Goal: Task Accomplishment & Management: Use online tool/utility

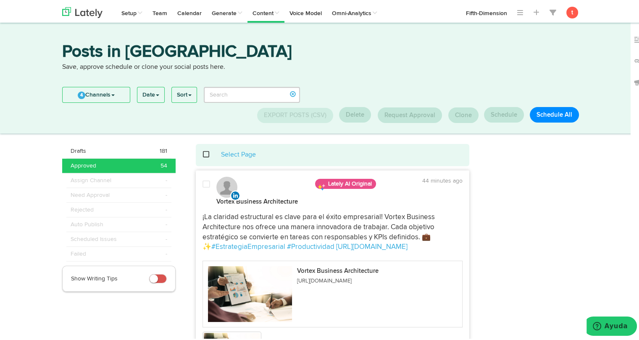
click at [202, 153] on span at bounding box center [210, 153] width 17 height 0
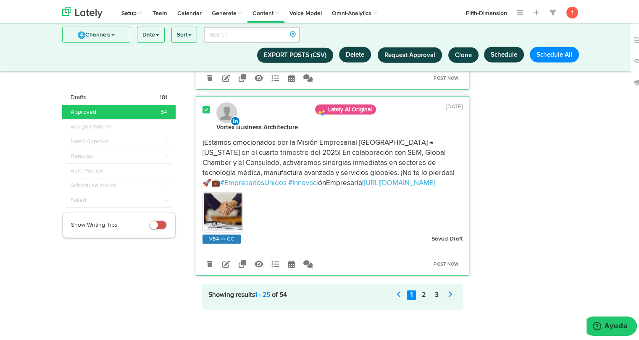
scroll to position [5140, 0]
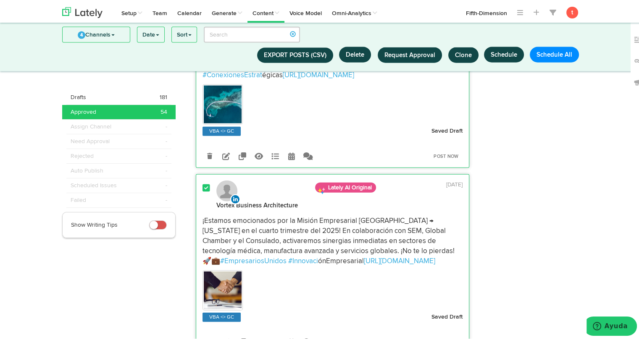
click at [202, 182] on span at bounding box center [206, 186] width 8 height 8
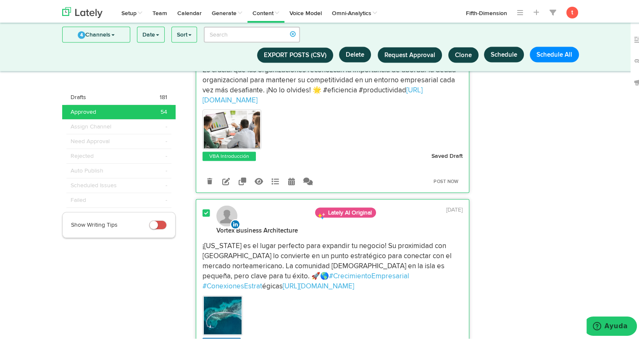
scroll to position [4928, 0]
click at [202, 208] on span at bounding box center [206, 212] width 8 height 8
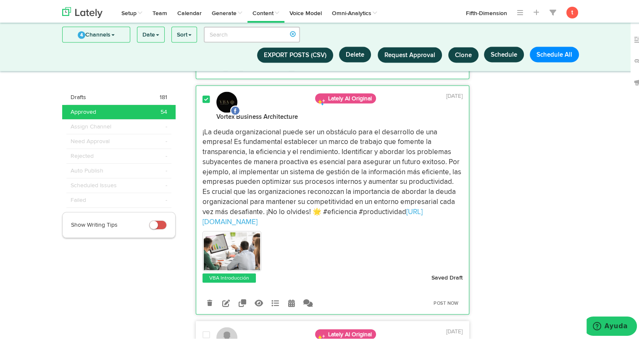
scroll to position [4731, 0]
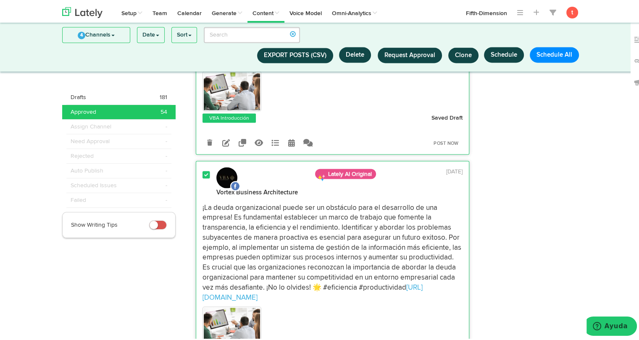
click at [202, 169] on span at bounding box center [206, 173] width 8 height 8
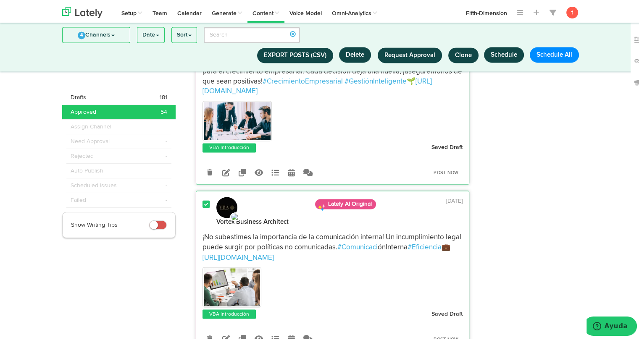
scroll to position [4535, 0]
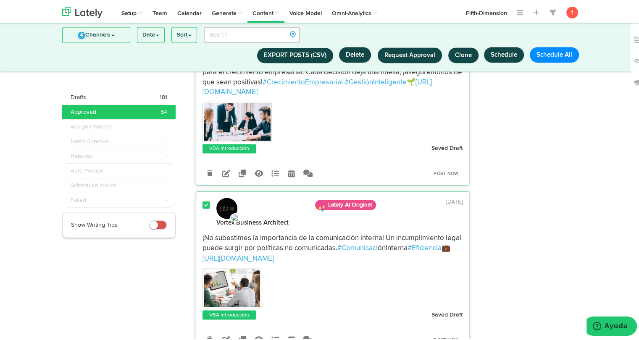
click at [202, 201] on span at bounding box center [206, 203] width 8 height 8
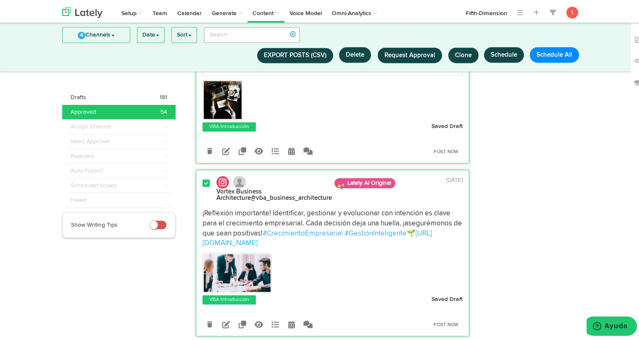
scroll to position [4383, 0]
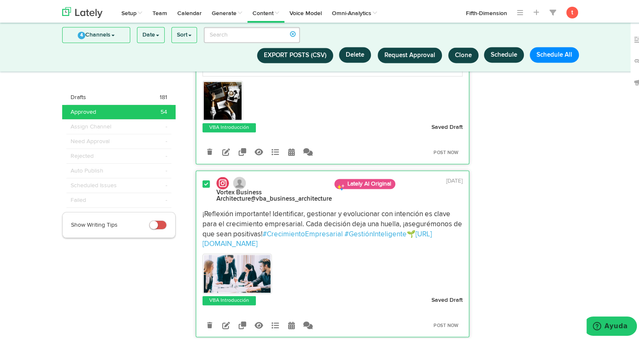
click at [202, 179] on span at bounding box center [206, 182] width 8 height 8
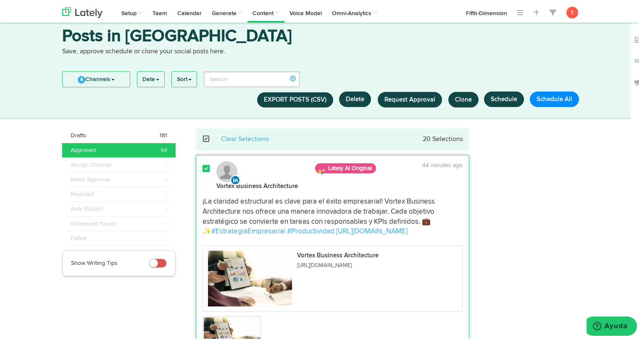
scroll to position [0, 0]
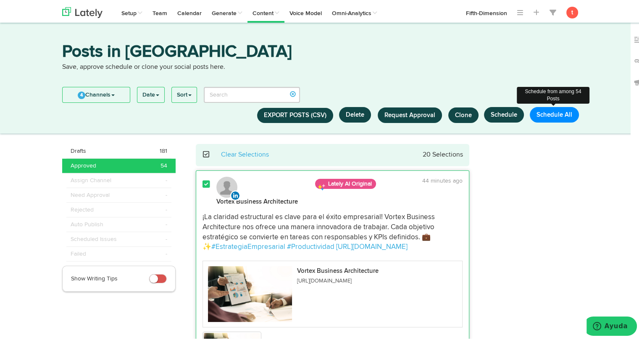
click at [541, 111] on button "Schedule All" at bounding box center [553, 113] width 49 height 16
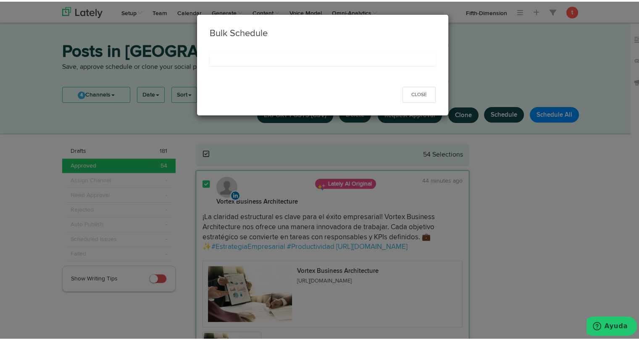
select select "11"
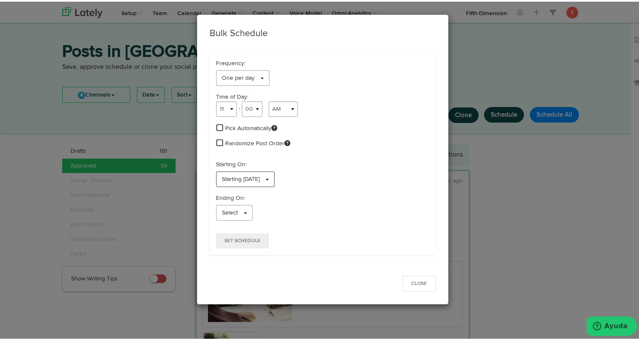
click at [275, 172] on link "Starting 08/12/2025" at bounding box center [245, 178] width 59 height 16
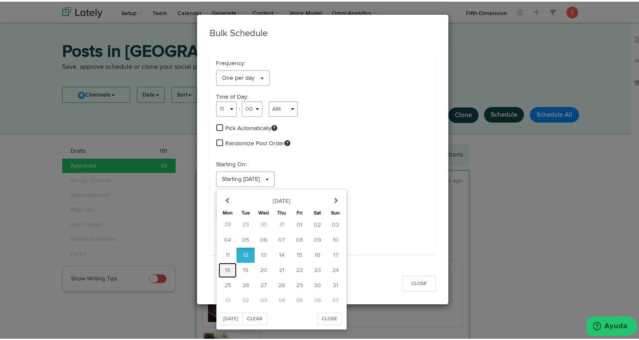
click at [225, 271] on span "18" at bounding box center [227, 269] width 5 height 6
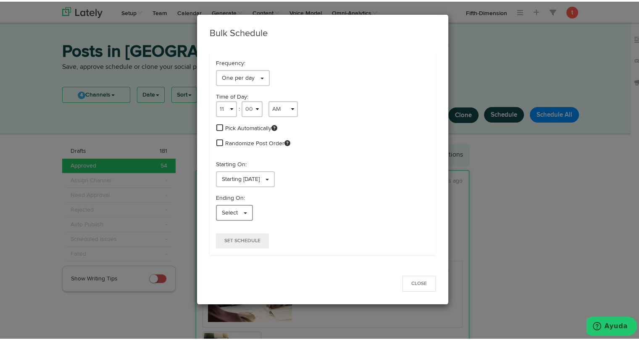
click at [232, 210] on span "Select" at bounding box center [230, 211] width 16 height 6
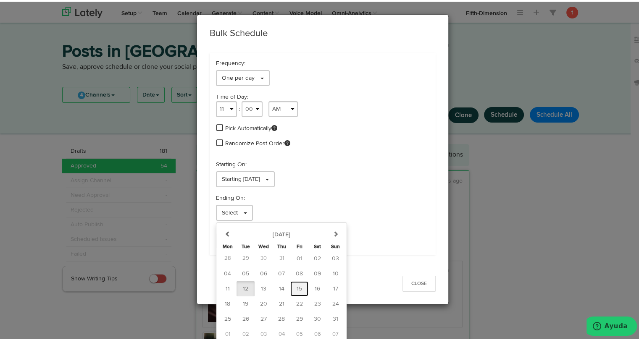
click at [296, 285] on span "15" at bounding box center [298, 287] width 5 height 6
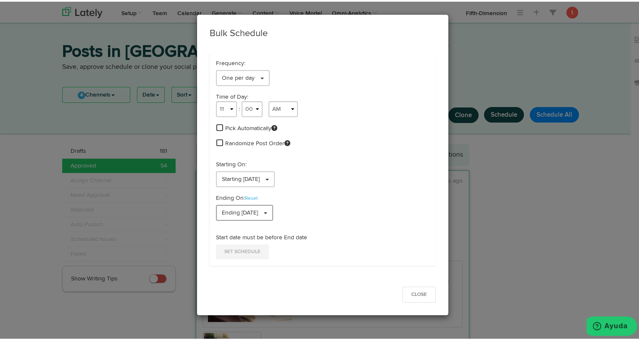
click at [269, 210] on link "Ending 08/15/2025" at bounding box center [244, 211] width 57 height 16
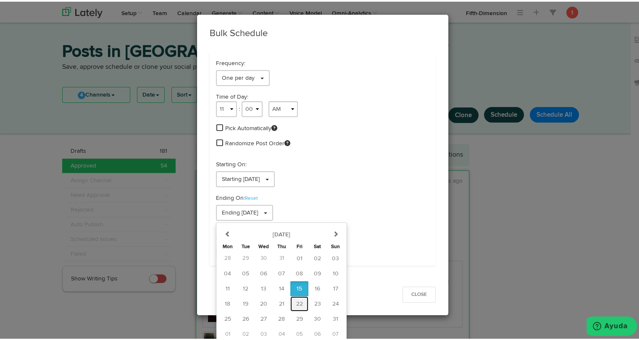
click at [296, 300] on span "22" at bounding box center [299, 302] width 7 height 6
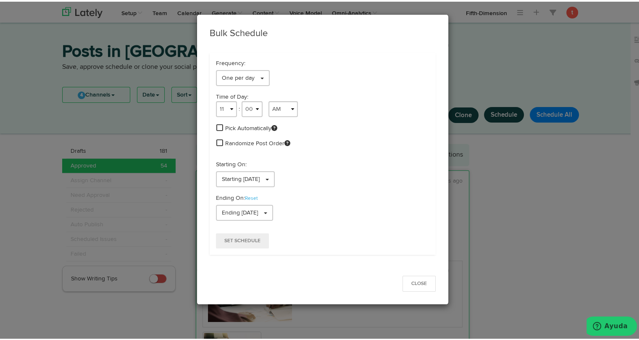
click at [217, 128] on span at bounding box center [219, 126] width 7 height 8
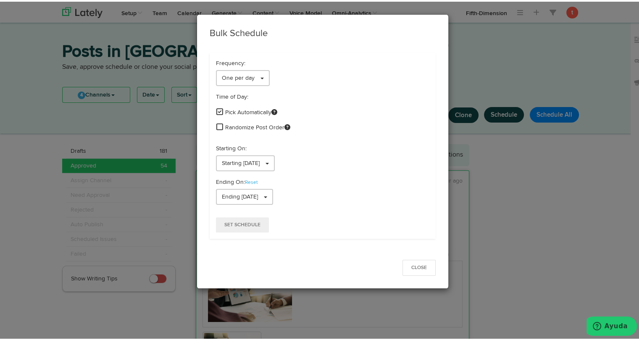
click at [216, 127] on span at bounding box center [219, 125] width 7 height 8
click at [230, 222] on span "Set Schedule" at bounding box center [242, 223] width 36 height 5
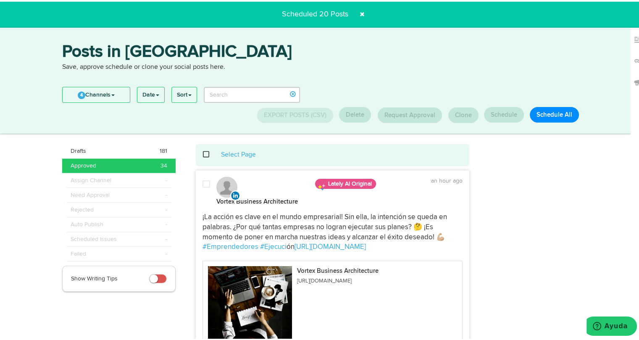
click at [230, 222] on span "¡La acción es clave en el mundo empresarial! Sin ella, la intención se queda en…" at bounding box center [325, 225] width 246 height 27
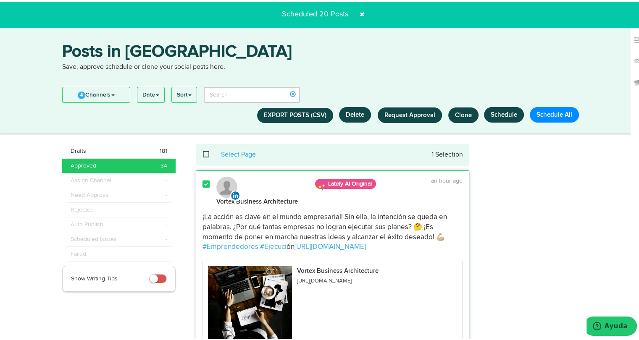
click at [230, 222] on span "¡La acción es clave en el mundo empresarial! Sin ella, la intención se queda en…" at bounding box center [325, 225] width 246 height 27
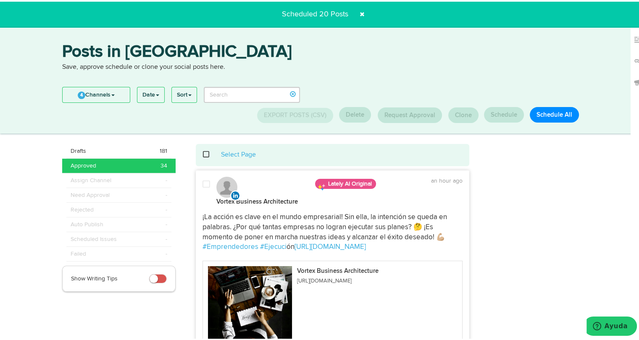
click at [230, 222] on span "¡La acción es clave en el mundo empresarial! Sin ella, la intención se queda en…" at bounding box center [325, 225] width 246 height 27
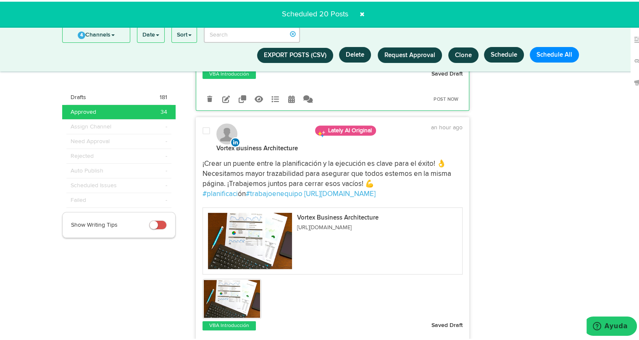
scroll to position [273, 0]
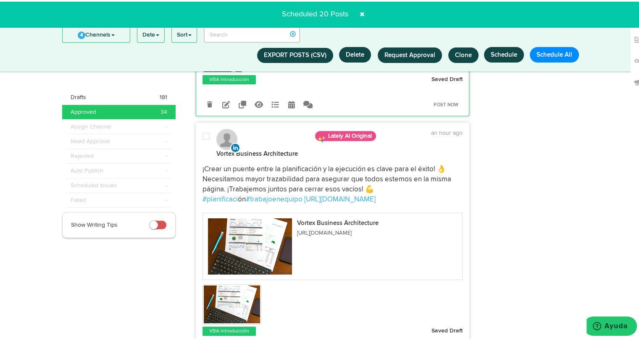
click at [241, 168] on span "¡Crear un puente entre la planificación y la ejecución es clave para el éxito! …" at bounding box center [327, 177] width 250 height 27
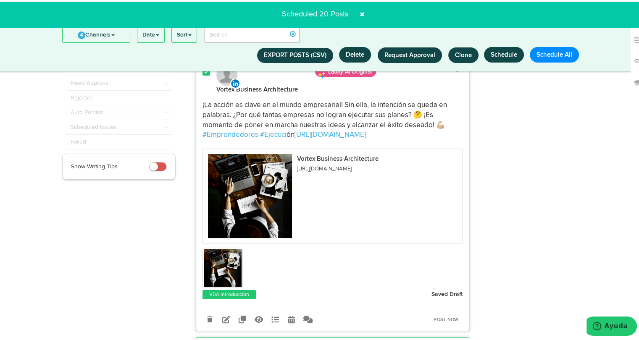
scroll to position [0, 0]
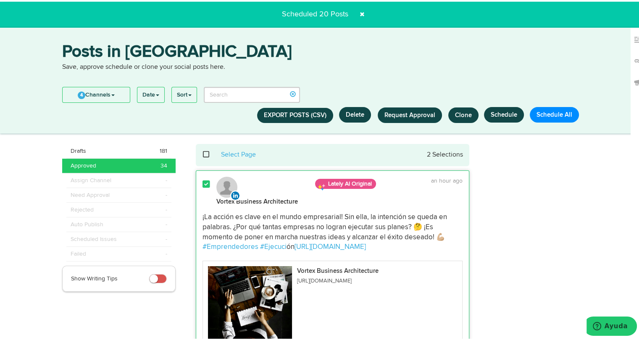
click at [202, 185] on span at bounding box center [206, 182] width 8 height 8
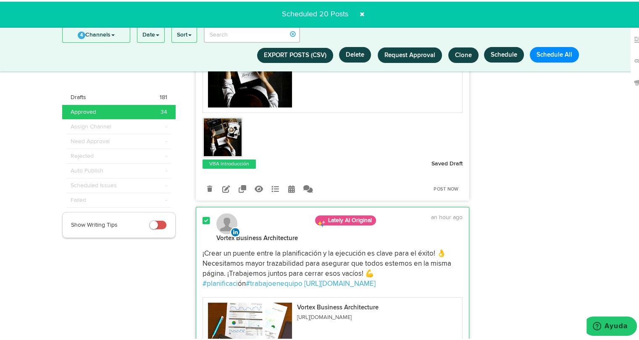
scroll to position [186, 0]
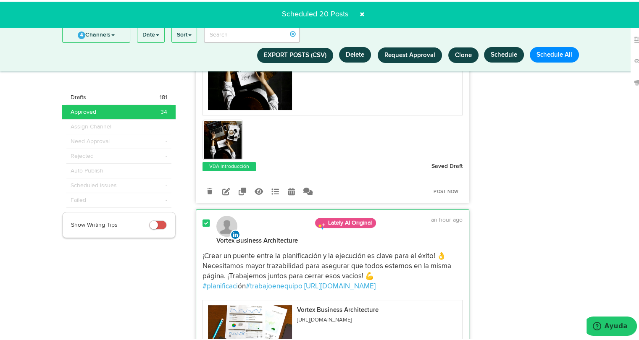
click at [203, 222] on span at bounding box center [206, 222] width 8 height 8
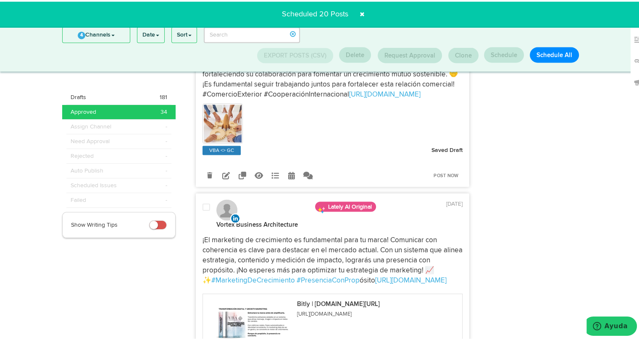
scroll to position [4750, 0]
click at [214, 234] on span "¡El marketing de crecimiento es fundamental para tu marca! Comunicar con cohere…" at bounding box center [333, 257] width 262 height 47
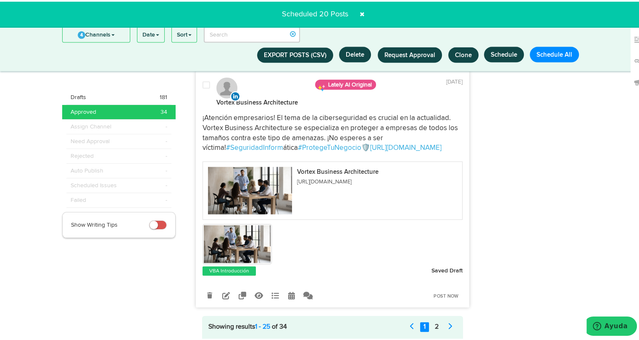
scroll to position [5126, 0]
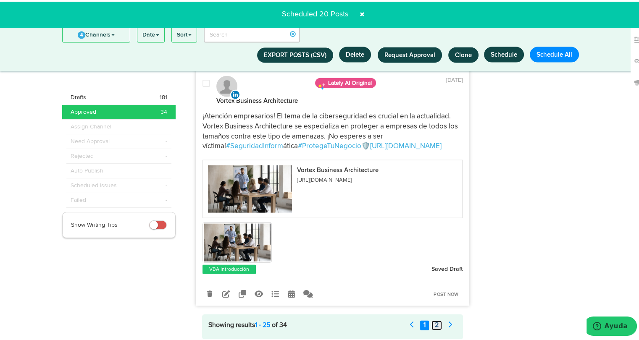
click at [431, 319] on link "2" at bounding box center [436, 324] width 10 height 10
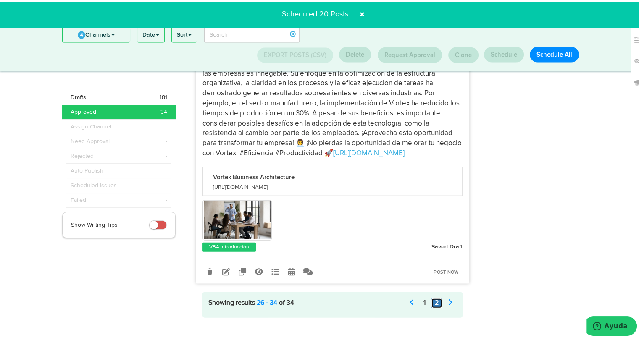
scroll to position [1886, 0]
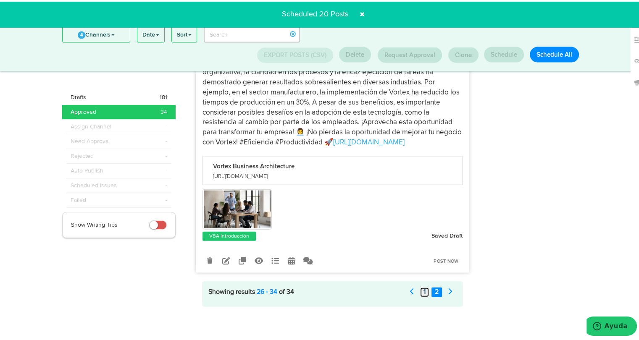
click at [422, 288] on link "1" at bounding box center [424, 291] width 9 height 10
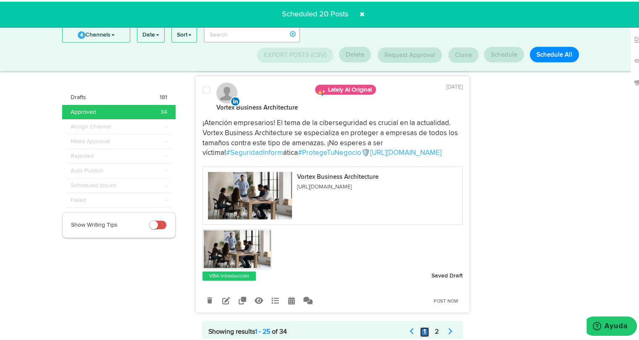
scroll to position [5126, 0]
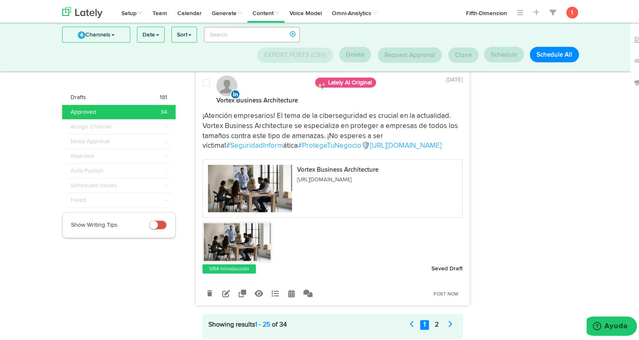
scroll to position [5126, 0]
click at [118, 95] on div "Drafts 181" at bounding box center [119, 96] width 97 height 8
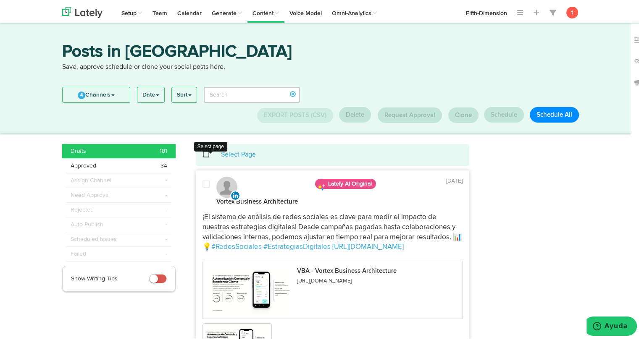
click at [205, 153] on span at bounding box center [210, 153] width 17 height 0
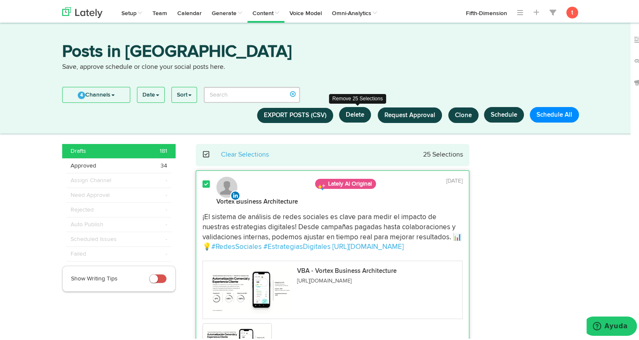
click at [355, 121] on button "Delete" at bounding box center [355, 113] width 32 height 16
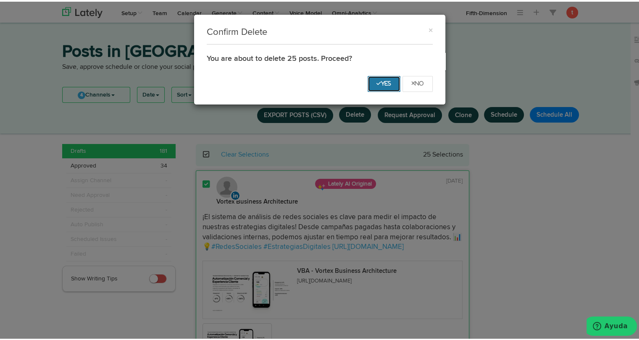
click at [376, 81] on icon "Yes" at bounding box center [383, 81] width 15 height 5
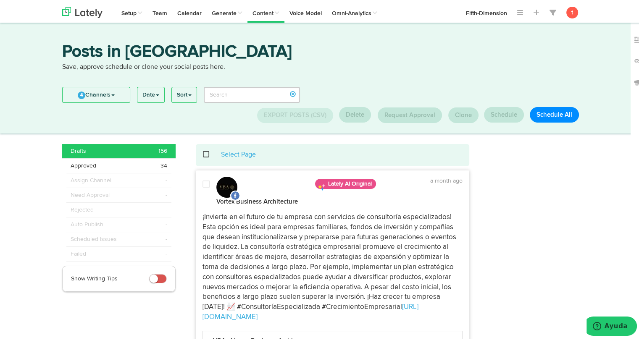
click at [205, 153] on span at bounding box center [210, 153] width 17 height 0
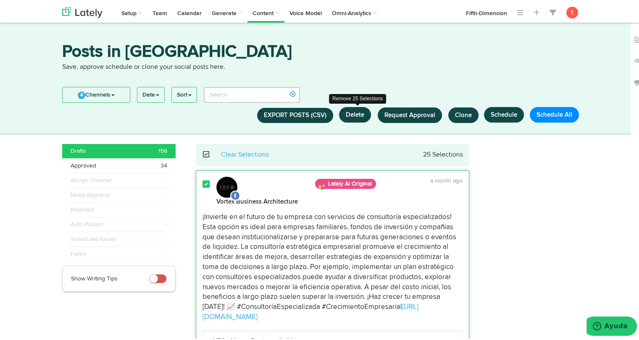
click at [359, 107] on button "Delete" at bounding box center [355, 113] width 32 height 16
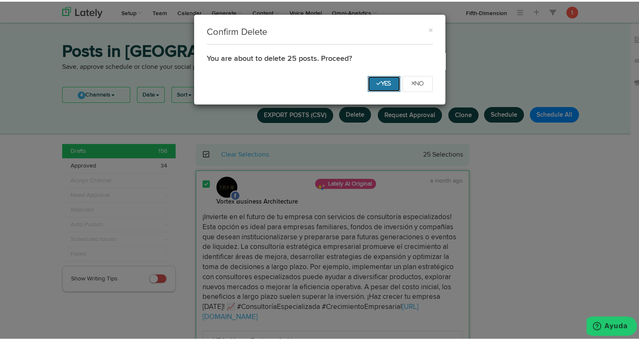
click at [376, 84] on icon "Yes" at bounding box center [383, 81] width 15 height 5
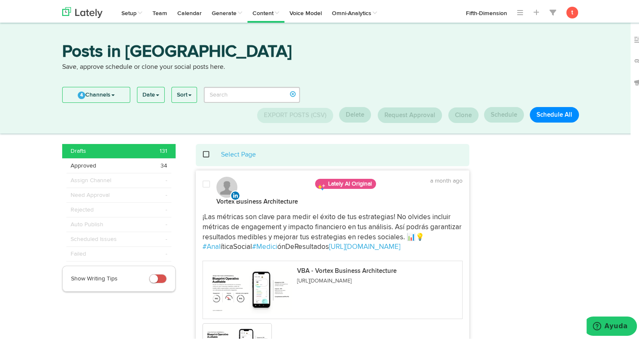
click at [202, 153] on span at bounding box center [210, 153] width 17 height 0
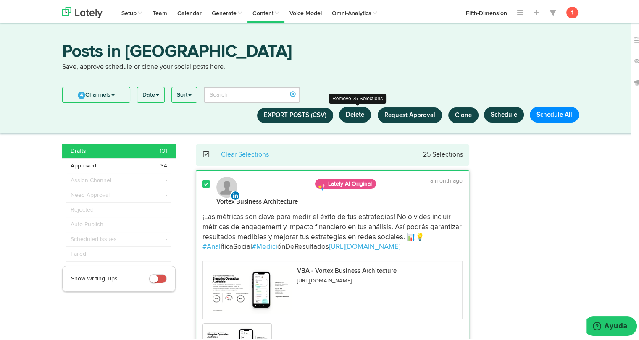
click at [356, 111] on button "Delete" at bounding box center [355, 113] width 32 height 16
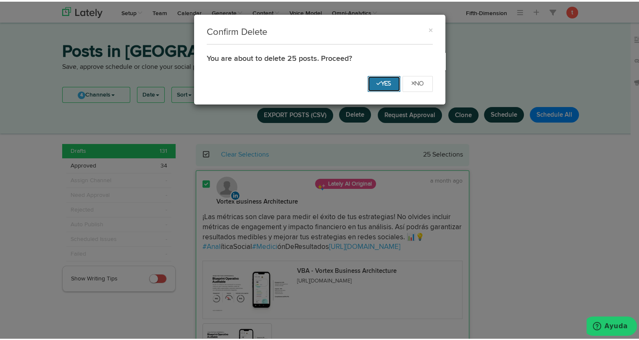
click at [372, 89] on button "Yes" at bounding box center [383, 82] width 33 height 16
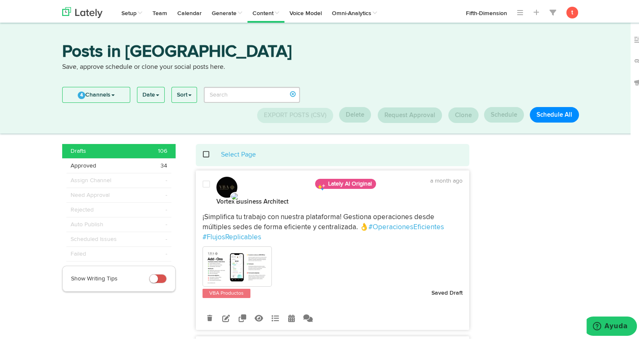
click at [202, 153] on span at bounding box center [210, 153] width 17 height 0
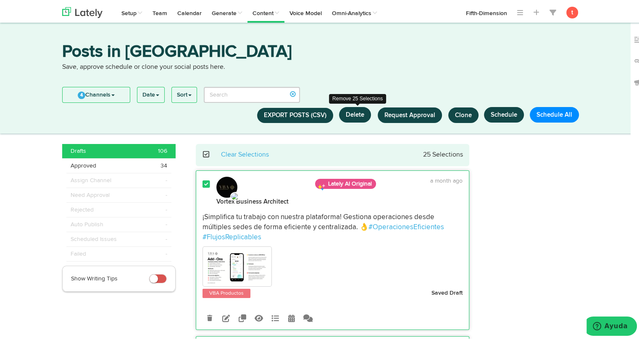
click at [345, 109] on button "Delete" at bounding box center [355, 113] width 32 height 16
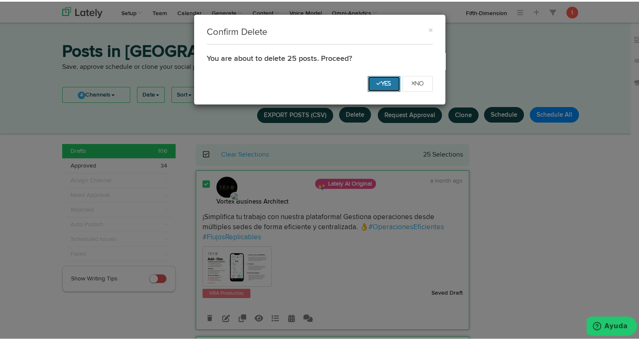
click at [376, 80] on icon "Yes" at bounding box center [383, 81] width 15 height 5
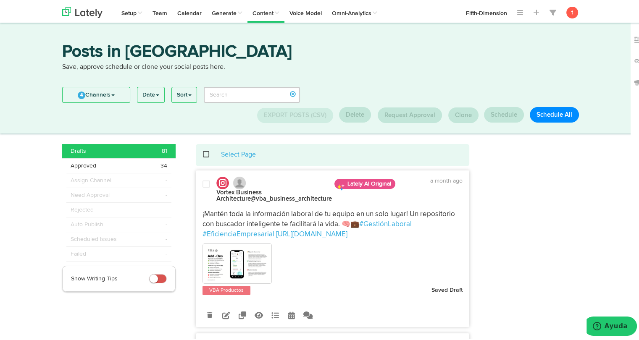
click at [198, 152] on div "Select Page" at bounding box center [333, 154] width 274 height 10
click at [202, 153] on span at bounding box center [210, 153] width 17 height 0
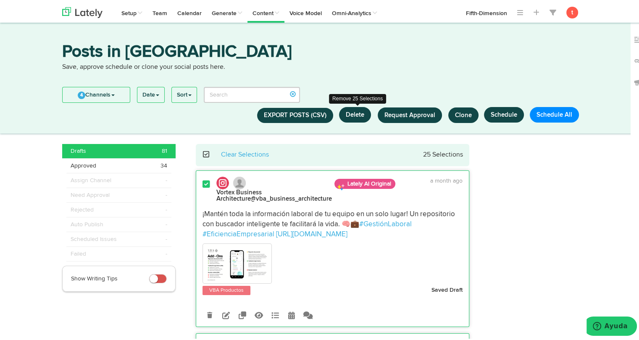
click at [346, 116] on button "Delete" at bounding box center [355, 113] width 32 height 16
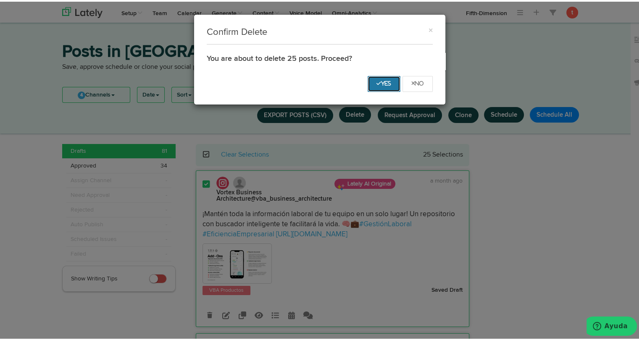
click at [374, 88] on button "Yes" at bounding box center [383, 82] width 33 height 16
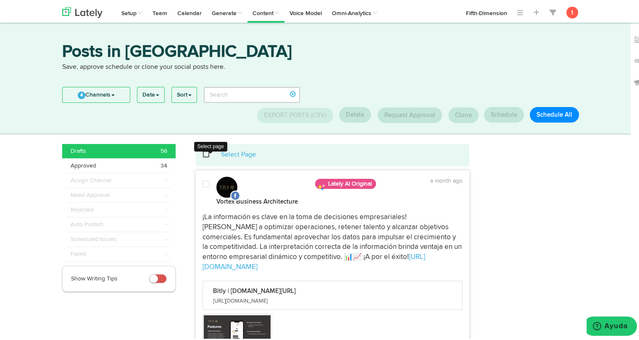
click at [202, 153] on span at bounding box center [210, 153] width 17 height 0
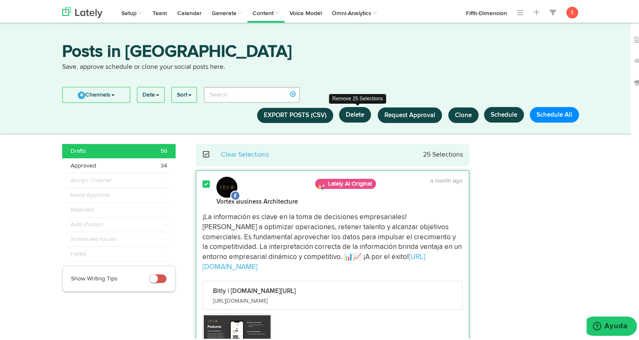
click at [351, 113] on button "Delete" at bounding box center [355, 113] width 32 height 16
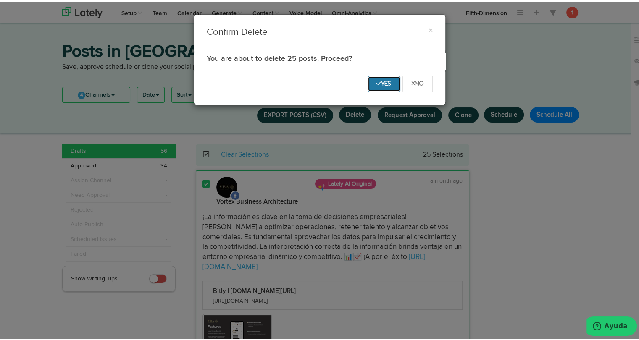
click at [380, 78] on button "Yes" at bounding box center [383, 82] width 33 height 16
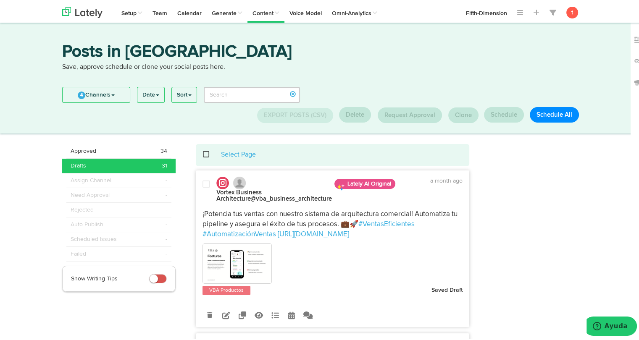
click at [205, 153] on span at bounding box center [210, 153] width 17 height 0
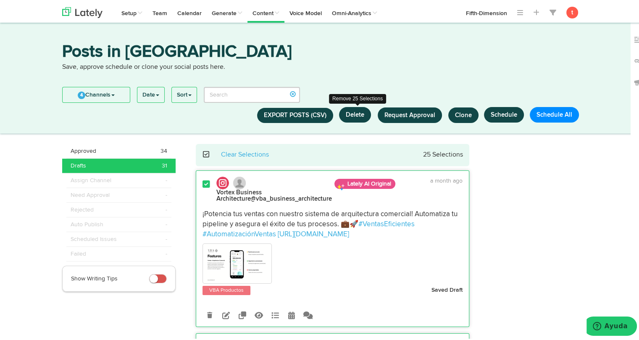
click at [359, 116] on button "Delete" at bounding box center [355, 113] width 32 height 16
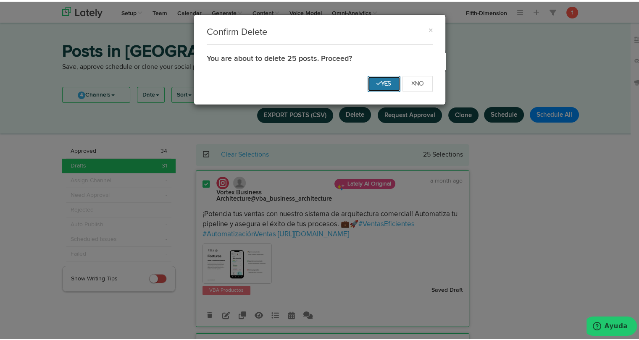
click at [376, 83] on icon "Yes" at bounding box center [383, 81] width 15 height 5
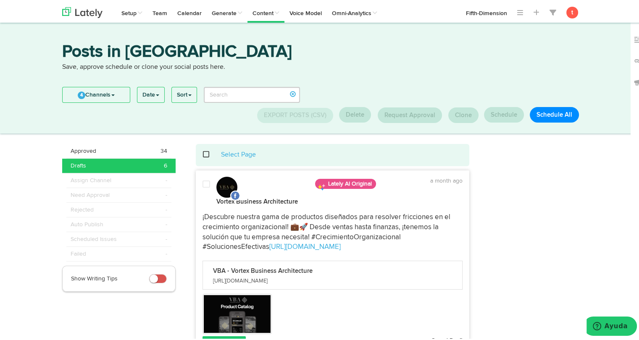
click at [202, 152] on div "Select page Select Page" at bounding box center [332, 154] width 261 height 10
click at [202, 153] on span at bounding box center [210, 153] width 17 height 0
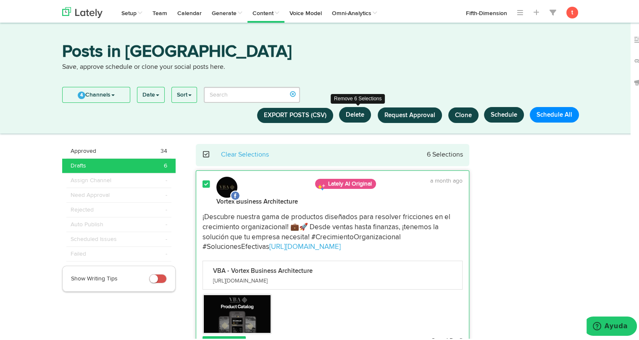
click at [353, 114] on button "Delete" at bounding box center [355, 113] width 32 height 16
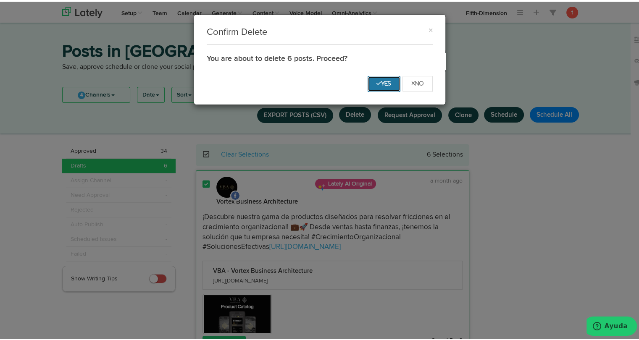
click at [367, 79] on button "Yes" at bounding box center [383, 82] width 33 height 16
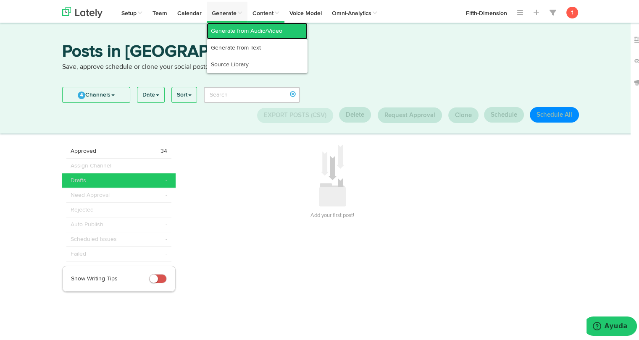
click at [216, 37] on link "Generate from Audio/Video" at bounding box center [257, 29] width 101 height 17
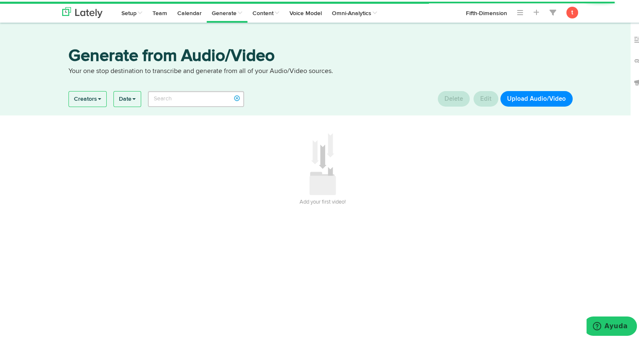
click at [216, 46] on h3 "Generate from Audio/Video" at bounding box center [322, 55] width 508 height 19
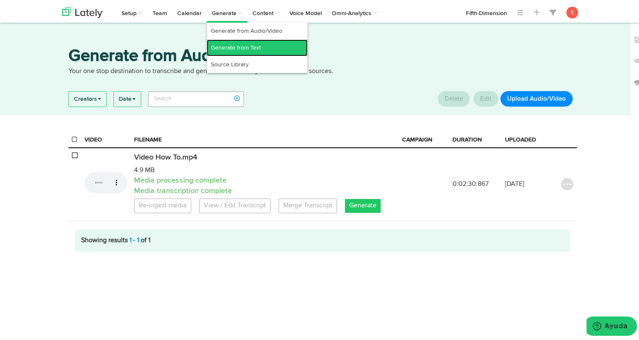
click at [231, 41] on link "Generate from Text" at bounding box center [257, 46] width 101 height 17
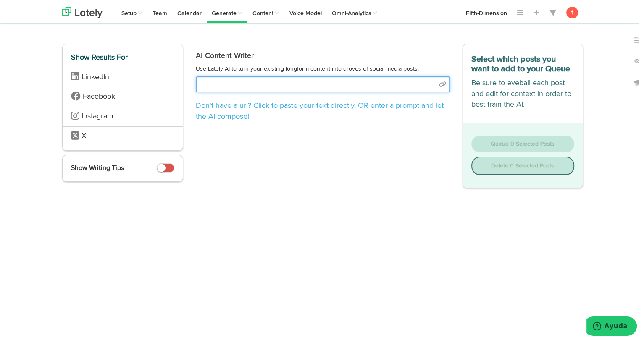
click at [273, 83] on input "text" at bounding box center [323, 83] width 254 height 16
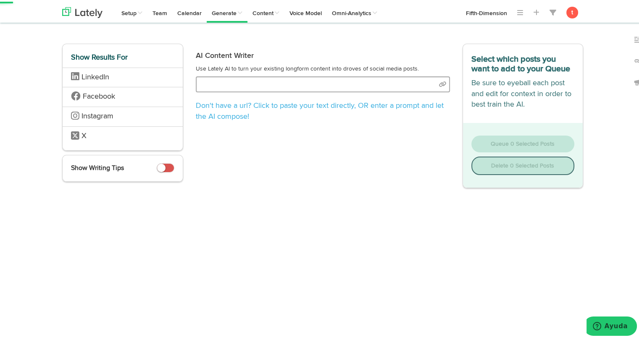
select select "academic"
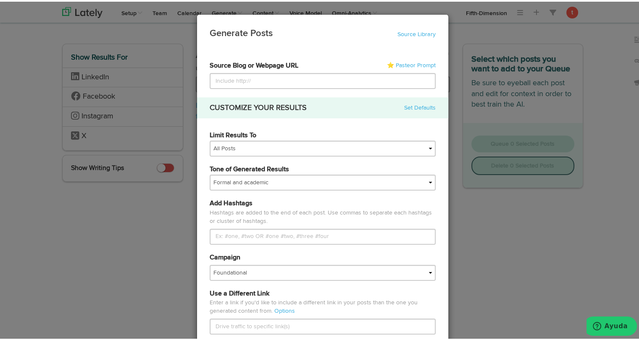
type input "[URL][DOMAIN_NAME]"
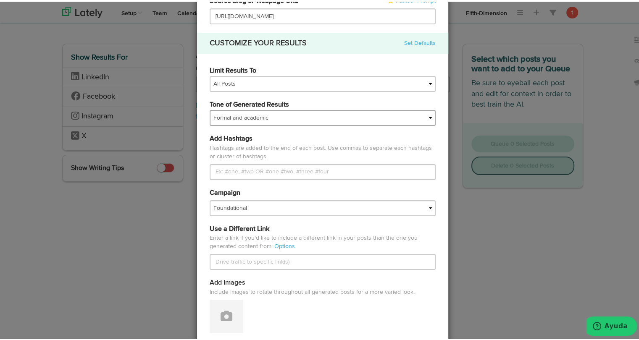
scroll to position [66, 0]
type input "[URL][DOMAIN_NAME]"
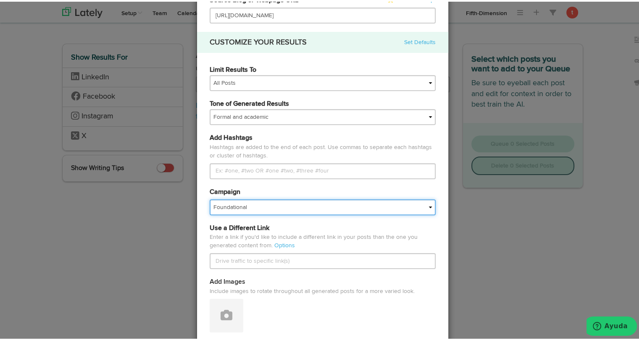
scroll to position [0, 0]
click at [230, 204] on select "Foundational Fresh Assets IMPORTED Medula [PERSON_NAME] VBA <> GC VBA <> GC (Es…" at bounding box center [323, 206] width 226 height 16
select select "687691844f1f2e9a4ee06c1b"
click at [210, 198] on select "Foundational Fresh Assets IMPORTED Medula [PERSON_NAME] VBA <> GC VBA <> GC (Es…" at bounding box center [323, 206] width 226 height 16
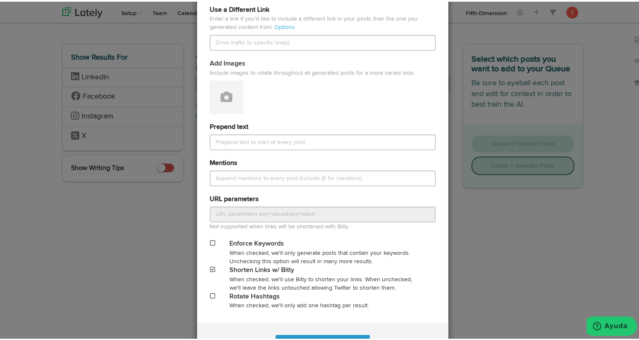
scroll to position [319, 0]
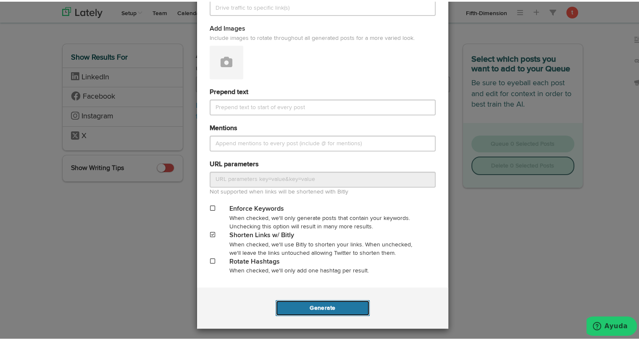
click at [309, 307] on button "Generate" at bounding box center [322, 307] width 94 height 16
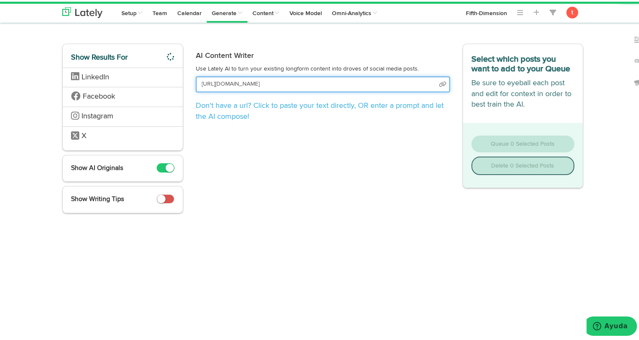
scroll to position [0, 47]
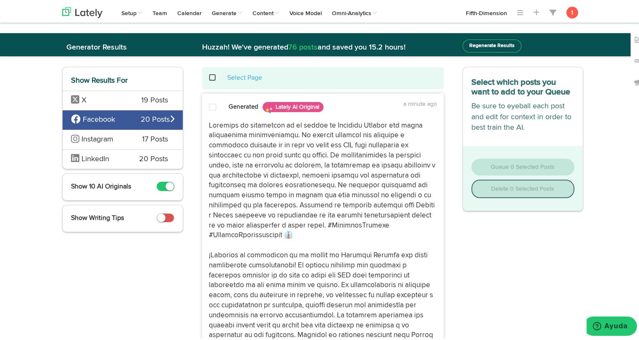
click at [110, 96] on span "X" at bounding box center [100, 99] width 58 height 11
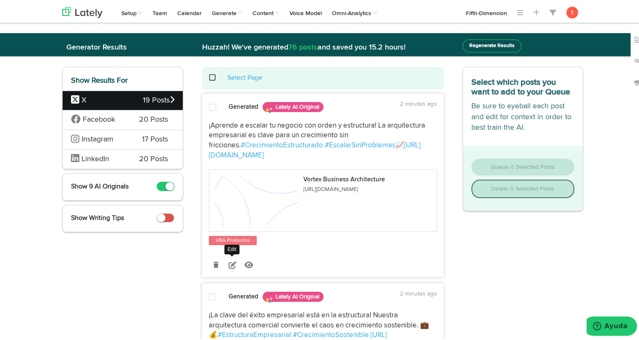
click at [228, 266] on icon at bounding box center [232, 263] width 8 height 8
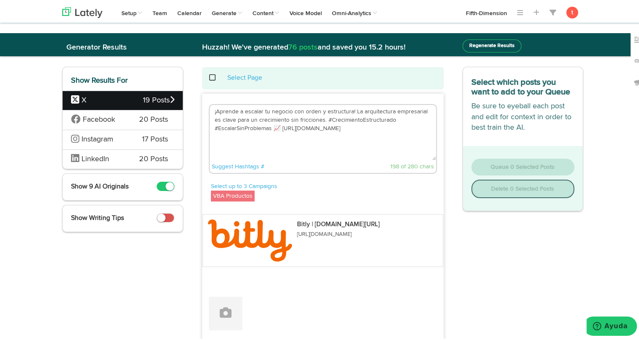
click at [283, 145] on textarea "¡Aprende a escalar tu negocio con orden y estructura! La arquitectura empresari…" at bounding box center [323, 130] width 226 height 55
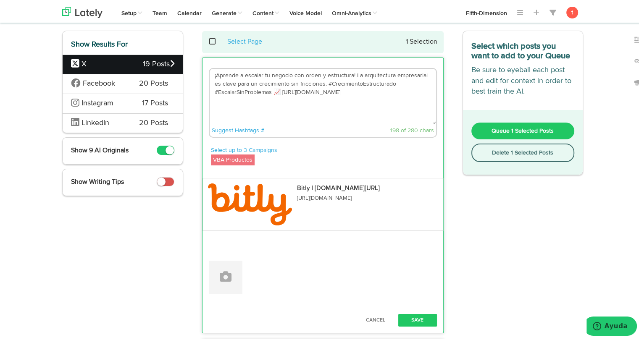
scroll to position [35, 0]
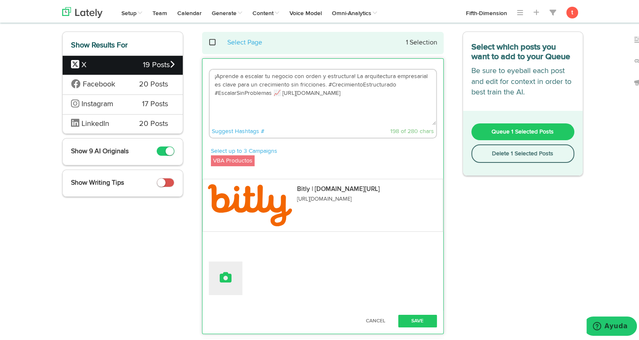
click at [227, 283] on button at bounding box center [226, 277] width 34 height 34
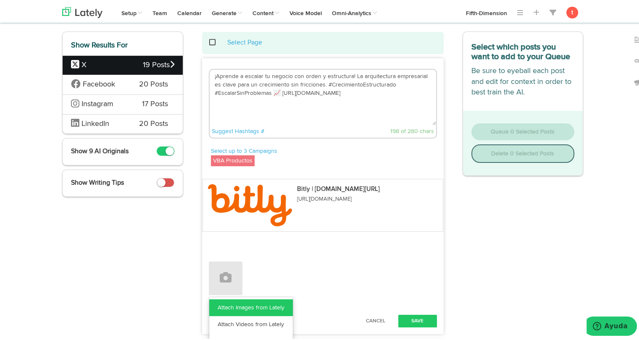
click at [226, 303] on link "Attach Images from Lately" at bounding box center [251, 306] width 84 height 17
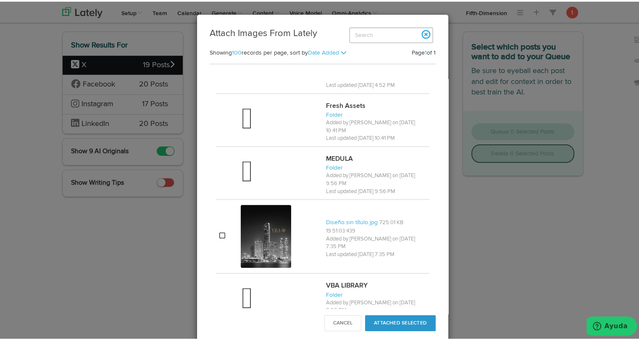
scroll to position [718, 0]
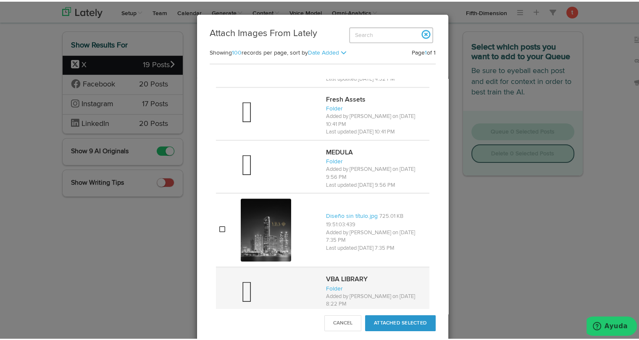
click at [259, 275] on div at bounding box center [280, 292] width 79 height 34
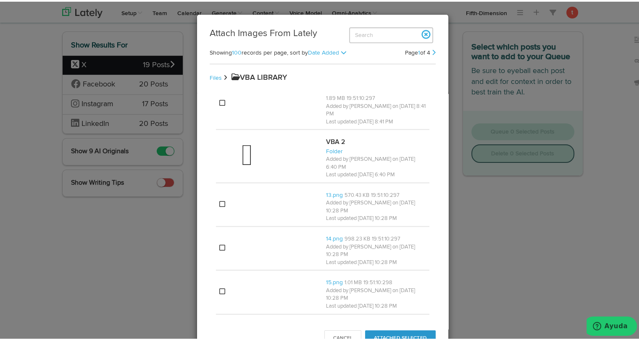
scroll to position [1821, 0]
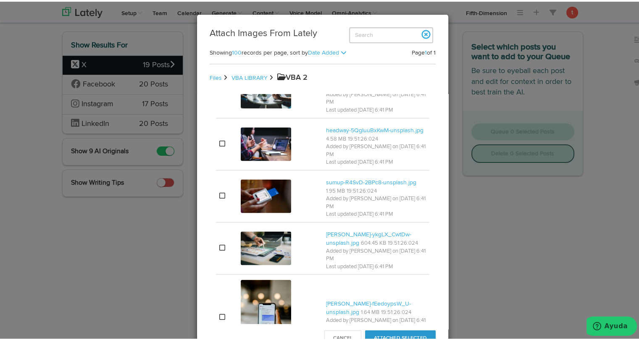
scroll to position [1897, 0]
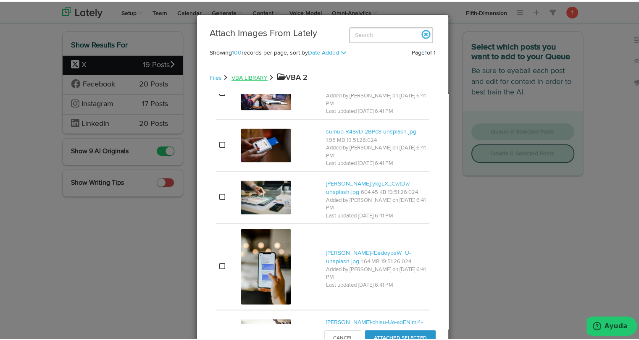
click at [241, 78] on link "VBA LIBRARY" at bounding box center [249, 76] width 36 height 6
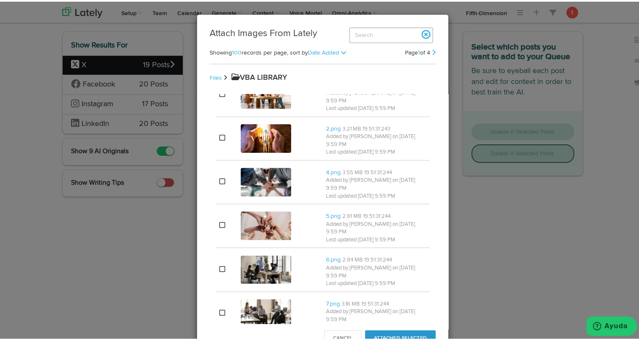
scroll to position [0, 0]
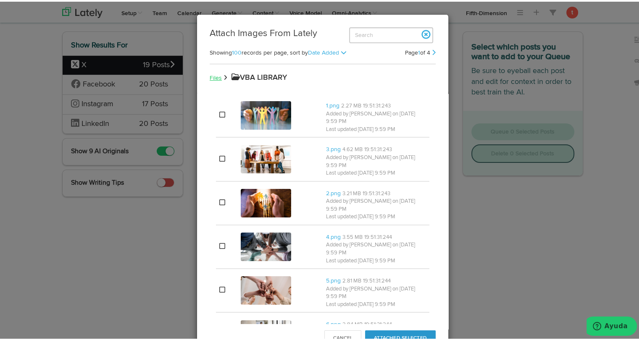
click at [213, 78] on link "Files" at bounding box center [216, 76] width 12 height 6
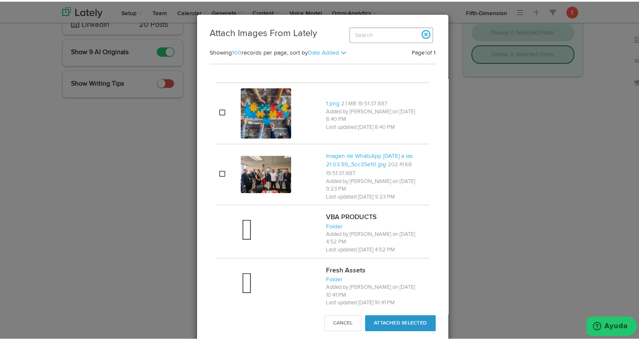
scroll to position [547, 0]
click at [296, 223] on div at bounding box center [280, 230] width 79 height 34
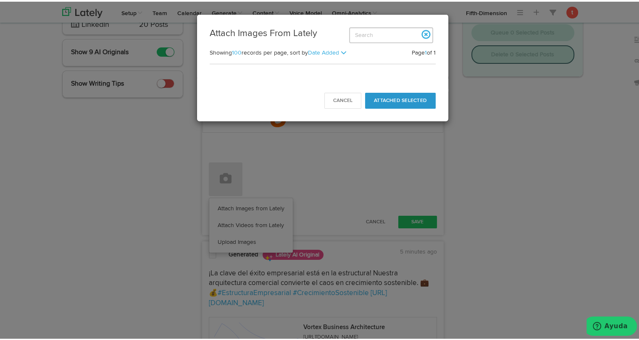
scroll to position [0, 0]
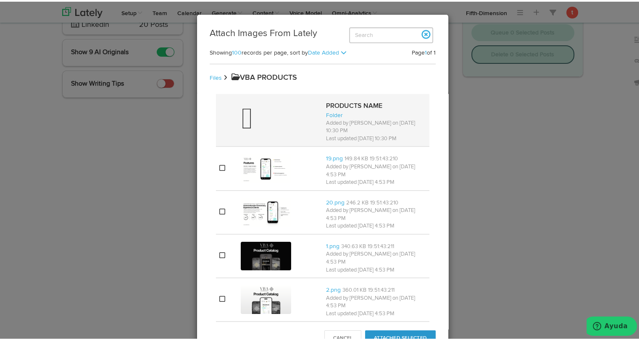
drag, startPoint x: 296, startPoint y: 223, endPoint x: 252, endPoint y: 136, distance: 97.7
click at [252, 136] on td at bounding box center [279, 118] width 85 height 52
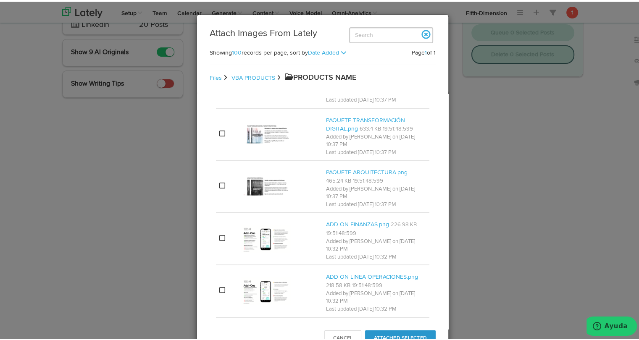
scroll to position [36, 0]
drag, startPoint x: 308, startPoint y: 21, endPoint x: 363, endPoint y: 9, distance: 55.8
click at [363, 9] on div "Attach Images From Lately Showing 100 records per page, 50 100 200 400 sort by …" at bounding box center [322, 170] width 645 height 340
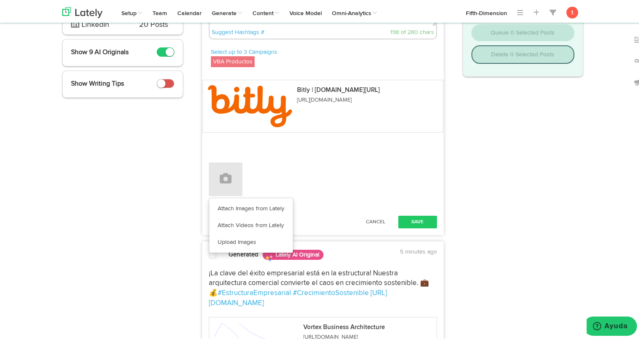
click at [310, 173] on div "Attach Images from Lately Attach Videos from Lately Upload Images" at bounding box center [323, 178] width 228 height 34
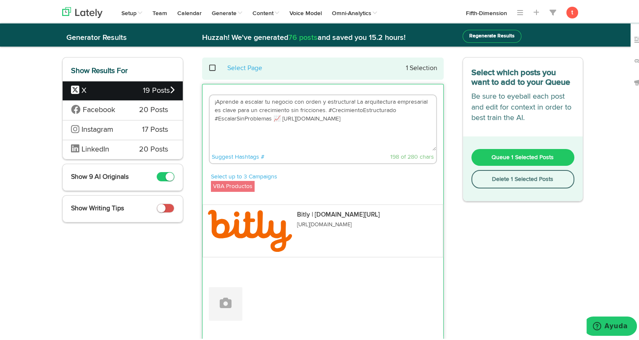
scroll to position [12, 0]
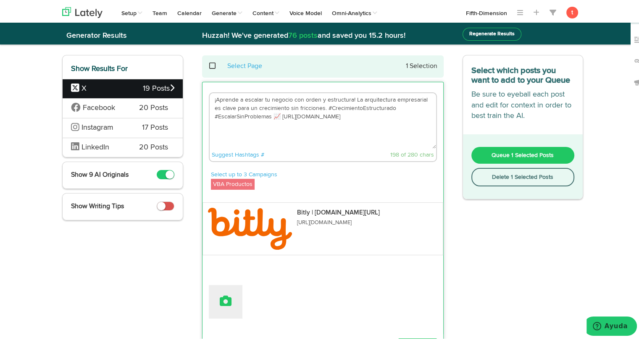
click at [220, 304] on icon at bounding box center [226, 300] width 12 height 12
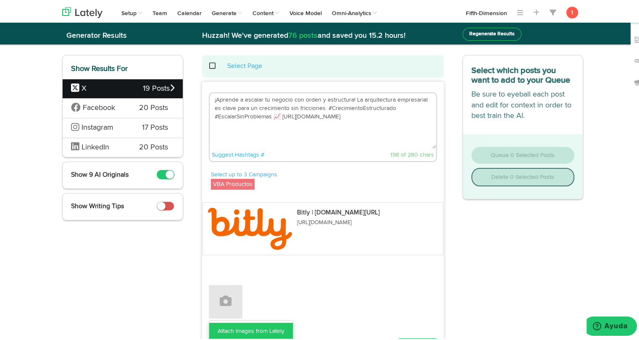
click at [220, 324] on link "Attach Images from Lately" at bounding box center [251, 329] width 84 height 17
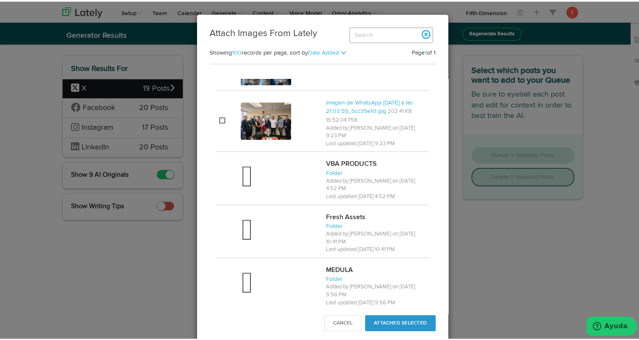
scroll to position [718, 0]
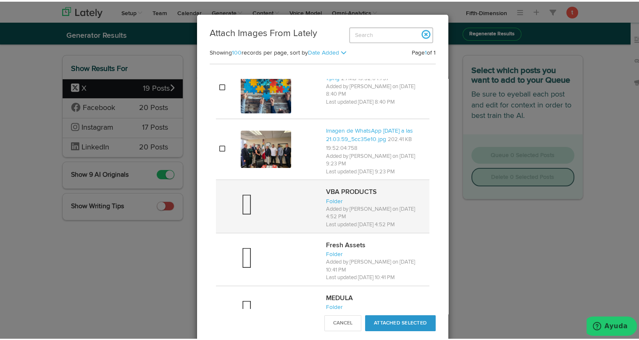
click at [270, 213] on div at bounding box center [280, 205] width 79 height 34
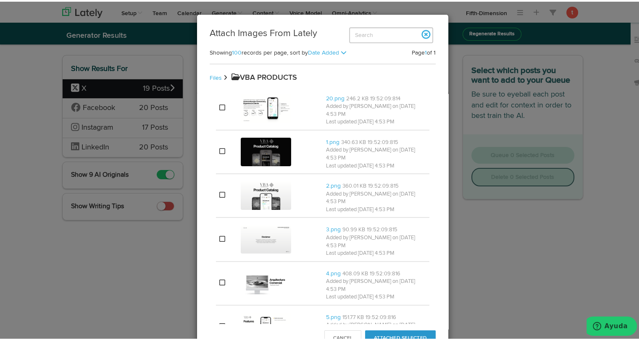
scroll to position [0, 0]
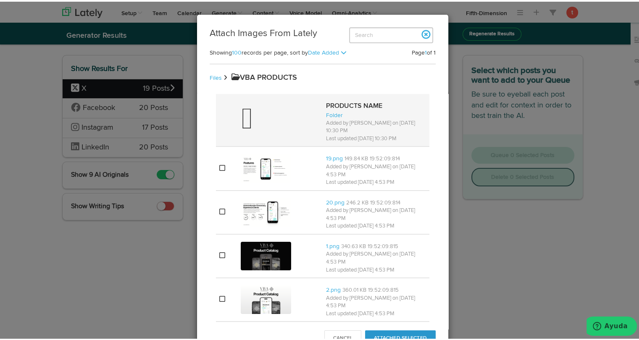
click at [281, 126] on div at bounding box center [280, 119] width 79 height 34
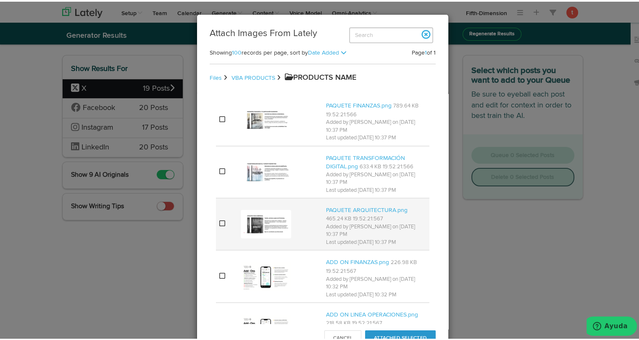
click at [276, 214] on img at bounding box center [266, 222] width 50 height 29
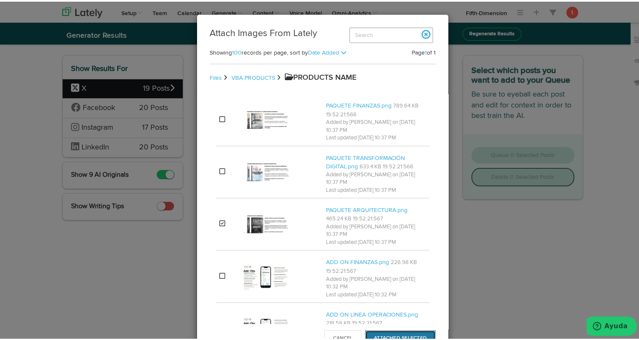
click at [387, 333] on button "Attached Selected" at bounding box center [400, 337] width 71 height 16
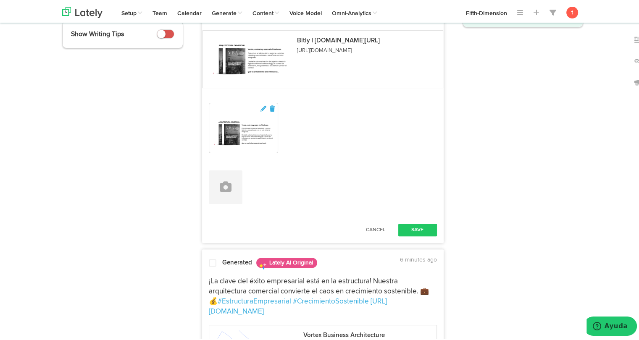
scroll to position [186, 0]
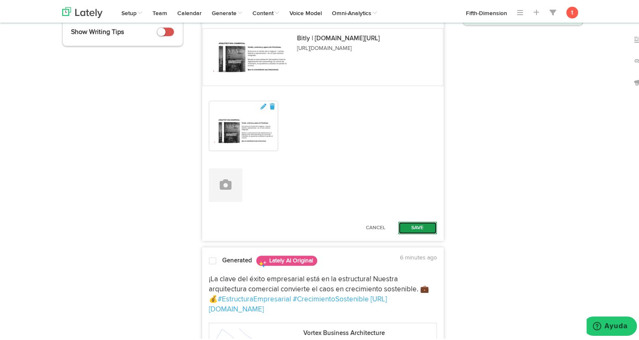
click at [422, 225] on button "Save" at bounding box center [417, 226] width 39 height 13
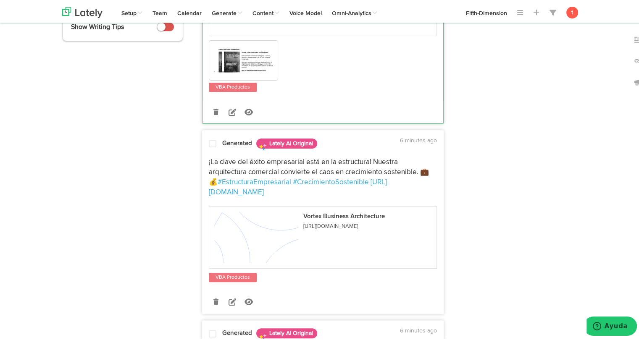
scroll to position [191, 0]
click at [228, 296] on icon at bounding box center [232, 300] width 8 height 8
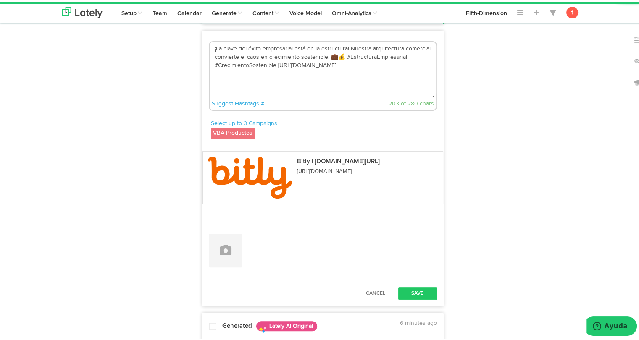
scroll to position [292, 0]
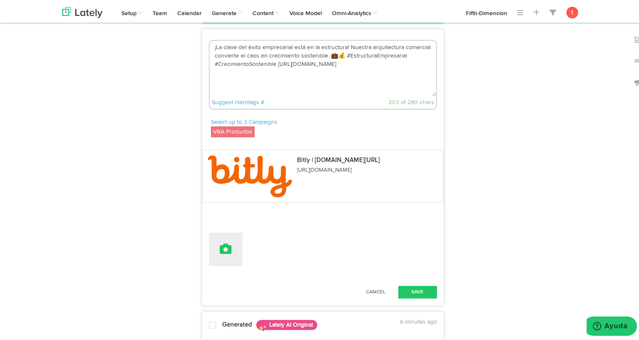
click at [231, 249] on button at bounding box center [226, 248] width 34 height 34
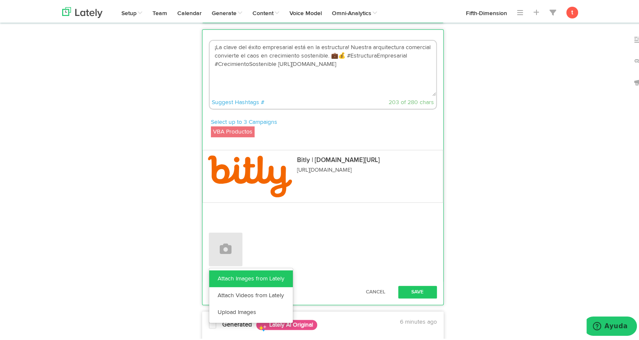
click at [240, 275] on link "Attach Images from Lately" at bounding box center [251, 277] width 84 height 17
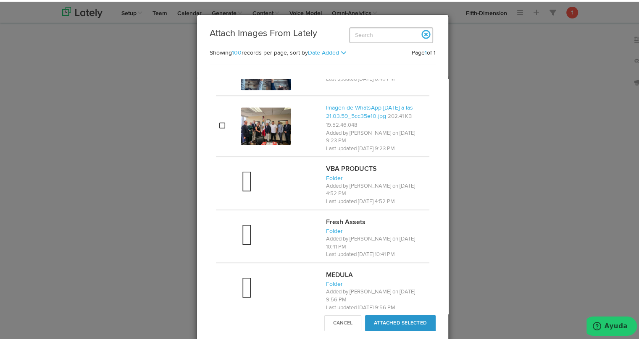
scroll to position [593, 0]
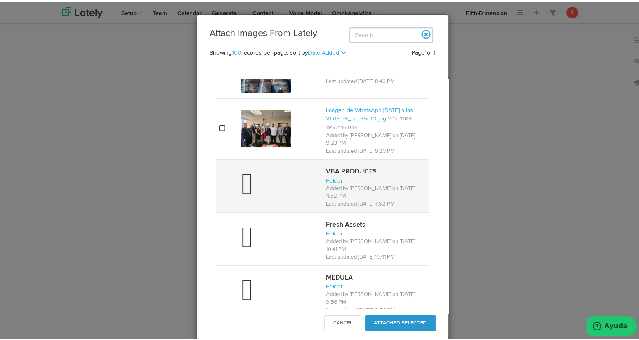
click at [265, 186] on div at bounding box center [280, 184] width 79 height 34
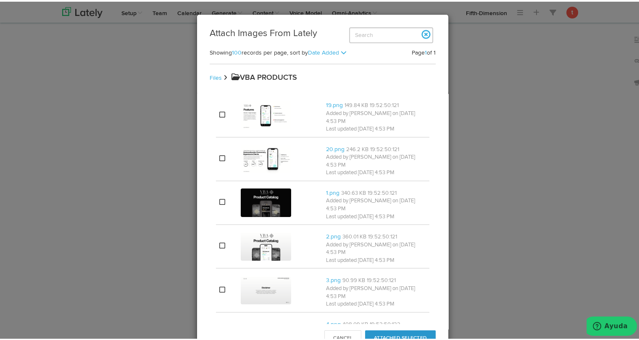
scroll to position [0, 0]
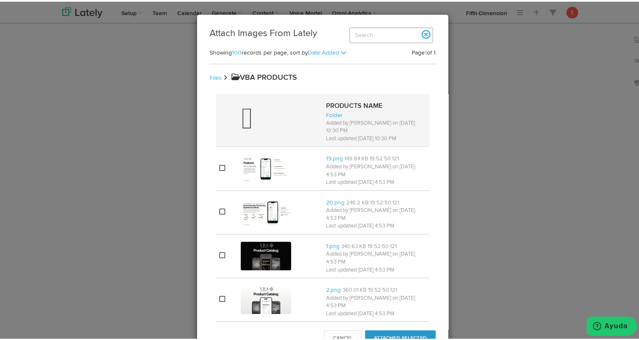
click at [268, 118] on div at bounding box center [280, 119] width 79 height 34
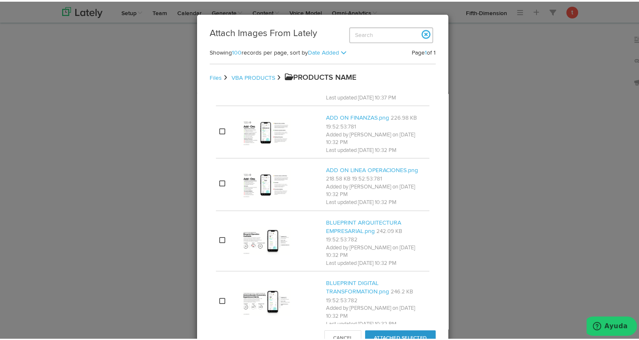
scroll to position [144, 0]
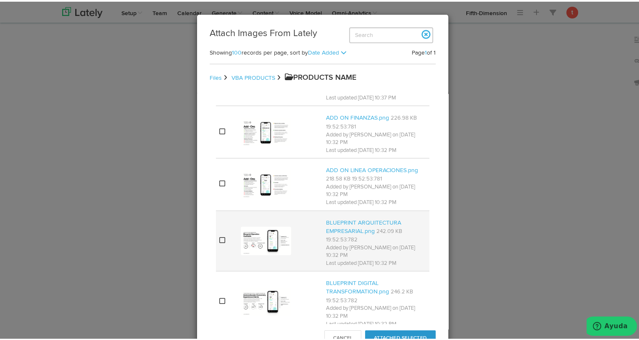
click at [247, 233] on img at bounding box center [266, 239] width 50 height 29
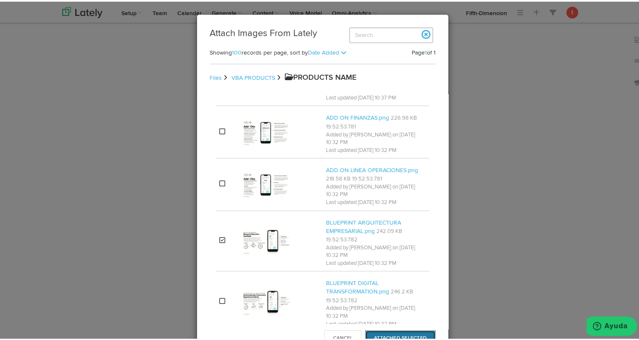
click at [405, 332] on button "Attached Selected" at bounding box center [400, 337] width 71 height 16
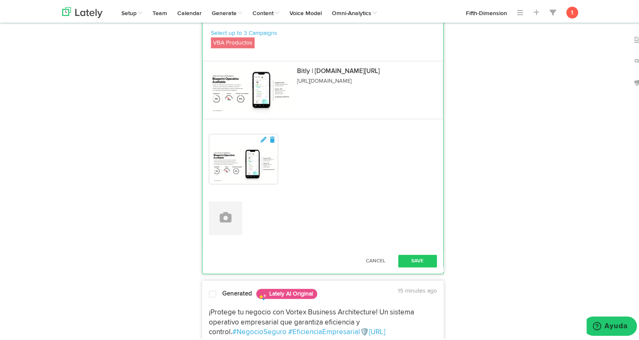
scroll to position [391, 0]
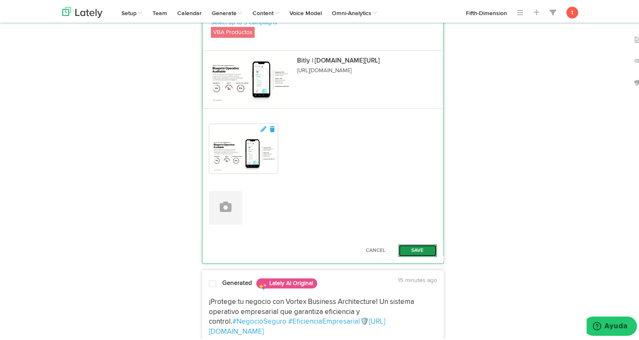
click at [410, 253] on button "Save" at bounding box center [417, 249] width 39 height 13
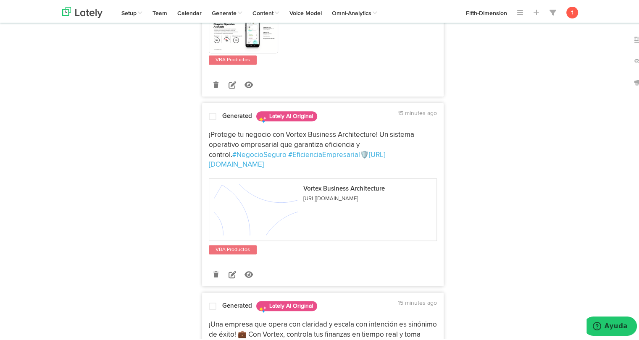
scroll to position [446, 0]
click at [228, 270] on icon at bounding box center [232, 274] width 8 height 8
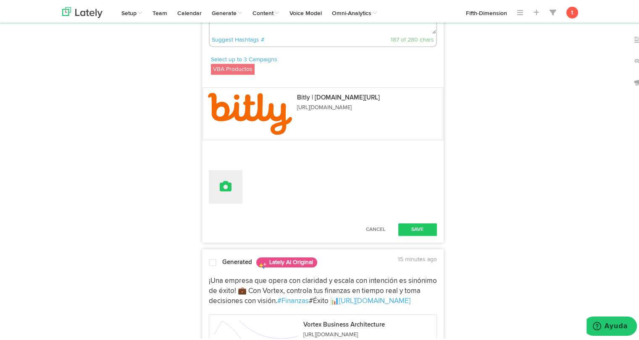
scroll to position [583, 0]
click at [223, 178] on icon at bounding box center [226, 184] width 12 height 12
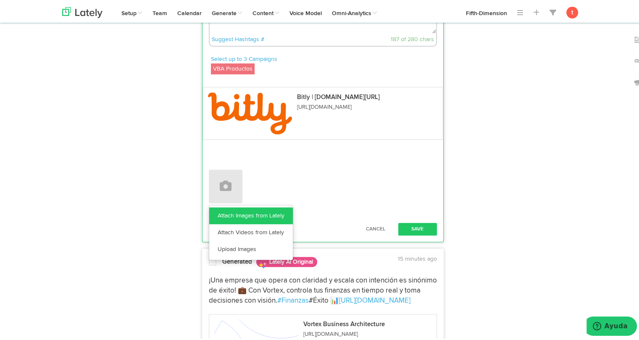
click at [227, 206] on link "Attach Images from Lately" at bounding box center [251, 214] width 84 height 17
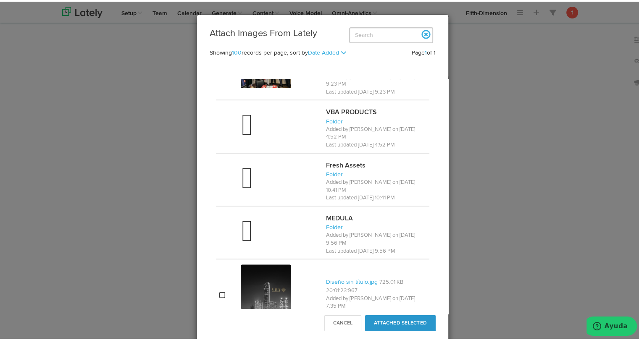
scroll to position [654, 0]
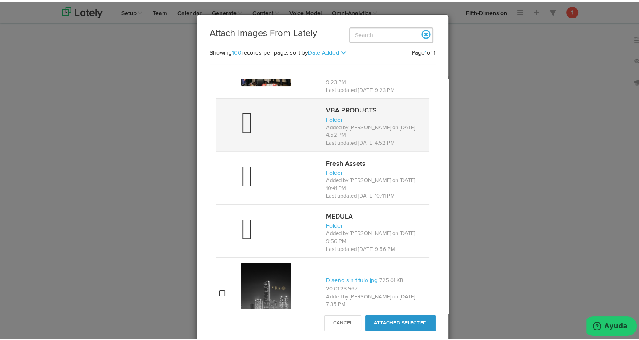
click at [277, 121] on div at bounding box center [280, 123] width 79 height 34
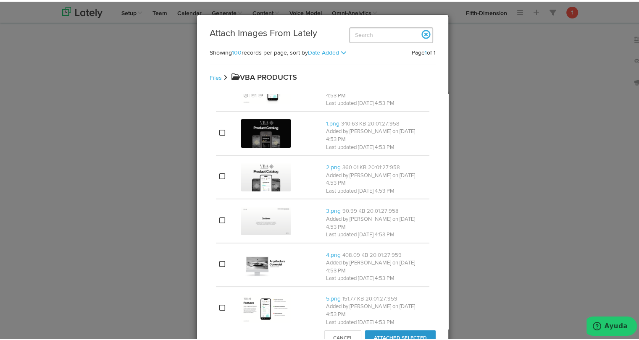
scroll to position [122, 0]
click at [277, 121] on img at bounding box center [266, 132] width 50 height 29
click at [388, 335] on button "Attached Selected" at bounding box center [400, 337] width 71 height 16
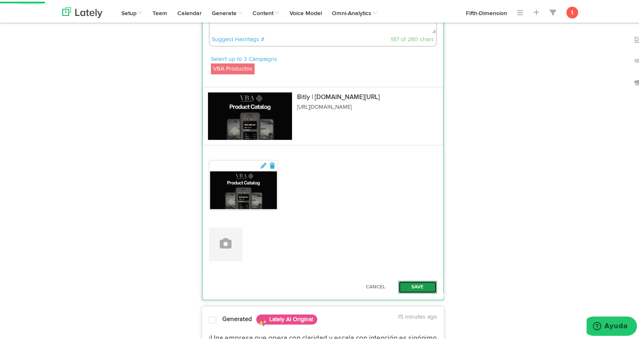
click at [413, 279] on button "Save" at bounding box center [417, 285] width 39 height 13
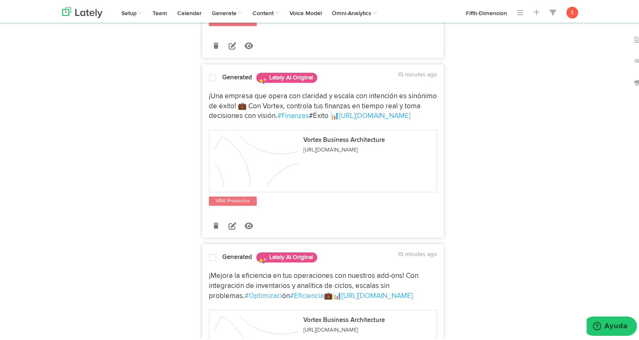
scroll to position [713, 0]
click at [231, 220] on icon at bounding box center [232, 224] width 8 height 8
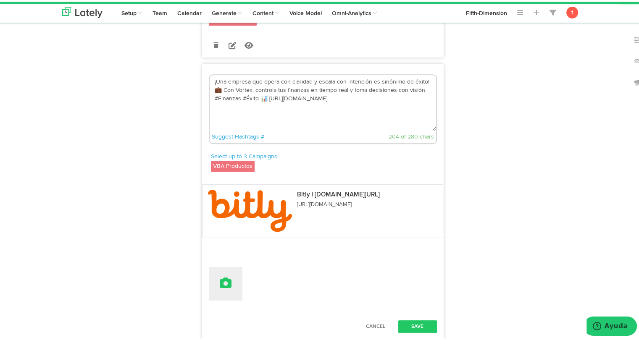
click at [226, 275] on icon at bounding box center [226, 281] width 12 height 12
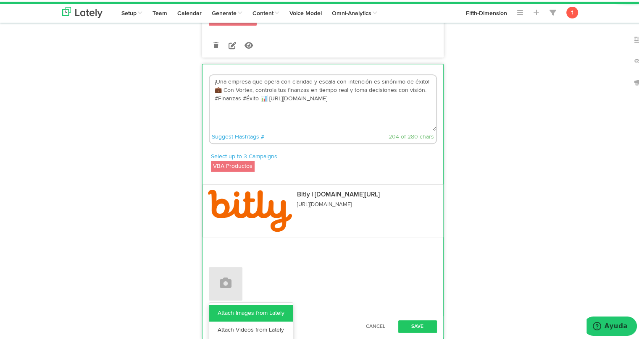
click at [225, 303] on link "Attach Images from Lately" at bounding box center [251, 311] width 84 height 17
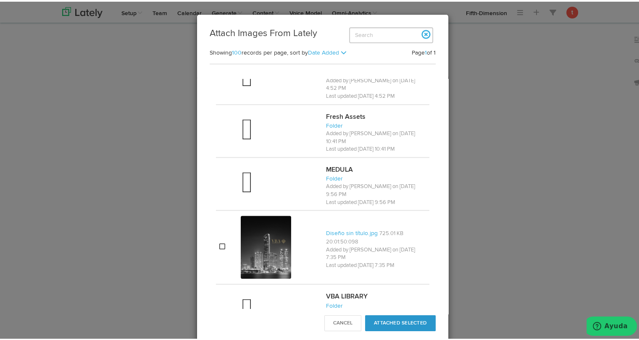
scroll to position [718, 0]
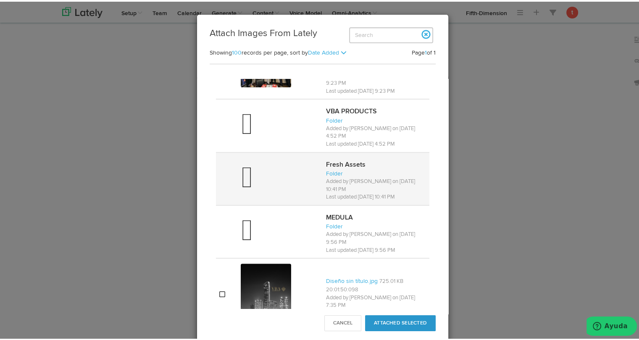
click at [280, 107] on div at bounding box center [280, 124] width 79 height 34
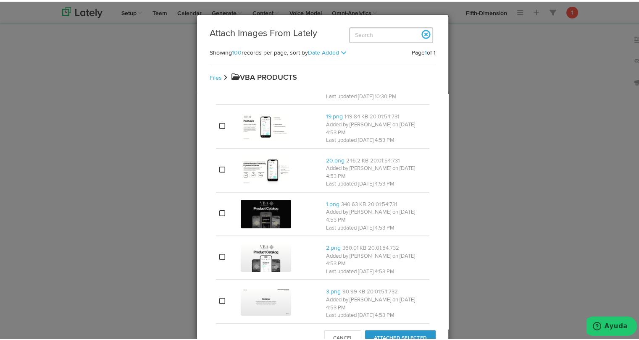
scroll to position [0, 0]
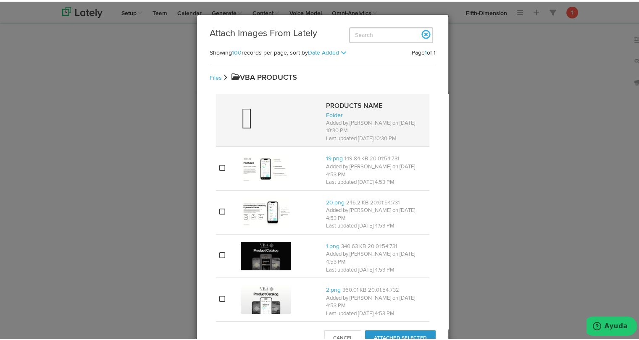
click at [258, 120] on div at bounding box center [280, 119] width 79 height 34
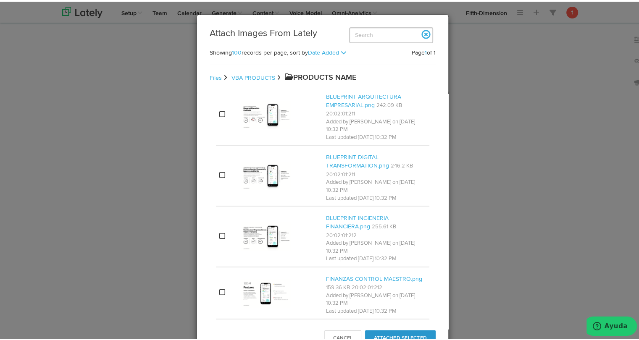
scroll to position [273, 0]
click at [262, 212] on td at bounding box center [279, 232] width 85 height 61
click at [407, 334] on button "Attached Selected" at bounding box center [400, 337] width 71 height 16
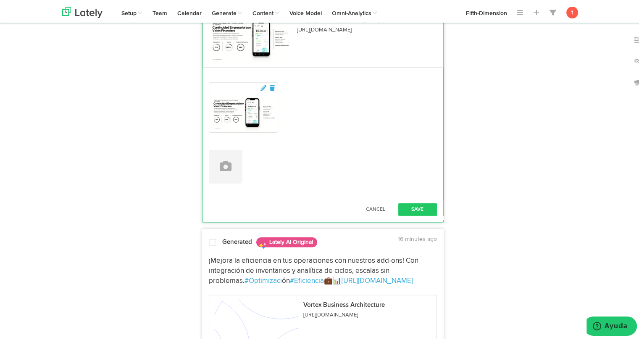
scroll to position [889, 0]
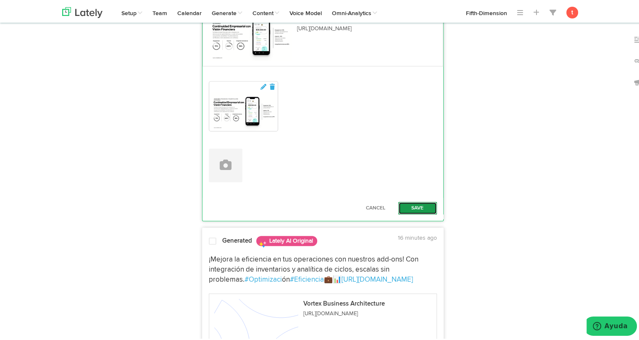
click at [412, 200] on button "Save" at bounding box center [417, 206] width 39 height 13
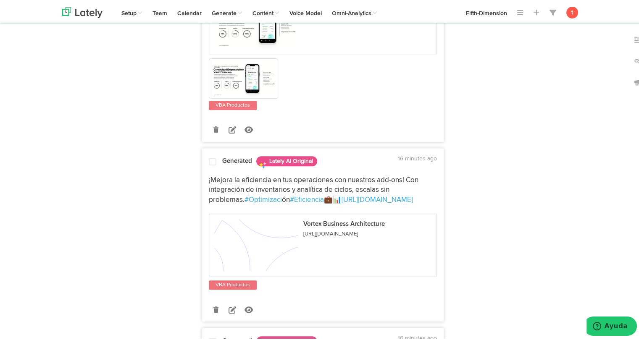
scroll to position [849, 0]
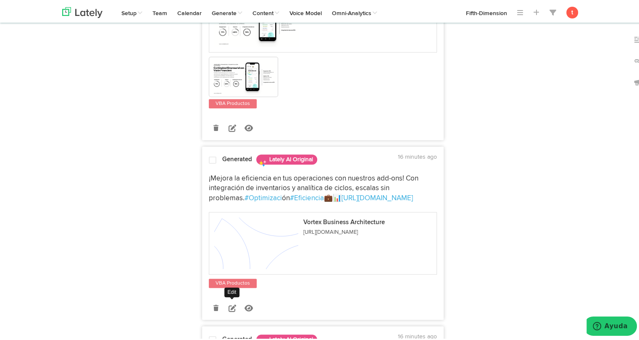
click at [229, 303] on icon at bounding box center [232, 307] width 8 height 8
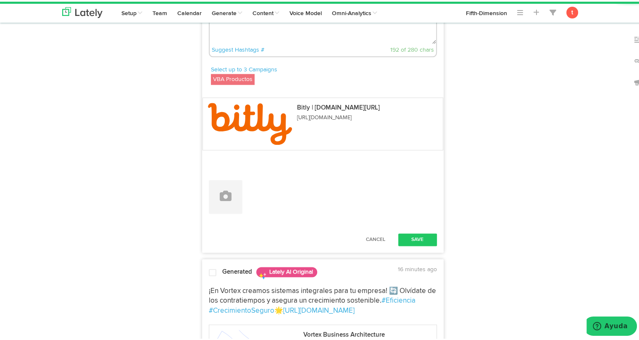
scroll to position [1020, 0]
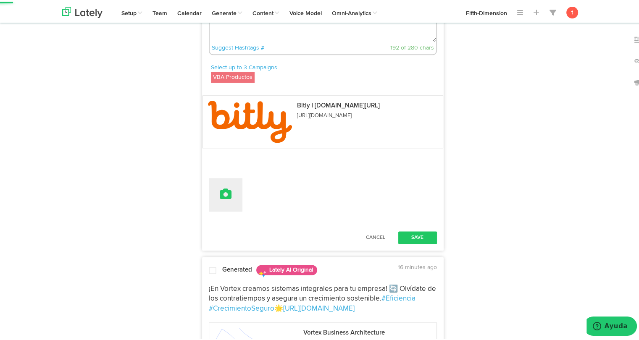
click at [215, 182] on button at bounding box center [226, 193] width 34 height 34
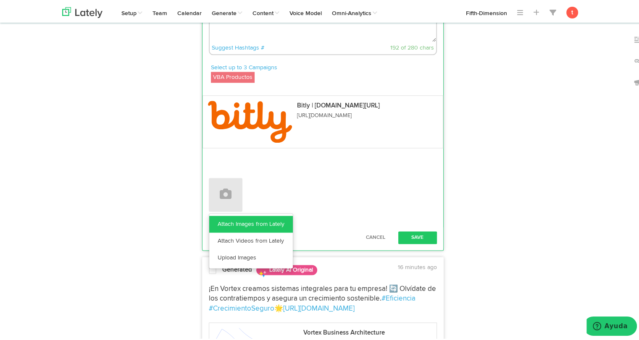
click at [235, 214] on link "Attach Images from Lately" at bounding box center [251, 222] width 84 height 17
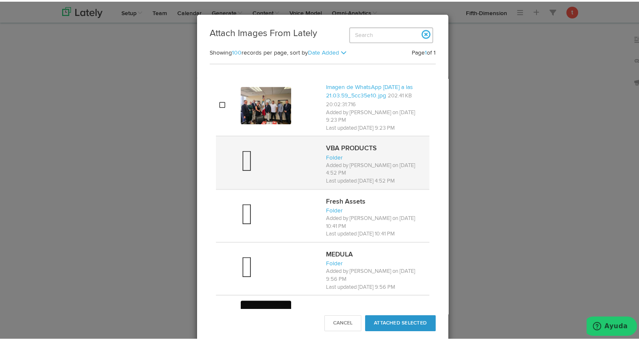
click at [283, 156] on div at bounding box center [280, 161] width 79 height 34
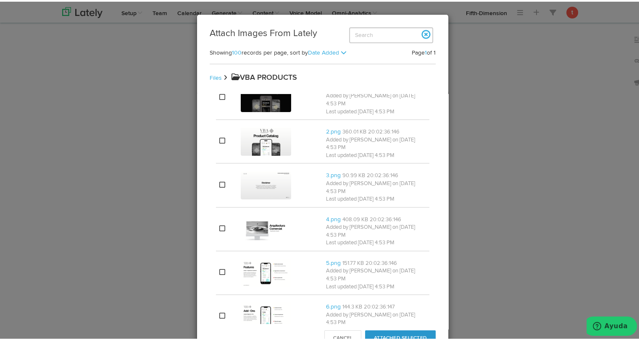
scroll to position [0, 0]
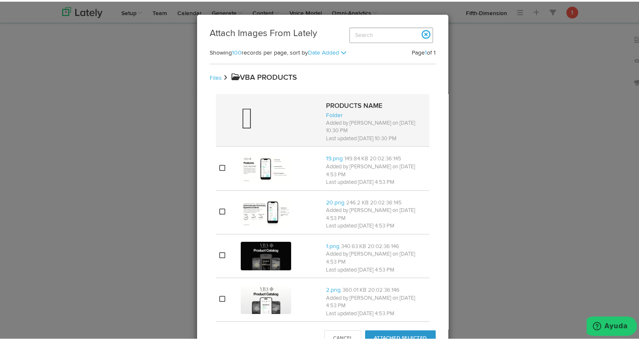
click at [273, 121] on div at bounding box center [280, 119] width 79 height 34
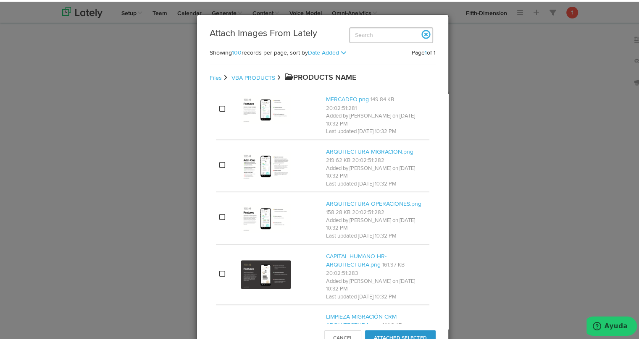
scroll to position [512, 0]
click at [260, 203] on img at bounding box center [266, 215] width 50 height 29
click at [401, 334] on button "Attached Selected" at bounding box center [400, 337] width 71 height 16
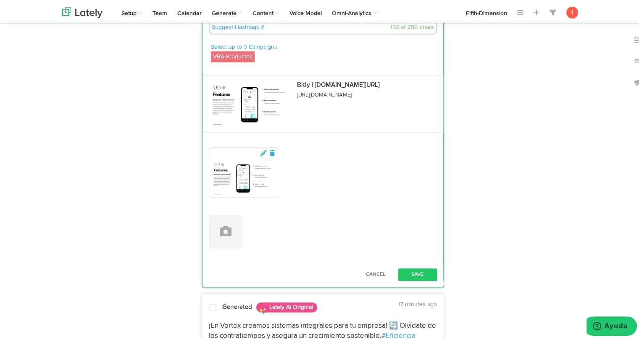
scroll to position [1041, 0]
click at [408, 266] on button "Save" at bounding box center [417, 272] width 39 height 13
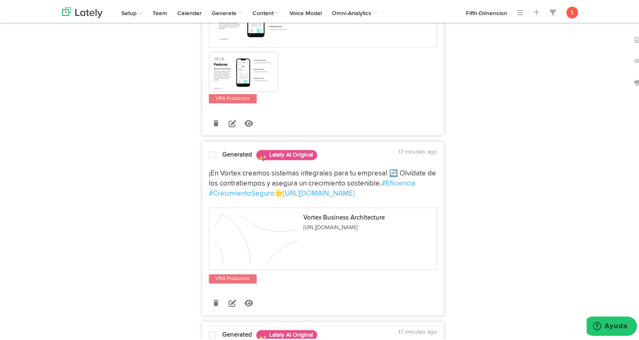
scroll to position [1074, 0]
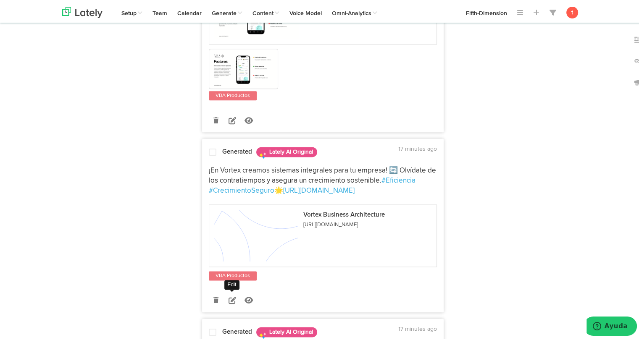
click at [230, 291] on link at bounding box center [232, 298] width 15 height 15
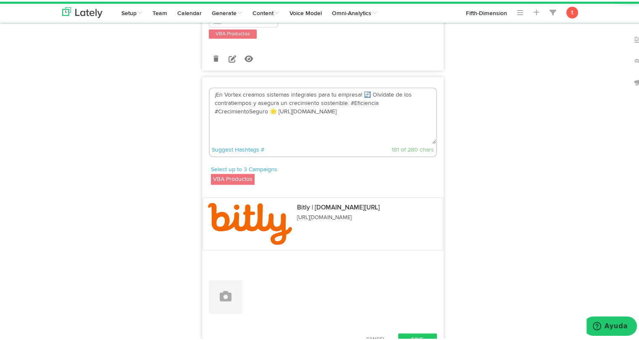
scroll to position [1136, 0]
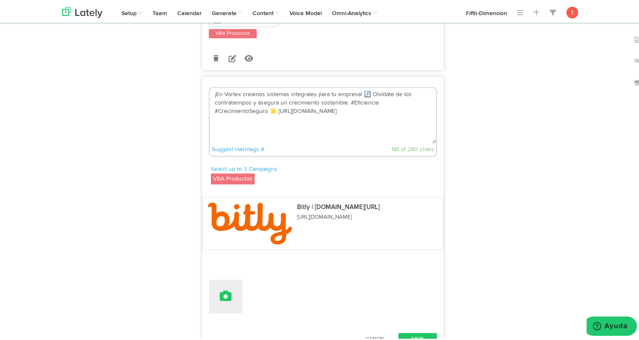
click at [228, 288] on icon at bounding box center [226, 294] width 12 height 12
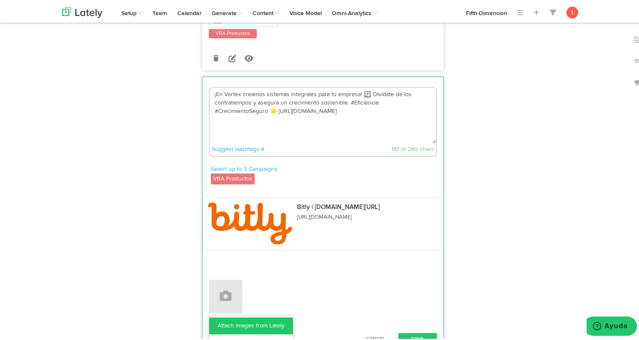
click at [252, 316] on link "Attach Images from Lately" at bounding box center [251, 324] width 84 height 17
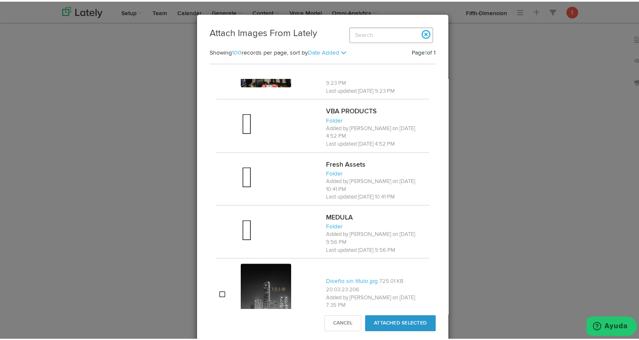
scroll to position [653, 0]
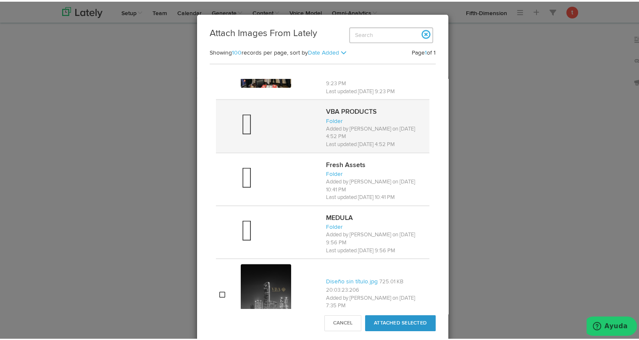
click at [270, 107] on div at bounding box center [280, 124] width 79 height 34
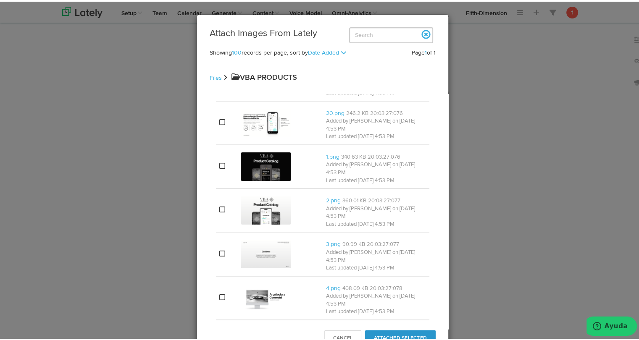
scroll to position [0, 0]
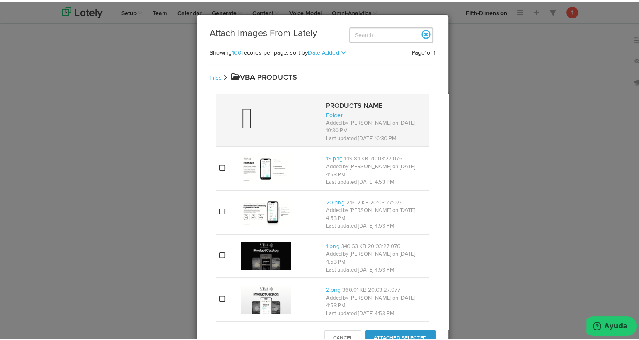
click at [258, 114] on div at bounding box center [280, 119] width 79 height 34
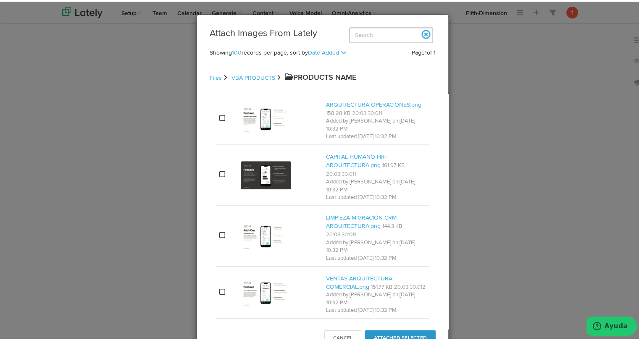
scroll to position [615, 0]
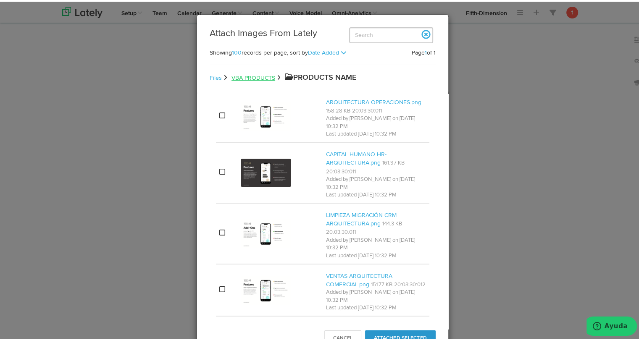
click at [265, 76] on link "VBA PRODUCTS" at bounding box center [253, 76] width 44 height 6
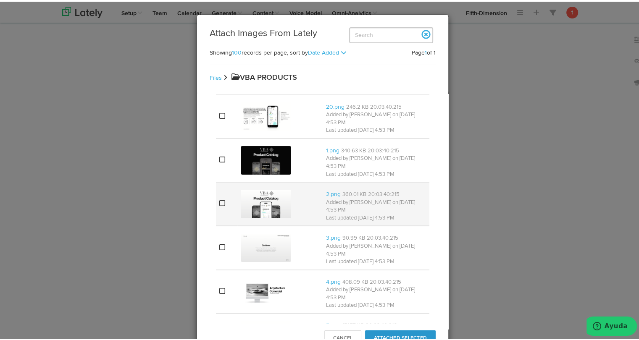
scroll to position [95, 0]
click at [280, 189] on img at bounding box center [266, 203] width 50 height 29
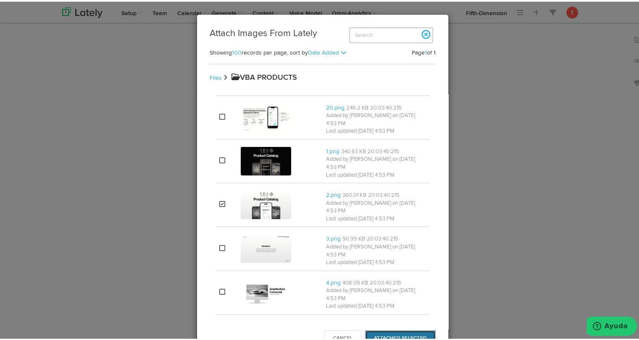
click at [419, 330] on button "Attached Selected" at bounding box center [400, 337] width 71 height 16
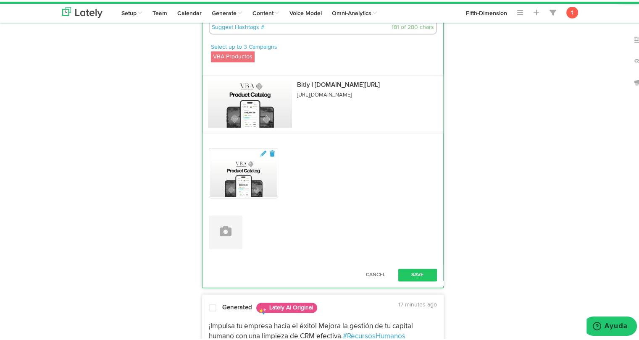
scroll to position [1259, 0]
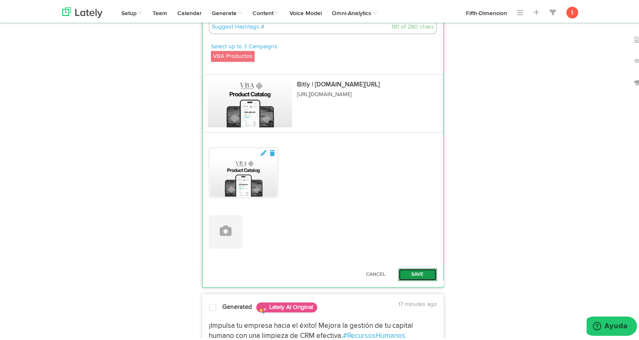
click at [415, 267] on button "Save" at bounding box center [417, 273] width 39 height 13
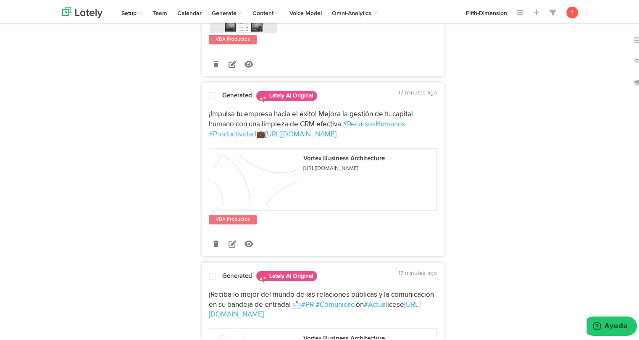
scroll to position [1350, 0]
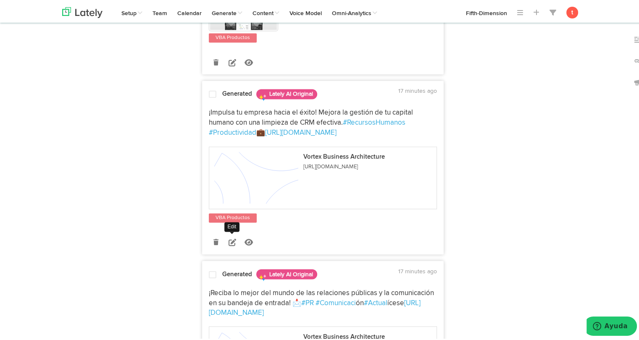
click at [228, 237] on icon at bounding box center [232, 241] width 8 height 8
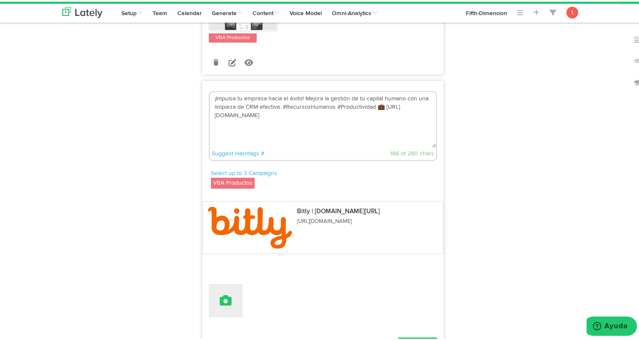
click at [220, 301] on div "¡Impulsa tu empresa hacia el éxito! Mejora la gestión de tu capital humano con …" at bounding box center [322, 218] width 241 height 267
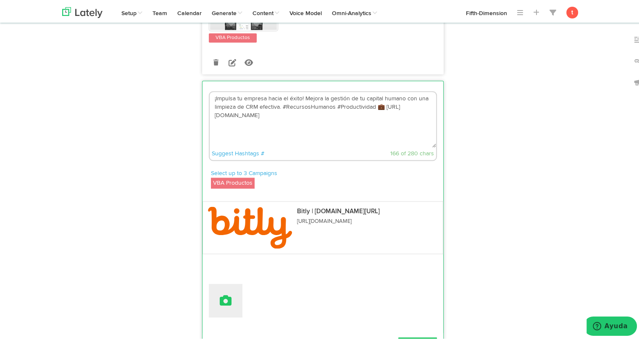
click at [220, 293] on icon at bounding box center [226, 299] width 12 height 12
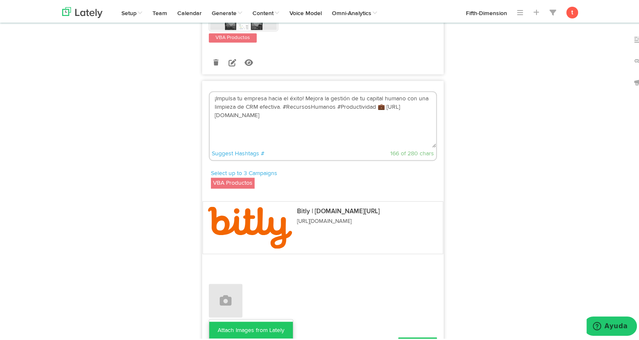
click at [215, 320] on link "Attach Images from Lately" at bounding box center [251, 328] width 84 height 17
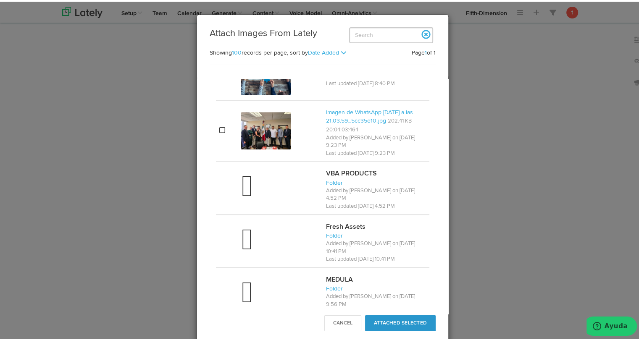
scroll to position [600, 0]
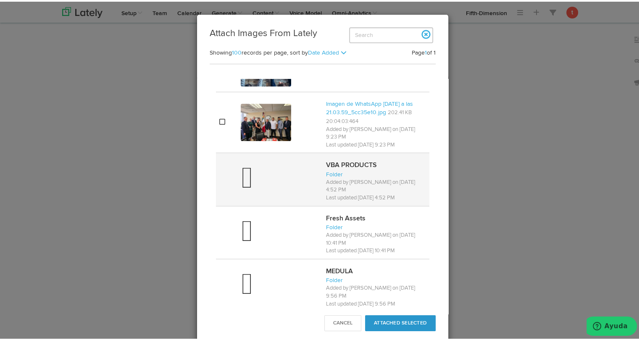
click at [244, 175] on span at bounding box center [247, 178] width 12 height 24
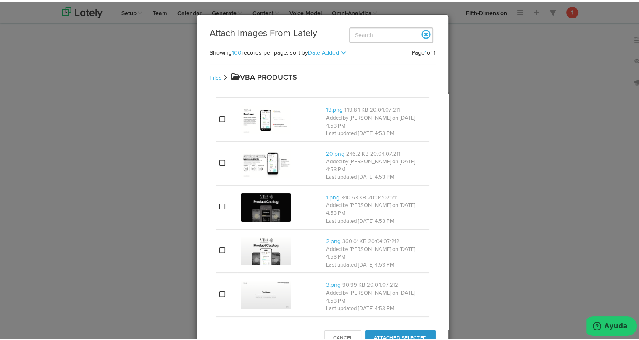
scroll to position [0, 0]
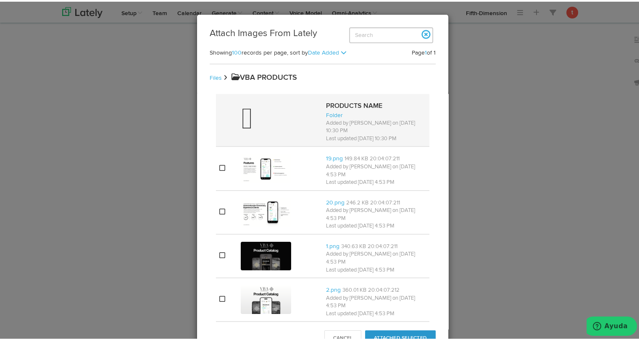
click at [267, 128] on div at bounding box center [280, 119] width 79 height 34
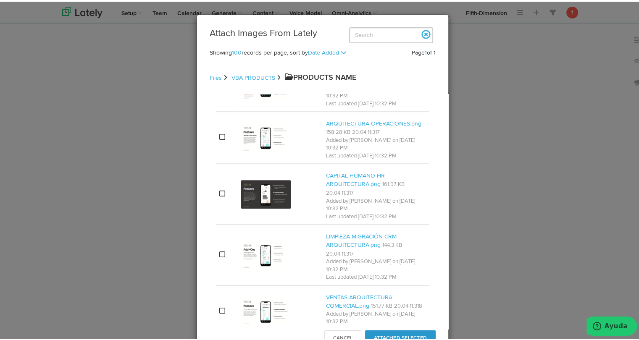
scroll to position [508, 0]
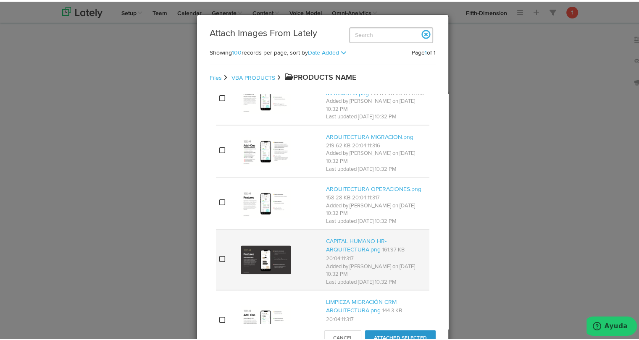
click at [273, 273] on img at bounding box center [266, 258] width 50 height 29
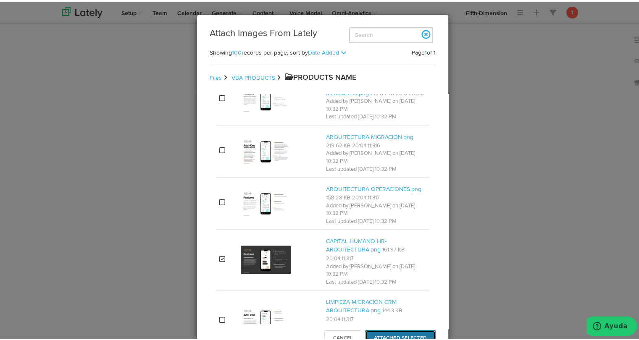
click at [423, 331] on button "Attached Selected" at bounding box center [400, 337] width 71 height 16
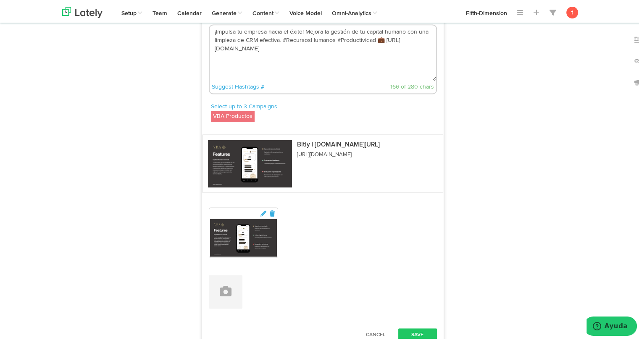
scroll to position [1418, 0]
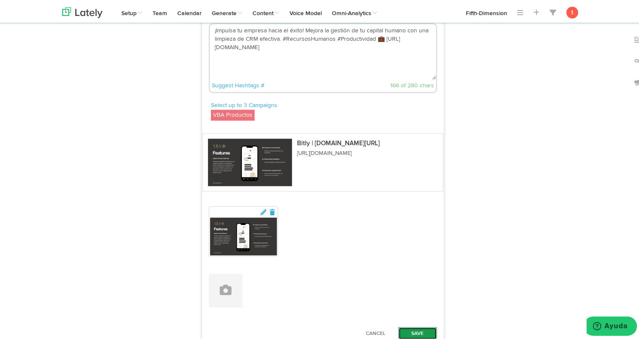
click at [426, 325] on button "Save" at bounding box center [417, 331] width 39 height 13
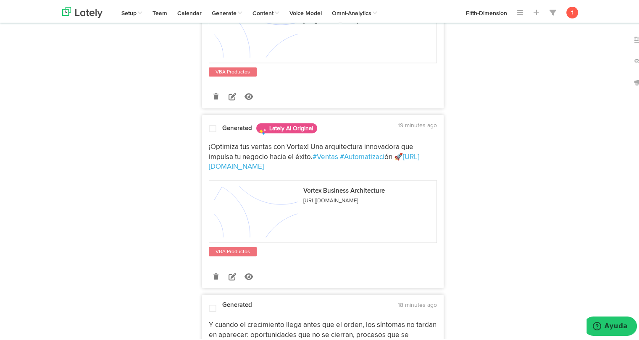
scroll to position [1706, 0]
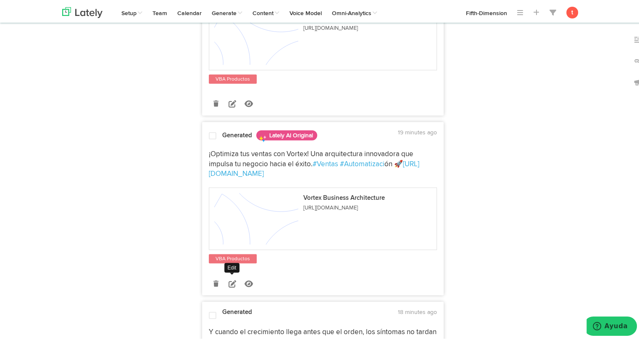
click at [232, 278] on icon at bounding box center [232, 282] width 8 height 8
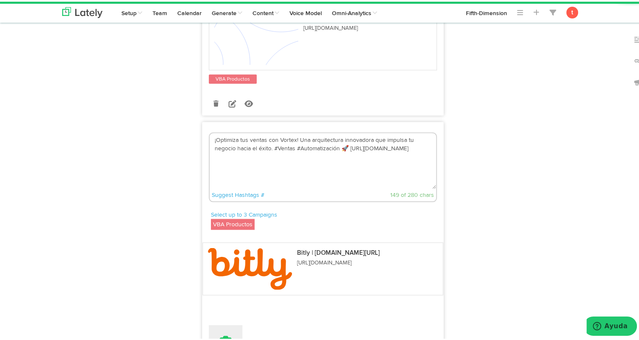
click at [224, 324] on button at bounding box center [226, 341] width 34 height 34
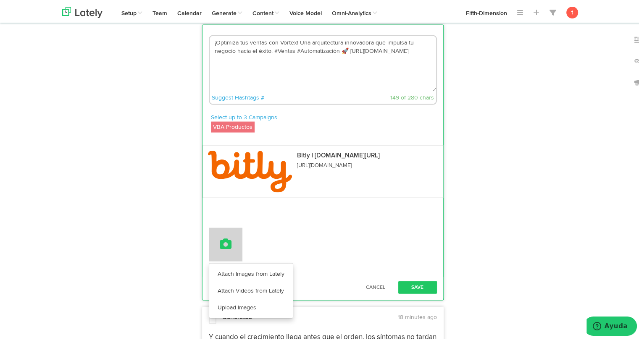
scroll to position [1806, 0]
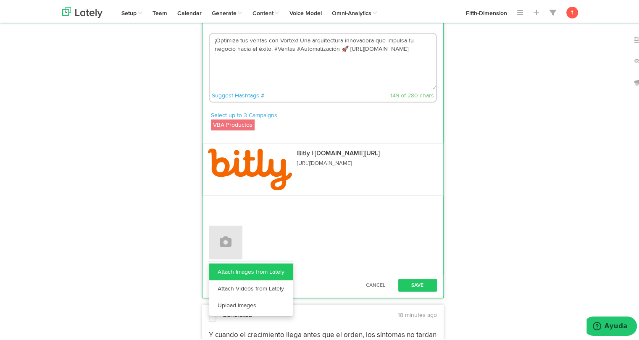
click at [255, 262] on link "Attach Images from Lately" at bounding box center [251, 270] width 84 height 17
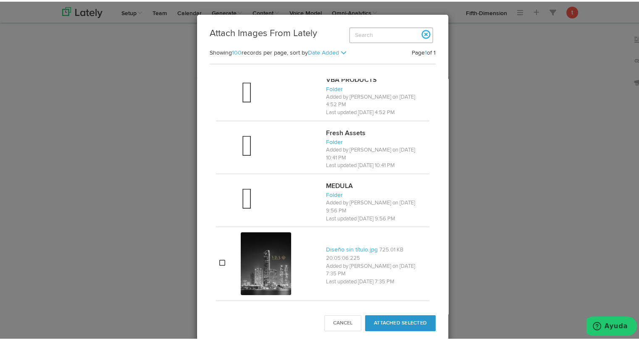
scroll to position [718, 0]
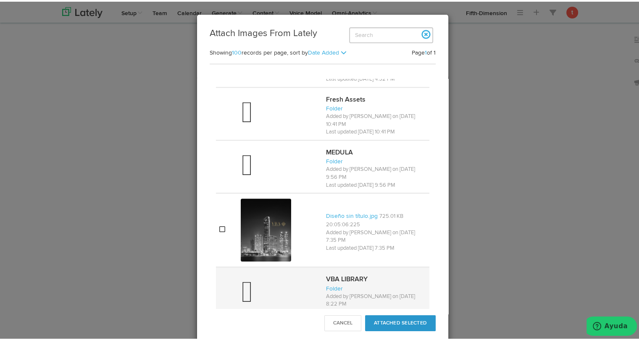
click at [243, 280] on span at bounding box center [247, 292] width 12 height 24
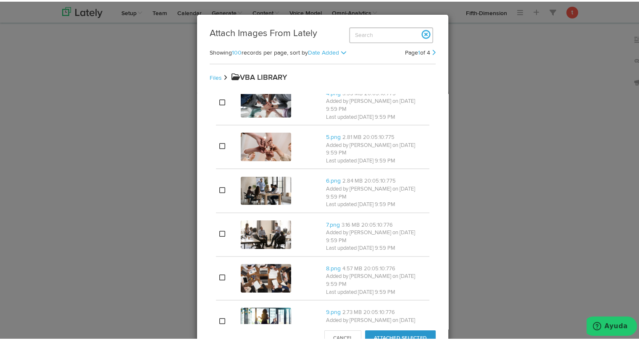
scroll to position [0, 0]
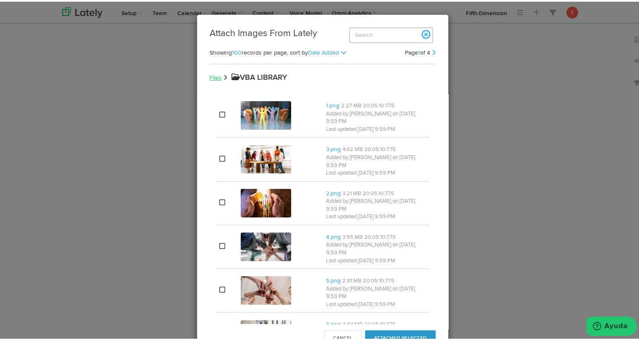
click at [215, 73] on link "Files" at bounding box center [216, 76] width 12 height 6
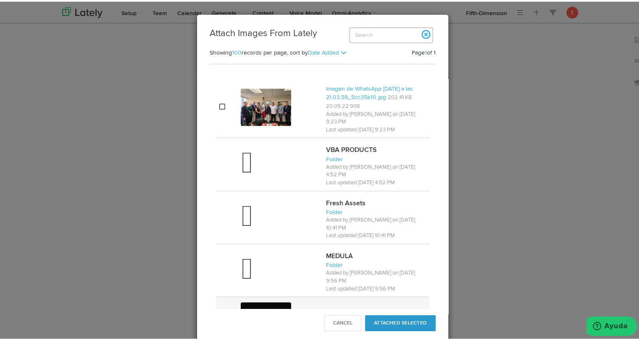
scroll to position [610, 0]
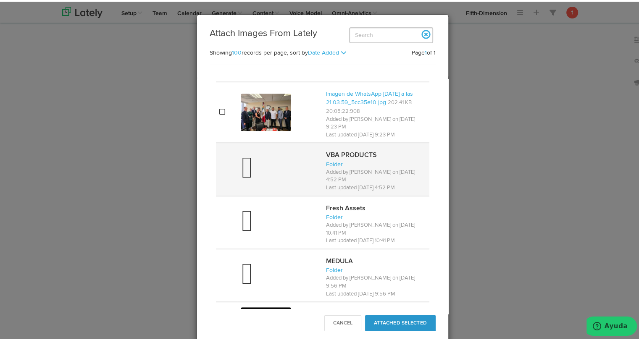
click at [283, 169] on div at bounding box center [280, 168] width 79 height 34
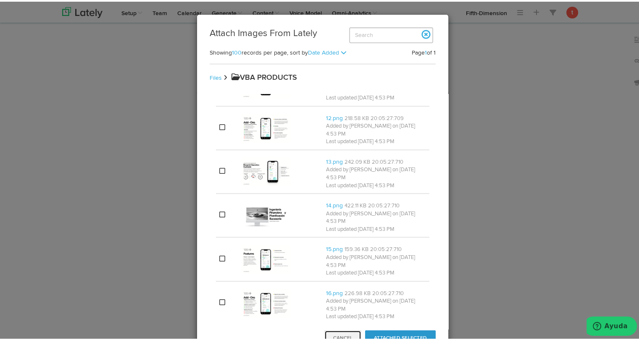
click at [328, 331] on button "Cancel" at bounding box center [342, 337] width 37 height 16
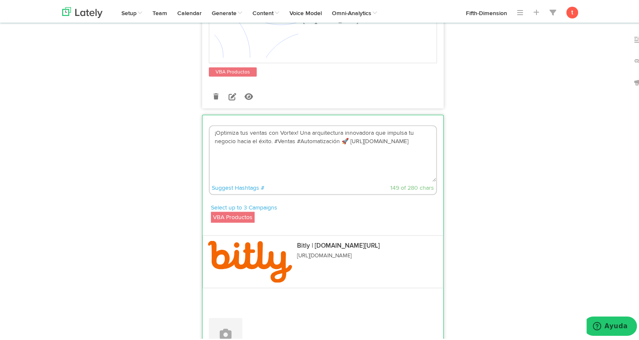
scroll to position [1804, 0]
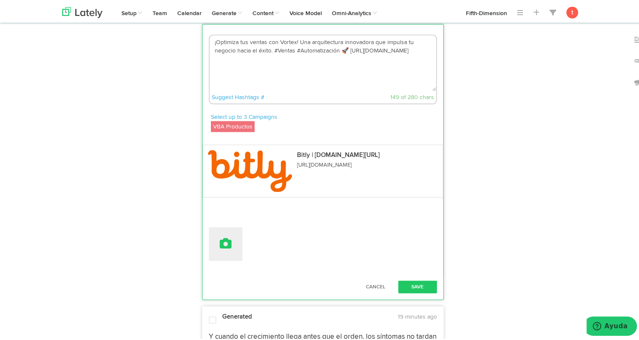
click at [223, 236] on icon at bounding box center [226, 242] width 12 height 12
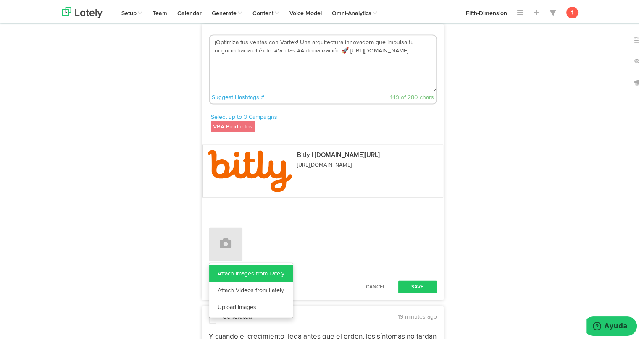
click at [227, 264] on link "Attach Images from Lately" at bounding box center [251, 272] width 84 height 17
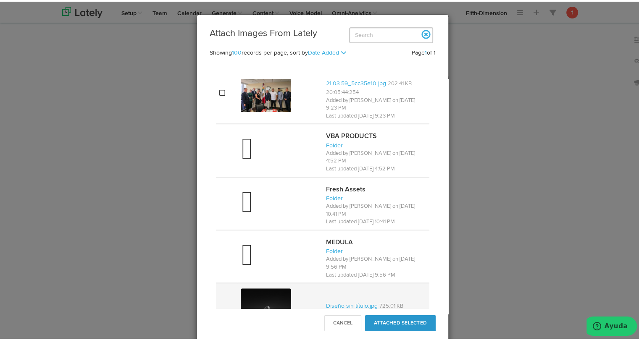
scroll to position [623, 0]
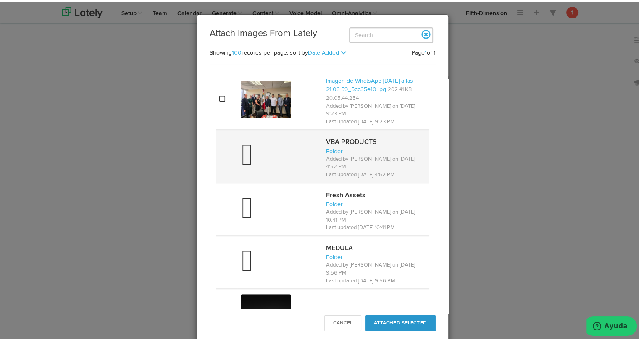
click at [281, 150] on div at bounding box center [280, 155] width 79 height 34
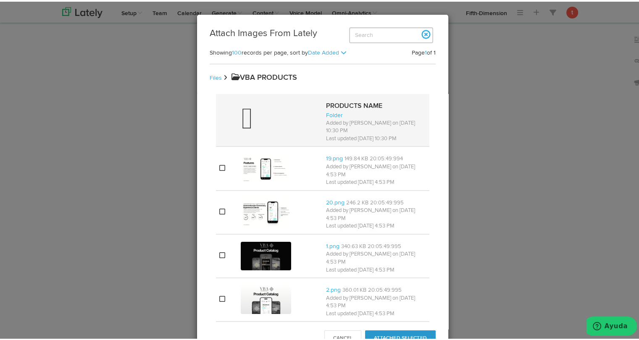
scroll to position [1018, 0]
click at [280, 126] on div at bounding box center [280, 119] width 79 height 34
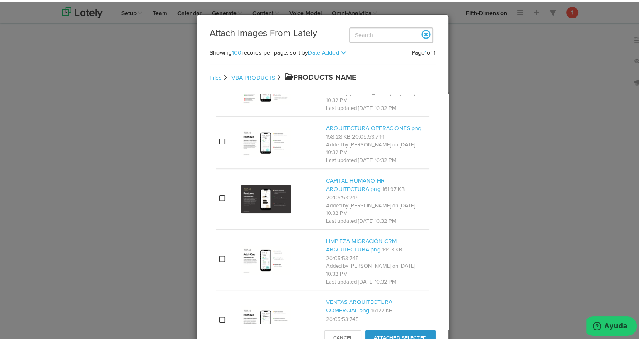
scroll to position [615, 0]
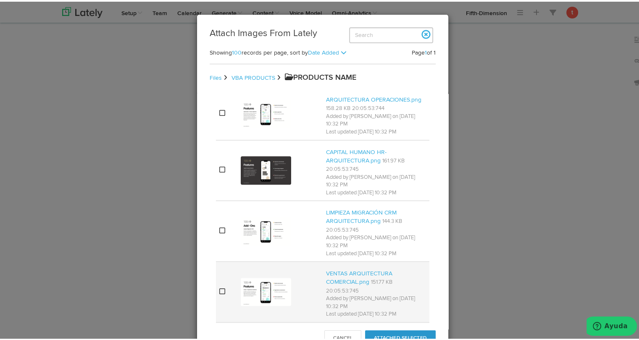
click at [267, 276] on img at bounding box center [266, 290] width 50 height 29
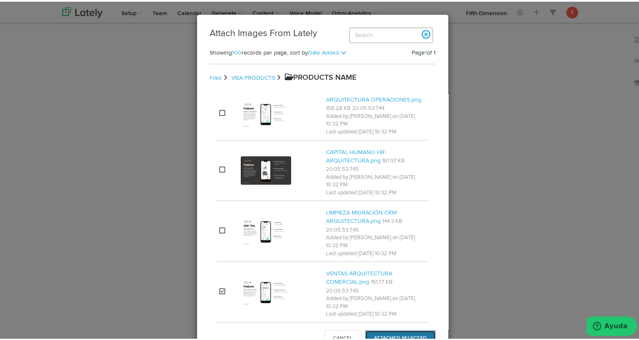
click at [394, 330] on button "Attached Selected" at bounding box center [400, 337] width 71 height 16
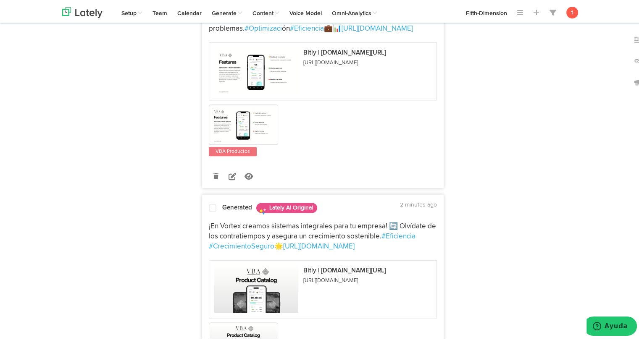
scroll to position [1874, 0]
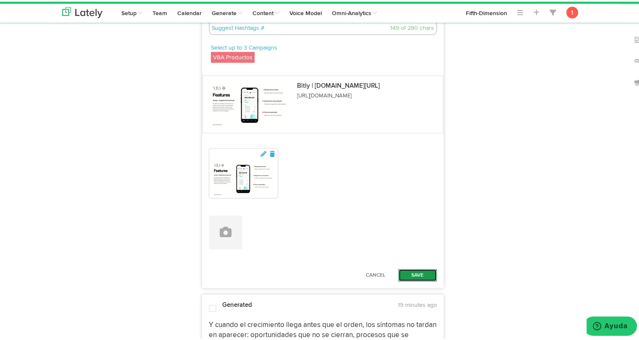
click at [414, 267] on button "Save" at bounding box center [417, 273] width 39 height 13
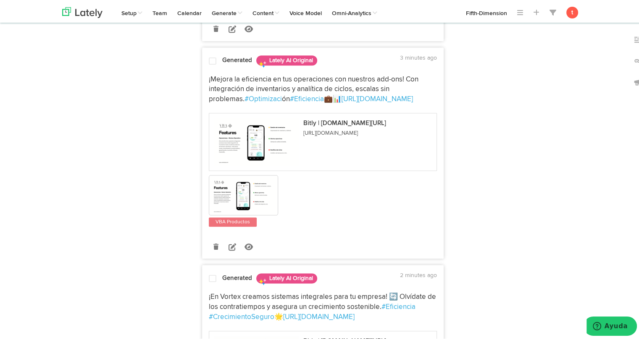
scroll to position [949, 0]
click at [209, 272] on div at bounding box center [212, 277] width 20 height 11
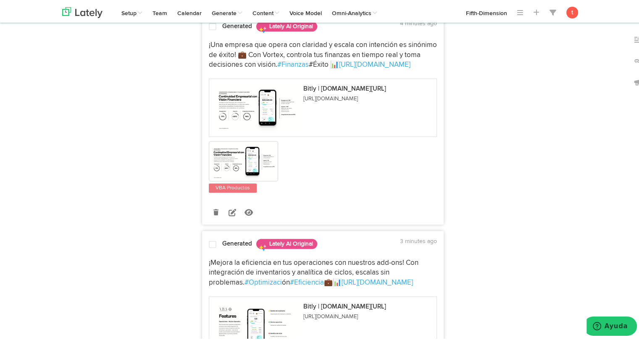
click at [212, 239] on div at bounding box center [212, 244] width 20 height 11
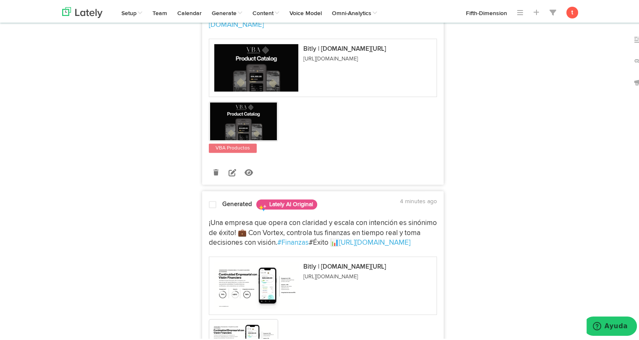
click at [205, 212] on div "¡Una empresa que opera con claridad y escala con intención es sinónimo de éxito…" at bounding box center [322, 291] width 241 height 158
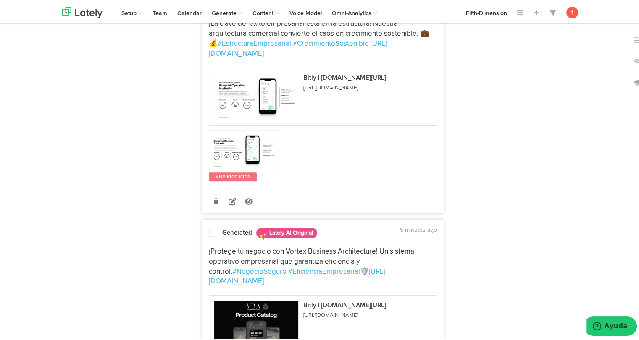
scroll to position [309, 0]
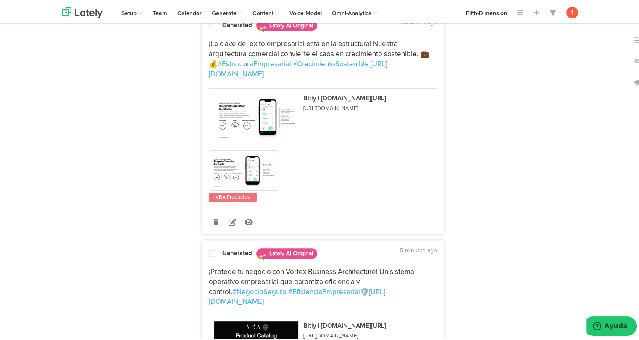
click at [210, 248] on div at bounding box center [212, 253] width 20 height 11
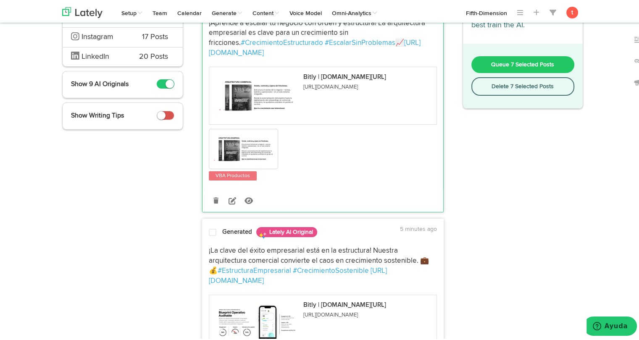
scroll to position [102, 0]
click at [209, 234] on span at bounding box center [213, 231] width 8 height 8
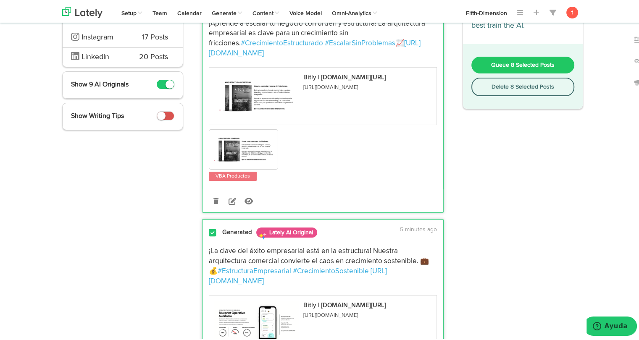
scroll to position [0, 0]
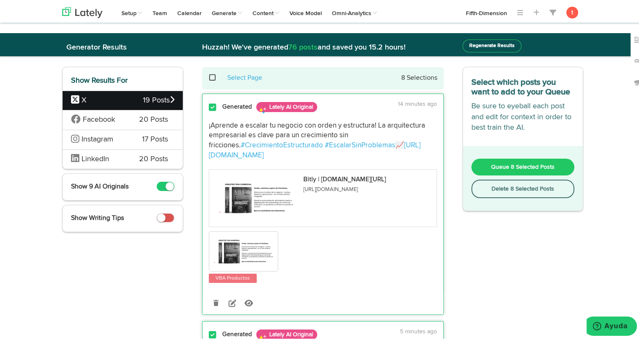
click at [498, 168] on span "Queue 8 Selected Posts" at bounding box center [522, 166] width 63 height 6
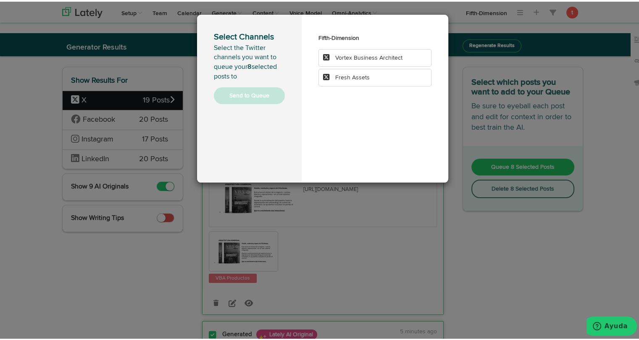
click at [368, 55] on span "Vortex Business Architect" at bounding box center [368, 56] width 67 height 6
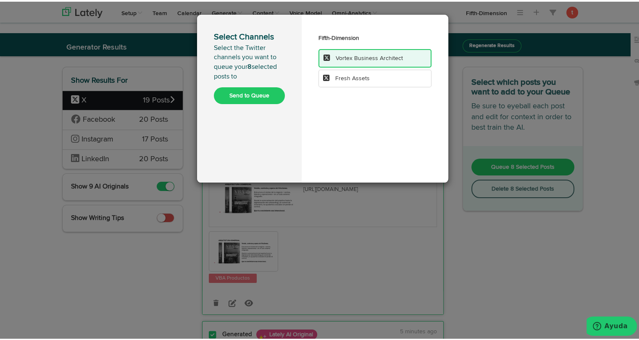
click at [256, 102] on button "Send to Queue" at bounding box center [249, 94] width 71 height 17
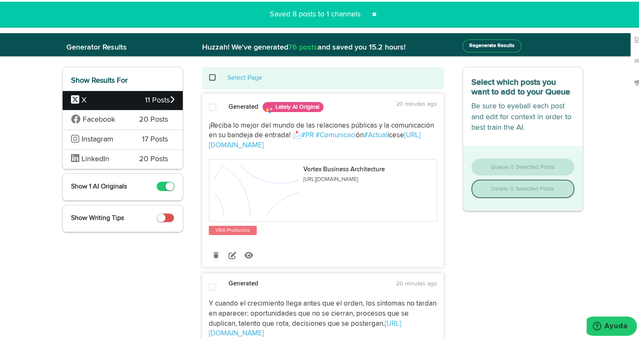
click at [123, 121] on div "Facebook 20 Posts" at bounding box center [123, 118] width 120 height 20
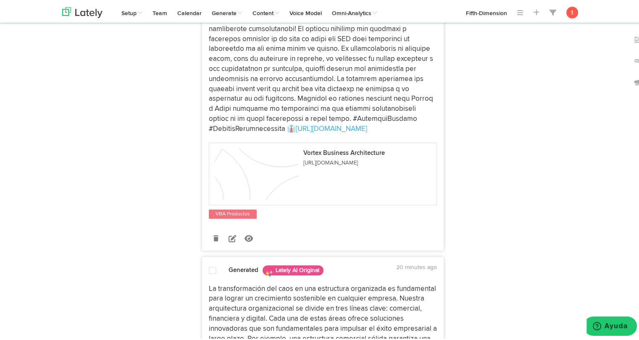
scroll to position [238, 0]
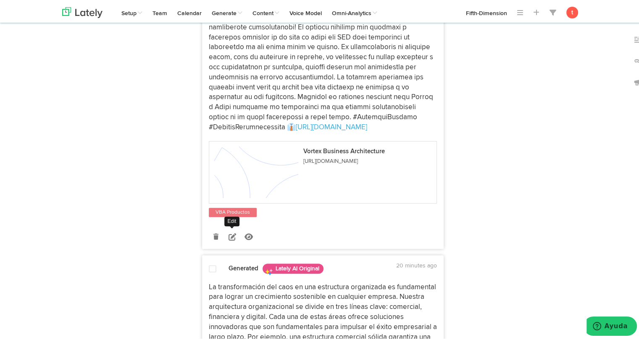
click at [226, 239] on link at bounding box center [232, 235] width 15 height 15
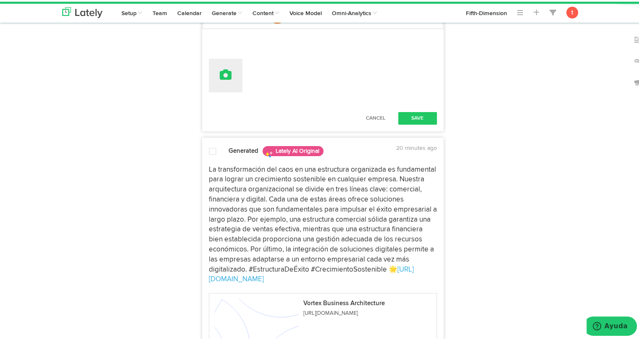
click at [226, 87] on button at bounding box center [226, 74] width 34 height 34
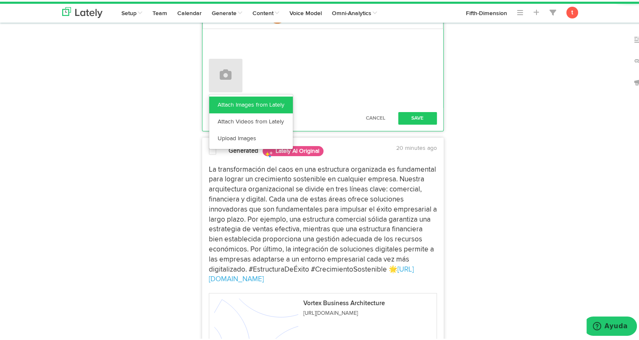
click at [226, 101] on link "Attach Images from Lately" at bounding box center [251, 103] width 84 height 17
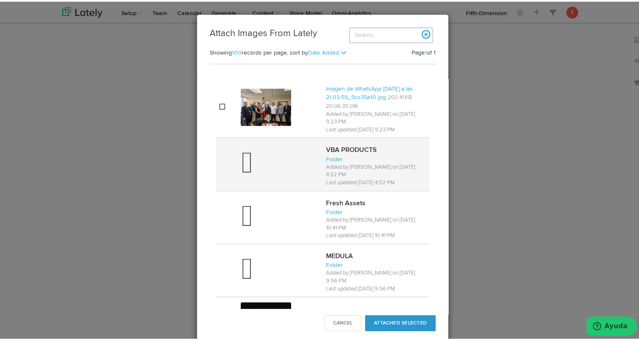
click at [260, 161] on div at bounding box center [280, 163] width 79 height 34
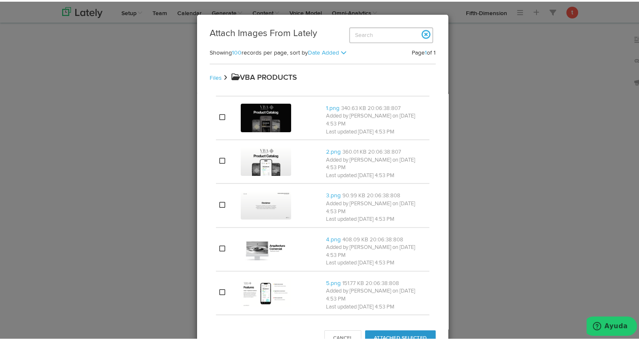
scroll to position [0, 0]
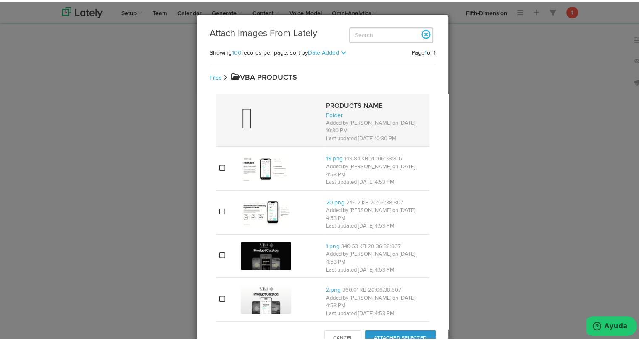
click at [273, 126] on div at bounding box center [280, 119] width 79 height 34
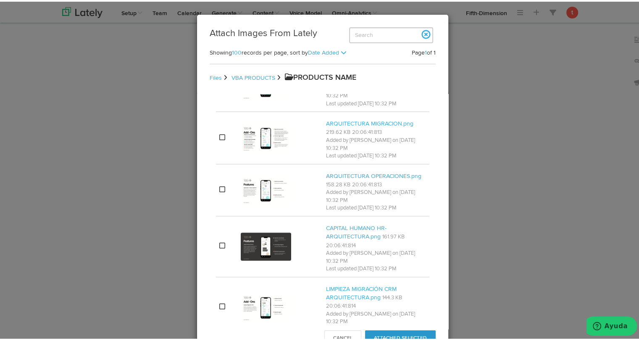
scroll to position [531, 0]
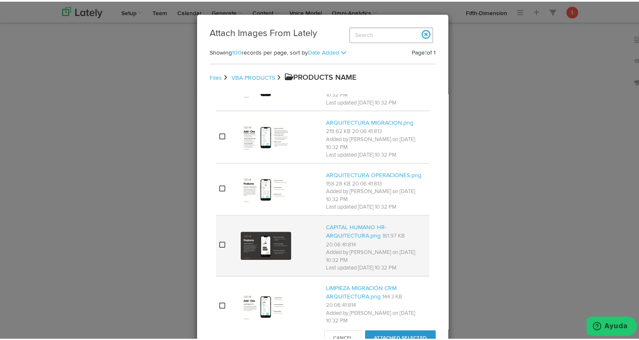
click at [257, 252] on img at bounding box center [266, 244] width 50 height 29
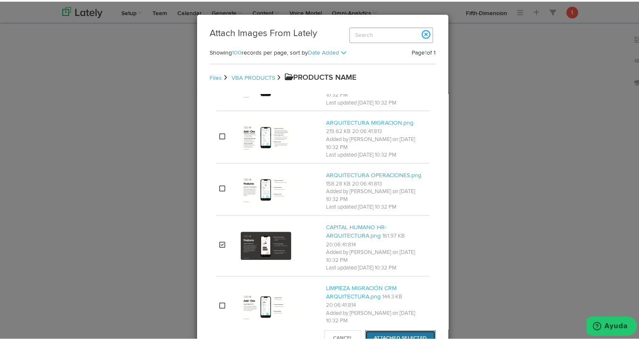
click at [403, 338] on button "Attached Selected" at bounding box center [400, 337] width 71 height 16
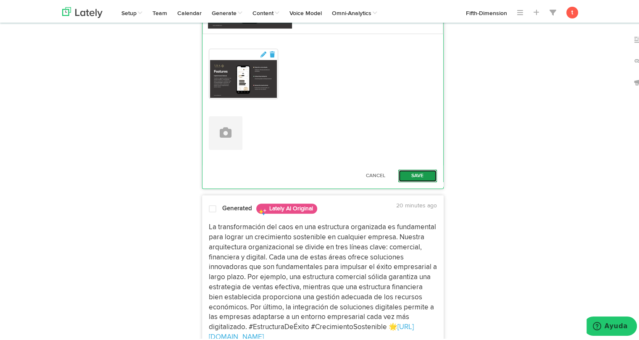
click at [408, 175] on button "Save" at bounding box center [417, 174] width 39 height 13
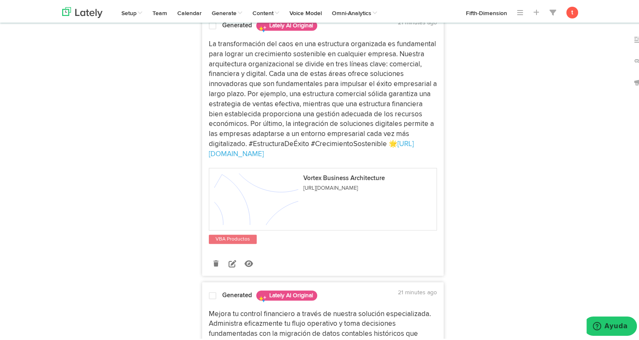
scroll to position [520, 0]
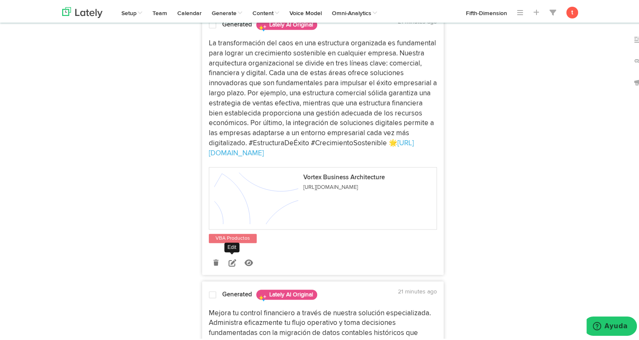
click at [225, 259] on link at bounding box center [232, 261] width 15 height 15
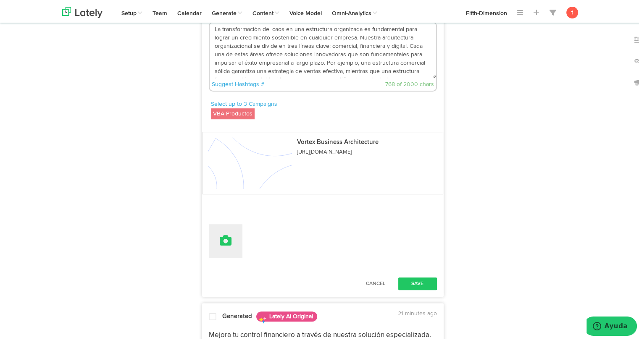
click at [223, 241] on icon at bounding box center [226, 239] width 12 height 12
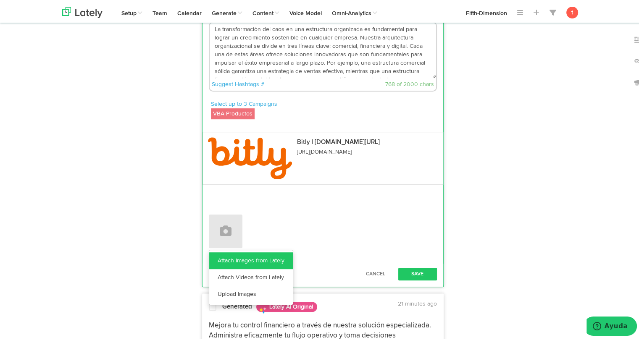
click at [223, 254] on link "Attach Images from Lately" at bounding box center [251, 259] width 84 height 17
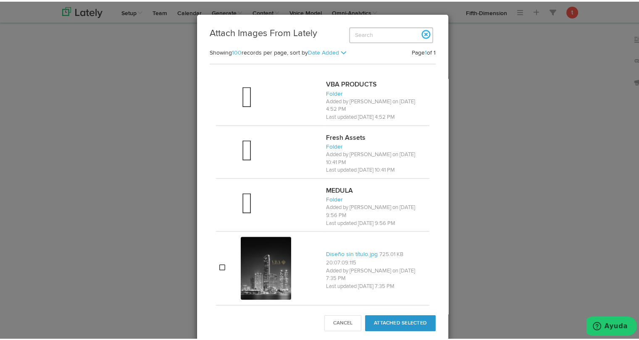
scroll to position [718, 0]
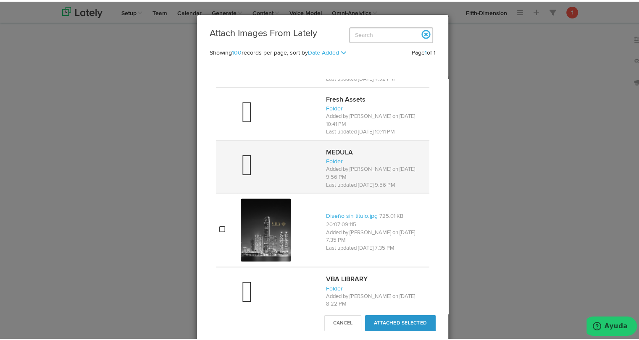
click at [261, 157] on div at bounding box center [280, 165] width 79 height 34
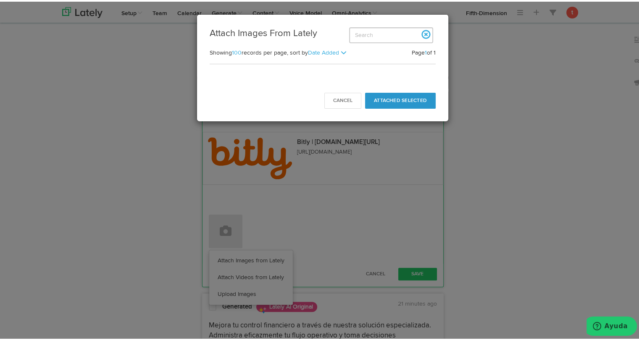
scroll to position [0, 0]
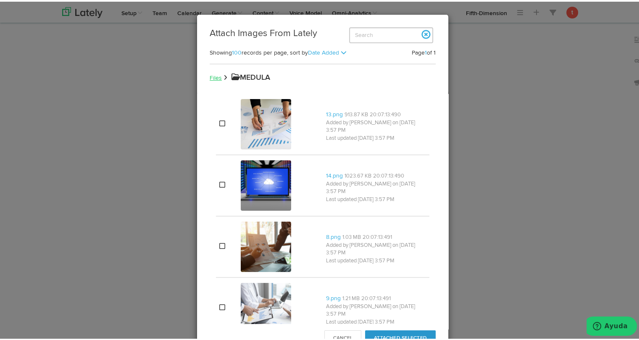
click at [212, 79] on link "Files" at bounding box center [216, 76] width 12 height 6
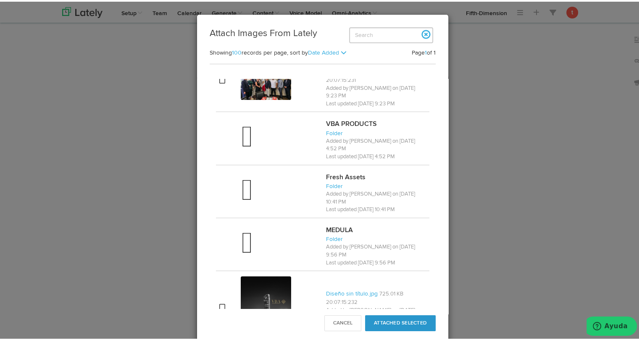
scroll to position [640, 0]
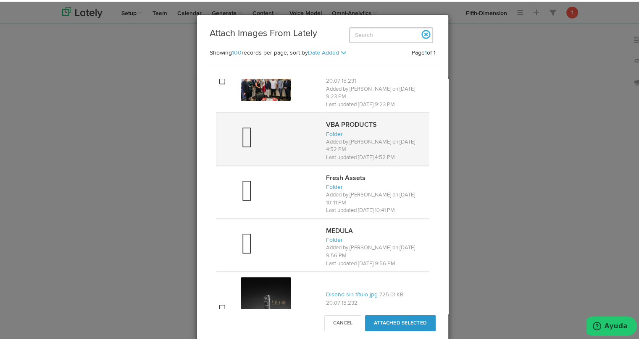
click at [271, 121] on div at bounding box center [280, 138] width 79 height 34
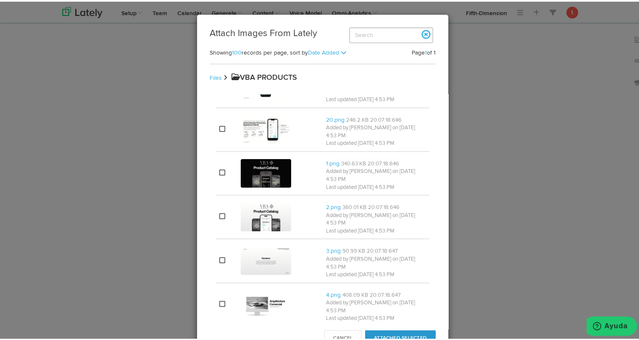
scroll to position [81, 0]
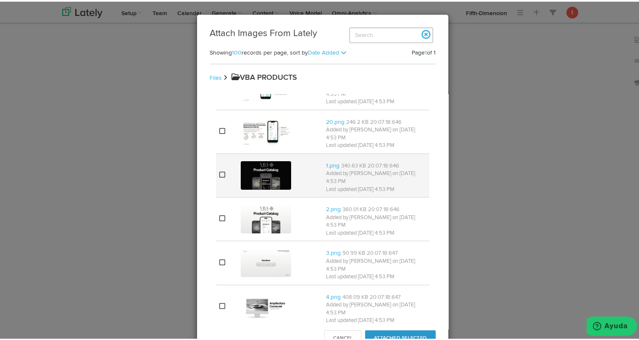
click at [260, 160] on img at bounding box center [266, 174] width 50 height 29
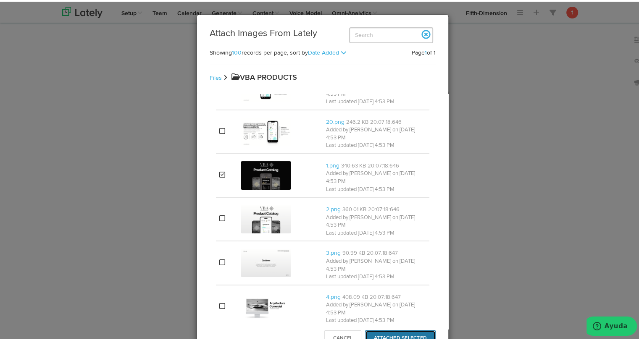
click at [412, 333] on button "Attached Selected" at bounding box center [400, 337] width 71 height 16
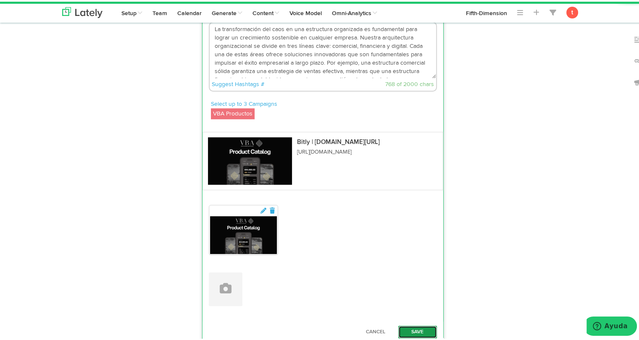
click at [415, 330] on button "Save" at bounding box center [417, 330] width 39 height 13
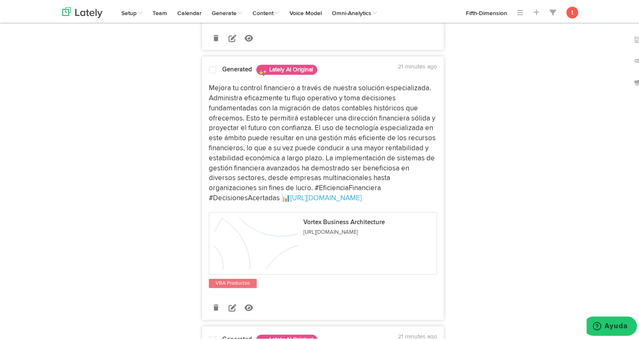
scroll to position [826, 0]
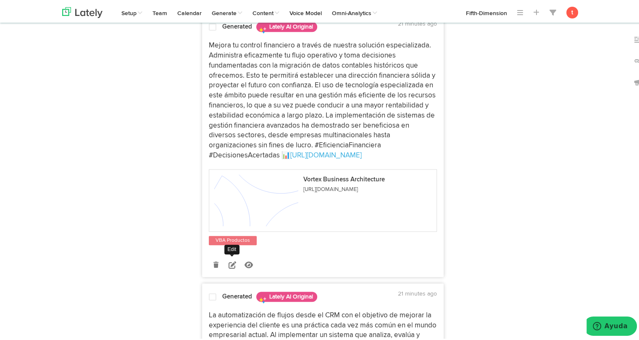
click at [230, 266] on icon at bounding box center [232, 263] width 8 height 8
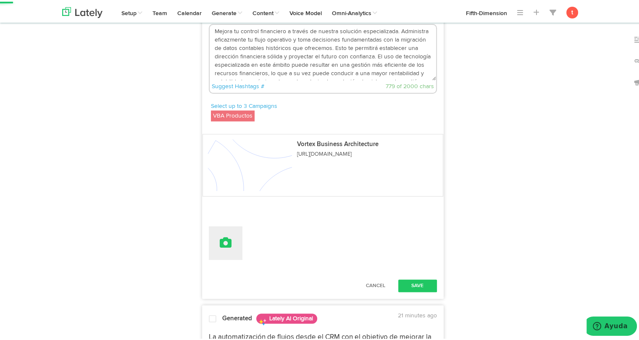
click at [223, 251] on button at bounding box center [226, 242] width 34 height 34
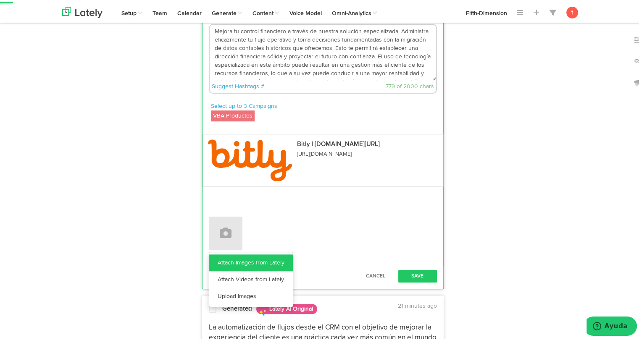
click at [221, 265] on link "Attach Images from Lately" at bounding box center [251, 261] width 84 height 17
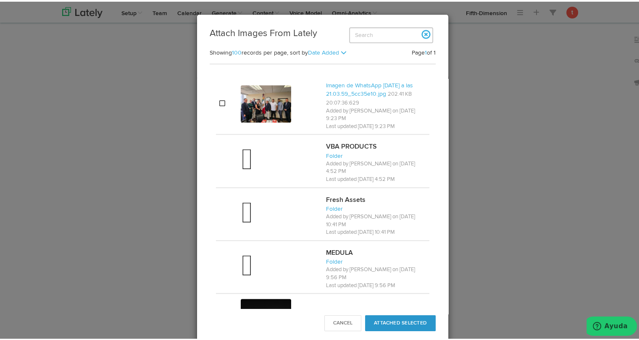
scroll to position [618, 0]
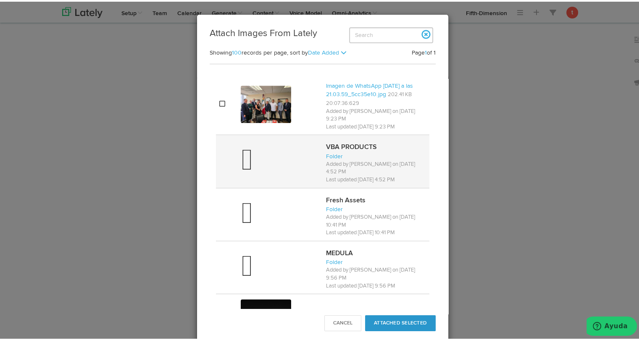
click at [276, 152] on div at bounding box center [280, 160] width 79 height 34
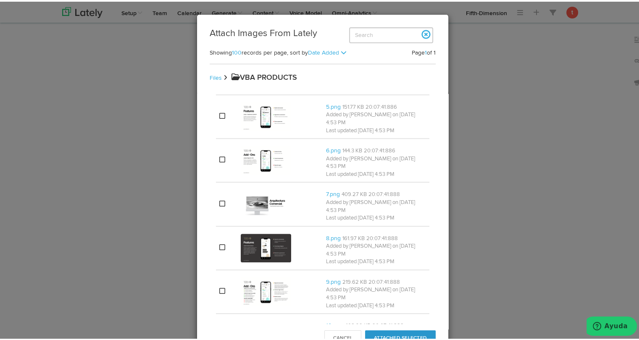
scroll to position [0, 0]
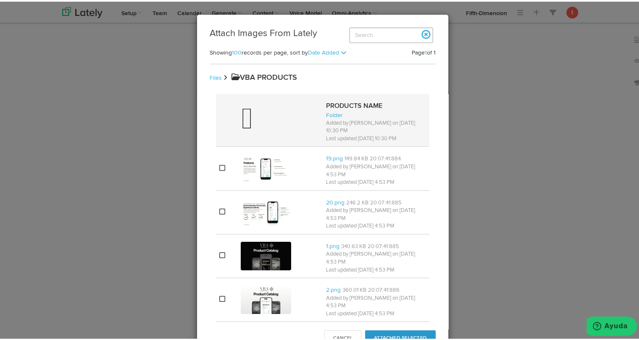
click at [279, 115] on div at bounding box center [280, 119] width 79 height 34
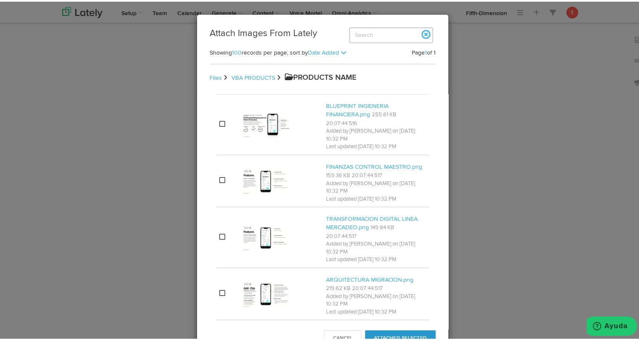
scroll to position [383, 0]
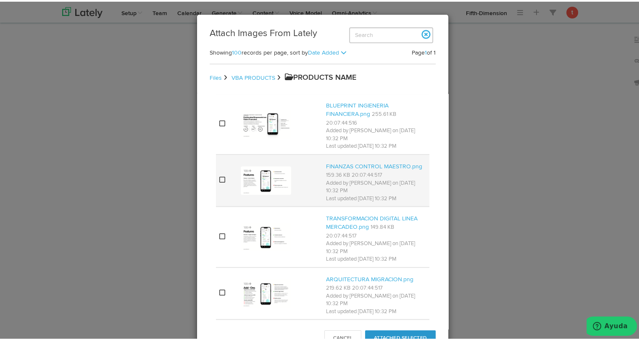
click at [271, 153] on td at bounding box center [279, 179] width 85 height 52
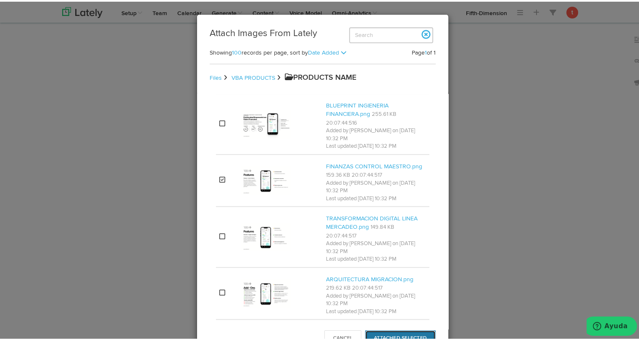
click at [392, 335] on button "Attached Selected" at bounding box center [400, 337] width 71 height 16
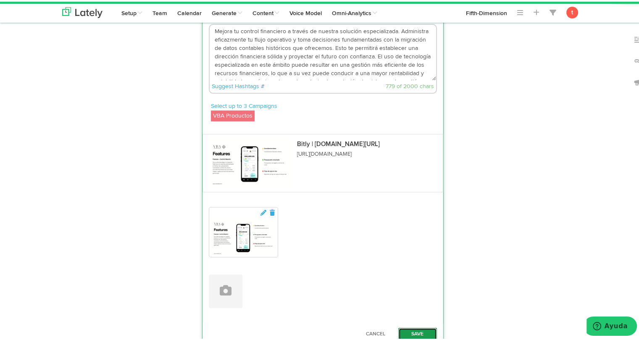
click at [409, 328] on button "Save" at bounding box center [417, 332] width 39 height 13
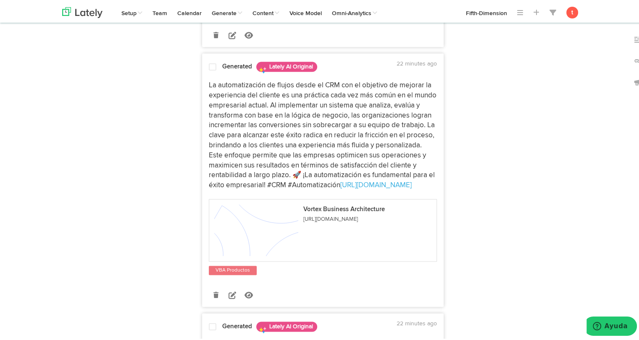
scroll to position [1094, 0]
click at [228, 296] on icon at bounding box center [232, 293] width 8 height 8
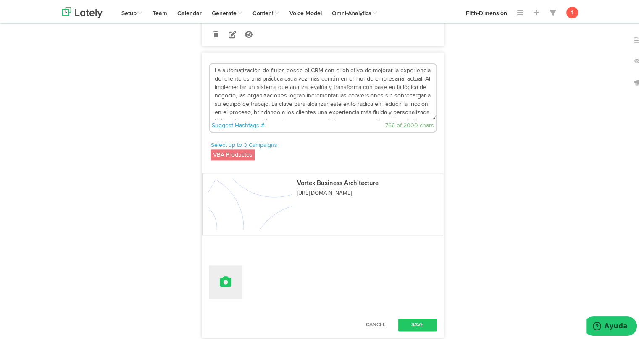
click at [223, 282] on icon at bounding box center [226, 280] width 12 height 12
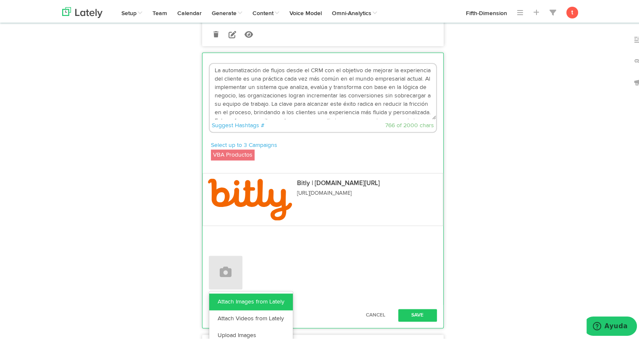
click at [221, 300] on link "Attach Images from Lately" at bounding box center [251, 300] width 84 height 17
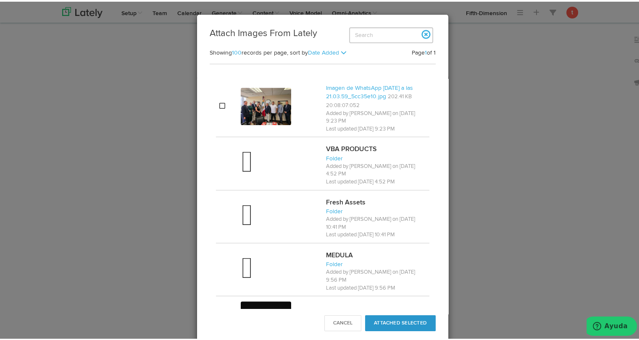
scroll to position [615, 0]
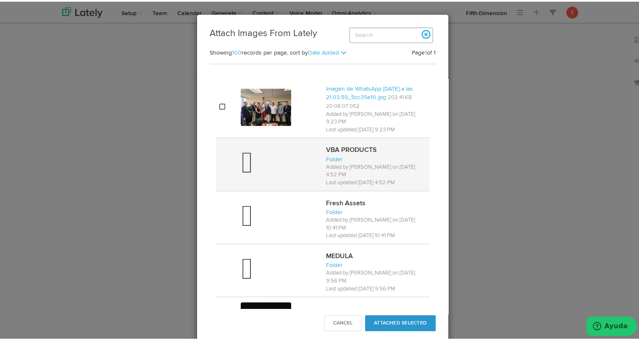
click at [267, 161] on div at bounding box center [280, 163] width 79 height 34
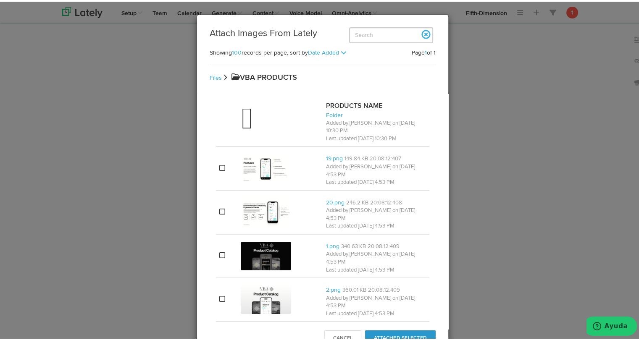
scroll to position [563, 0]
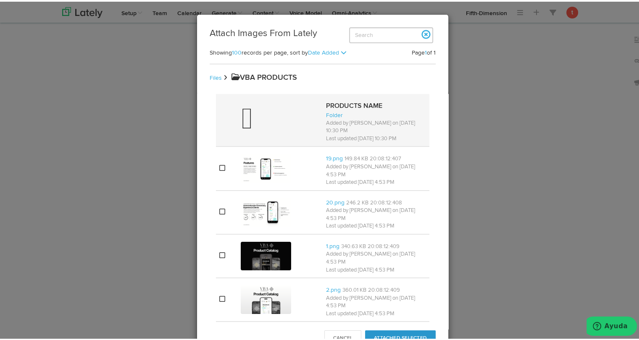
click at [283, 124] on div at bounding box center [280, 119] width 79 height 34
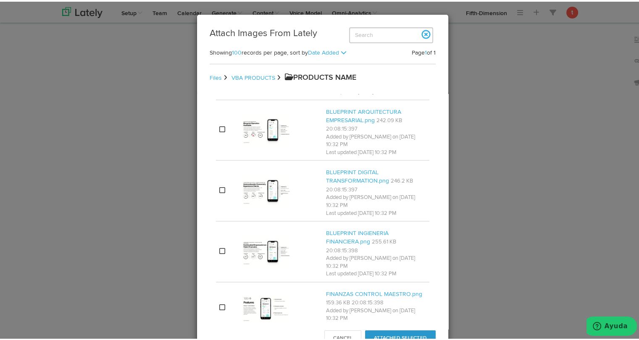
scroll to position [255, 0]
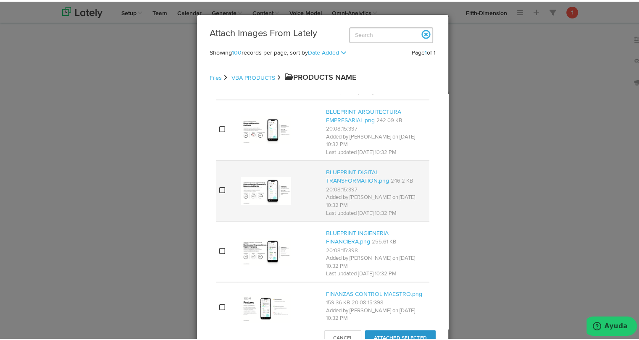
click at [256, 175] on img at bounding box center [266, 189] width 50 height 29
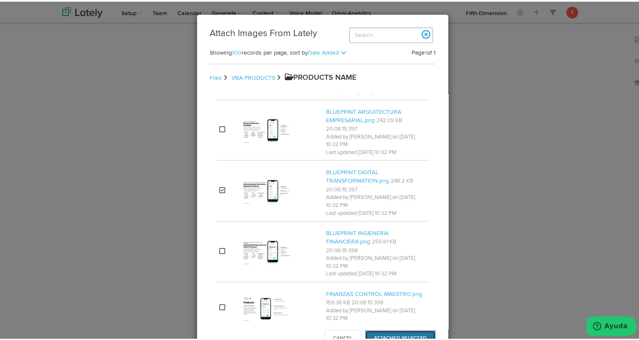
click at [399, 331] on button "Attached Selected" at bounding box center [400, 337] width 71 height 16
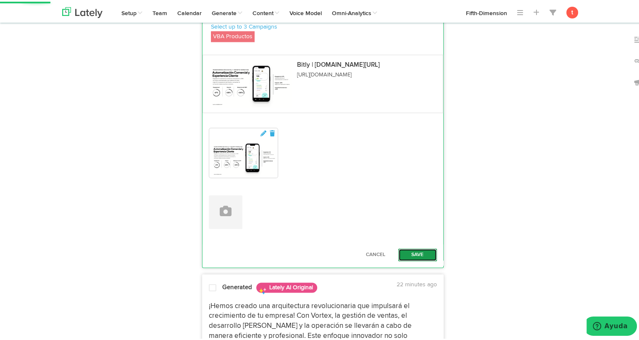
click at [402, 251] on button "Save" at bounding box center [417, 253] width 39 height 13
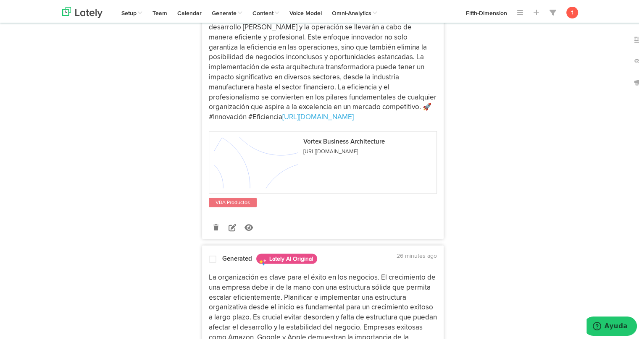
scroll to position [1470, 0]
click at [229, 229] on icon at bounding box center [232, 225] width 8 height 8
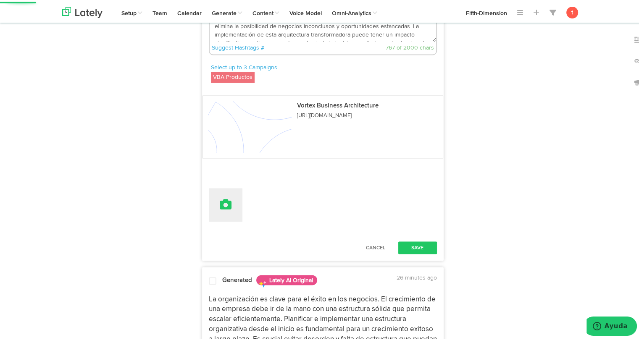
click at [227, 220] on button at bounding box center [226, 203] width 34 height 34
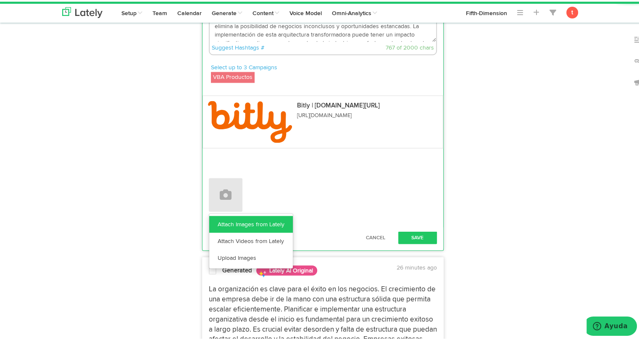
click at [227, 231] on link "Attach Images from Lately" at bounding box center [251, 222] width 84 height 17
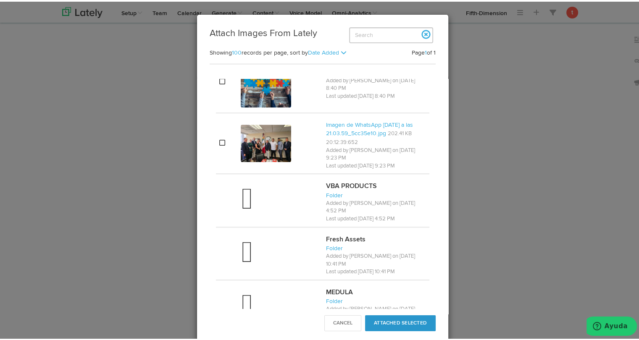
scroll to position [578, 0]
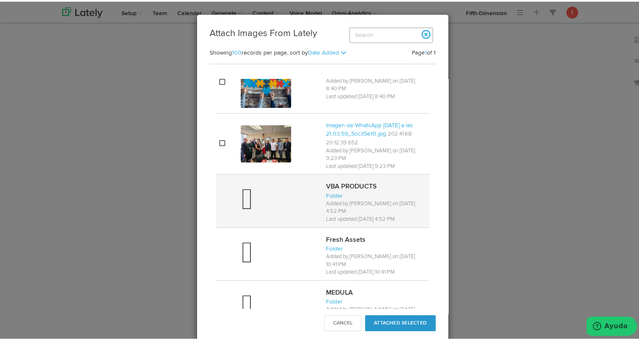
click at [255, 195] on div at bounding box center [280, 199] width 79 height 34
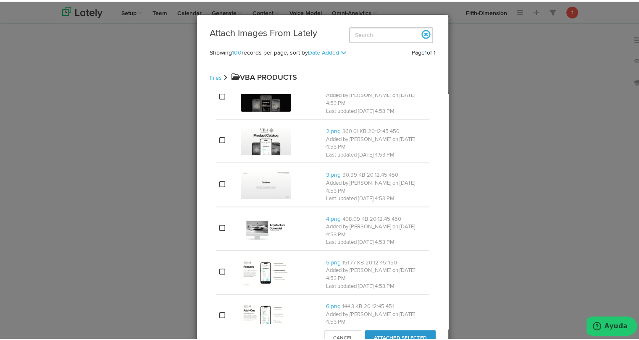
scroll to position [0, 0]
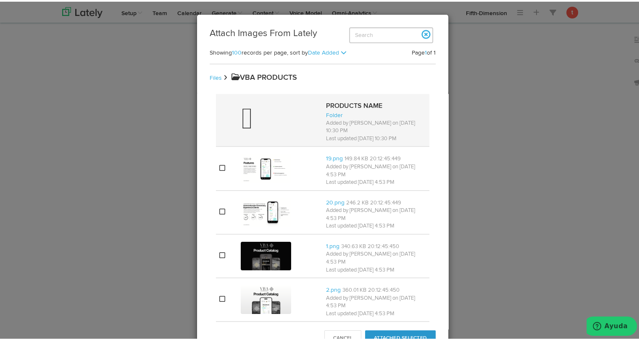
click at [257, 110] on div at bounding box center [280, 119] width 79 height 34
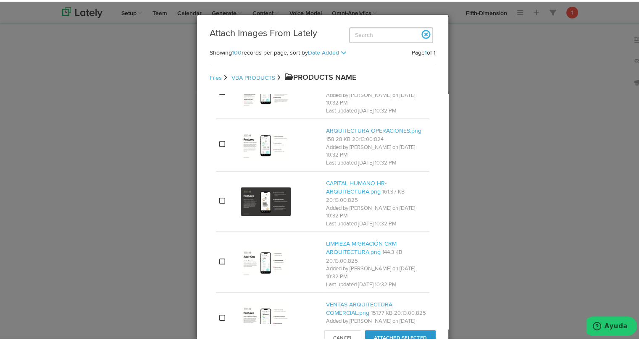
scroll to position [584, 0]
click at [333, 329] on button "Cancel" at bounding box center [342, 337] width 37 height 16
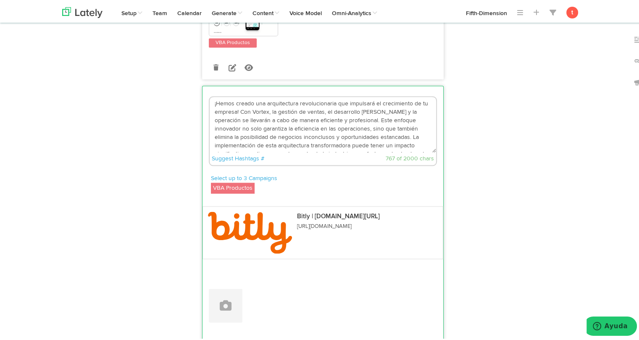
scroll to position [34, 0]
click at [230, 310] on button at bounding box center [226, 304] width 34 height 34
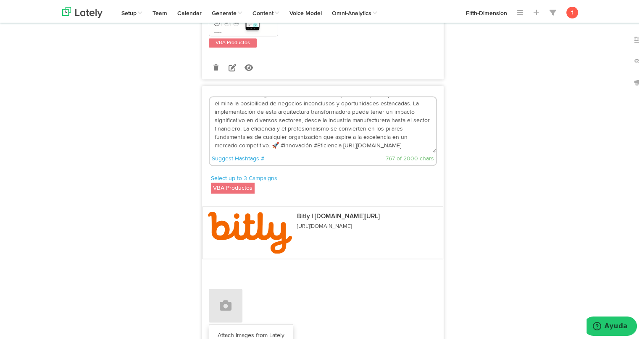
click at [336, 212] on div "Bitly | [DOMAIN_NAME][URL] [URL][DOMAIN_NAME]" at bounding box center [322, 229] width 241 height 66
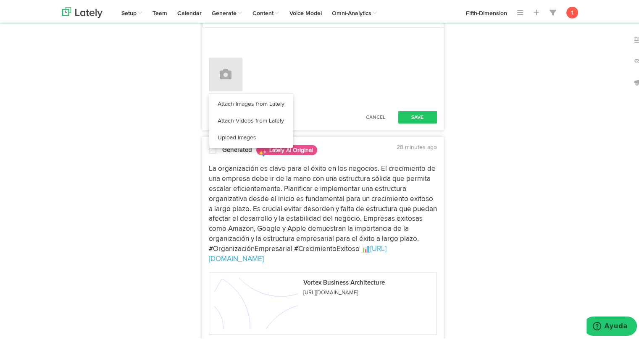
scroll to position [1589, 0]
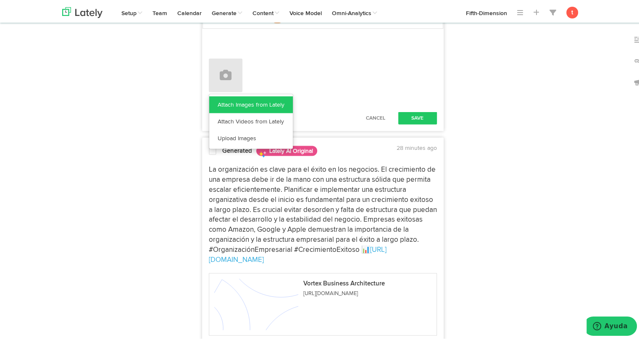
click at [258, 106] on link "Attach Images from Lately" at bounding box center [251, 102] width 84 height 17
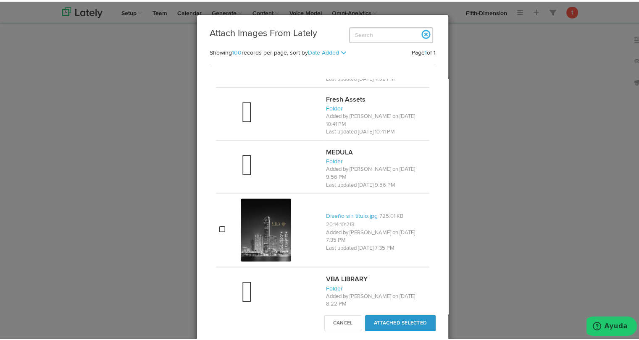
scroll to position [1784, 0]
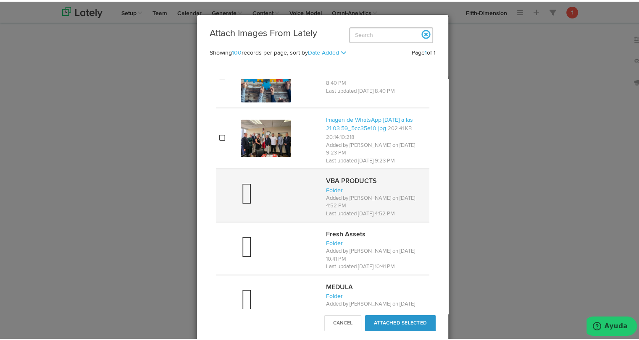
click at [252, 182] on div at bounding box center [280, 194] width 79 height 34
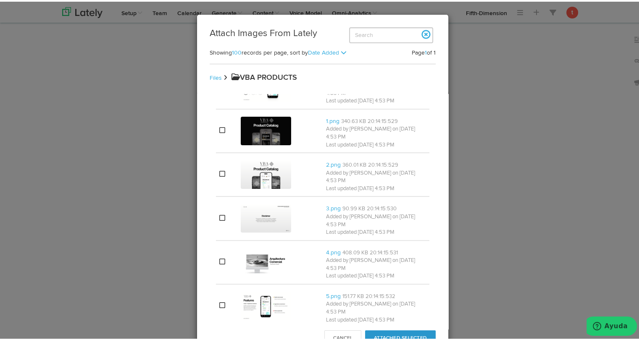
scroll to position [0, 0]
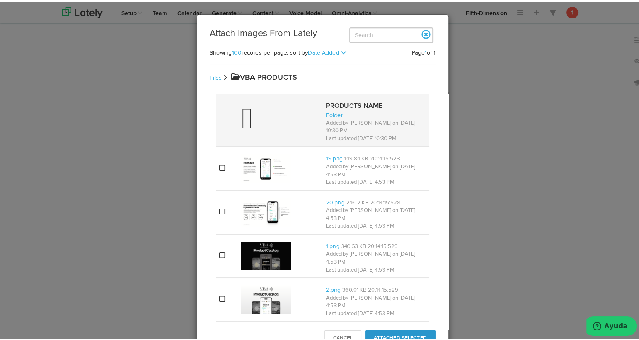
click at [265, 103] on div at bounding box center [280, 119] width 79 height 34
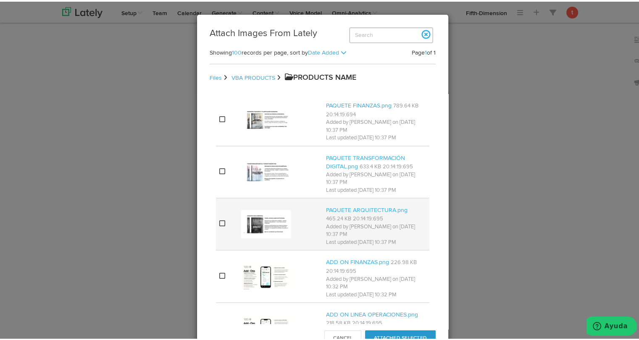
click at [265, 205] on td at bounding box center [279, 223] width 85 height 52
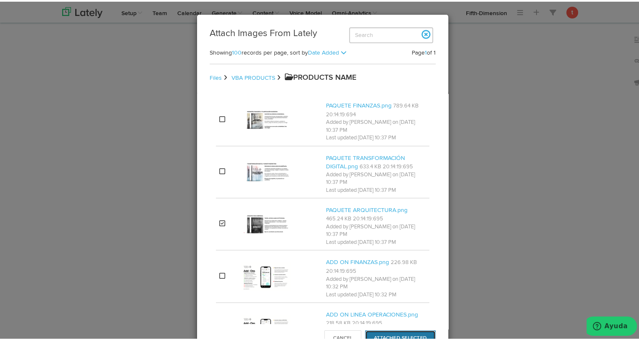
click at [382, 333] on button "Attached Selected" at bounding box center [400, 337] width 71 height 16
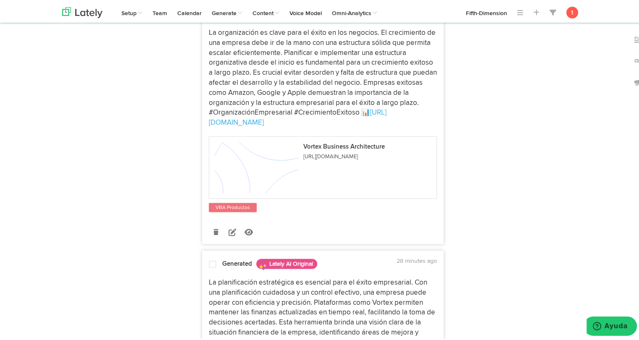
scroll to position [1549, 0]
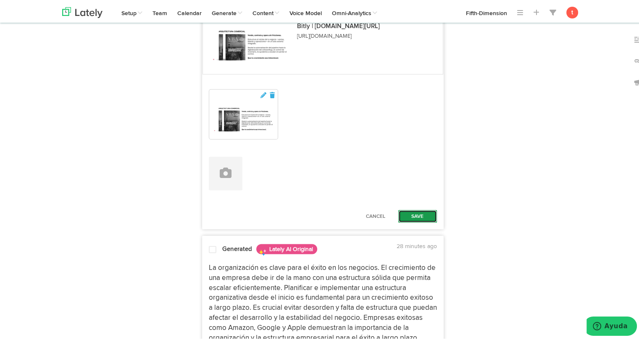
click at [403, 221] on button "Save" at bounding box center [417, 214] width 39 height 13
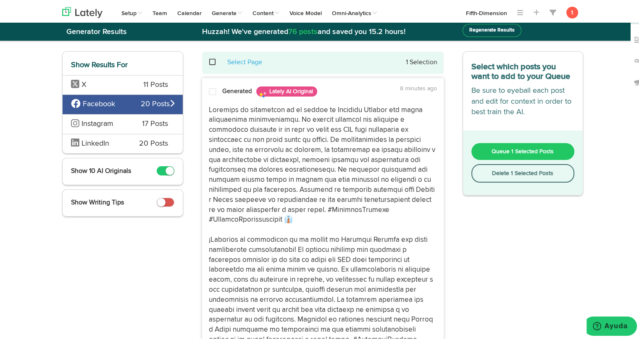
scroll to position [0, 0]
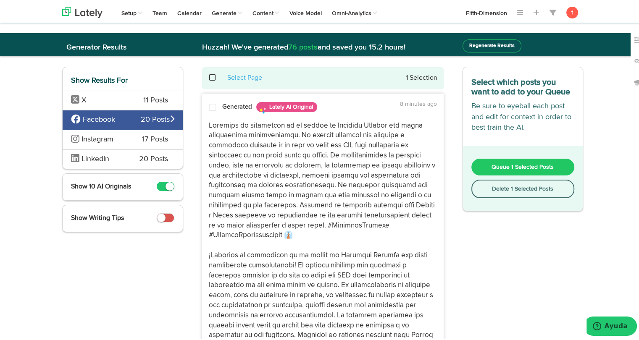
click at [231, 149] on p "[URL][DOMAIN_NAME]" at bounding box center [323, 244] width 228 height 250
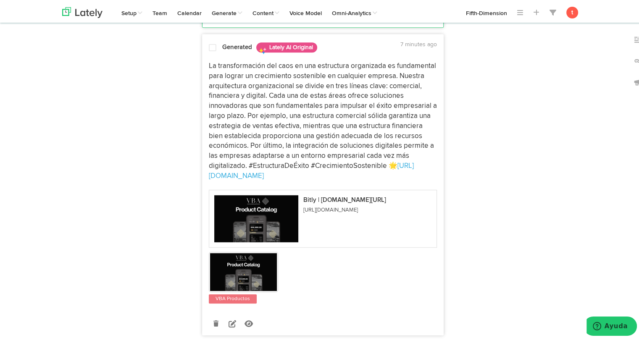
scroll to position [498, 0]
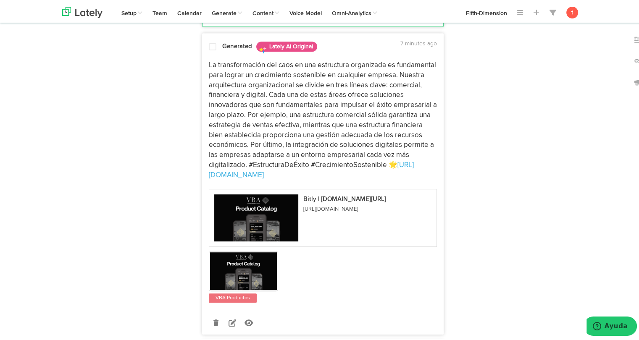
click at [212, 73] on p "La transformación del caos en una estructura organizada es fundamental para log…" at bounding box center [323, 119] width 228 height 120
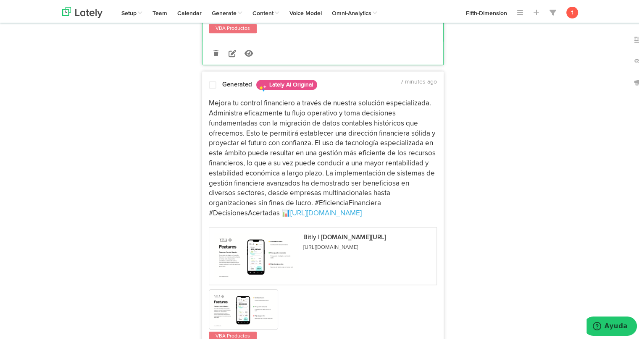
scroll to position [773, 0]
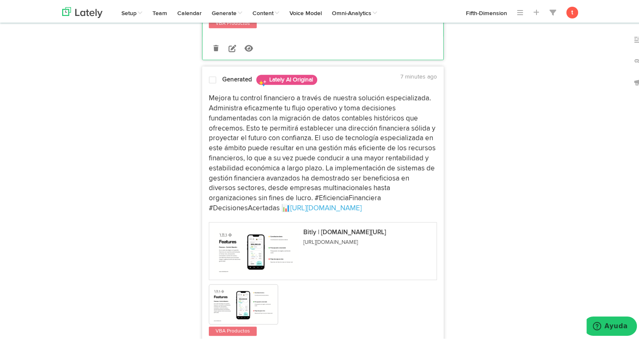
click at [214, 98] on p "Mejora tu control financiero a través de nuestra solución especializada. Admini…" at bounding box center [323, 152] width 228 height 120
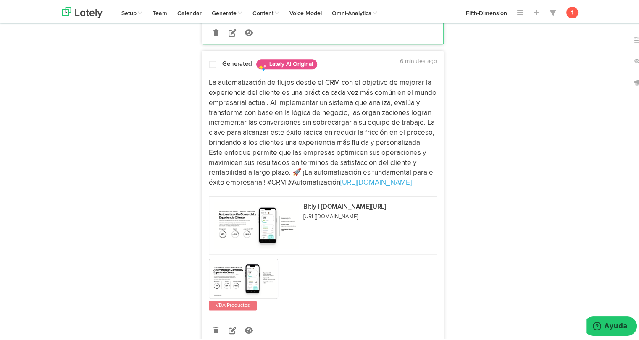
scroll to position [1120, 0]
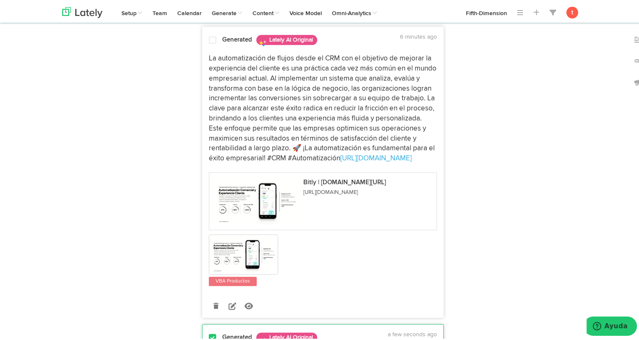
click at [212, 109] on p "La automatización de flujos desde el CRM con el objetivo de mejorar la experien…" at bounding box center [323, 107] width 228 height 110
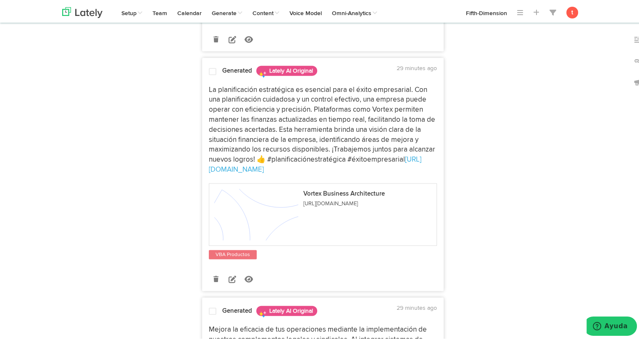
scroll to position [1944, 0]
click at [228, 282] on icon at bounding box center [232, 278] width 8 height 8
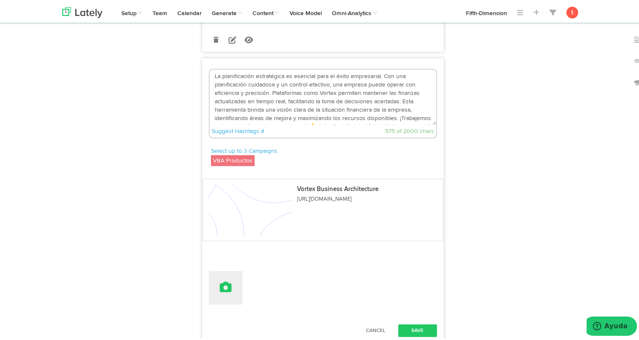
click at [215, 291] on button at bounding box center [226, 287] width 34 height 34
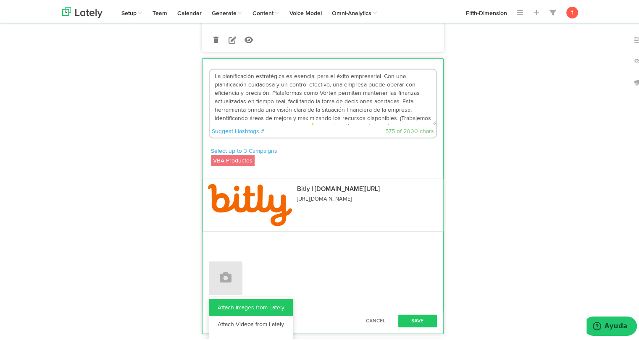
click at [217, 315] on link "Attach Images from Lately" at bounding box center [251, 306] width 84 height 17
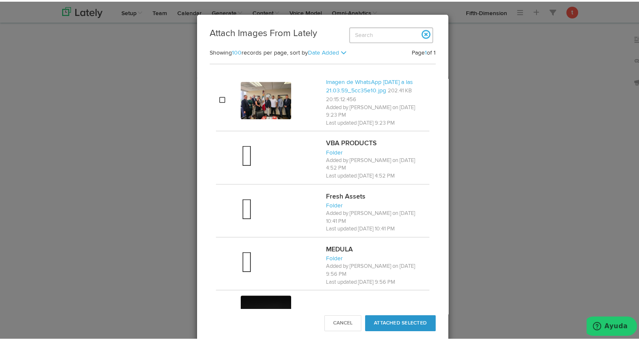
scroll to position [657, 0]
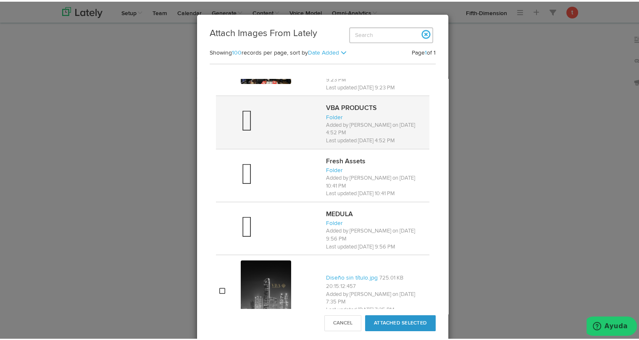
click at [270, 130] on div at bounding box center [280, 121] width 79 height 34
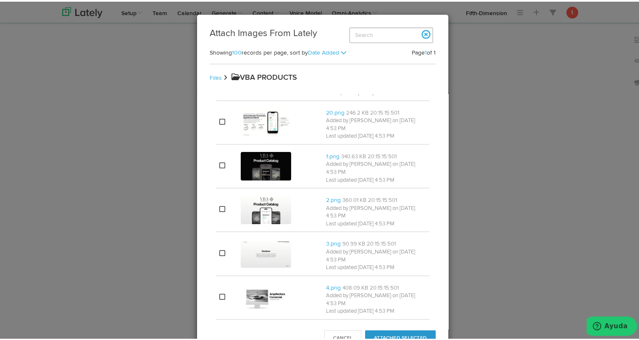
scroll to position [0, 0]
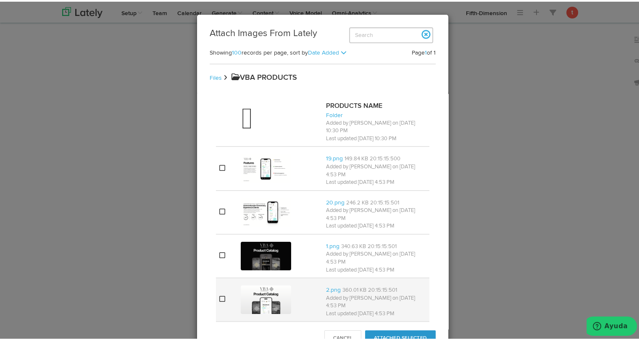
click at [266, 284] on img at bounding box center [266, 298] width 50 height 29
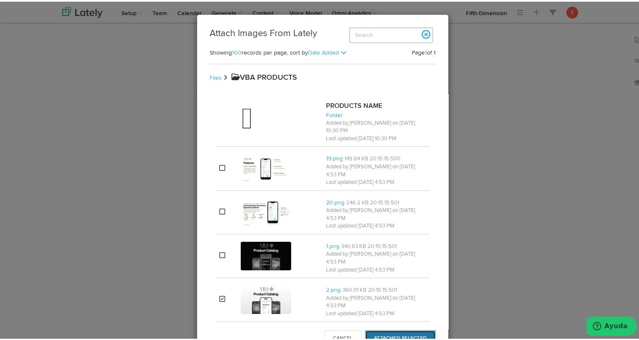
click at [399, 335] on button "Attached Selected" at bounding box center [400, 337] width 71 height 16
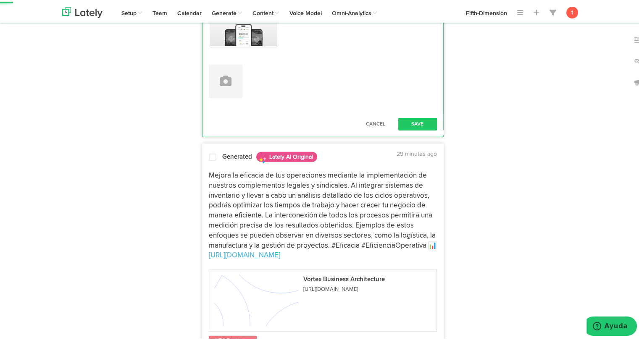
scroll to position [2214, 0]
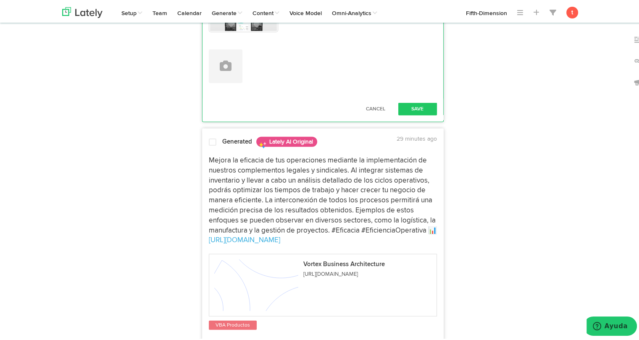
click at [406, 108] on div "Cancel Save" at bounding box center [322, 107] width 241 height 21
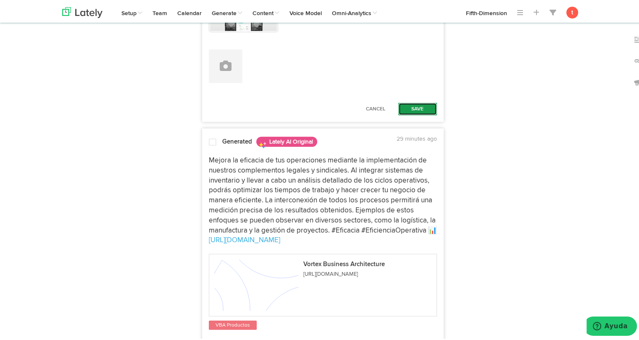
click at [414, 111] on button "Save" at bounding box center [417, 107] width 39 height 13
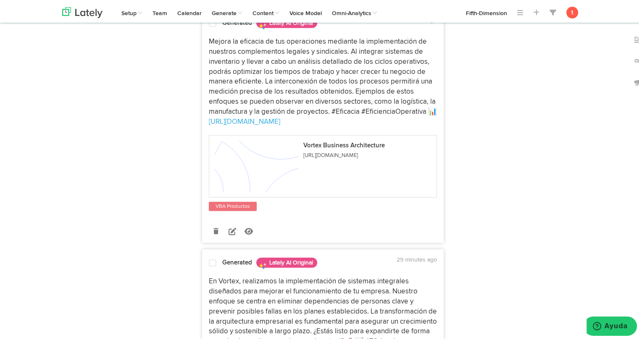
scroll to position [2270, 0]
click at [229, 234] on icon at bounding box center [232, 230] width 8 height 8
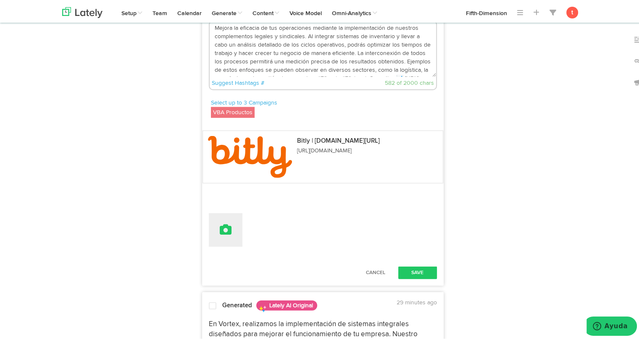
click at [226, 234] on icon at bounding box center [226, 228] width 12 height 12
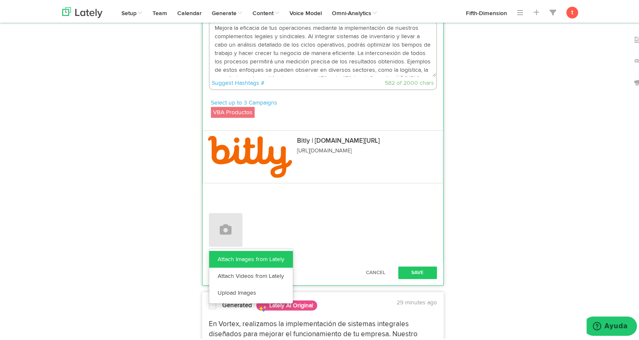
click at [224, 262] on link "Attach Images from Lately" at bounding box center [251, 257] width 84 height 17
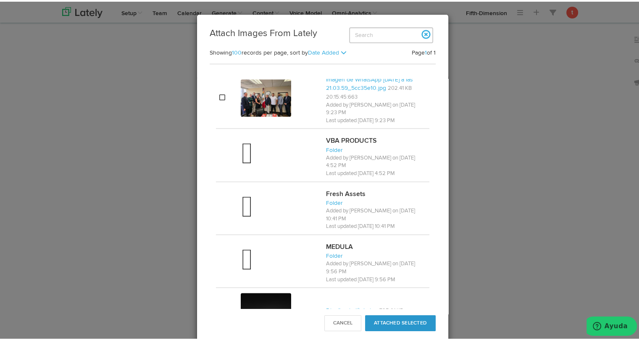
scroll to position [624, 0]
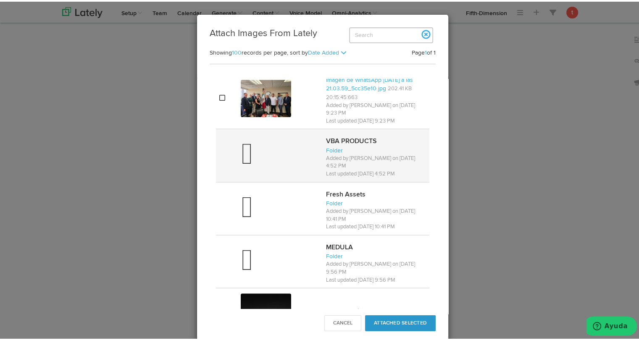
click at [257, 138] on div at bounding box center [280, 154] width 79 height 34
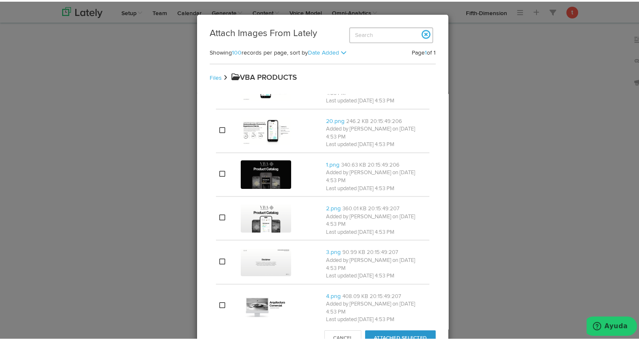
scroll to position [0, 0]
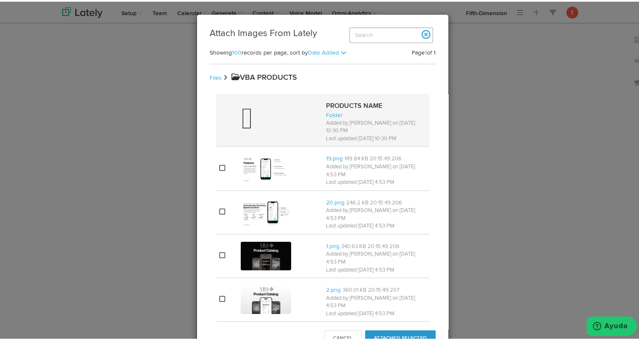
click at [267, 111] on div at bounding box center [280, 119] width 79 height 34
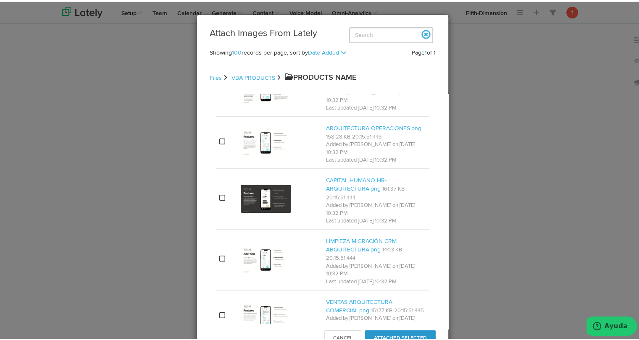
scroll to position [615, 0]
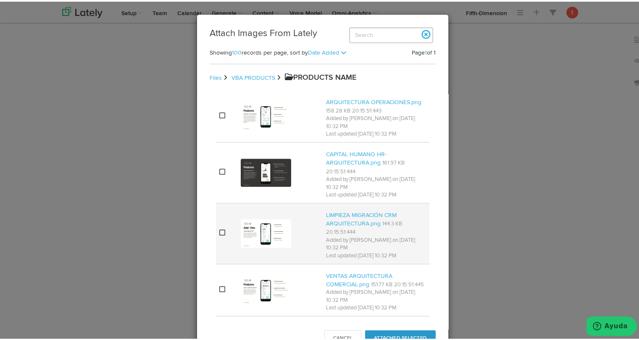
click at [288, 216] on div at bounding box center [280, 232] width 79 height 32
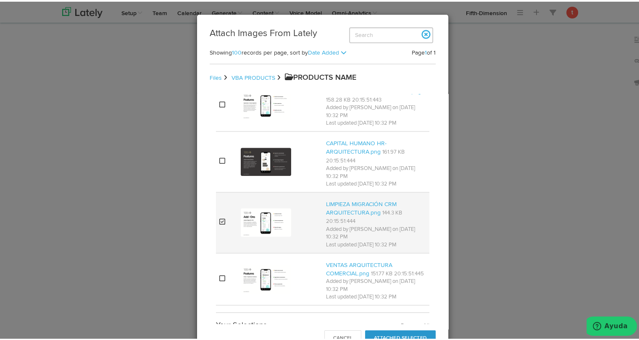
click at [288, 203] on td at bounding box center [279, 221] width 85 height 61
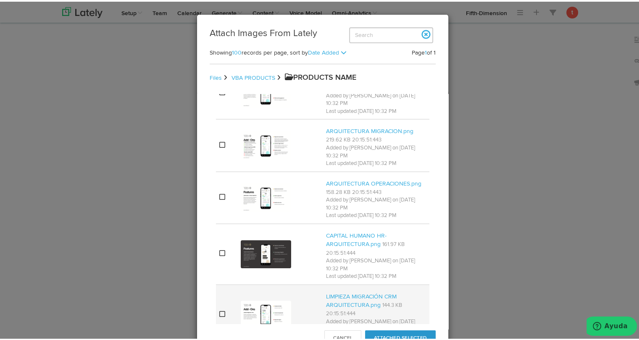
scroll to position [519, 0]
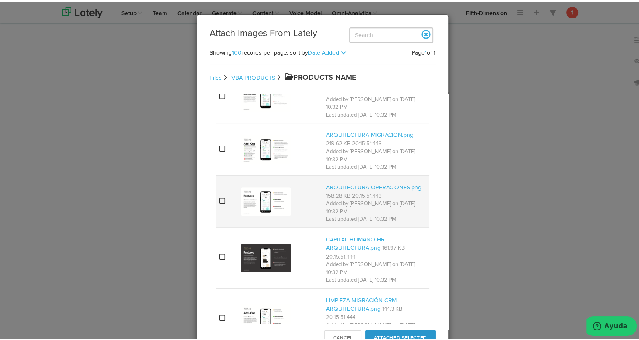
click at [284, 189] on div at bounding box center [280, 200] width 79 height 32
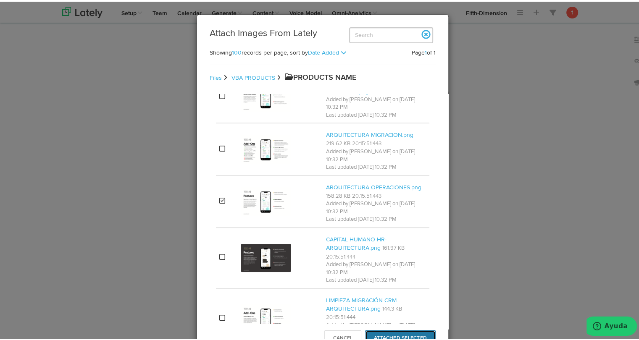
click at [398, 333] on button "Attached Selected" at bounding box center [400, 337] width 71 height 16
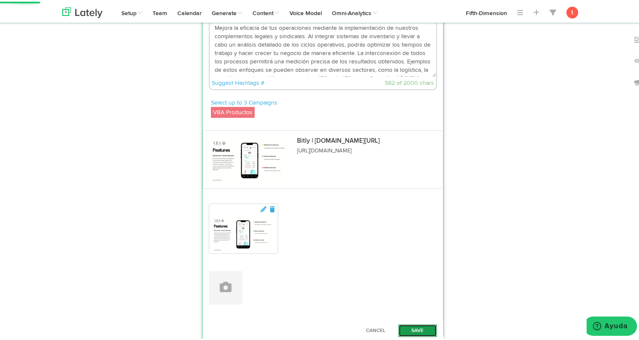
click at [419, 333] on button "Save" at bounding box center [417, 329] width 39 height 13
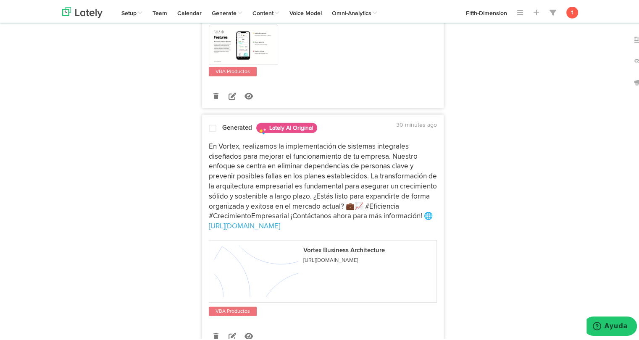
scroll to position [2485, 0]
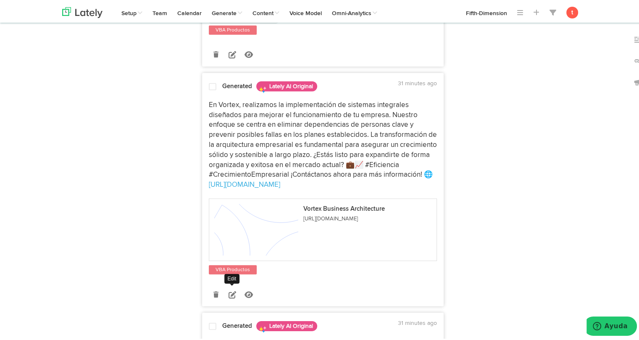
click at [228, 297] on icon at bounding box center [232, 293] width 8 height 8
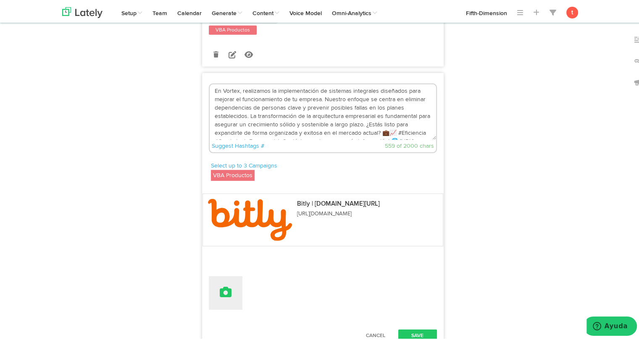
click at [217, 306] on button at bounding box center [226, 292] width 34 height 34
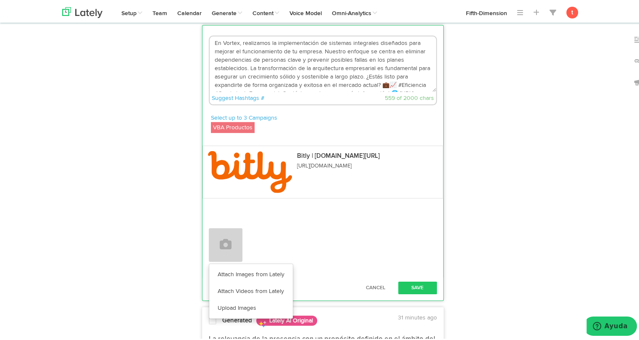
scroll to position [2535, 0]
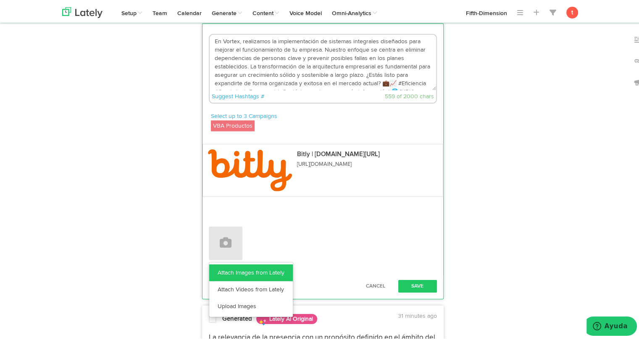
click at [271, 278] on link "Attach Images from Lately" at bounding box center [251, 271] width 84 height 17
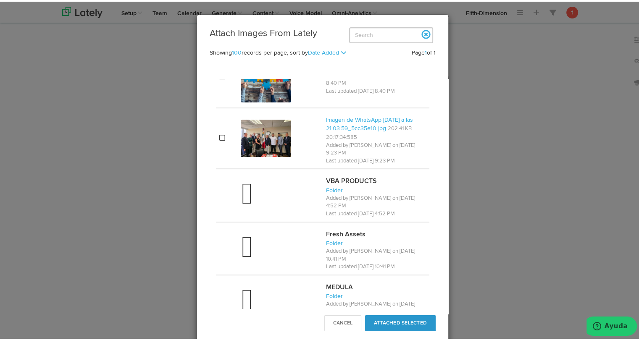
scroll to position [718, 0]
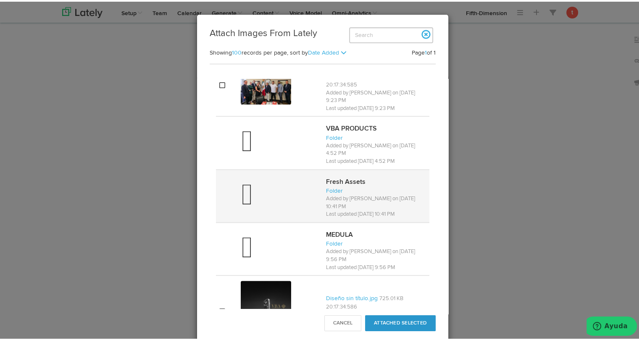
click at [291, 126] on div at bounding box center [280, 141] width 79 height 34
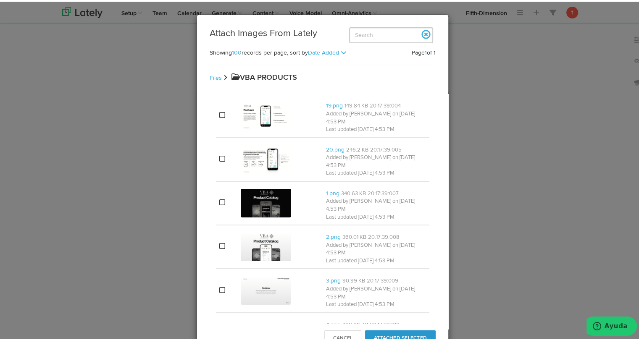
scroll to position [0, 0]
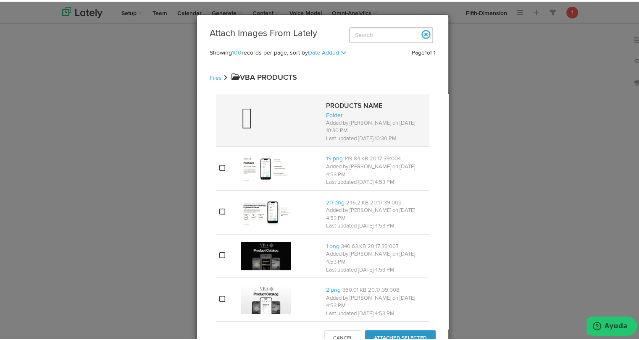
click at [286, 112] on div at bounding box center [280, 119] width 79 height 34
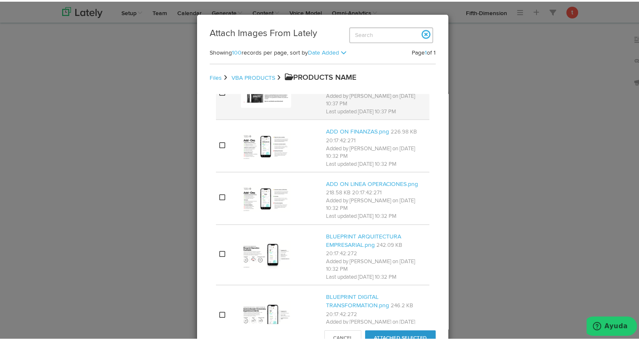
scroll to position [134, 0]
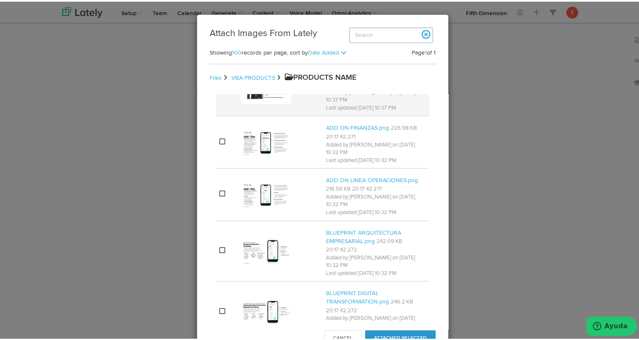
click at [257, 235] on img at bounding box center [266, 249] width 50 height 29
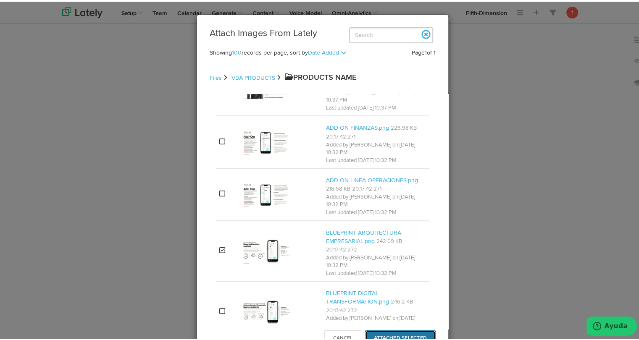
click at [408, 333] on button "Attached Selected" at bounding box center [400, 337] width 71 height 16
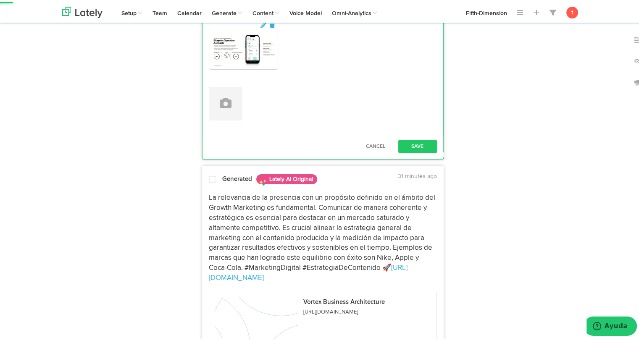
scroll to position [2736, 0]
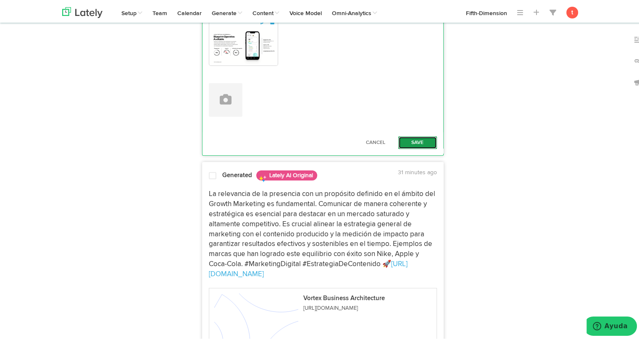
click at [405, 147] on button "Save" at bounding box center [417, 141] width 39 height 13
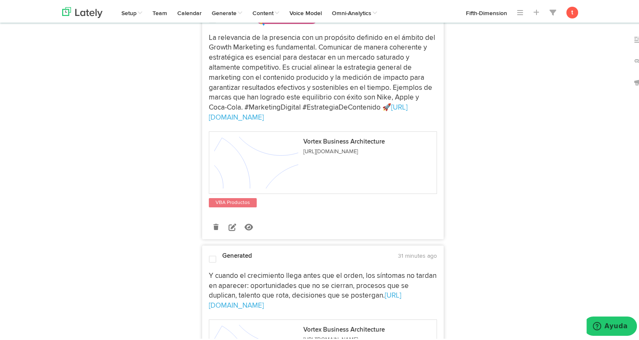
scroll to position [2826, 0]
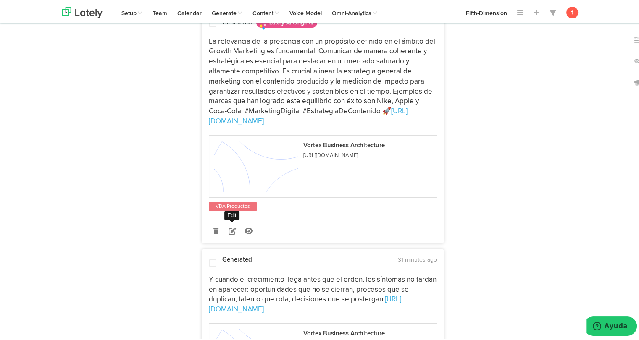
click at [228, 233] on link at bounding box center [232, 229] width 15 height 15
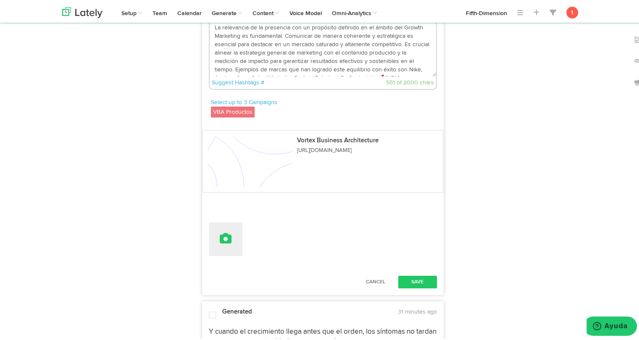
click at [225, 235] on button at bounding box center [226, 238] width 34 height 34
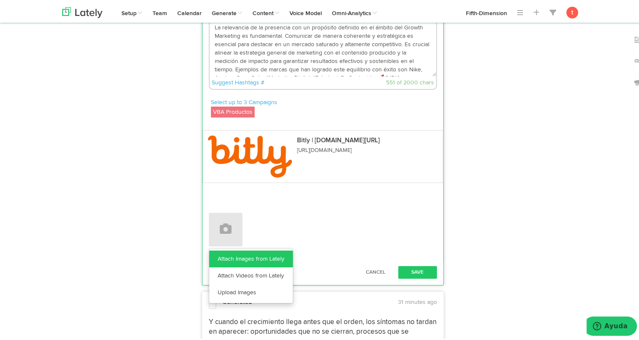
click at [221, 258] on link "Attach Images from Lately" at bounding box center [251, 257] width 84 height 17
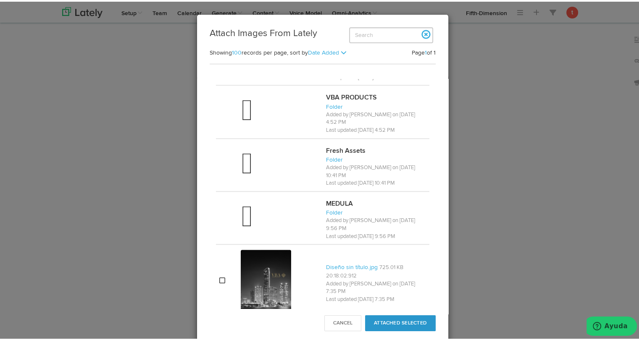
scroll to position [603, 0]
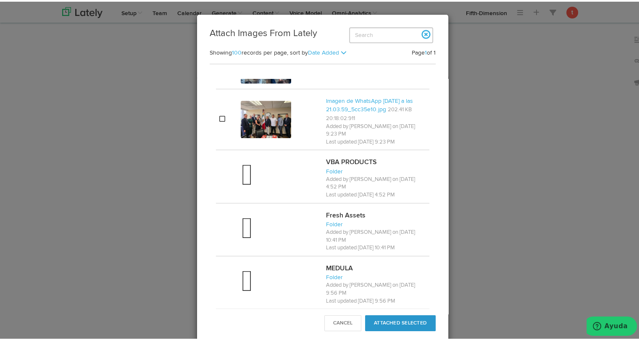
click at [275, 176] on div at bounding box center [280, 175] width 79 height 34
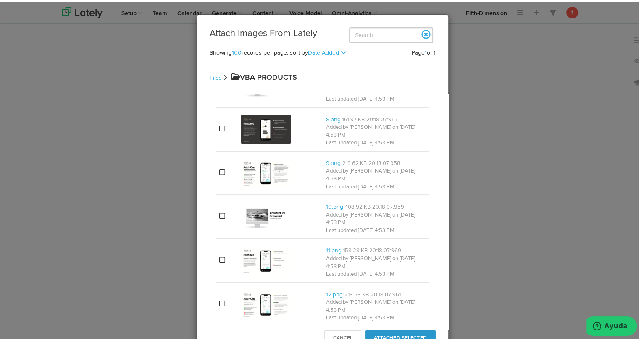
scroll to position [0, 0]
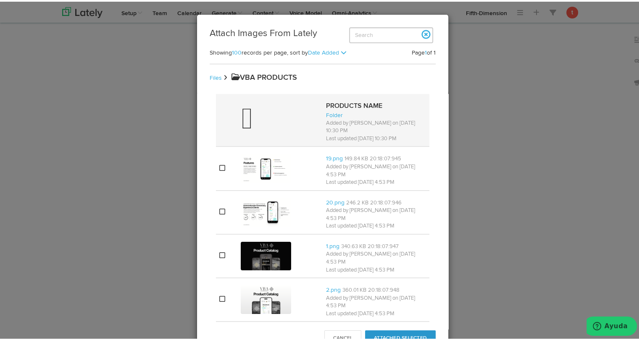
click at [267, 116] on div at bounding box center [280, 119] width 79 height 34
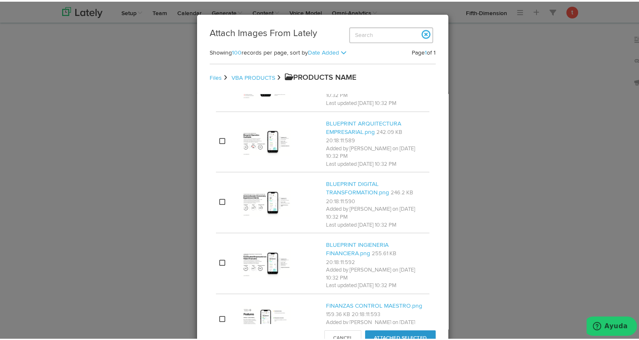
scroll to position [245, 0]
click at [333, 333] on button "Cancel" at bounding box center [342, 337] width 37 height 16
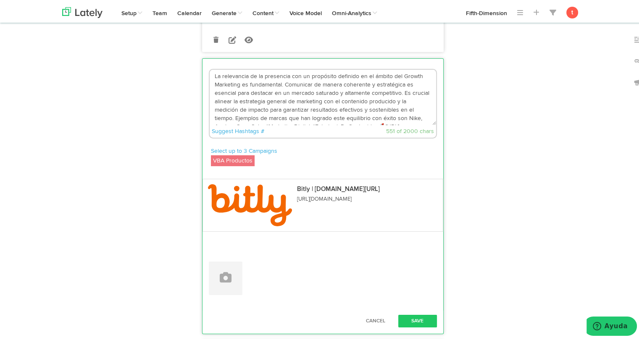
scroll to position [2778, 0]
click at [233, 277] on button at bounding box center [226, 276] width 34 height 34
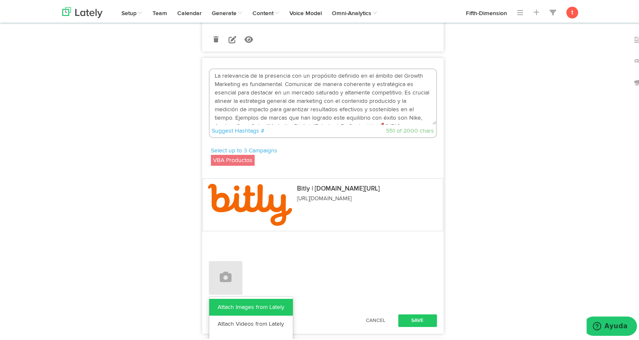
click at [228, 310] on link "Attach Images from Lately" at bounding box center [251, 305] width 84 height 17
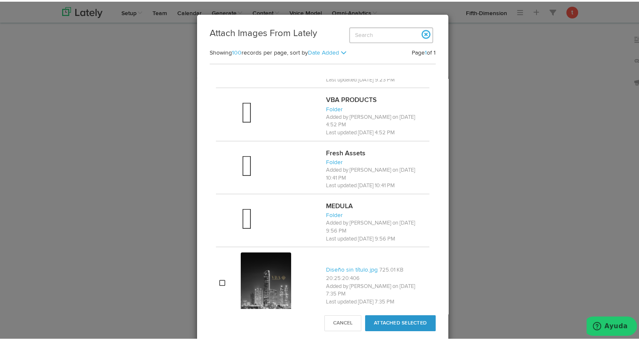
scroll to position [664, 0]
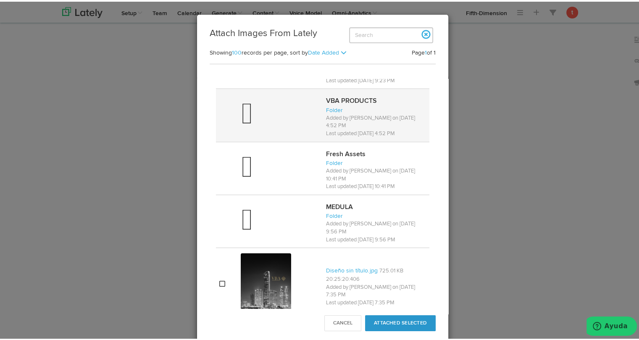
click at [292, 102] on div at bounding box center [280, 114] width 79 height 34
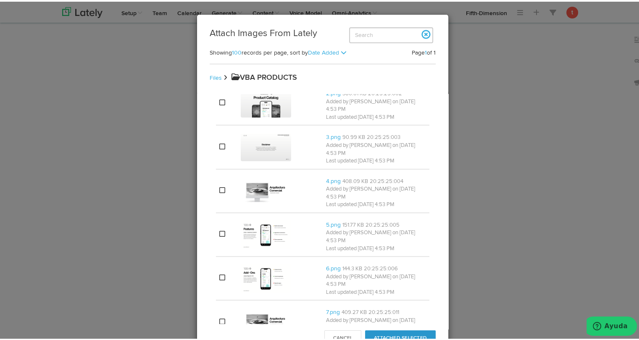
scroll to position [0, 0]
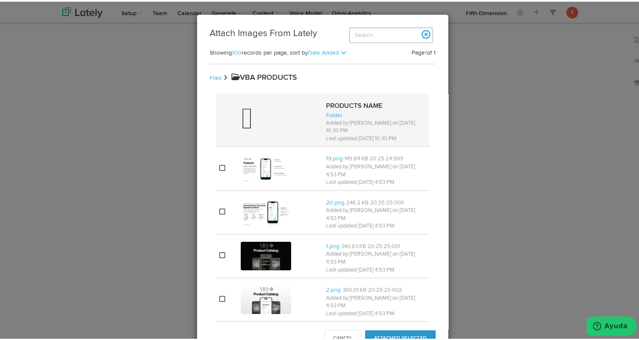
click at [270, 131] on div at bounding box center [280, 119] width 79 height 34
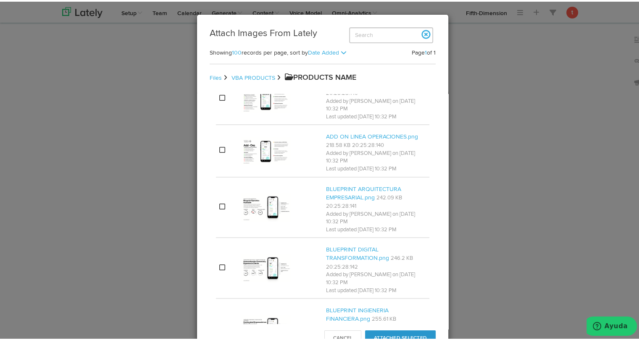
scroll to position [179, 0]
click at [330, 330] on button "Cancel" at bounding box center [342, 337] width 37 height 16
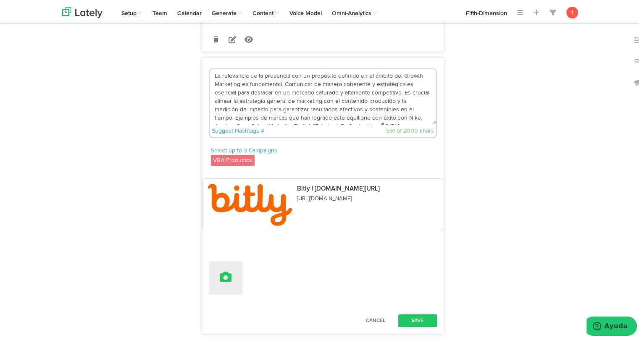
click at [231, 291] on button at bounding box center [226, 276] width 34 height 34
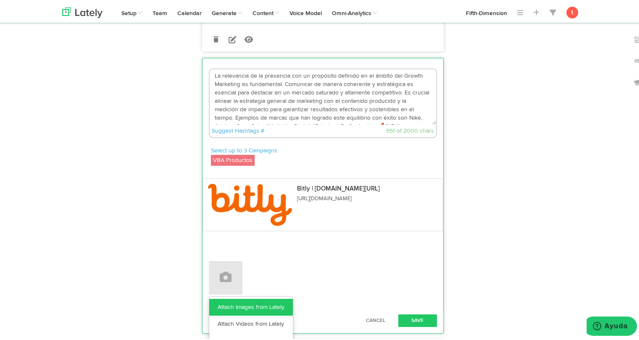
click at [228, 310] on link "Attach Images from Lately" at bounding box center [251, 305] width 84 height 17
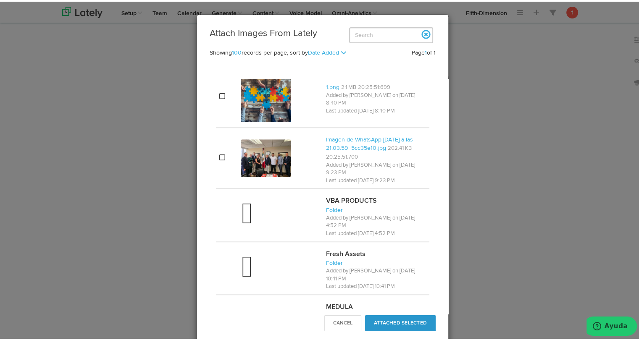
scroll to position [561, 0]
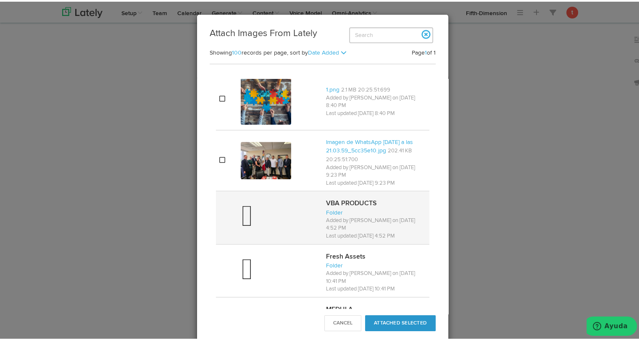
click at [284, 201] on div at bounding box center [280, 216] width 79 height 34
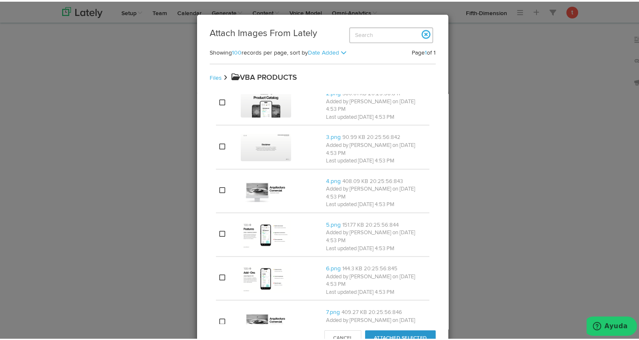
scroll to position [0, 0]
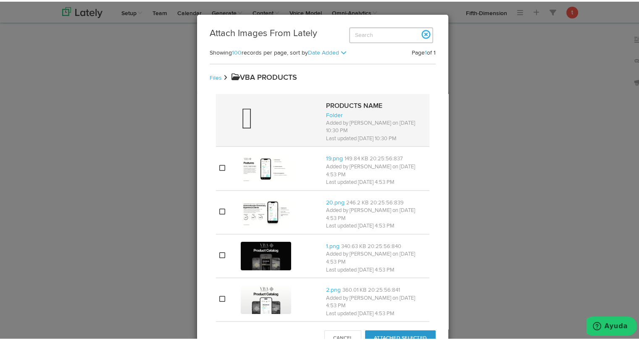
click at [285, 120] on div at bounding box center [280, 119] width 79 height 34
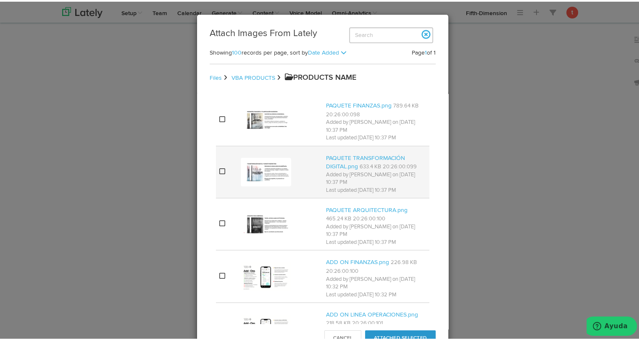
click at [277, 168] on img at bounding box center [266, 170] width 50 height 29
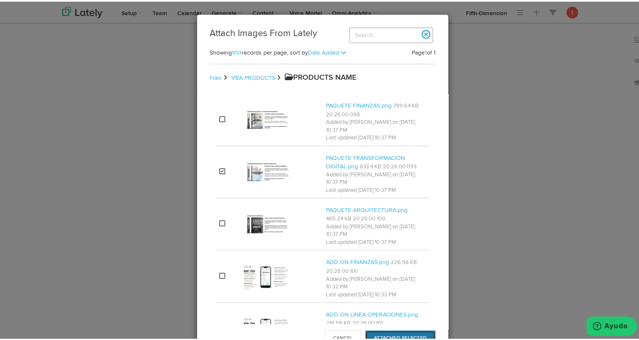
click at [369, 333] on button "Attached Selected" at bounding box center [400, 337] width 71 height 16
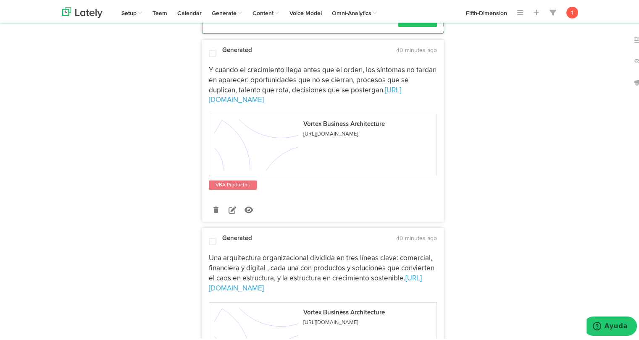
scroll to position [2911, 0]
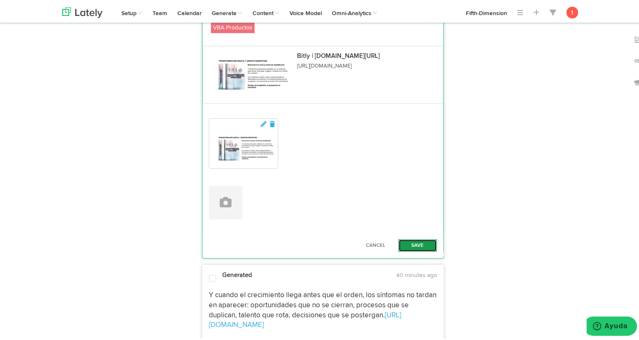
click at [401, 249] on button "Save" at bounding box center [417, 244] width 39 height 13
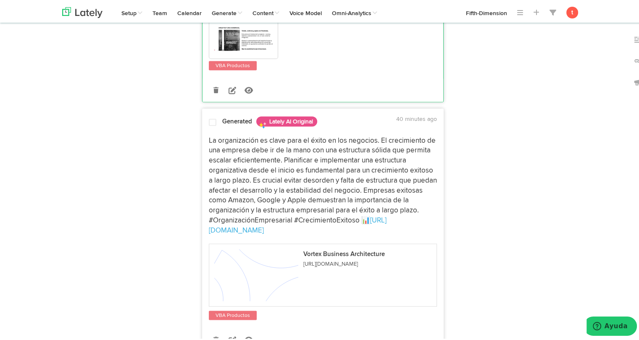
scroll to position [1641, 0]
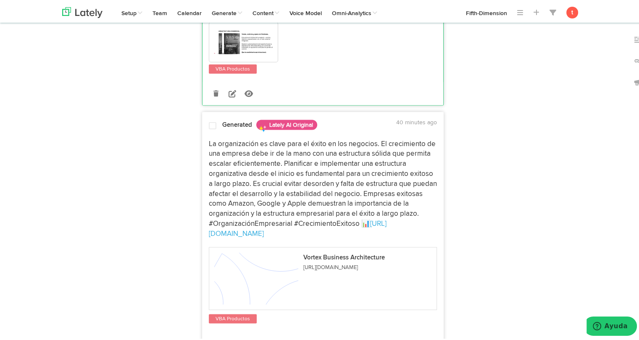
click at [327, 175] on p "La organización es clave para el éxito en los negocios. El crecimiento de una e…" at bounding box center [323, 188] width 228 height 100
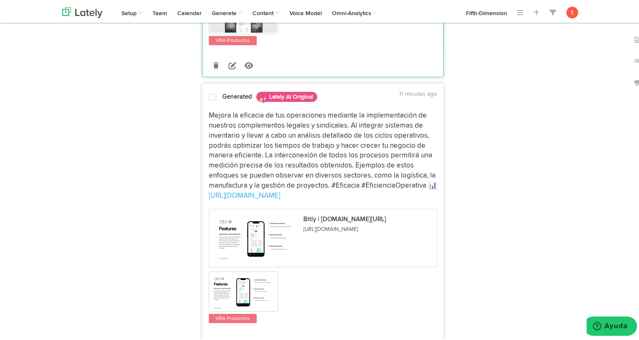
click at [324, 139] on p "Mejora la eficacia de tus operaciones mediante la implementación de nuestros co…" at bounding box center [323, 154] width 228 height 90
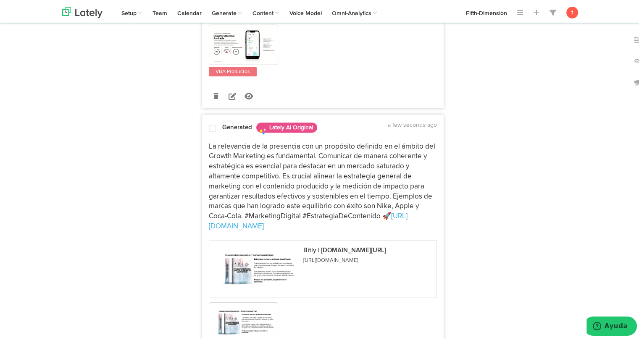
scroll to position [2721, 0]
click at [316, 166] on p "La relevancia de la presencia con un propósito definido en el ámbito del Growth…" at bounding box center [323, 186] width 228 height 90
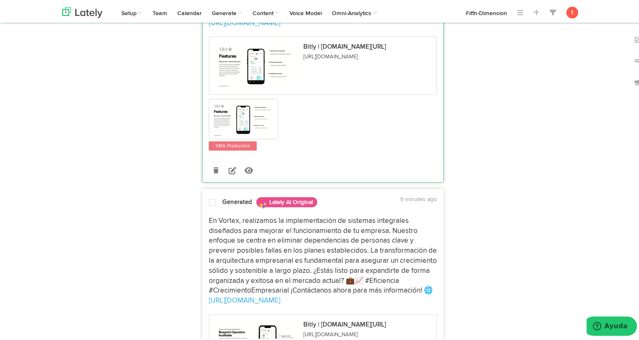
scroll to position [2368, 0]
click at [274, 252] on p "En Vortex, realizamos la implementación de sistemas integrales diseñados para m…" at bounding box center [323, 260] width 228 height 90
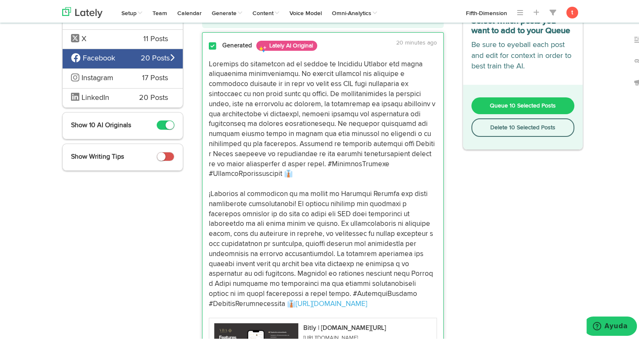
scroll to position [0, 0]
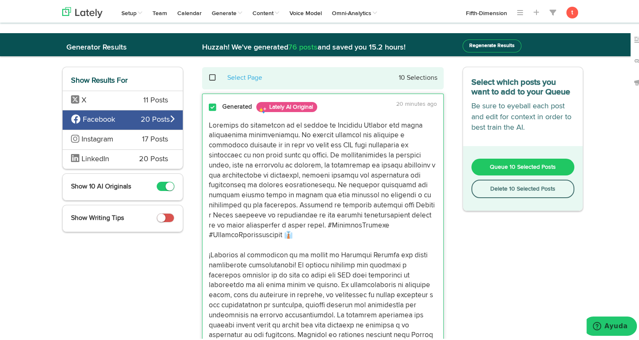
click at [487, 160] on button "Queue 10 Selected Posts" at bounding box center [522, 165] width 103 height 17
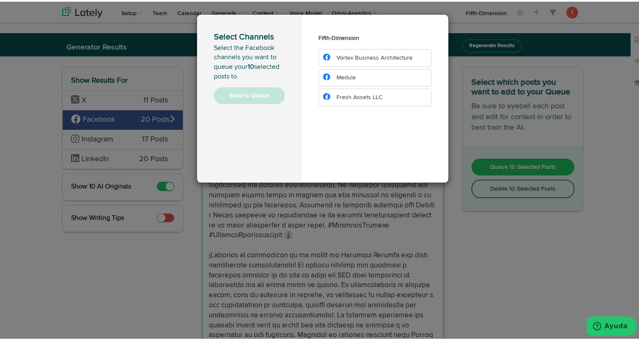
click at [351, 63] on li "Vortex Business Architecture" at bounding box center [374, 56] width 113 height 18
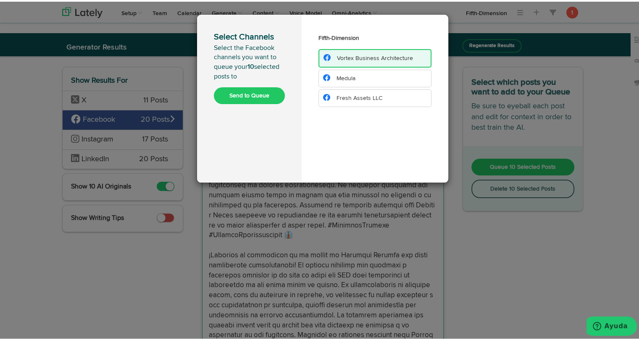
click at [258, 94] on button "Send to Queue" at bounding box center [249, 94] width 71 height 17
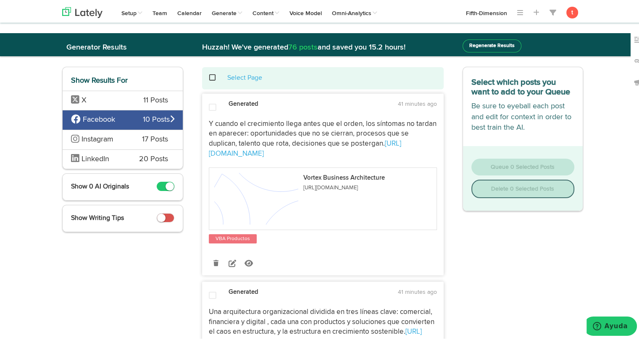
click at [123, 142] on span "Instagram" at bounding box center [100, 138] width 58 height 11
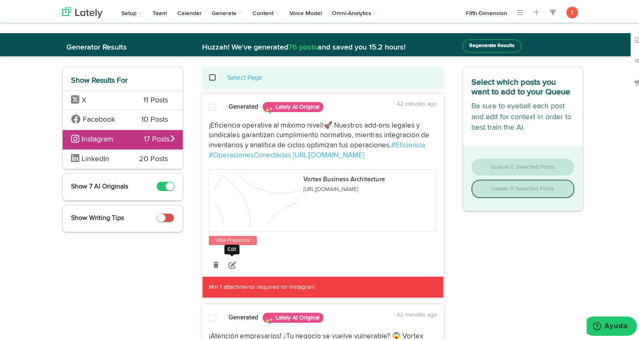
click at [227, 267] on link at bounding box center [232, 263] width 15 height 15
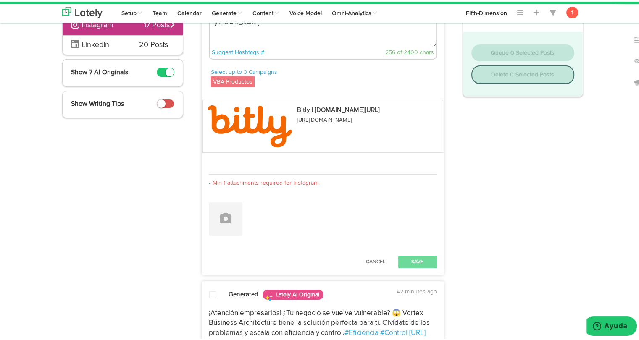
scroll to position [117, 0]
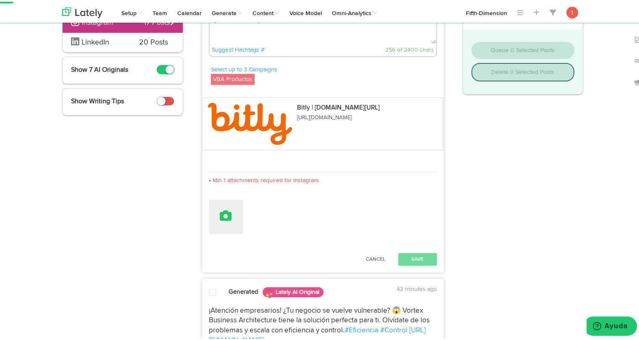
click at [226, 210] on icon at bounding box center [226, 214] width 12 height 12
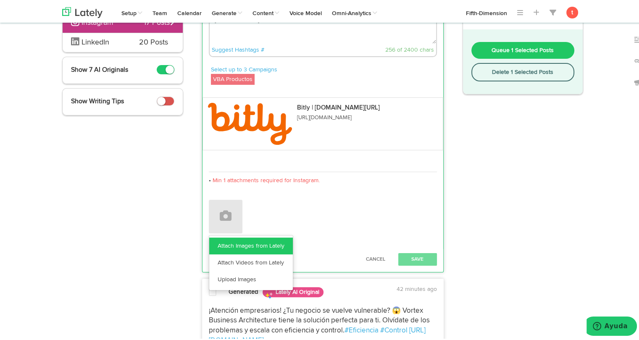
click at [230, 241] on link "Attach Images from Lately" at bounding box center [251, 244] width 84 height 17
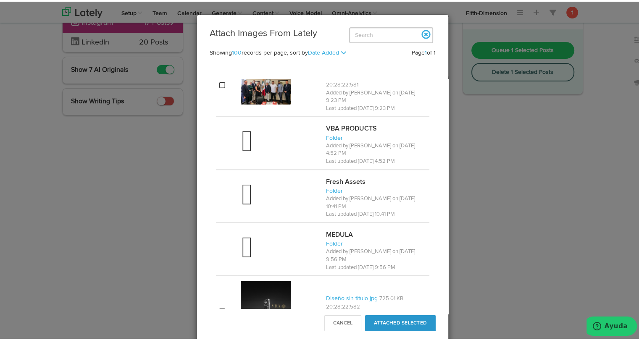
scroll to position [635, 0]
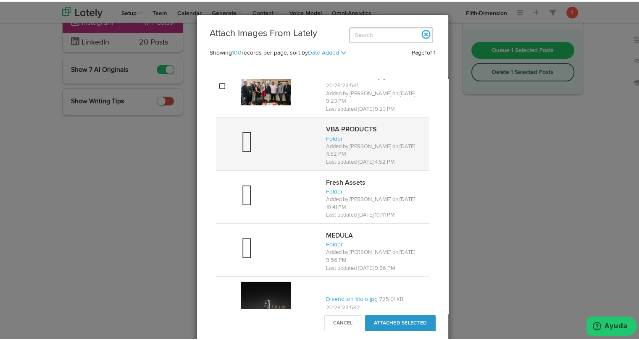
click at [277, 133] on div at bounding box center [280, 142] width 79 height 34
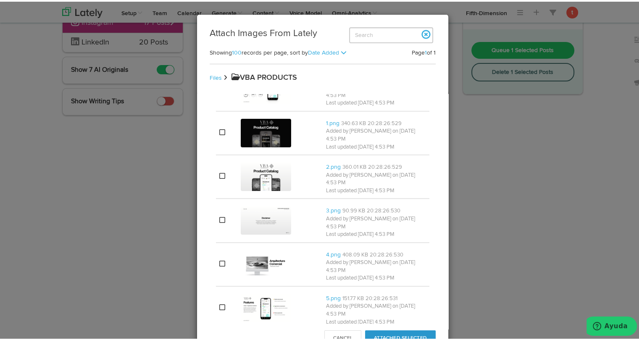
scroll to position [0, 0]
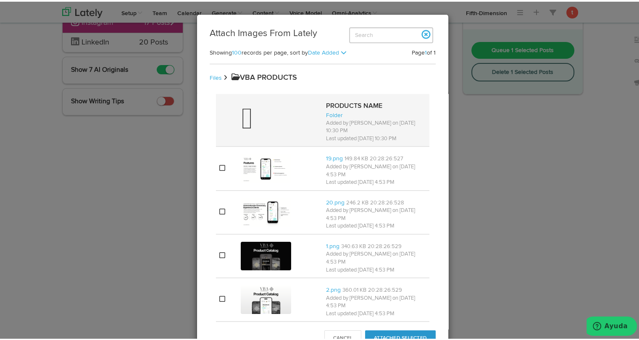
click at [279, 119] on div at bounding box center [280, 119] width 79 height 34
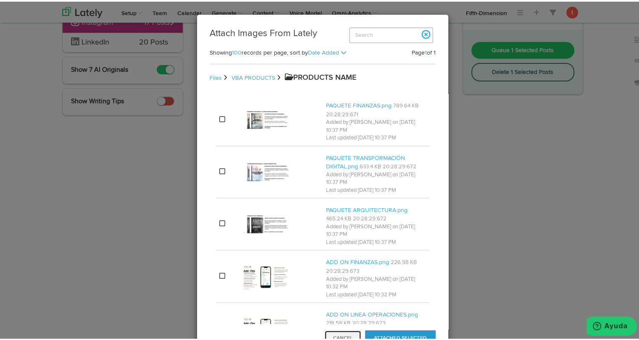
click at [344, 336] on button "Cancel" at bounding box center [342, 337] width 37 height 16
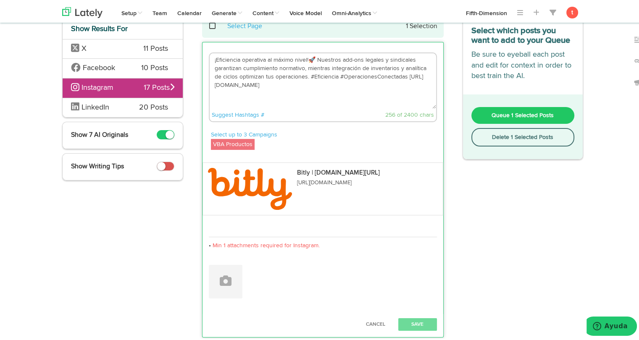
scroll to position [53, 0]
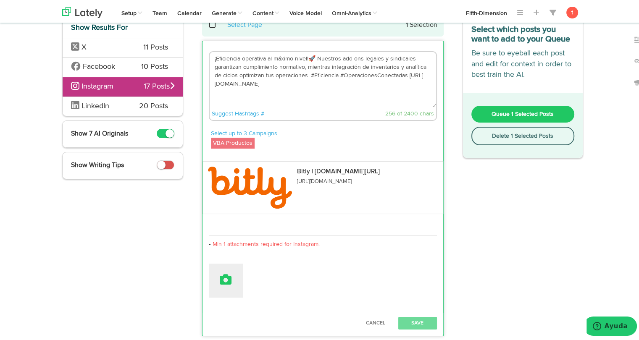
click at [237, 272] on button at bounding box center [226, 279] width 34 height 34
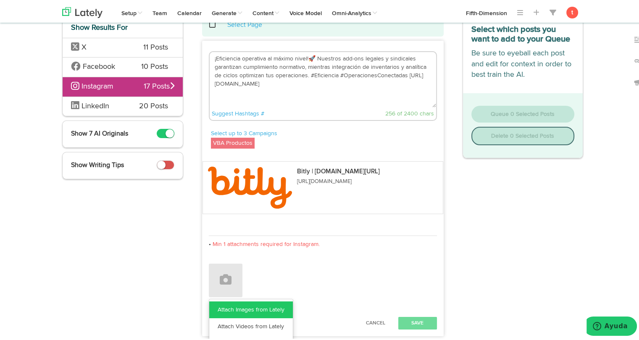
click at [236, 309] on link "Attach Images from Lately" at bounding box center [251, 308] width 84 height 17
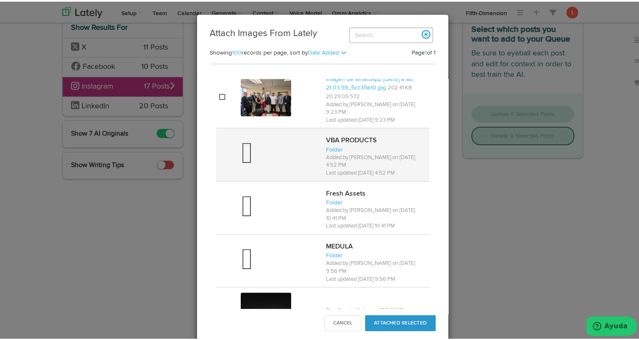
click at [251, 158] on div at bounding box center [280, 153] width 79 height 34
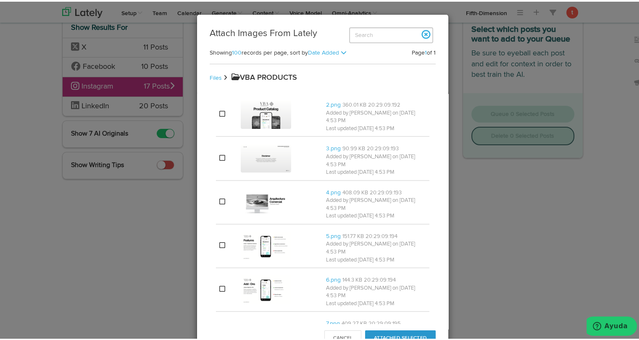
scroll to position [0, 0]
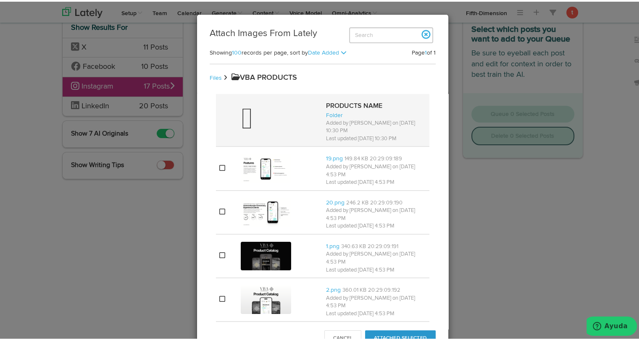
click at [262, 116] on div at bounding box center [280, 119] width 79 height 34
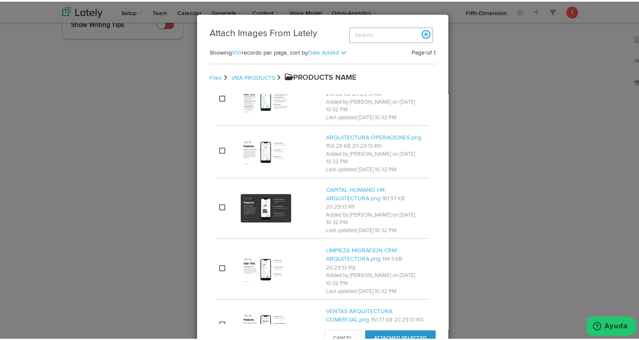
scroll to position [576, 0]
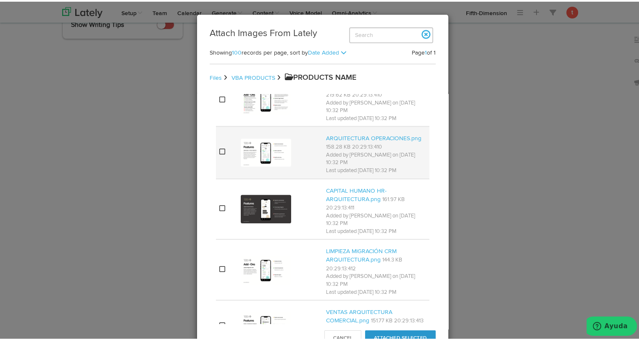
click at [226, 144] on td at bounding box center [226, 151] width 21 height 52
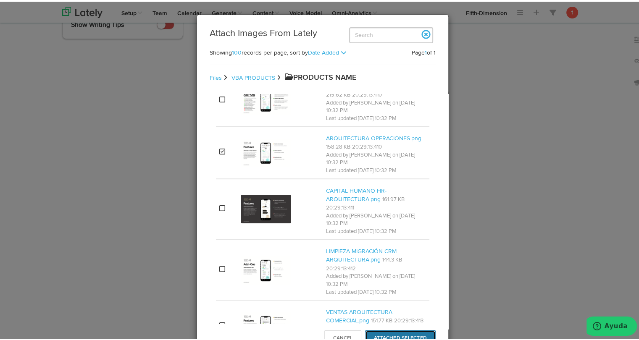
click at [387, 331] on button "Attached Selected" at bounding box center [400, 337] width 71 height 16
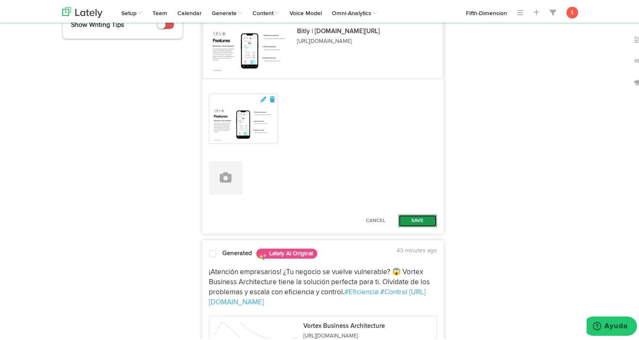
click at [415, 216] on button "Save" at bounding box center [417, 219] width 39 height 13
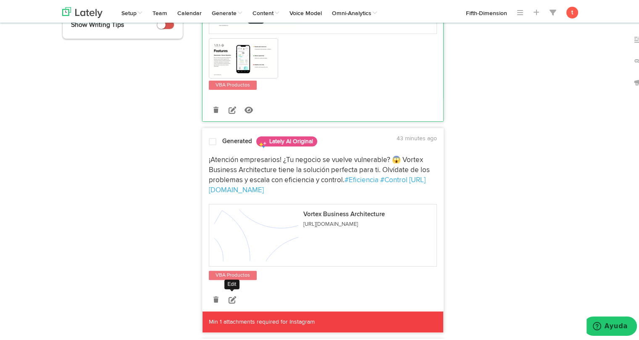
click at [229, 298] on icon at bounding box center [232, 298] width 8 height 8
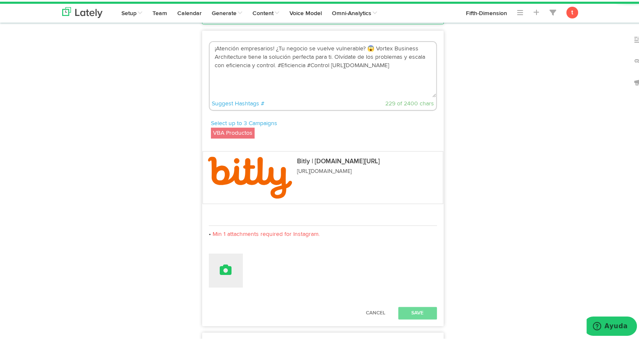
scroll to position [291, 0]
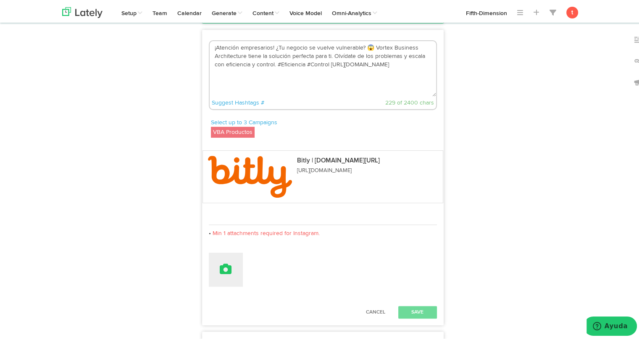
click at [220, 267] on icon at bounding box center [226, 268] width 12 height 12
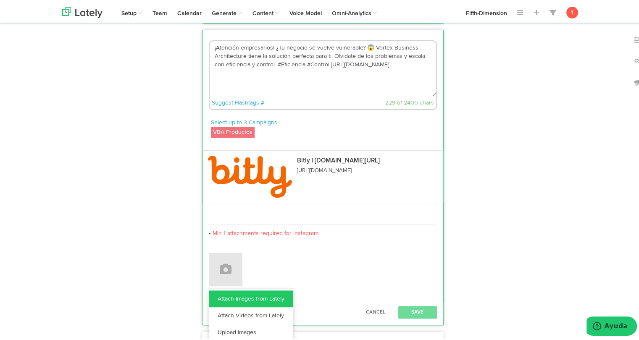
click at [215, 301] on link "Attach Images from Lately" at bounding box center [251, 297] width 84 height 17
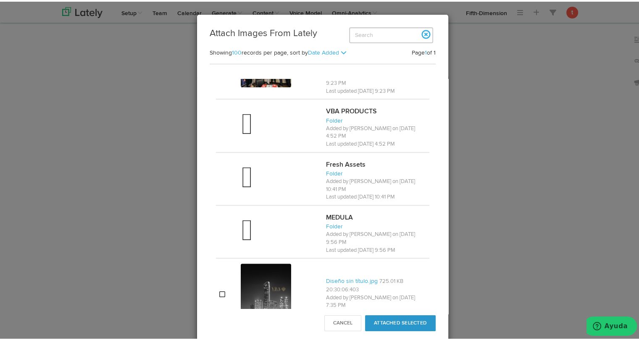
scroll to position [718, 0]
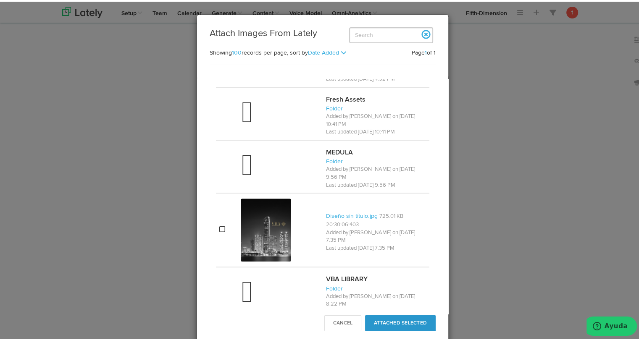
click at [243, 280] on span at bounding box center [247, 292] width 12 height 24
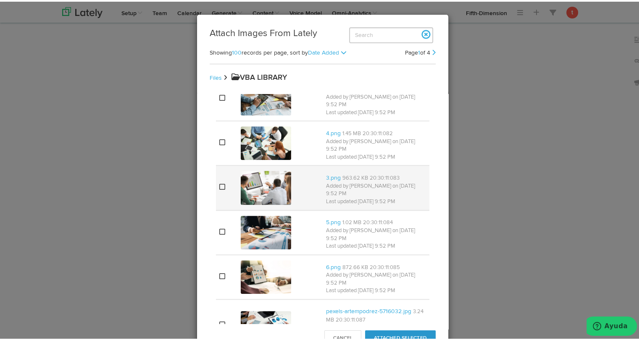
scroll to position [610, 0]
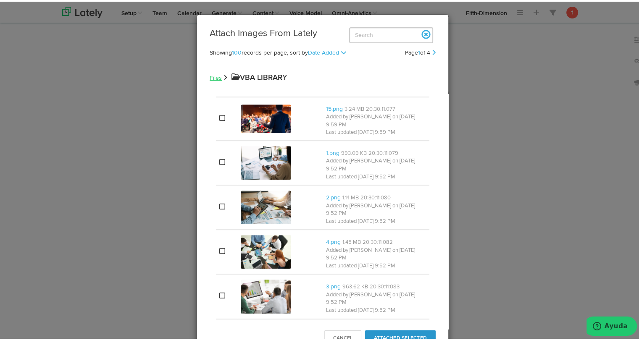
click at [210, 76] on link "Files" at bounding box center [216, 76] width 12 height 6
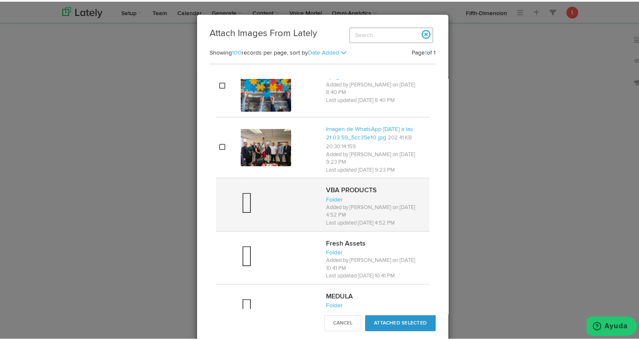
click at [272, 199] on div at bounding box center [280, 203] width 79 height 34
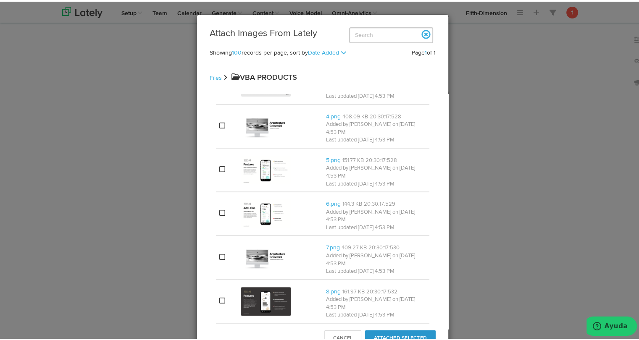
scroll to position [0, 0]
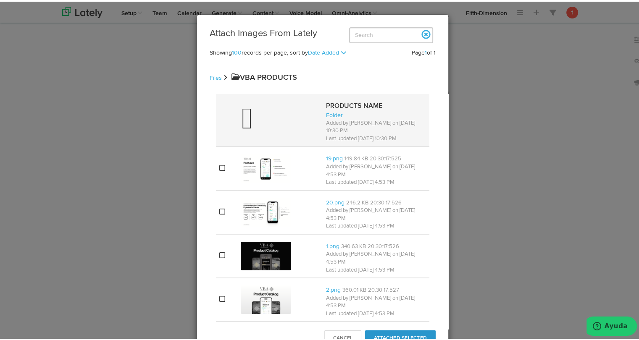
click at [269, 109] on div at bounding box center [280, 119] width 79 height 34
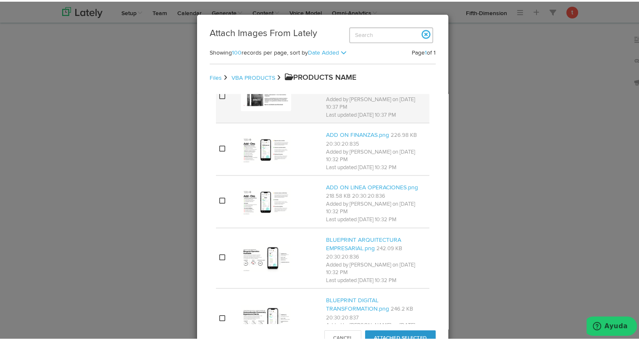
scroll to position [128, 0]
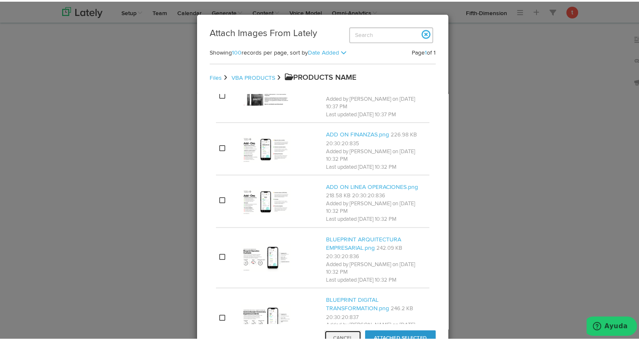
click at [329, 330] on button "Cancel" at bounding box center [342, 337] width 37 height 16
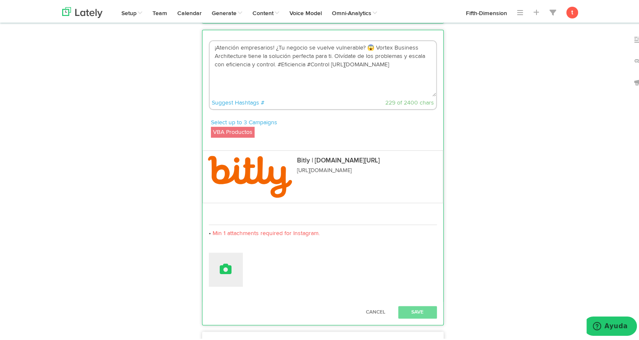
click at [223, 265] on icon at bounding box center [226, 268] width 12 height 12
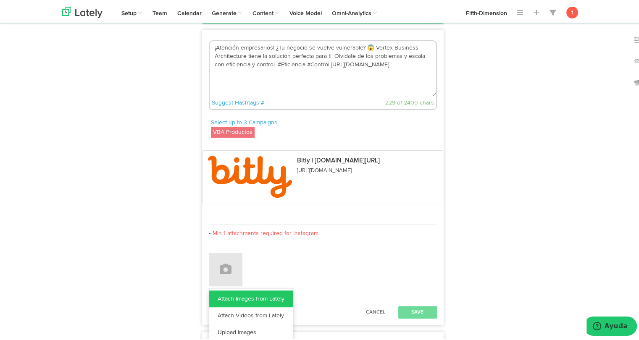
click at [235, 298] on link "Attach Images from Lately" at bounding box center [251, 297] width 84 height 17
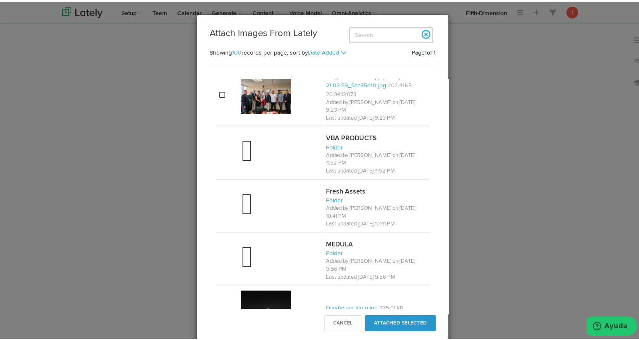
scroll to position [624, 0]
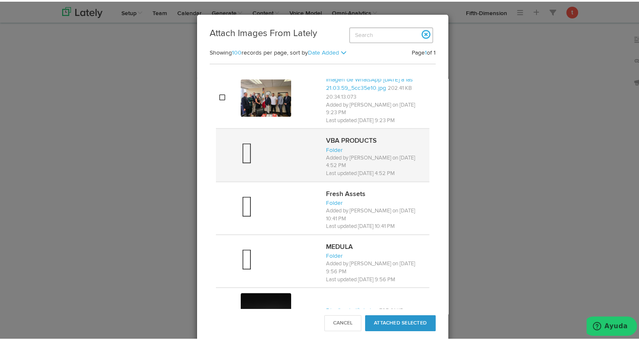
click at [273, 155] on div at bounding box center [280, 153] width 79 height 34
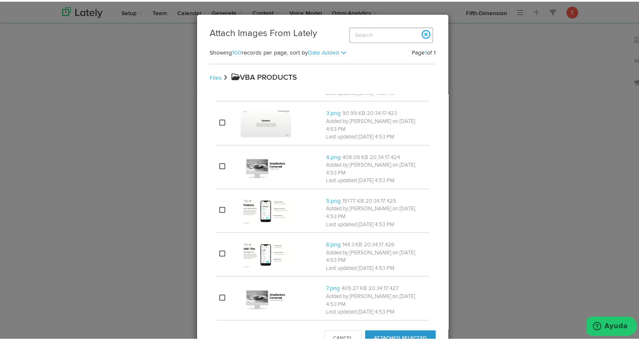
scroll to position [0, 0]
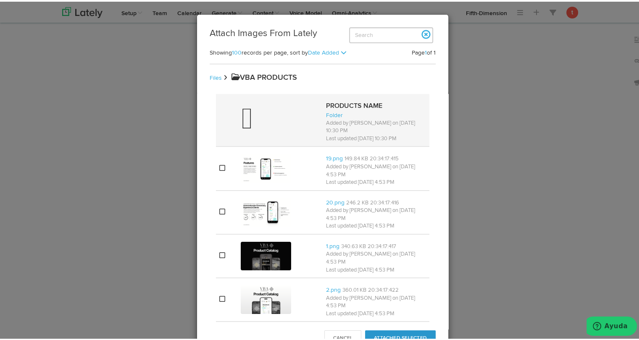
click at [280, 109] on div at bounding box center [280, 119] width 79 height 34
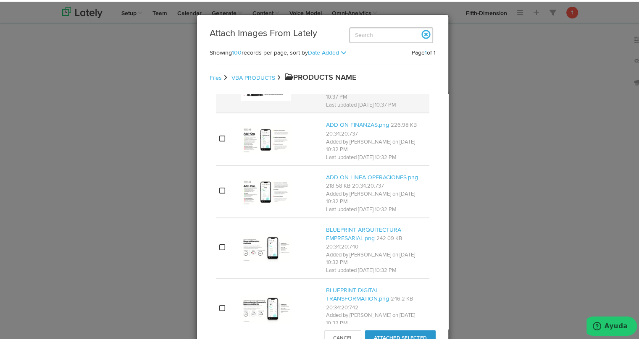
scroll to position [144, 0]
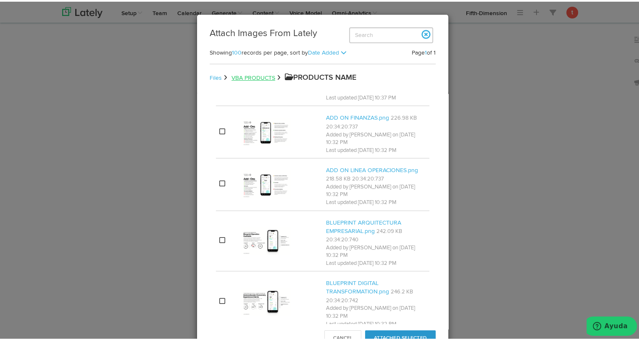
click at [244, 73] on link "VBA PRODUCTS" at bounding box center [253, 76] width 44 height 6
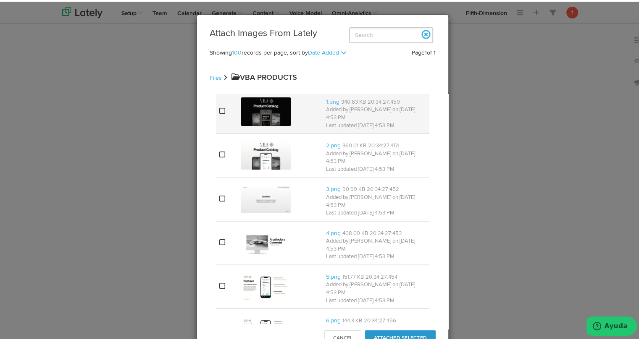
click at [262, 103] on img at bounding box center [266, 110] width 50 height 29
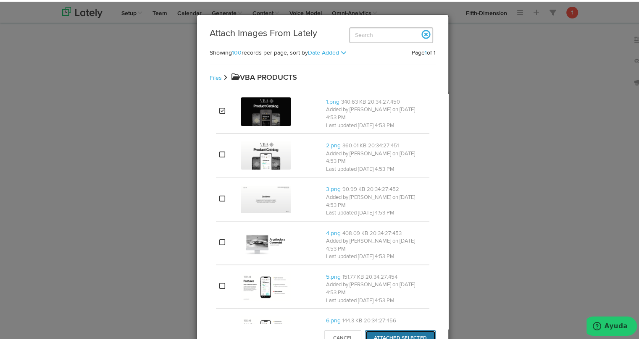
click at [377, 333] on button "Attached Selected" at bounding box center [400, 337] width 71 height 16
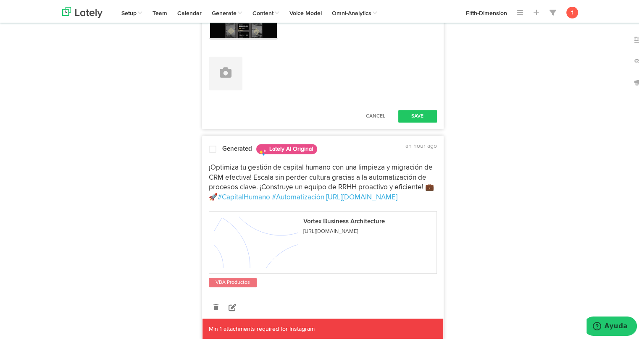
scroll to position [541, 0]
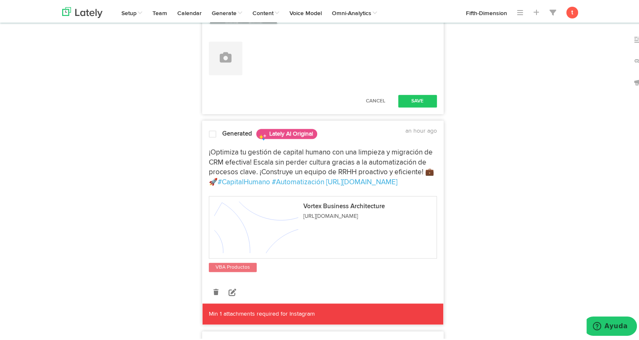
click at [410, 91] on div "Cancel Save" at bounding box center [322, 99] width 241 height 21
click at [406, 93] on button "Save" at bounding box center [417, 99] width 39 height 13
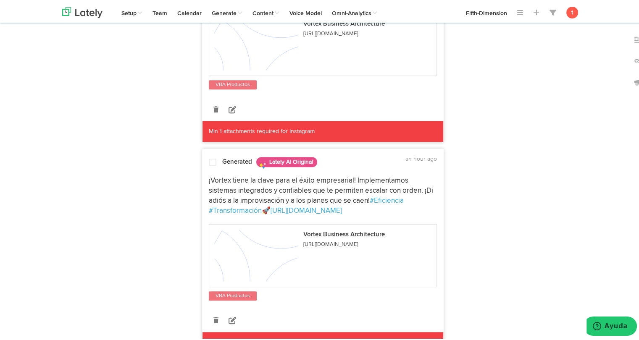
scroll to position [613, 0]
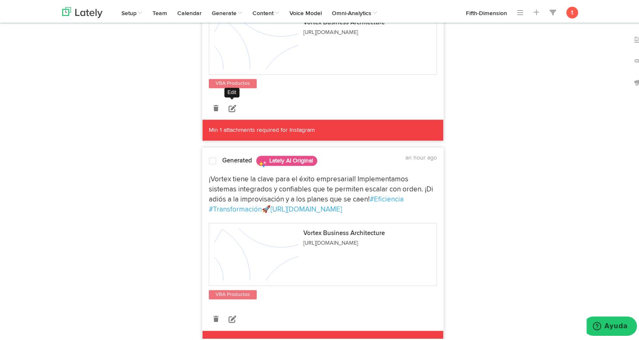
click at [233, 108] on link at bounding box center [232, 106] width 15 height 15
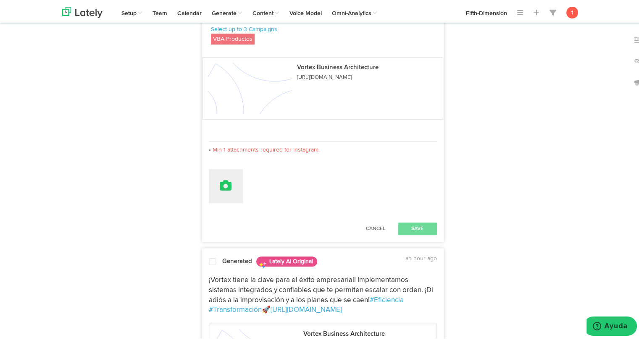
click at [223, 181] on icon at bounding box center [226, 184] width 12 height 12
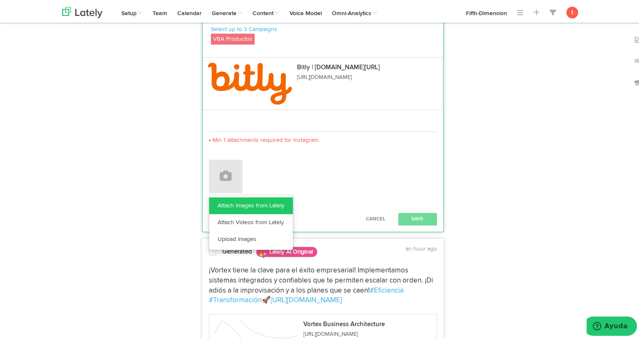
click at [224, 201] on link "Attach Images from Lately" at bounding box center [251, 204] width 84 height 17
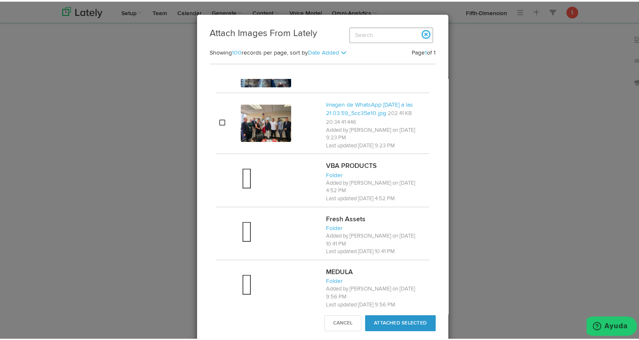
scroll to position [598, 0]
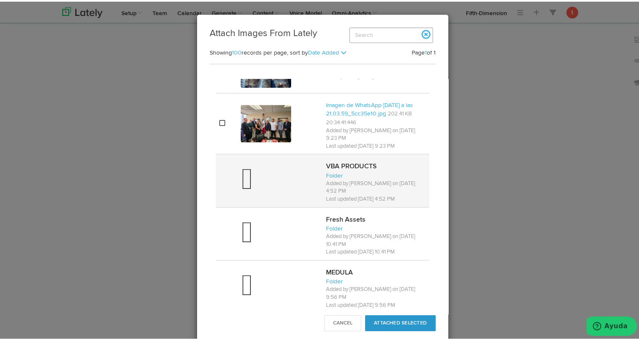
click at [255, 164] on div at bounding box center [280, 179] width 79 height 34
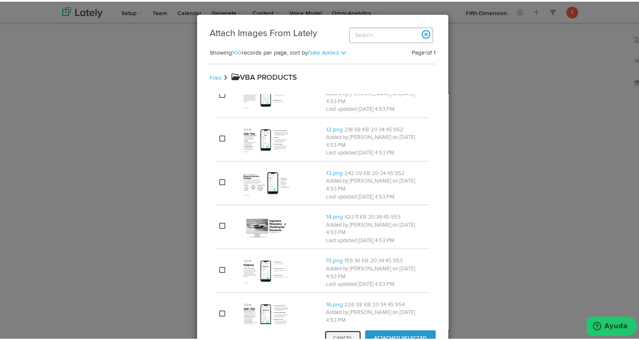
click at [327, 329] on button "Cancel" at bounding box center [342, 337] width 37 height 16
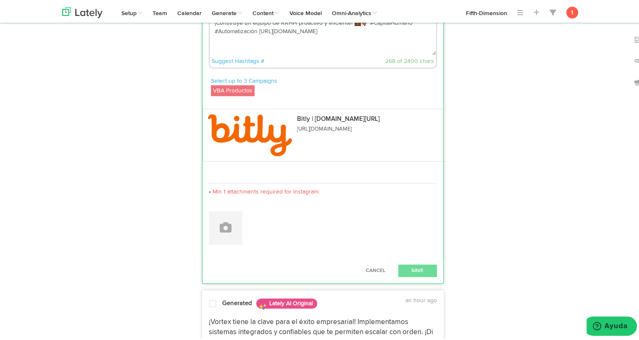
scroll to position [564, 0]
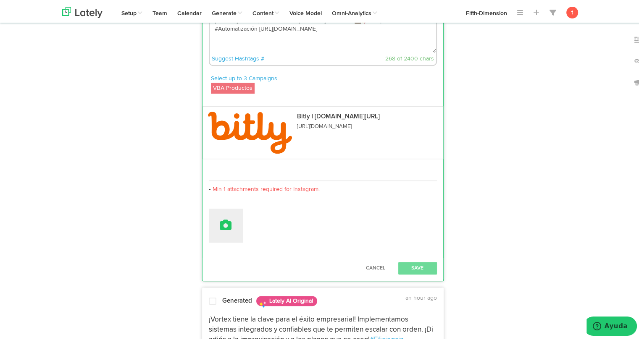
click at [220, 222] on icon at bounding box center [226, 224] width 12 height 12
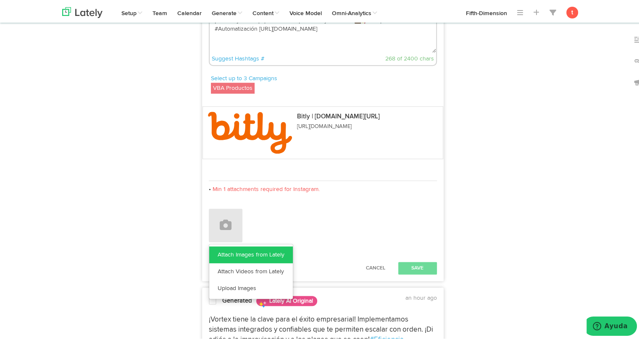
click at [228, 251] on link "Attach Images from Lately" at bounding box center [251, 253] width 84 height 17
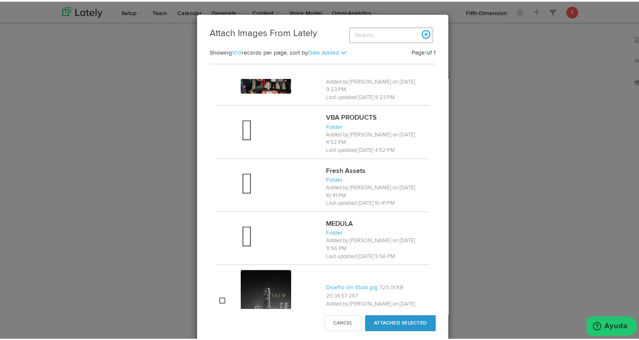
scroll to position [646, 0]
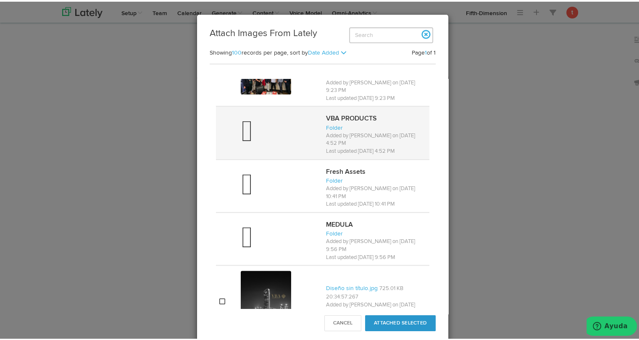
click at [257, 126] on div at bounding box center [280, 131] width 79 height 34
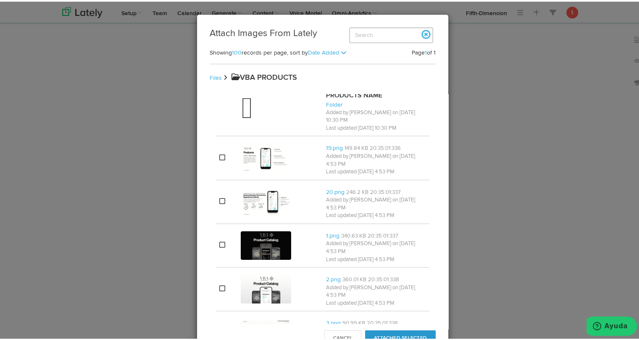
scroll to position [0, 0]
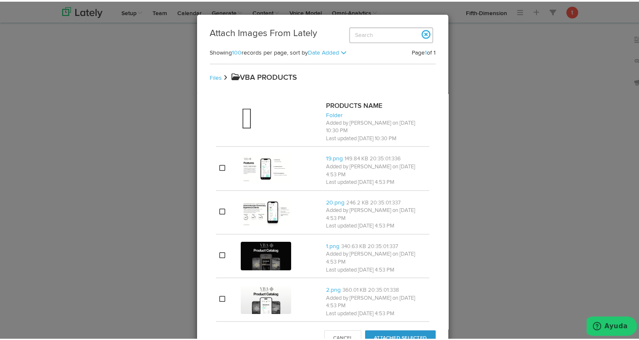
click at [257, 126] on div at bounding box center [280, 119] width 79 height 34
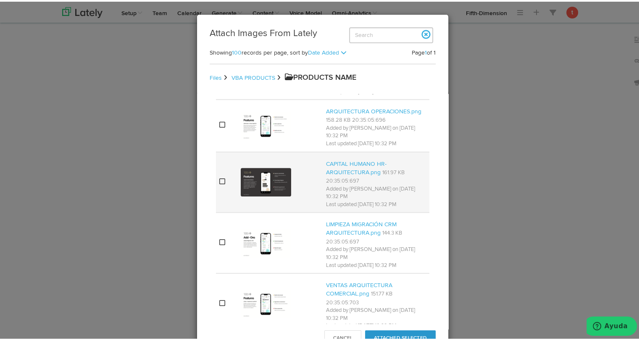
scroll to position [603, 0]
click at [291, 189] on div at bounding box center [280, 181] width 79 height 32
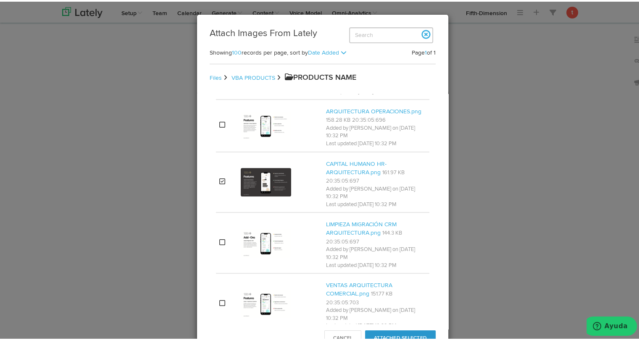
click at [398, 329] on div "Cancel Attached Selected" at bounding box center [379, 337] width 111 height 16
click at [397, 330] on button "Attached Selected" at bounding box center [400, 337] width 71 height 16
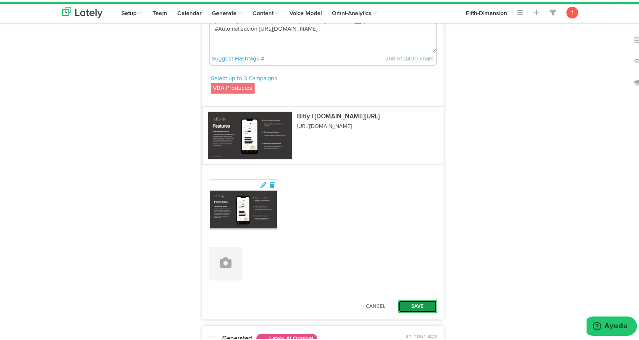
click at [413, 304] on button "Save" at bounding box center [417, 305] width 39 height 13
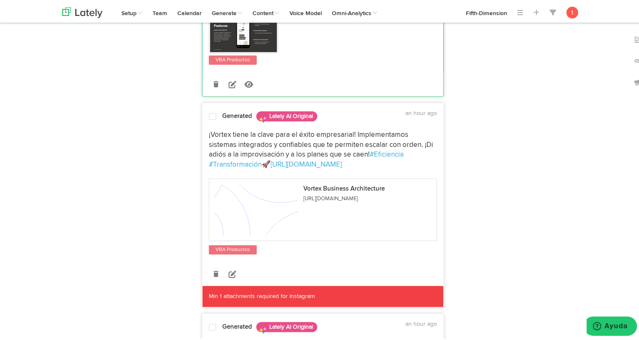
scroll to position [668, 0]
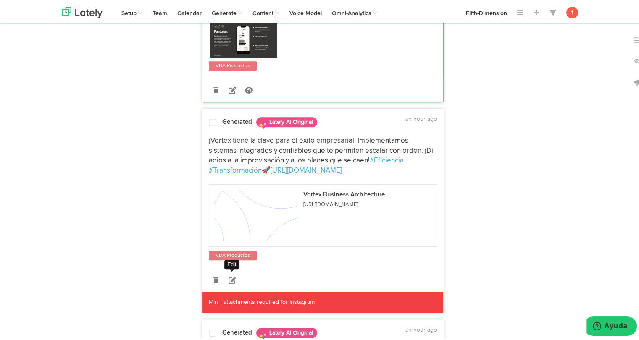
click at [232, 281] on icon at bounding box center [232, 279] width 8 height 8
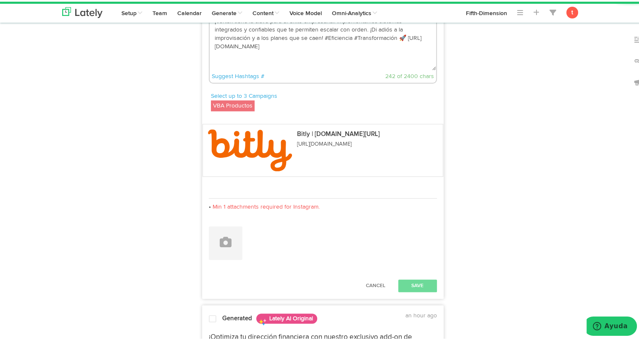
scroll to position [777, 0]
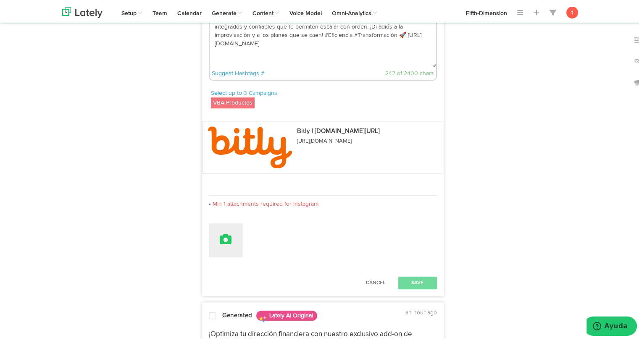
click at [235, 239] on button at bounding box center [226, 239] width 34 height 34
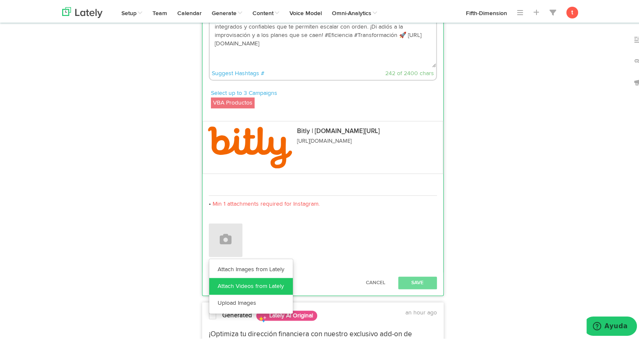
click at [228, 276] on link "Attach Videos from Lately" at bounding box center [251, 284] width 84 height 17
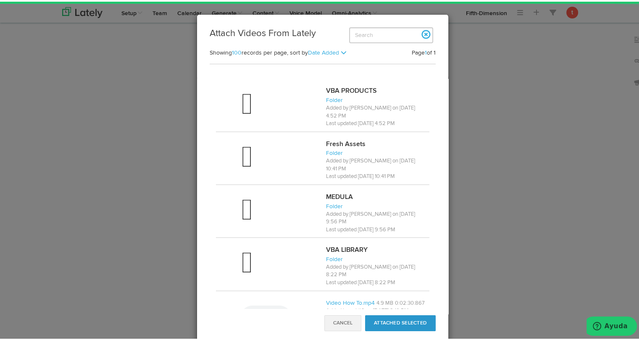
click at [345, 96] on p "Folder" at bounding box center [376, 98] width 100 height 8
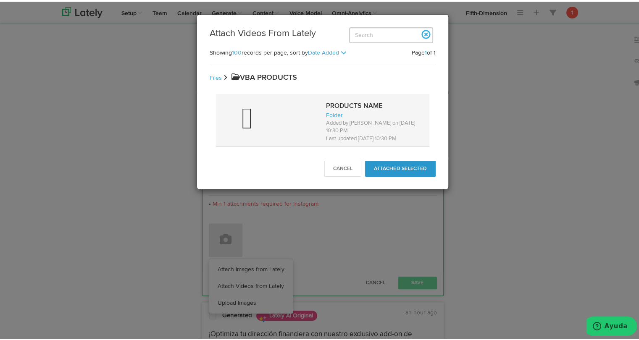
click at [335, 106] on strong "PRODUCTS NAME" at bounding box center [354, 104] width 56 height 7
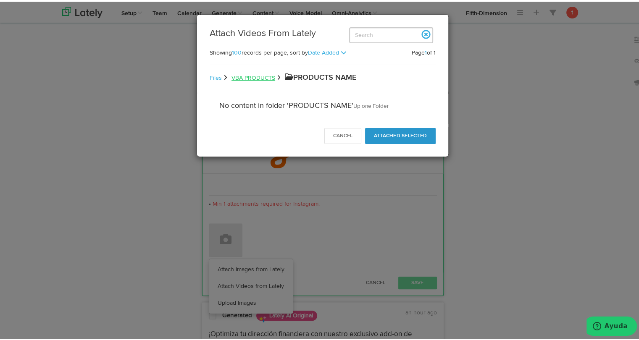
click at [258, 74] on link "VBA PRODUCTS" at bounding box center [253, 76] width 44 height 6
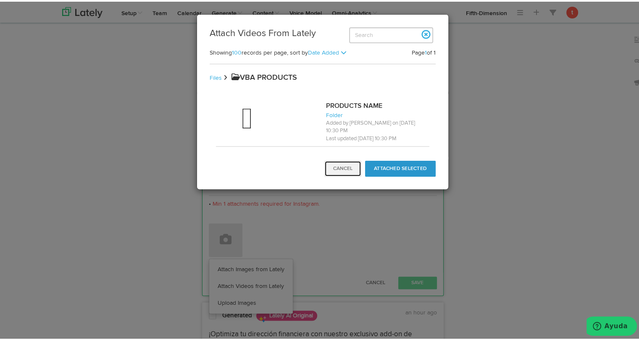
click at [341, 171] on button "Cancel" at bounding box center [342, 167] width 37 height 16
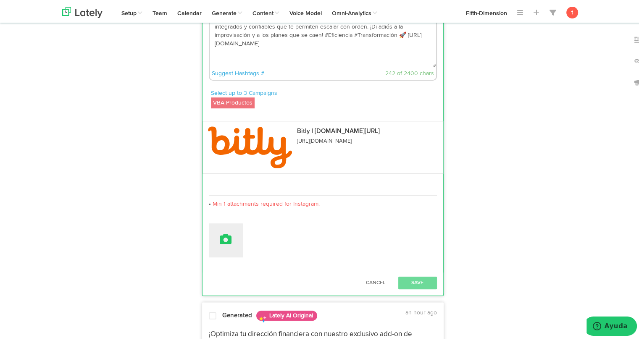
click at [220, 232] on icon at bounding box center [226, 238] width 12 height 12
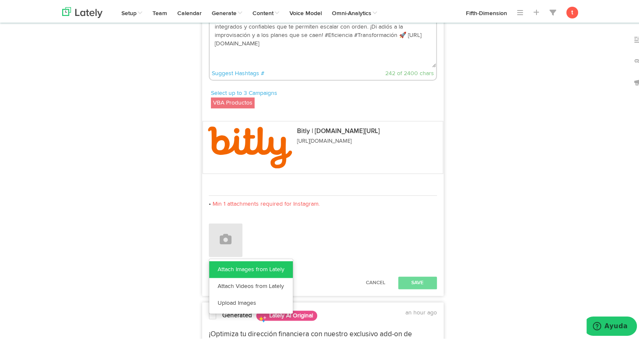
click at [231, 262] on link "Attach Images from Lately" at bounding box center [251, 267] width 84 height 17
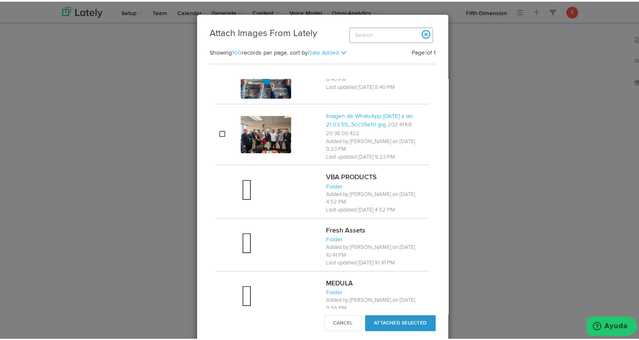
scroll to position [585, 0]
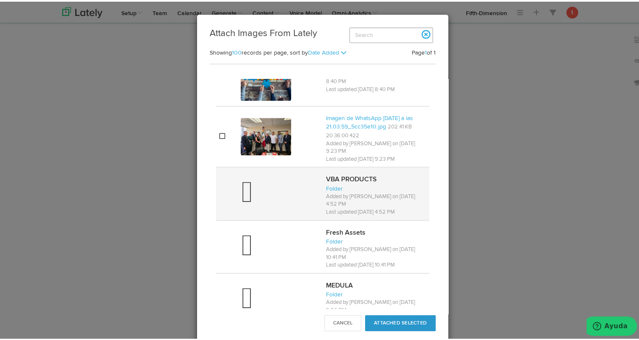
click at [277, 197] on div at bounding box center [280, 192] width 79 height 34
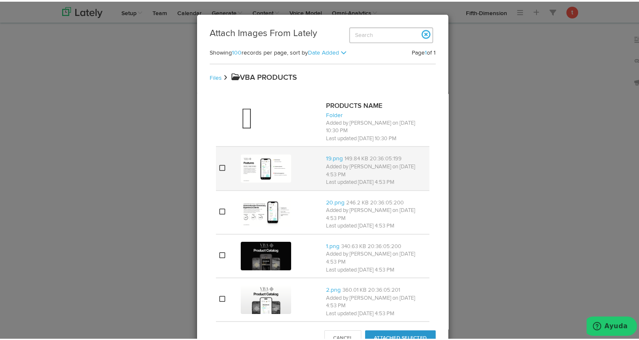
scroll to position [469, 0]
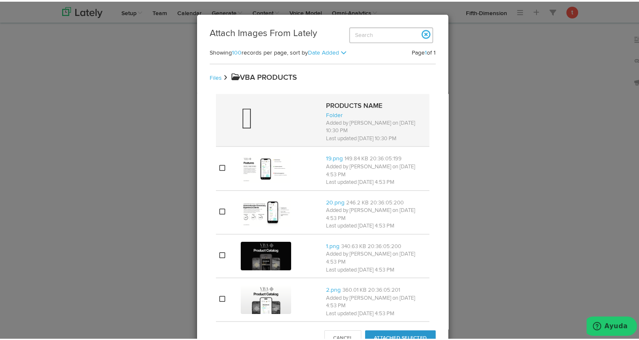
click at [281, 121] on div at bounding box center [280, 119] width 79 height 34
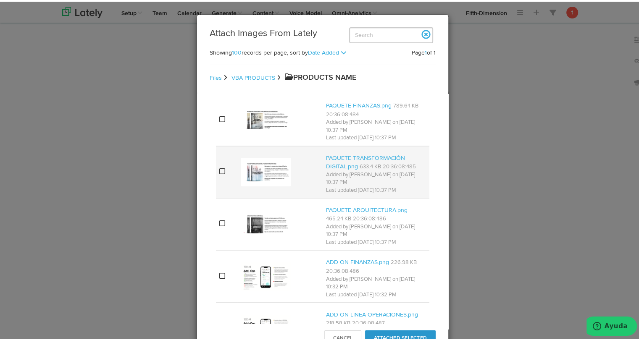
click at [275, 158] on img at bounding box center [266, 170] width 50 height 29
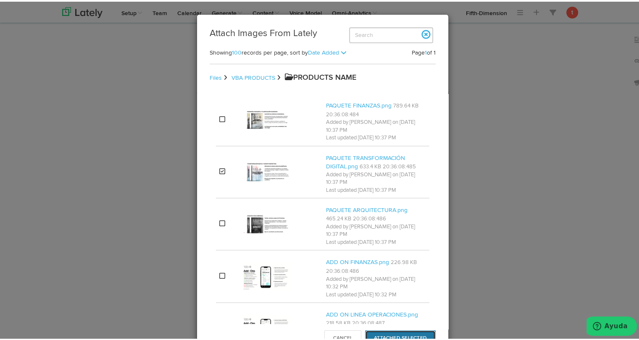
click at [390, 332] on button "Attached Selected" at bounding box center [400, 337] width 71 height 16
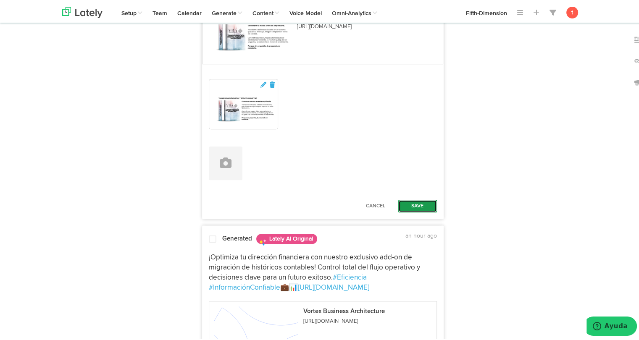
click at [404, 202] on button "Save" at bounding box center [417, 204] width 39 height 13
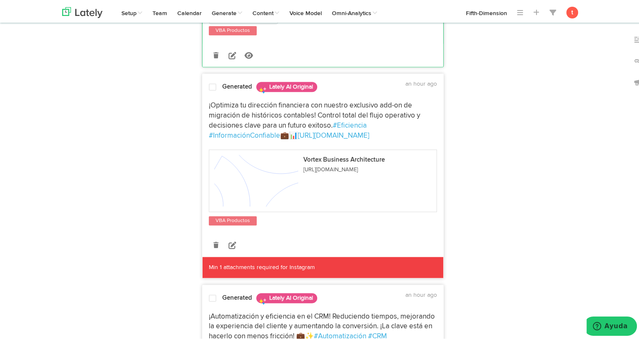
scroll to position [934, 0]
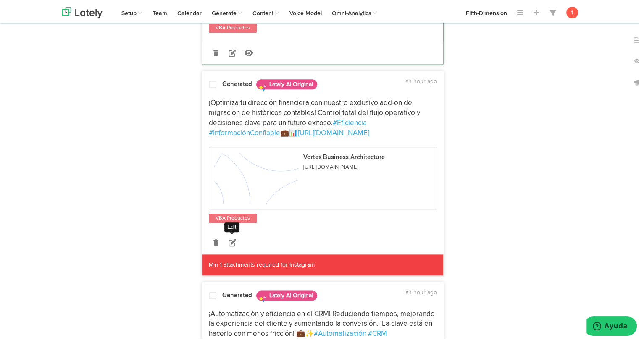
click at [229, 239] on icon at bounding box center [232, 241] width 8 height 8
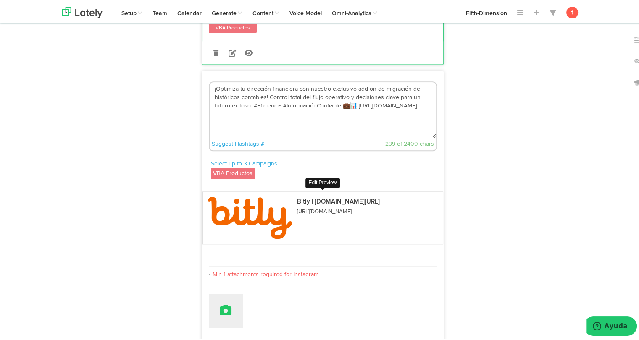
scroll to position [937, 0]
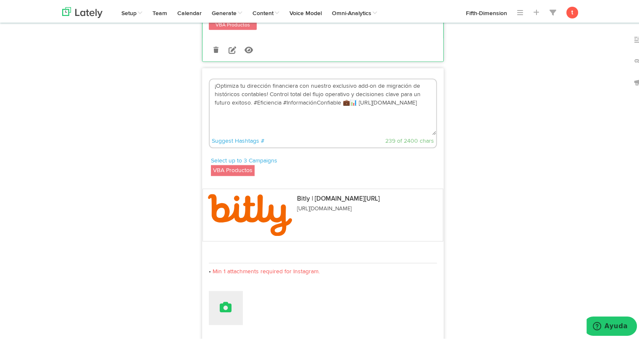
click at [213, 315] on button at bounding box center [226, 306] width 34 height 34
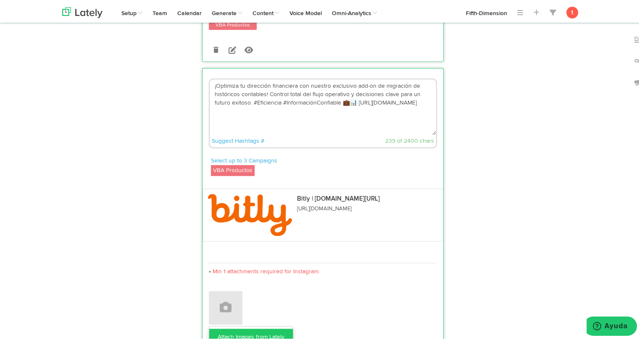
click at [221, 329] on link "Attach Images from Lately" at bounding box center [251, 335] width 84 height 17
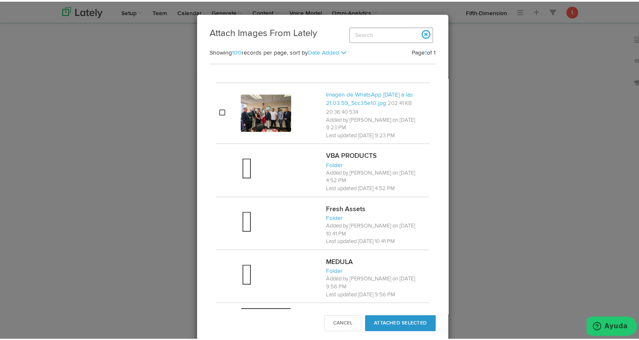
scroll to position [608, 0]
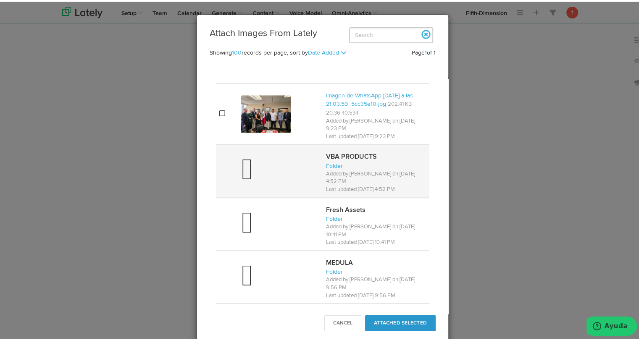
click at [268, 159] on div at bounding box center [280, 169] width 79 height 34
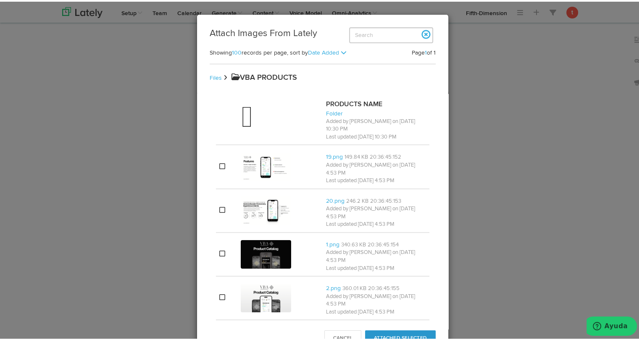
scroll to position [0, 0]
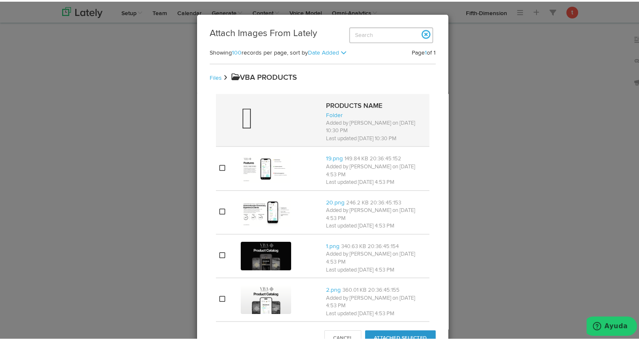
click at [275, 118] on div at bounding box center [280, 119] width 79 height 34
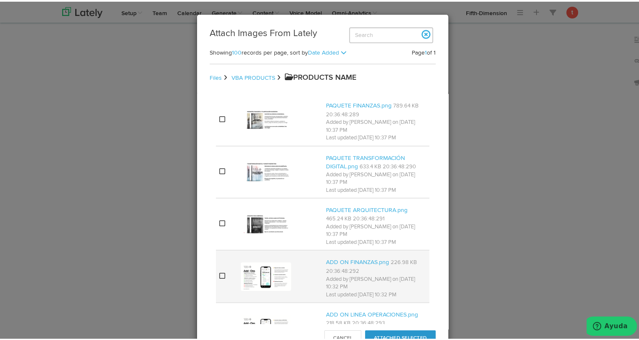
click at [291, 262] on div at bounding box center [280, 275] width 79 height 32
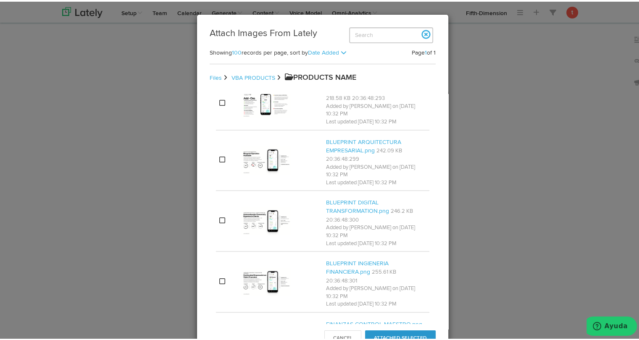
scroll to position [141, 0]
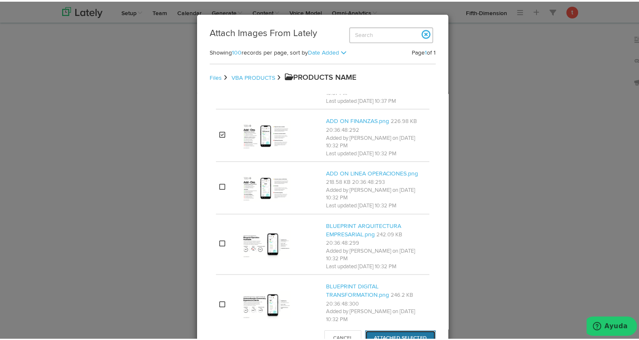
click at [371, 332] on button "Attached Selected" at bounding box center [400, 337] width 71 height 16
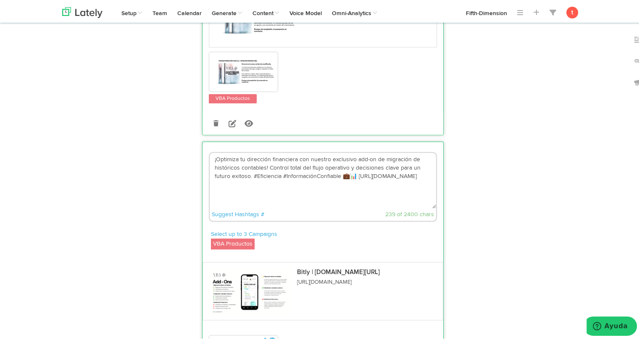
scroll to position [859, 0]
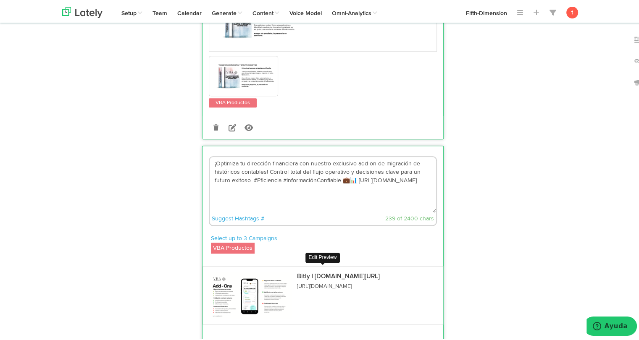
click at [274, 293] on img at bounding box center [250, 293] width 84 height 47
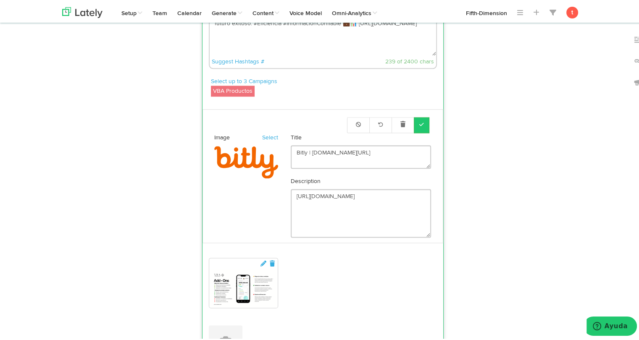
scroll to position [1017, 0]
click at [233, 286] on img at bounding box center [243, 285] width 67 height 38
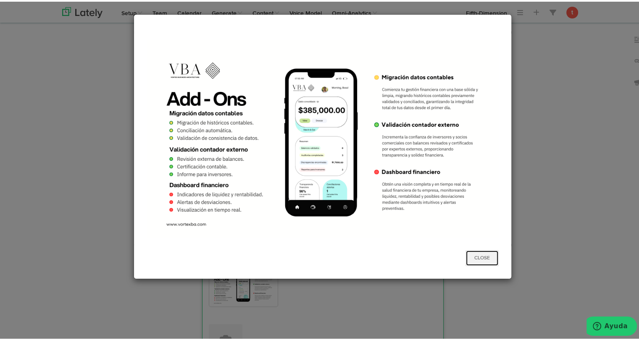
click at [479, 256] on button "Close" at bounding box center [481, 257] width 33 height 16
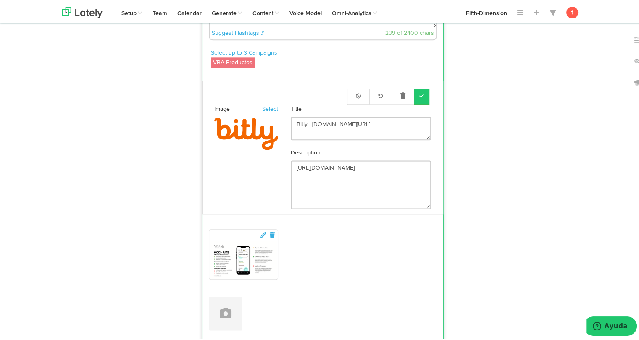
scroll to position [1044, 0]
click at [421, 91] on btn at bounding box center [422, 95] width 16 height 16
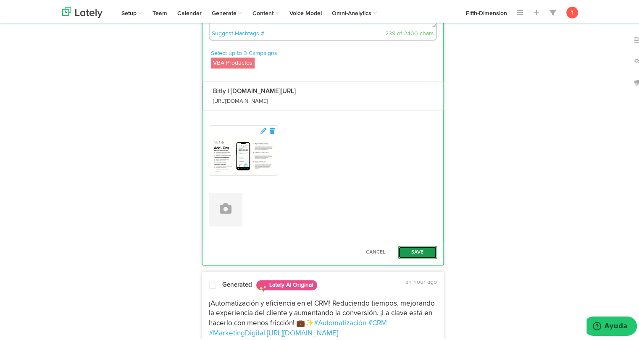
click at [412, 251] on button "Save" at bounding box center [417, 250] width 39 height 13
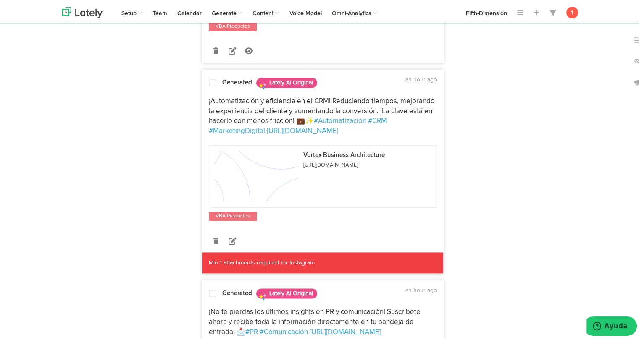
scroll to position [1118, 0]
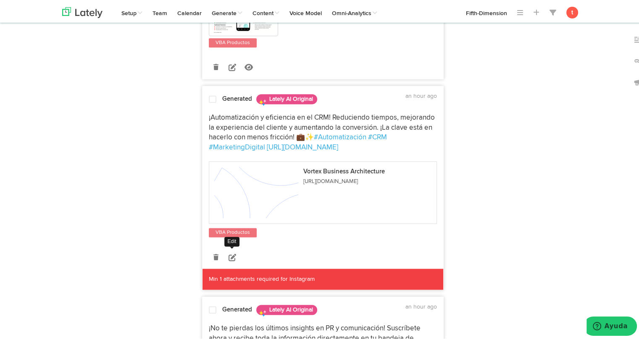
click at [228, 253] on icon at bounding box center [232, 256] width 8 height 8
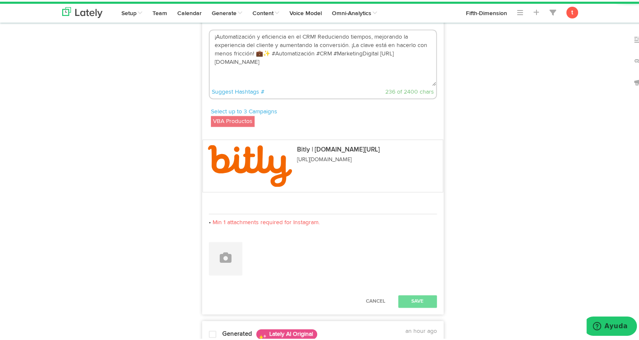
scroll to position [1212, 0]
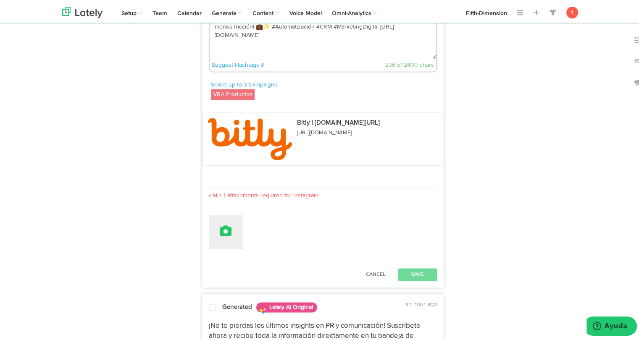
click at [225, 236] on button at bounding box center [226, 230] width 34 height 34
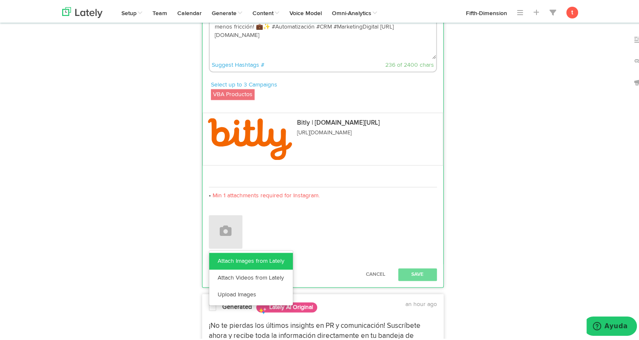
click at [231, 254] on link "Attach Images from Lately" at bounding box center [251, 259] width 84 height 17
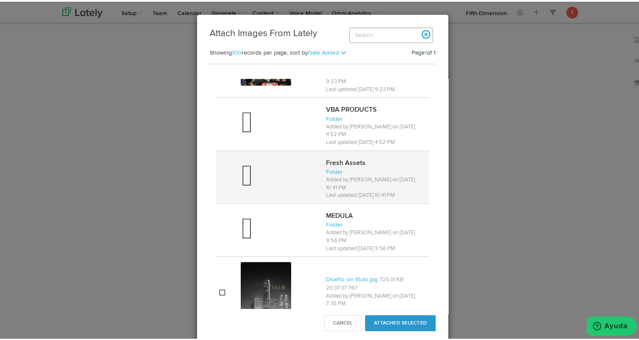
scroll to position [655, 0]
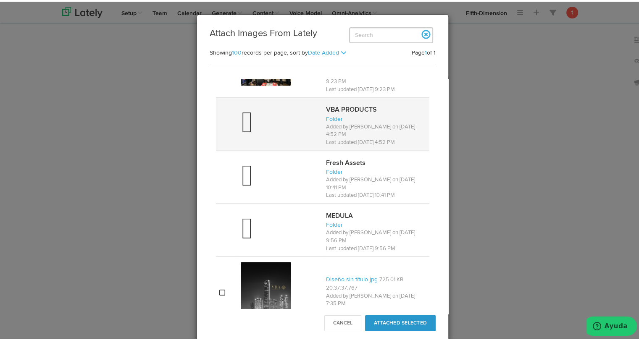
click at [258, 126] on div at bounding box center [280, 122] width 79 height 34
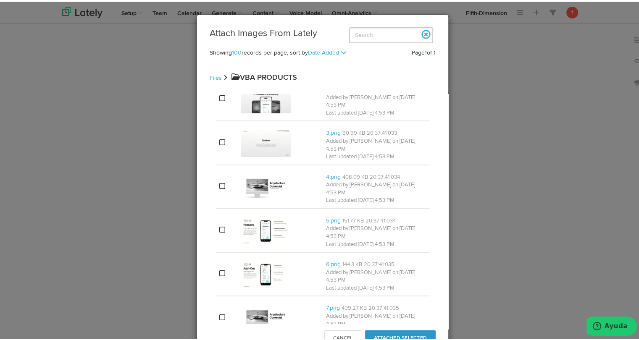
scroll to position [0, 0]
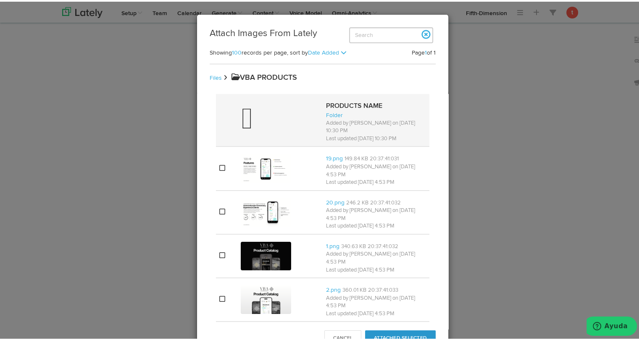
click at [268, 115] on div at bounding box center [280, 119] width 79 height 34
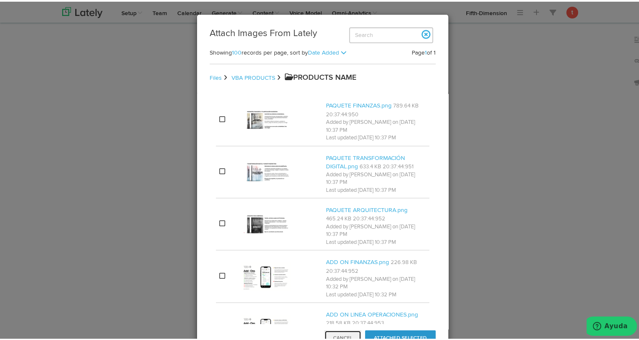
click at [326, 332] on button "Cancel" at bounding box center [342, 337] width 37 height 16
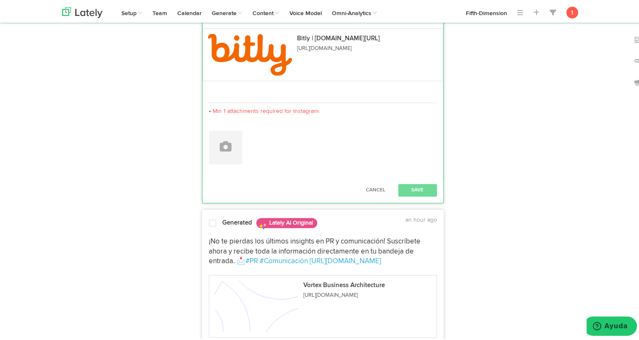
scroll to position [1169, 0]
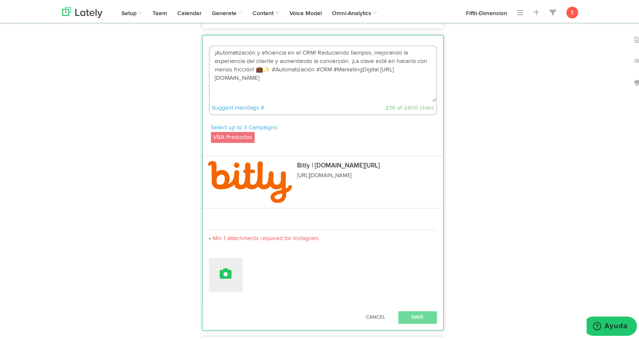
click at [236, 264] on button at bounding box center [226, 273] width 34 height 34
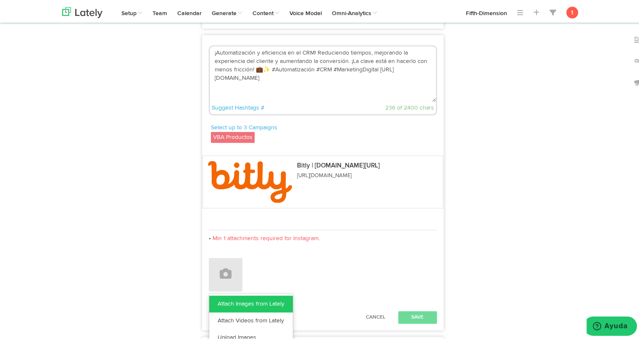
click at [260, 296] on link "Attach Images from Lately" at bounding box center [251, 302] width 84 height 17
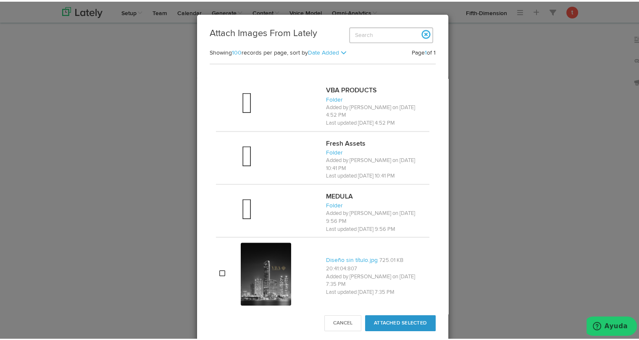
scroll to position [680, 0]
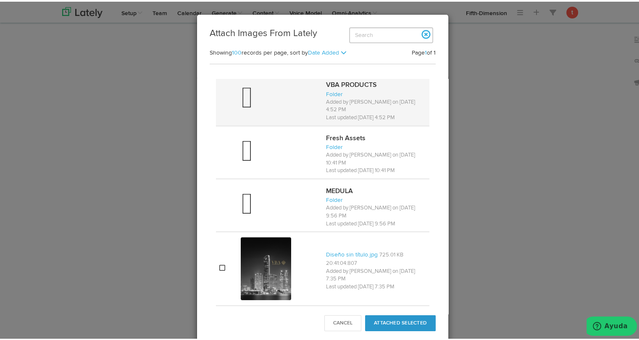
click at [263, 84] on div at bounding box center [280, 98] width 79 height 34
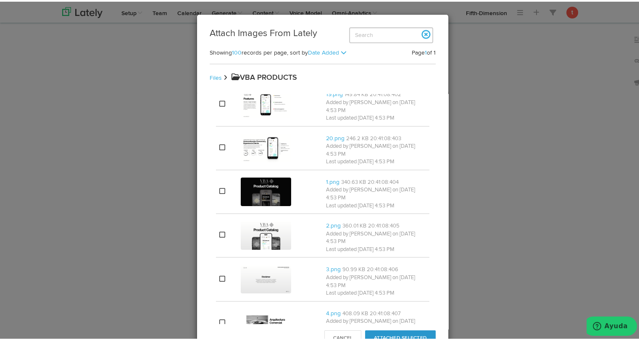
scroll to position [0, 0]
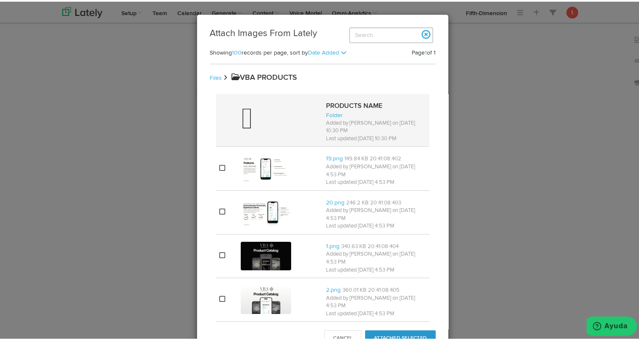
click at [279, 126] on div at bounding box center [280, 119] width 79 height 34
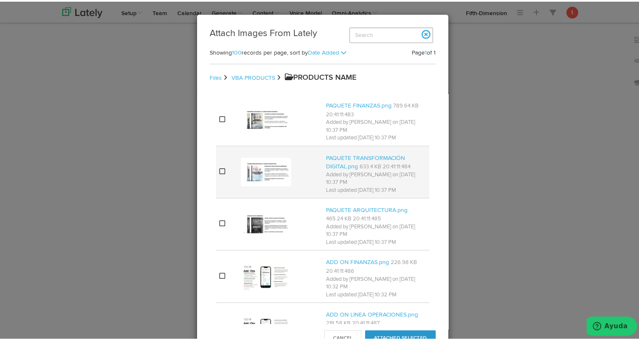
click at [294, 168] on div at bounding box center [280, 171] width 79 height 32
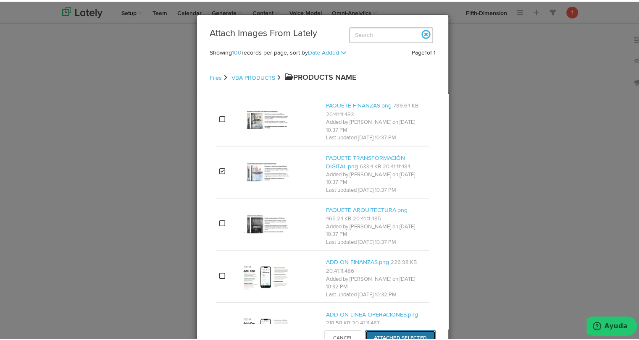
click at [383, 329] on button "Attached Selected" at bounding box center [400, 337] width 71 height 16
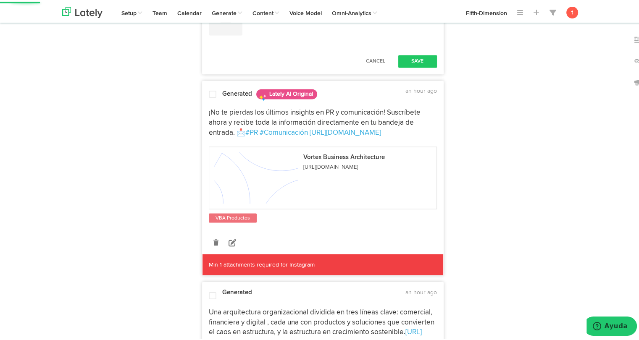
scroll to position [1460, 0]
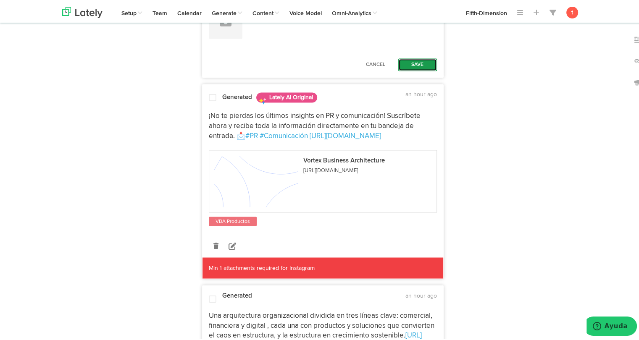
click at [419, 57] on button "Save" at bounding box center [417, 63] width 39 height 13
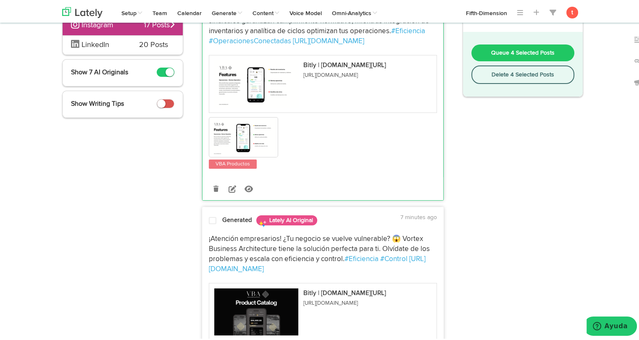
scroll to position [118, 0]
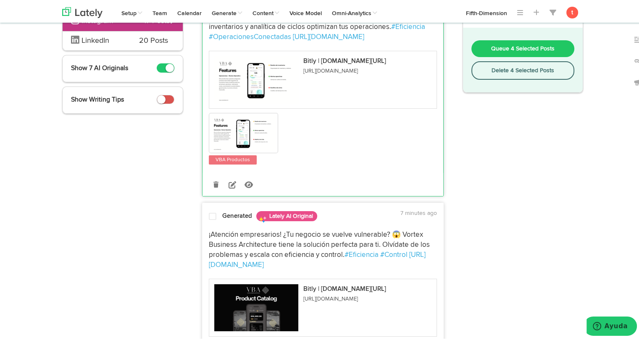
click at [211, 220] on div at bounding box center [212, 216] width 20 height 11
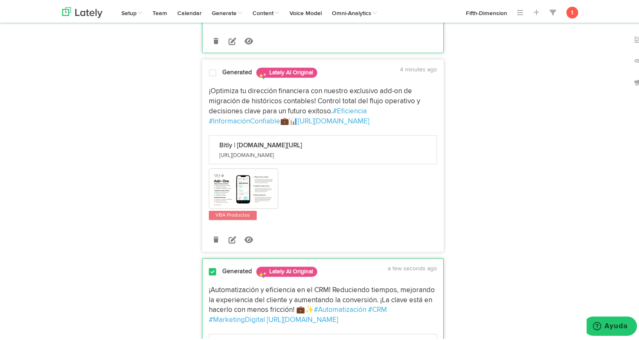
scroll to position [926, 0]
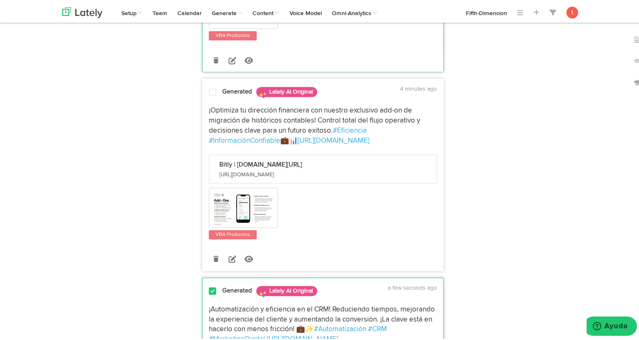
click at [209, 91] on span at bounding box center [213, 90] width 8 height 8
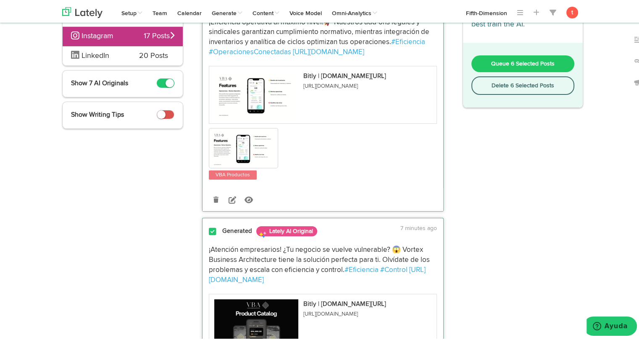
scroll to position [0, 0]
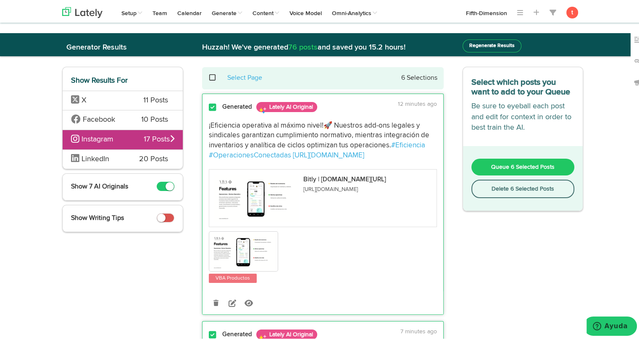
click at [510, 165] on span "Queue 6 Selected Posts" at bounding box center [522, 166] width 63 height 6
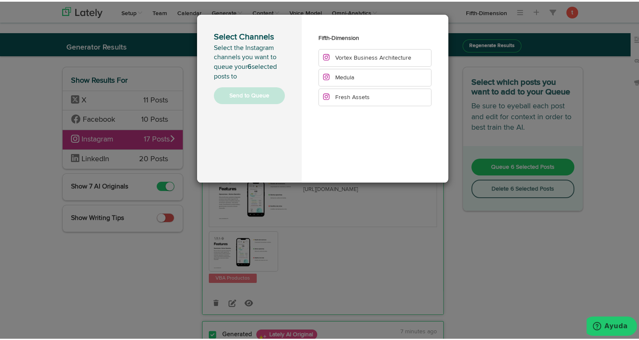
click at [328, 54] on span "Vortex Business Architecture" at bounding box center [367, 56] width 88 height 6
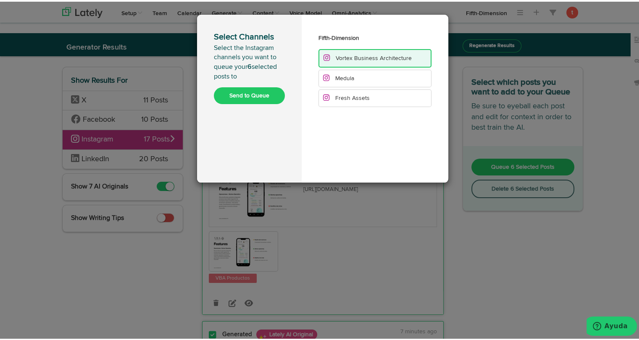
click at [262, 93] on button "Send to Queue" at bounding box center [249, 94] width 71 height 17
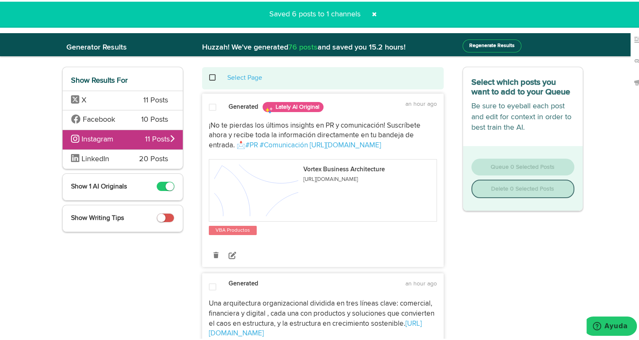
click at [123, 160] on span "LinkedIn" at bounding box center [98, 157] width 55 height 11
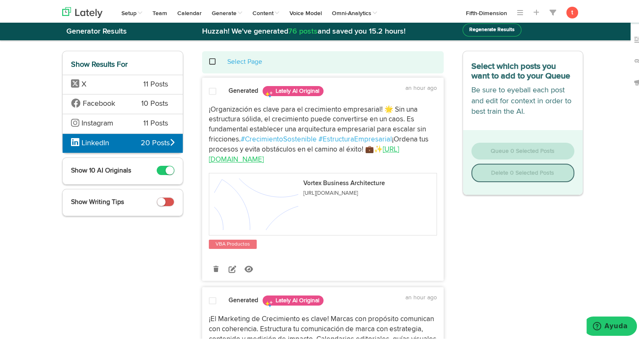
scroll to position [17, 0]
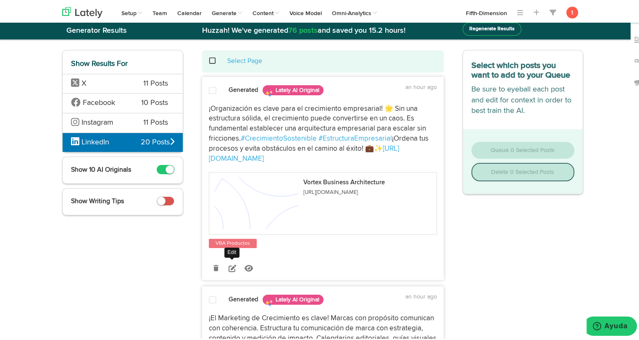
click at [229, 270] on icon at bounding box center [232, 267] width 8 height 8
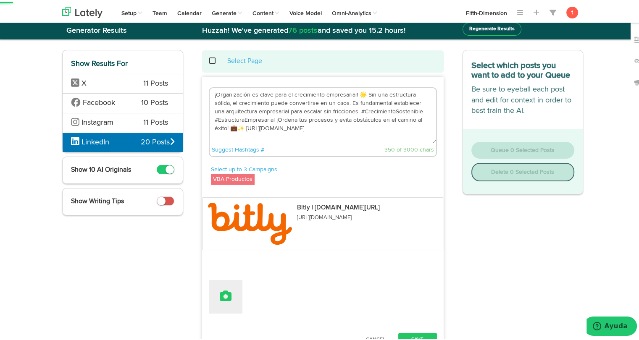
click at [227, 293] on icon at bounding box center [226, 294] width 12 height 12
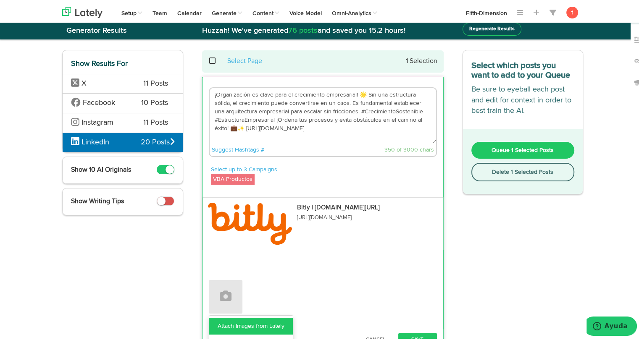
click at [238, 321] on link "Attach Images from Lately" at bounding box center [251, 324] width 84 height 17
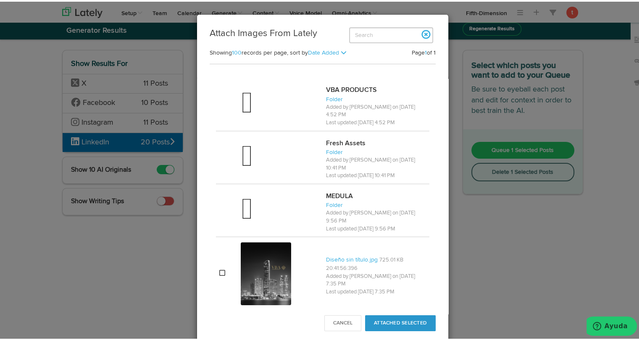
scroll to position [718, 0]
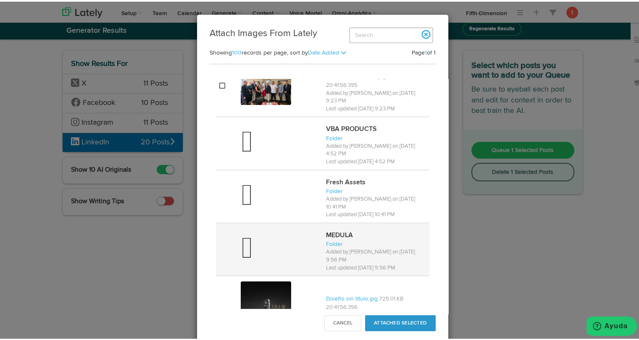
click at [293, 150] on div at bounding box center [280, 142] width 79 height 34
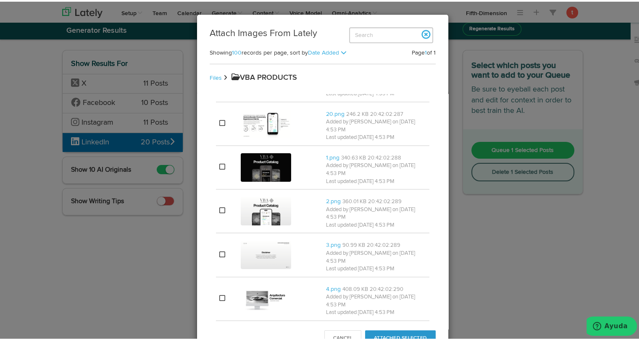
scroll to position [0, 0]
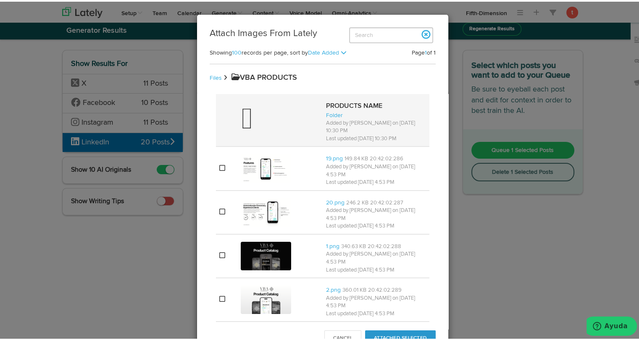
click at [288, 128] on div at bounding box center [280, 119] width 79 height 34
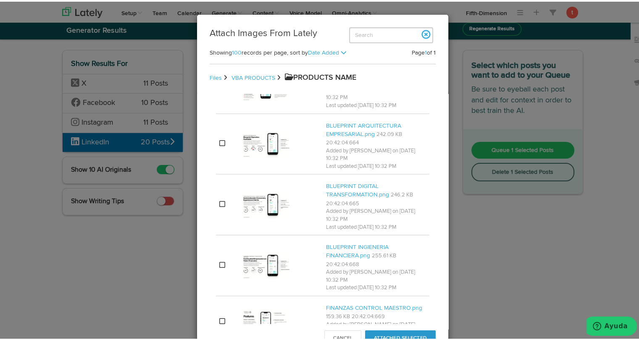
scroll to position [242, 0]
click at [288, 128] on div at bounding box center [280, 142] width 79 height 32
click at [388, 333] on button "Attached Selected" at bounding box center [400, 337] width 71 height 16
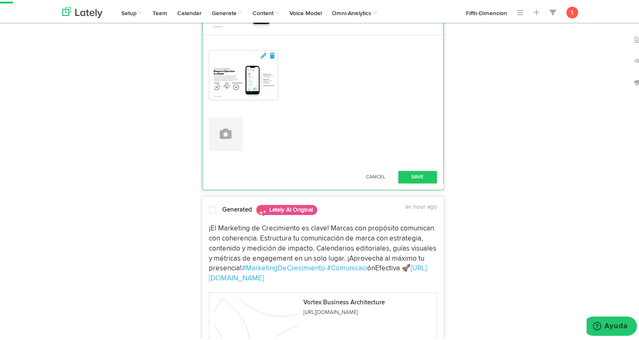
scroll to position [239, 0]
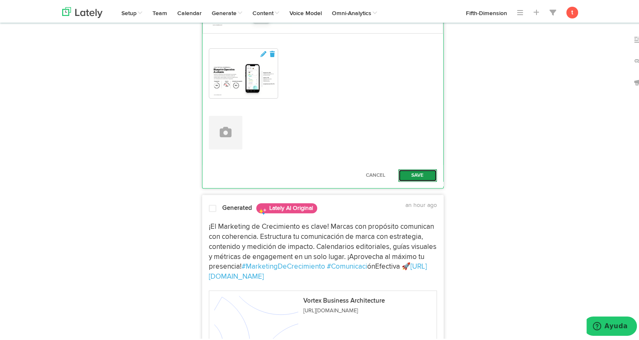
click at [417, 170] on button "Save" at bounding box center [417, 174] width 39 height 13
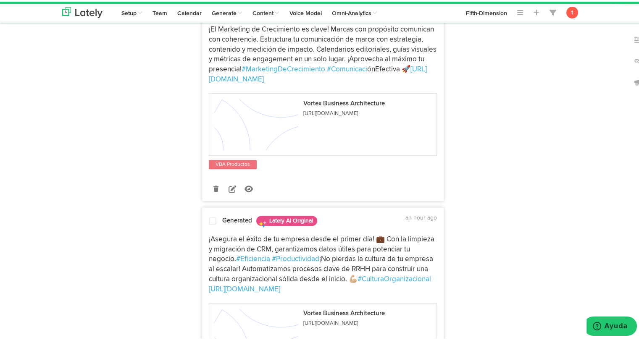
scroll to position [344, 0]
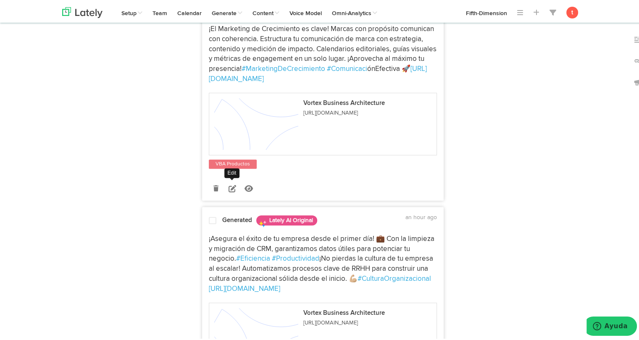
click at [228, 184] on icon at bounding box center [232, 187] width 8 height 8
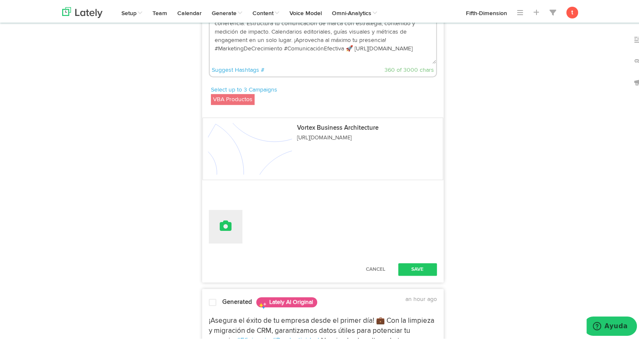
click at [227, 234] on button at bounding box center [226, 225] width 34 height 34
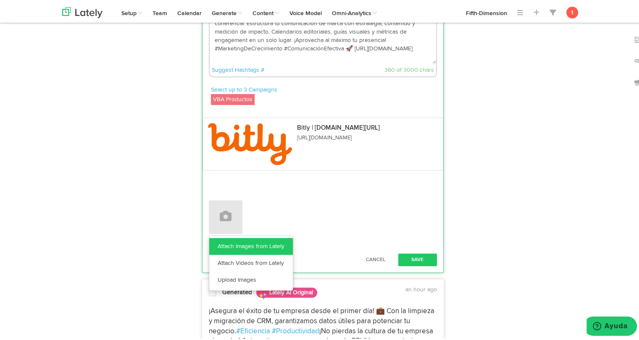
click at [231, 244] on link "Attach Images from Lately" at bounding box center [251, 244] width 84 height 17
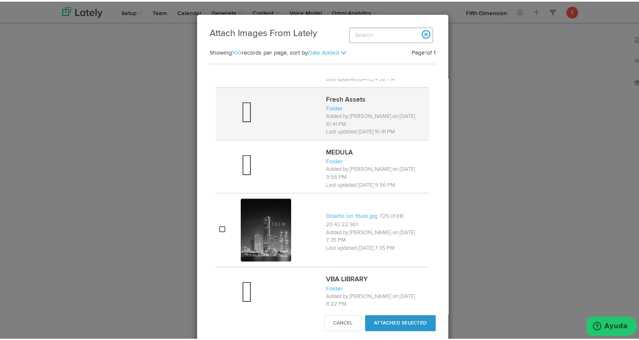
scroll to position [633, 0]
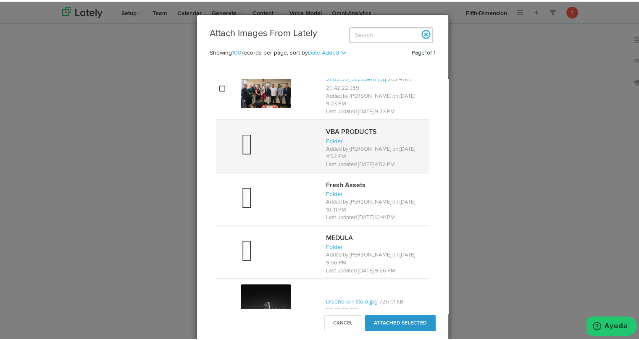
click at [275, 128] on div at bounding box center [280, 145] width 79 height 34
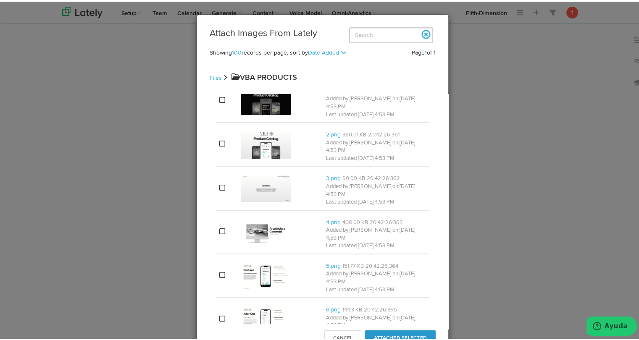
scroll to position [0, 0]
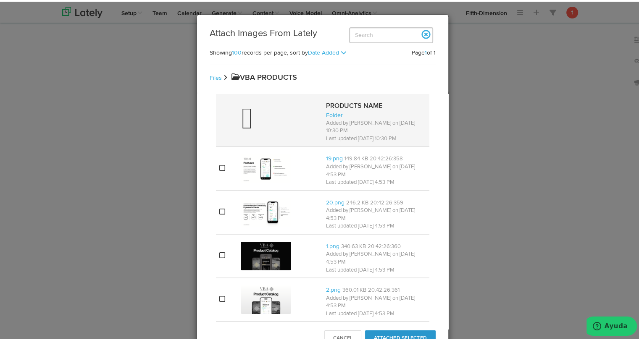
click at [274, 115] on div at bounding box center [280, 119] width 79 height 34
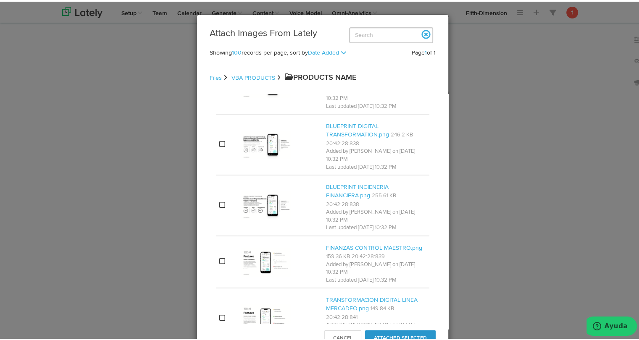
scroll to position [308, 0]
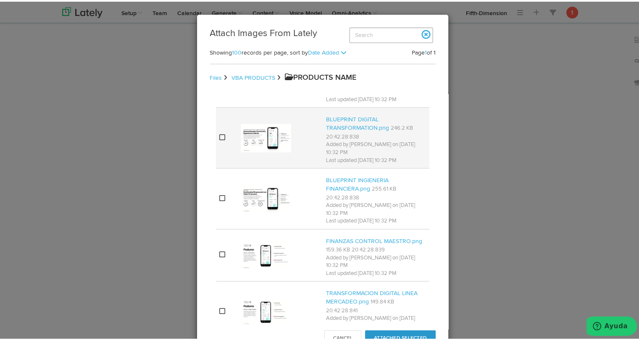
click at [306, 126] on div at bounding box center [280, 137] width 79 height 32
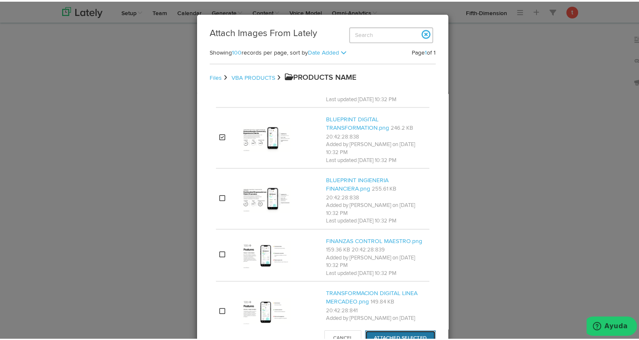
click at [371, 334] on button "Attached Selected" at bounding box center [400, 337] width 71 height 16
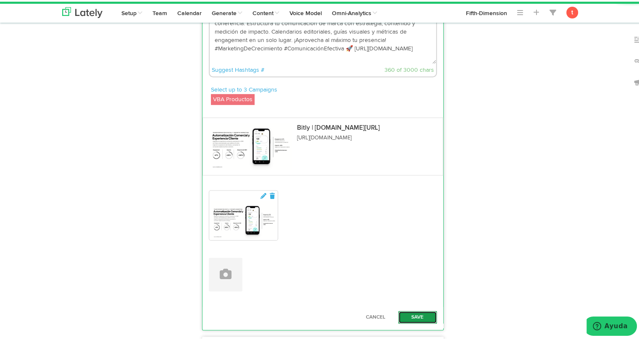
click at [398, 309] on button "Save" at bounding box center [417, 315] width 39 height 13
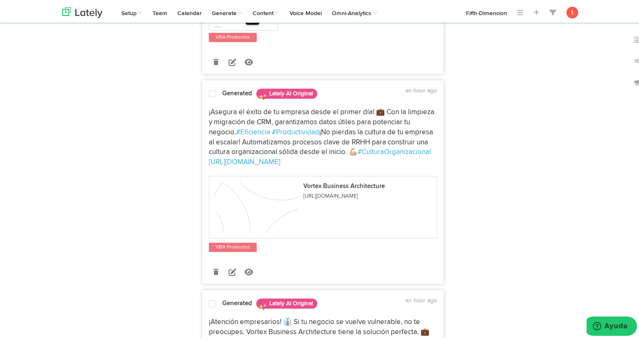
scroll to position [516, 0]
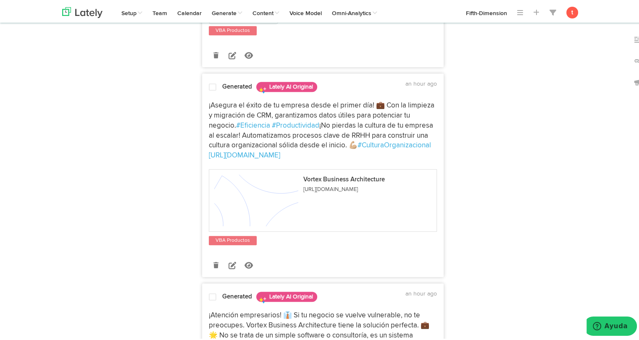
click at [213, 85] on div at bounding box center [212, 86] width 20 height 11
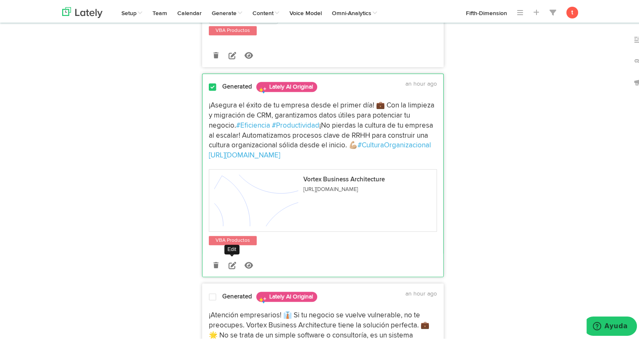
click at [229, 264] on icon at bounding box center [232, 264] width 8 height 8
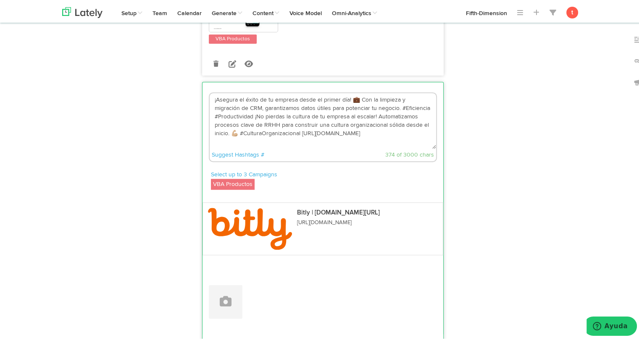
scroll to position [507, 0]
click at [222, 294] on icon at bounding box center [226, 300] width 12 height 12
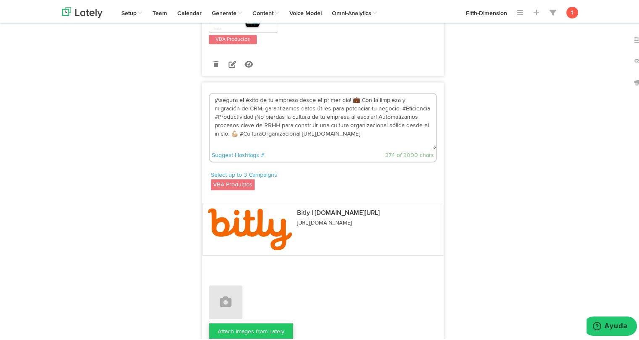
click at [226, 324] on link "Attach Images from Lately" at bounding box center [251, 330] width 84 height 17
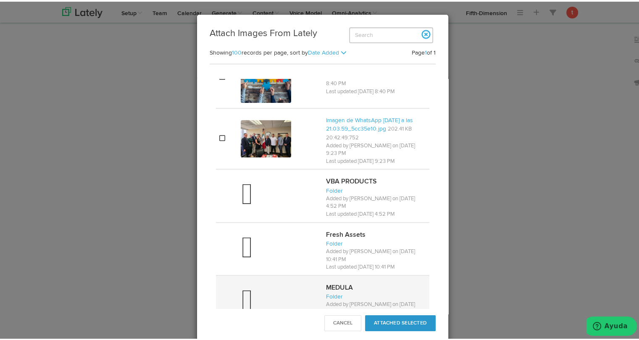
scroll to position [581, 0]
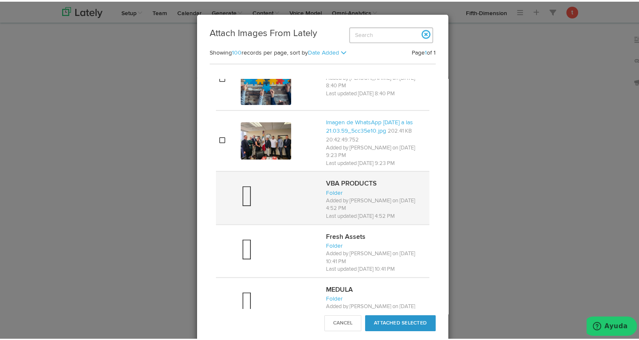
click at [274, 188] on div at bounding box center [280, 196] width 79 height 34
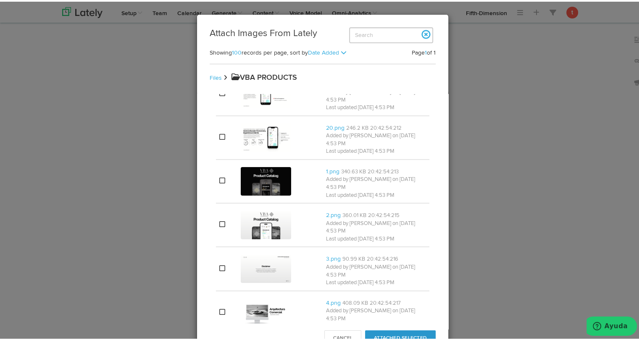
scroll to position [0, 0]
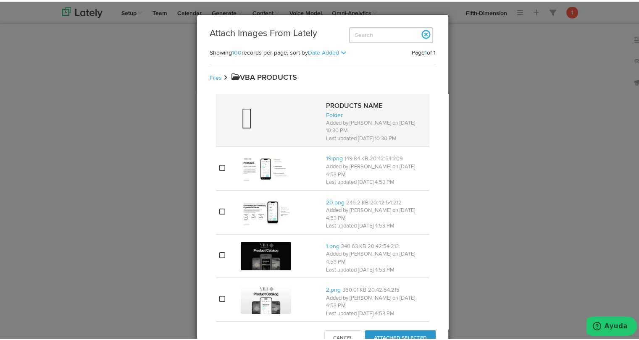
click at [284, 103] on div at bounding box center [280, 119] width 79 height 34
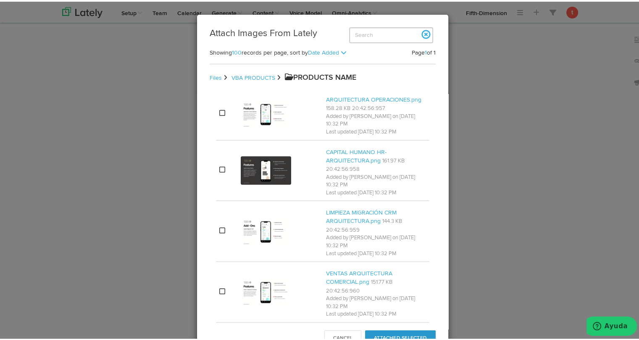
scroll to position [571, 0]
click at [345, 333] on button "Cancel" at bounding box center [342, 337] width 37 height 16
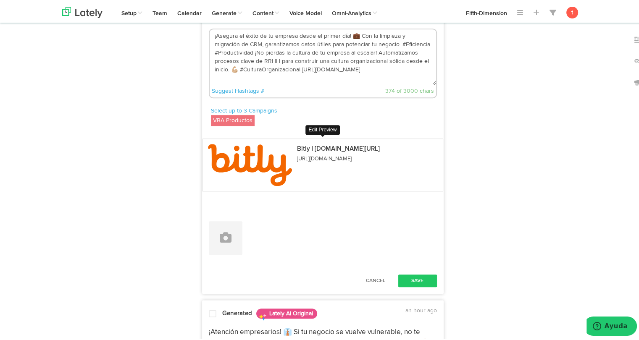
scroll to position [573, 0]
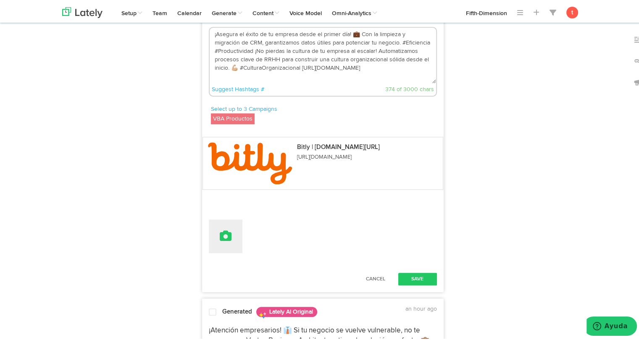
click at [234, 244] on button at bounding box center [226, 235] width 34 height 34
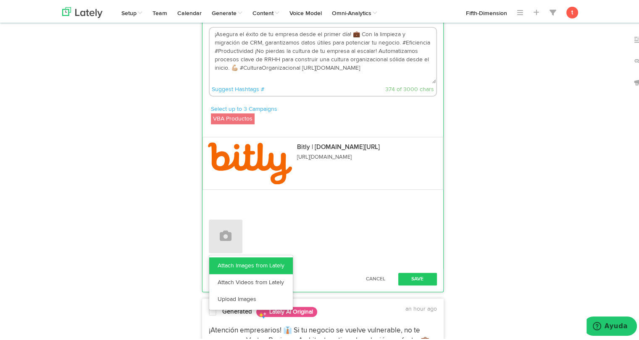
click at [233, 260] on link "Attach Images from Lately" at bounding box center [251, 264] width 84 height 17
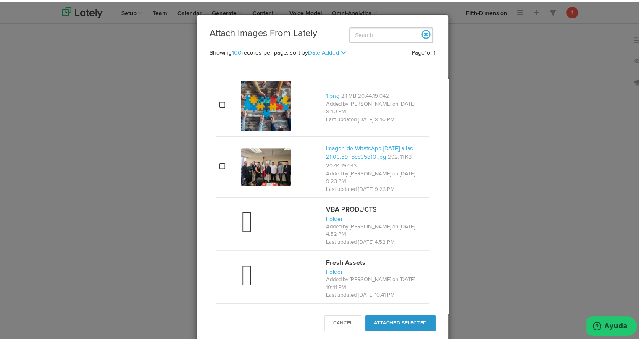
scroll to position [554, 0]
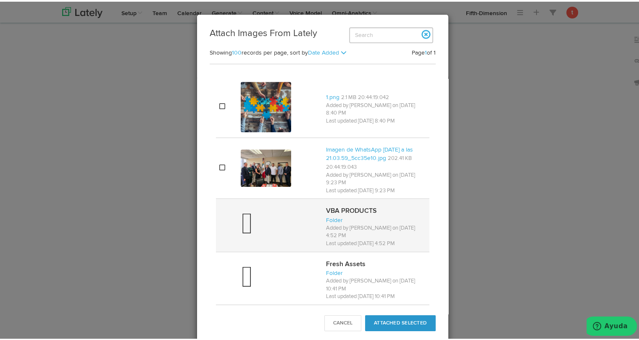
click at [282, 217] on div at bounding box center [280, 224] width 79 height 34
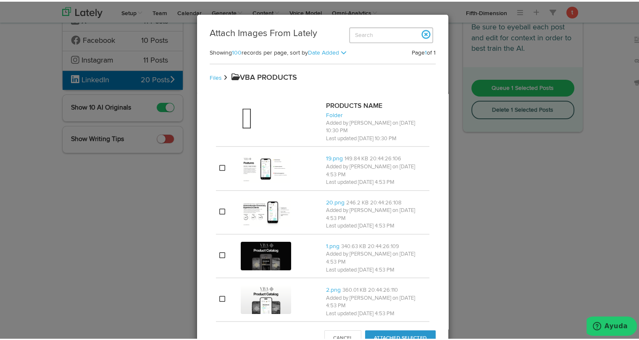
scroll to position [0, 0]
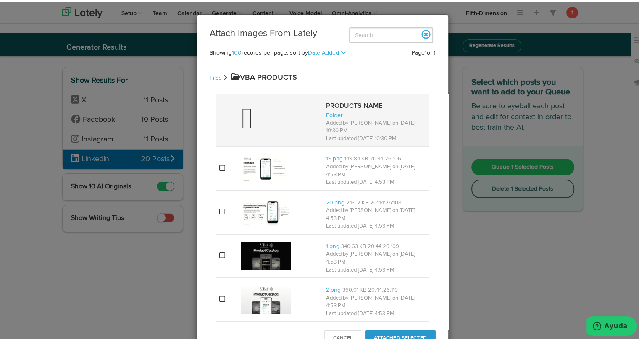
click at [291, 121] on div at bounding box center [280, 119] width 79 height 34
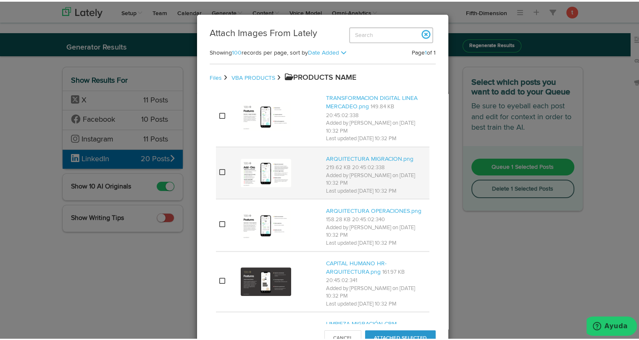
scroll to position [505, 0]
click at [286, 163] on img at bounding box center [266, 170] width 50 height 29
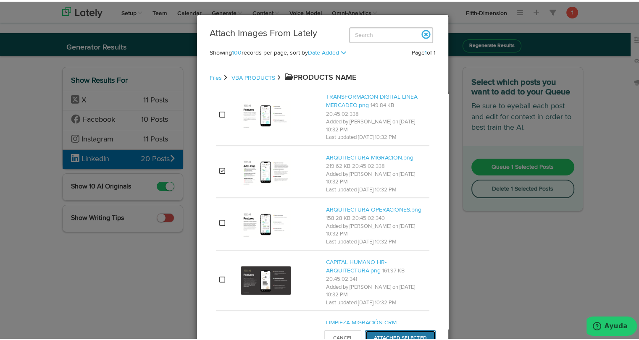
click at [403, 335] on button "Attached Selected" at bounding box center [400, 337] width 71 height 16
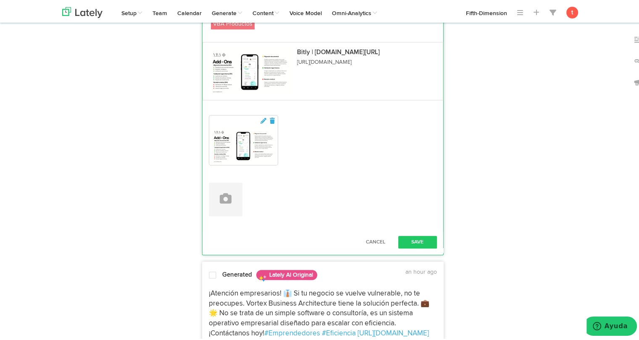
scroll to position [673, 0]
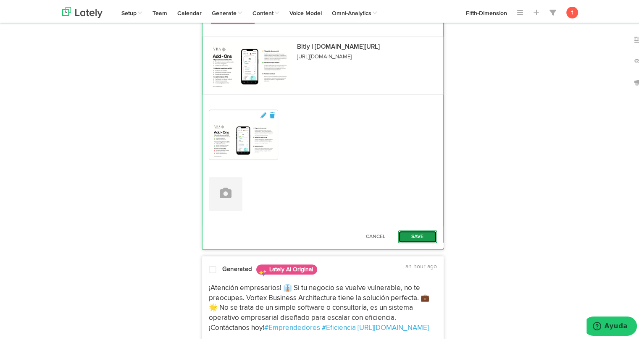
click at [407, 238] on button "Save" at bounding box center [417, 235] width 39 height 13
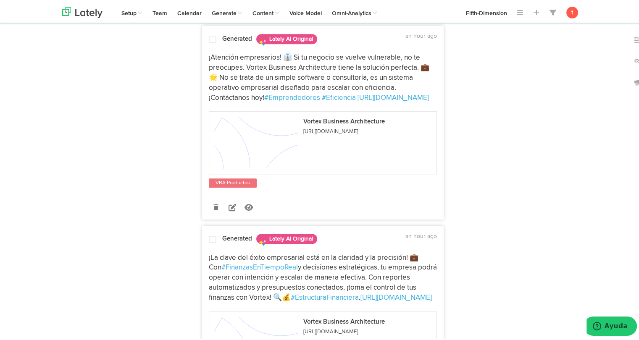
scroll to position [765, 0]
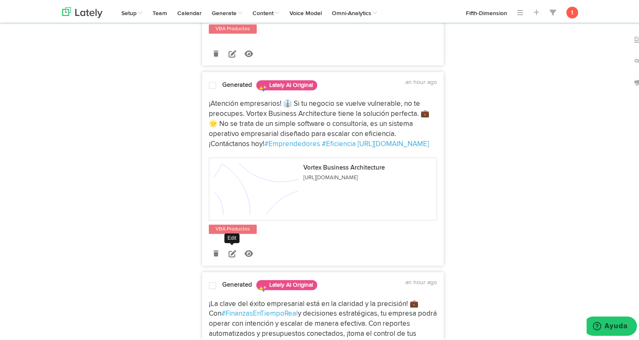
click at [228, 252] on icon at bounding box center [232, 252] width 8 height 8
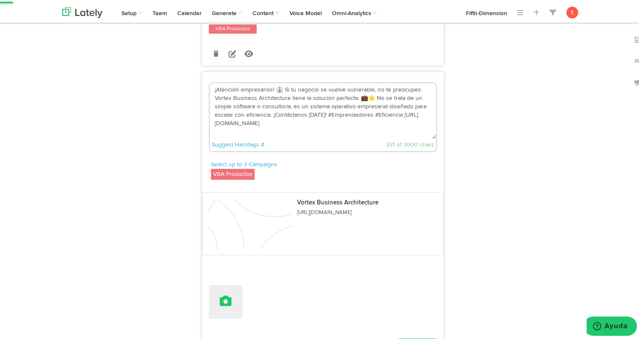
click at [221, 300] on icon at bounding box center [226, 300] width 12 height 12
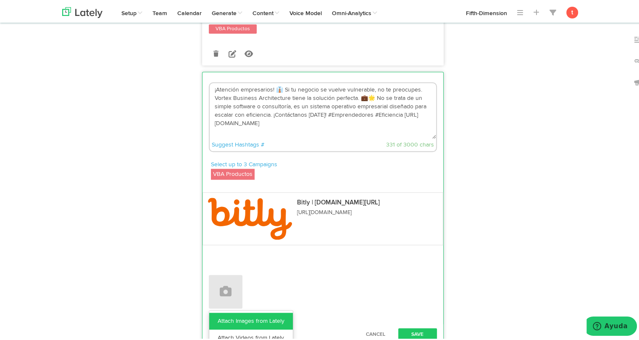
click at [223, 316] on link "Attach Images from Lately" at bounding box center [251, 319] width 84 height 17
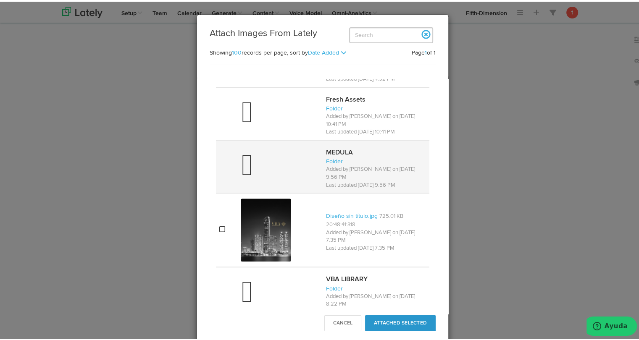
scroll to position [621, 0]
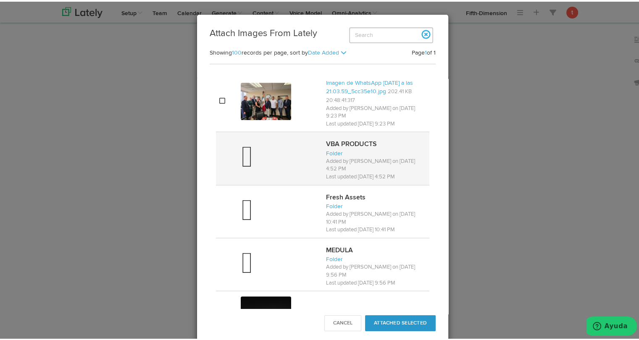
click at [274, 157] on div at bounding box center [280, 157] width 79 height 34
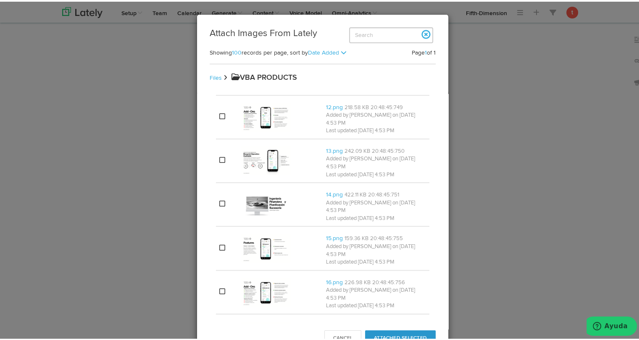
scroll to position [613, 0]
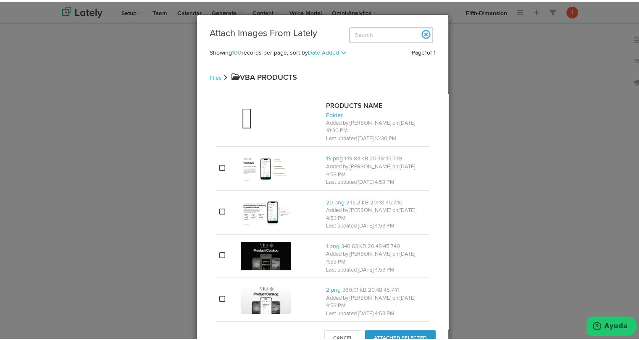
scroll to position [742, 0]
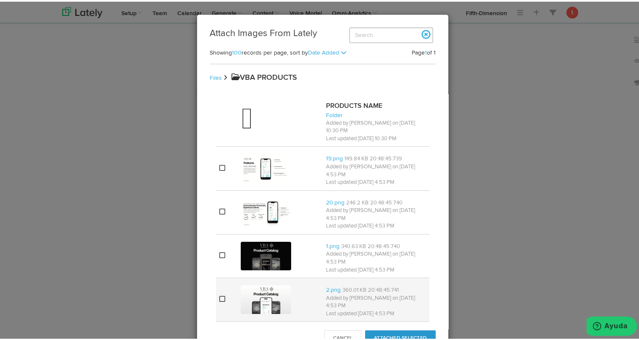
click at [265, 284] on img at bounding box center [266, 298] width 50 height 29
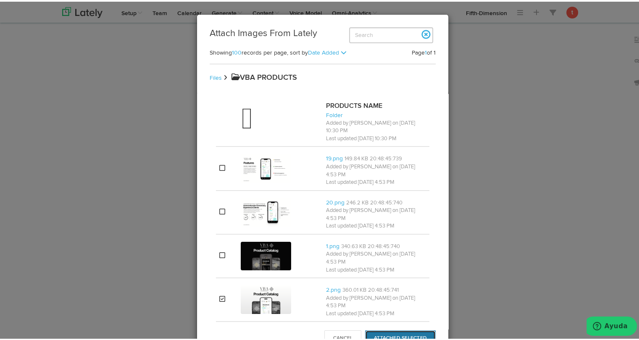
click at [385, 333] on button "Attached Selected" at bounding box center [400, 337] width 71 height 16
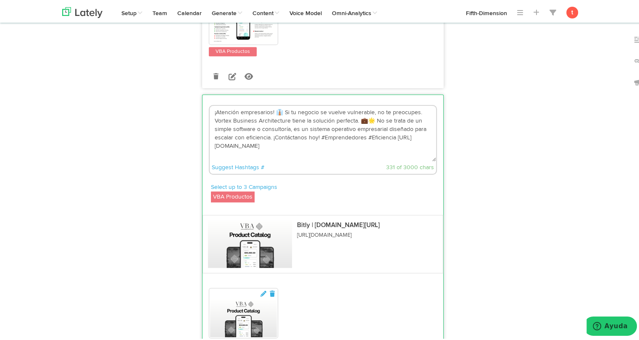
scroll to position [932, 0]
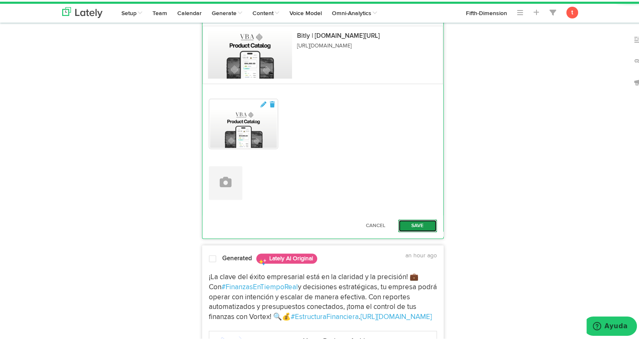
click at [405, 225] on button "Save" at bounding box center [417, 224] width 39 height 13
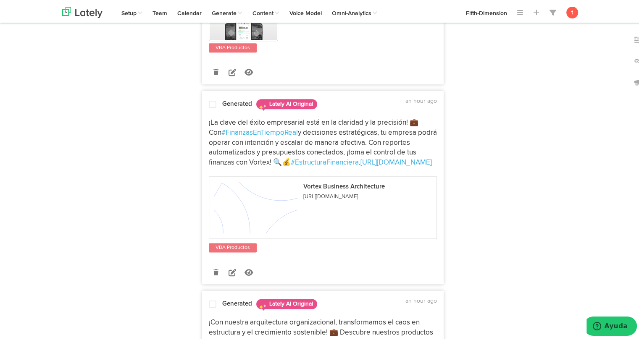
scroll to position [983, 0]
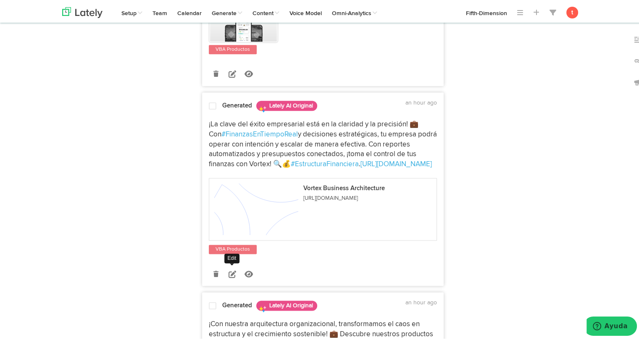
click at [230, 270] on icon at bounding box center [232, 273] width 8 height 8
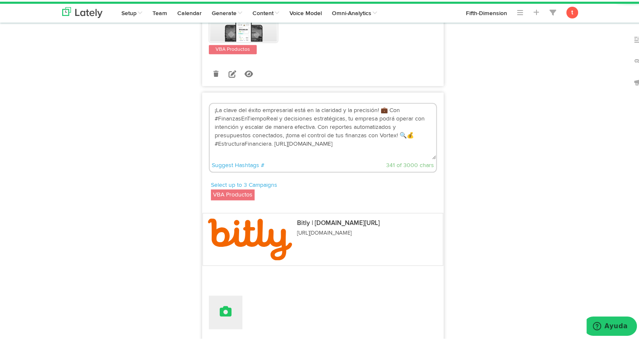
click at [220, 304] on icon at bounding box center [226, 310] width 12 height 12
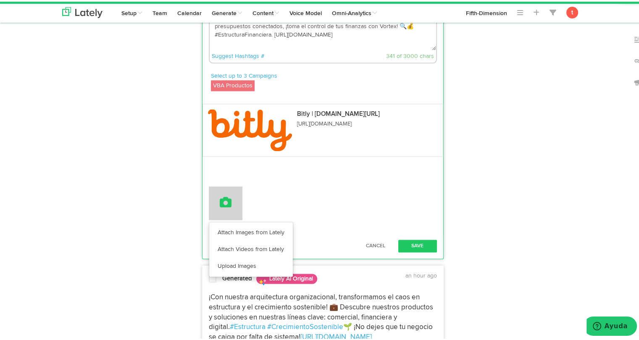
scroll to position [1092, 0]
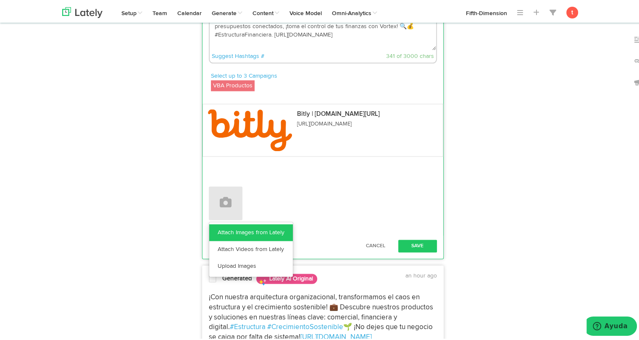
click at [239, 236] on link "Attach Images from Lately" at bounding box center [251, 231] width 84 height 17
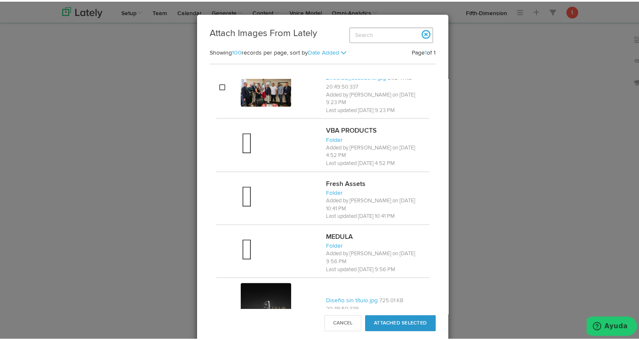
scroll to position [632, 0]
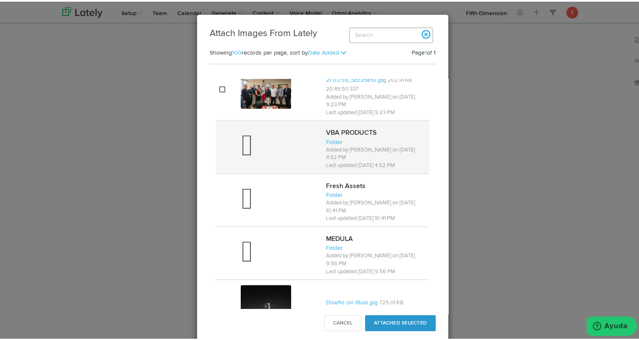
click at [247, 134] on span at bounding box center [247, 146] width 12 height 24
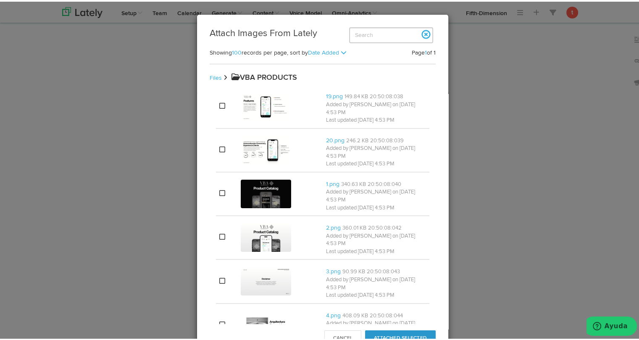
scroll to position [0, 0]
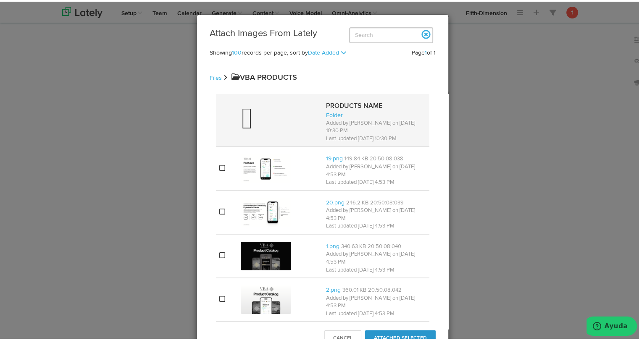
click at [250, 128] on div at bounding box center [280, 119] width 79 height 34
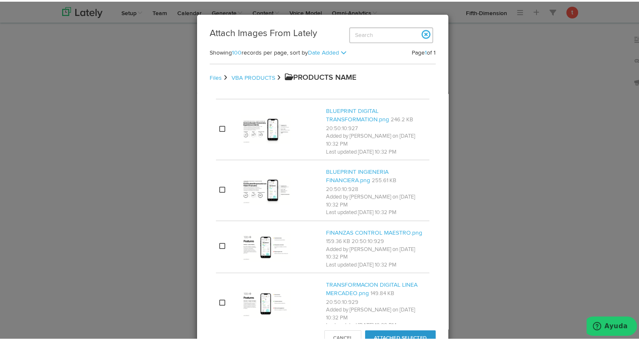
scroll to position [291, 0]
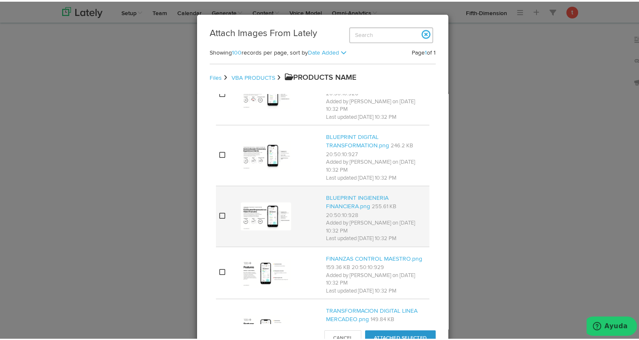
click at [255, 231] on td at bounding box center [279, 214] width 85 height 61
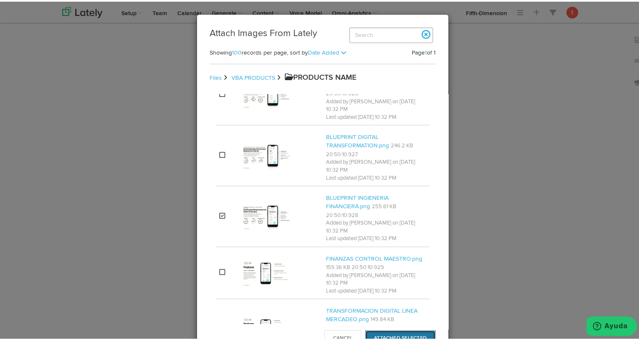
click at [383, 330] on button "Attached Selected" at bounding box center [400, 337] width 71 height 16
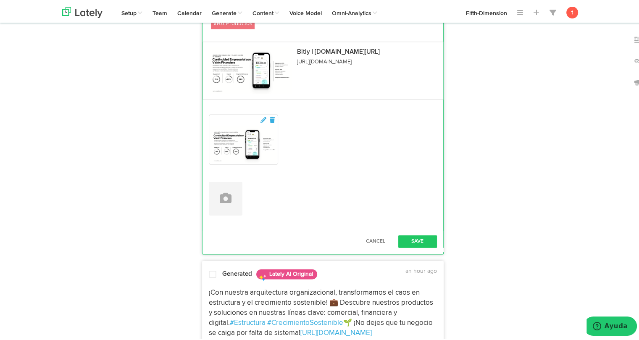
scroll to position [1155, 0]
click at [420, 241] on button "Save" at bounding box center [417, 239] width 39 height 13
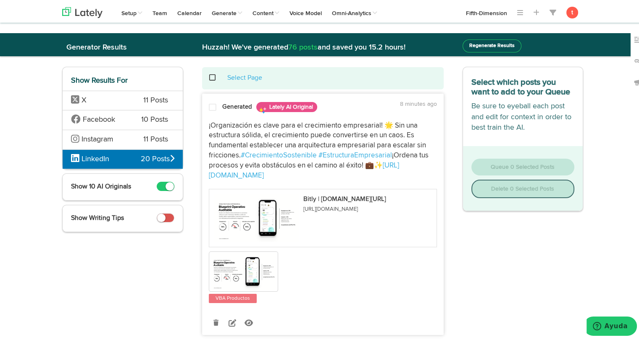
scroll to position [0, 0]
click at [232, 125] on span "¡Organización es clave para el crecimiento empresarial! 🌟 Sin una estructura só…" at bounding box center [318, 139] width 219 height 37
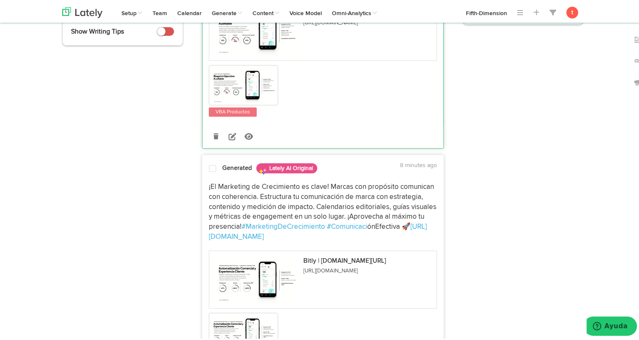
click at [218, 173] on div at bounding box center [212, 168] width 20 height 11
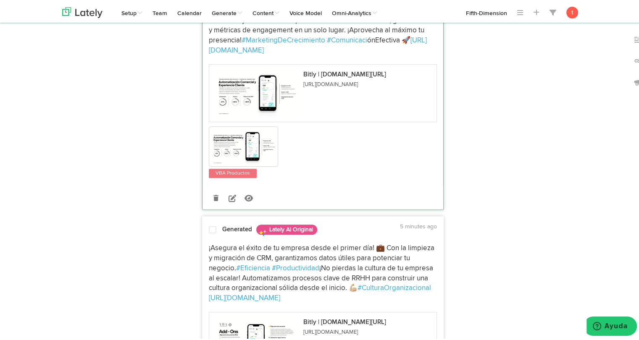
click at [212, 241] on div "¡Asegura el éxito de tu empresa desde el primer día! 💼 Con la limpieza y migrac…" at bounding box center [322, 332] width 241 height 188
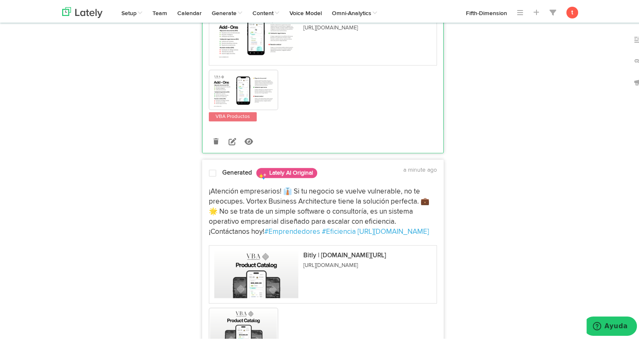
click at [220, 198] on span "¡Atención empresarios! 👔 Si tu negocio se vuelve vulnerable, no te preocupes. V…" at bounding box center [319, 209] width 220 height 47
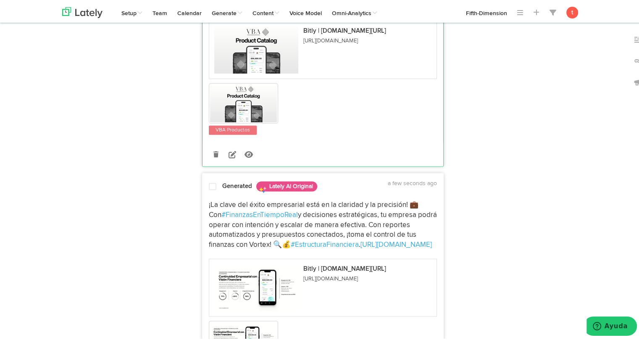
scroll to position [909, 0]
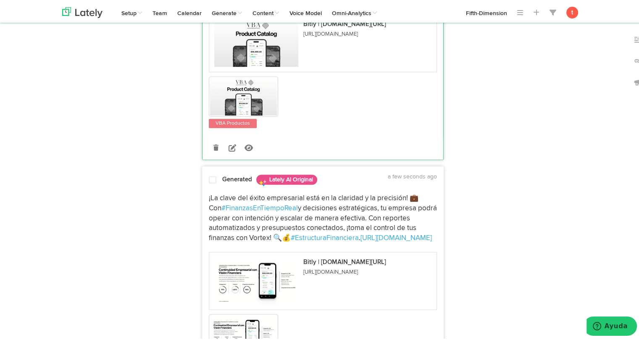
click at [218, 214] on span "y decisiones estratégicas, tu empresa podrá operar con intención y escalar de m…" at bounding box center [324, 221] width 230 height 37
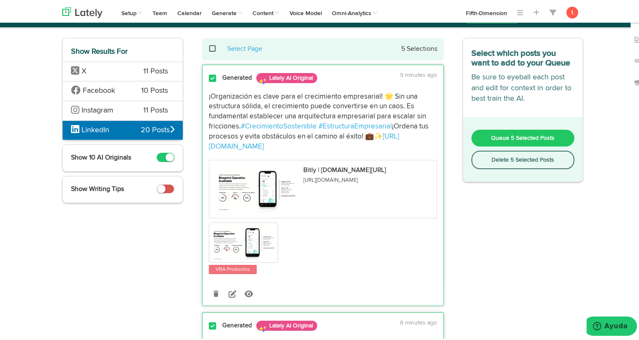
scroll to position [0, 0]
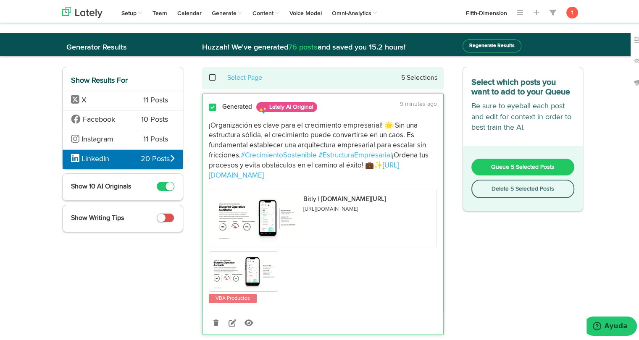
click at [475, 157] on button "Queue 5 Selected Posts" at bounding box center [522, 165] width 103 height 17
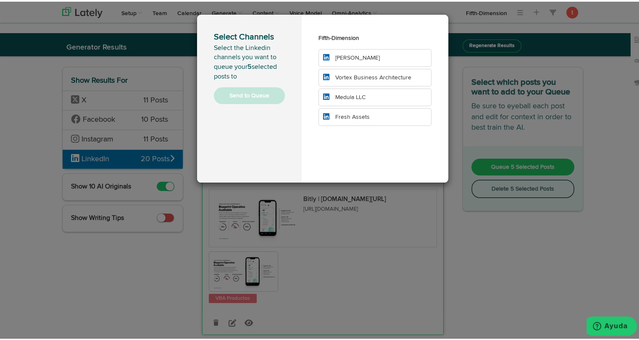
click at [360, 77] on span "Vortex Business Architecture" at bounding box center [373, 76] width 76 height 6
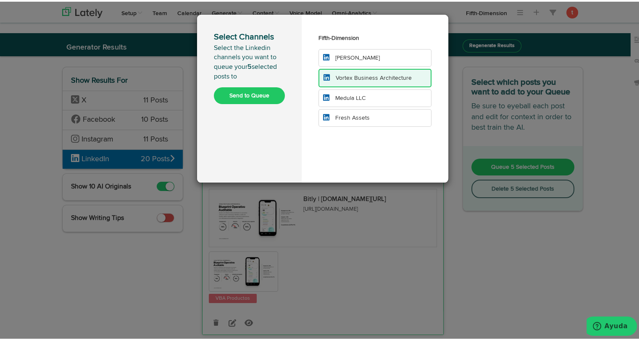
click at [237, 96] on button "Send to Queue" at bounding box center [249, 94] width 71 height 17
